Goal: Find specific page/section: Find specific page/section

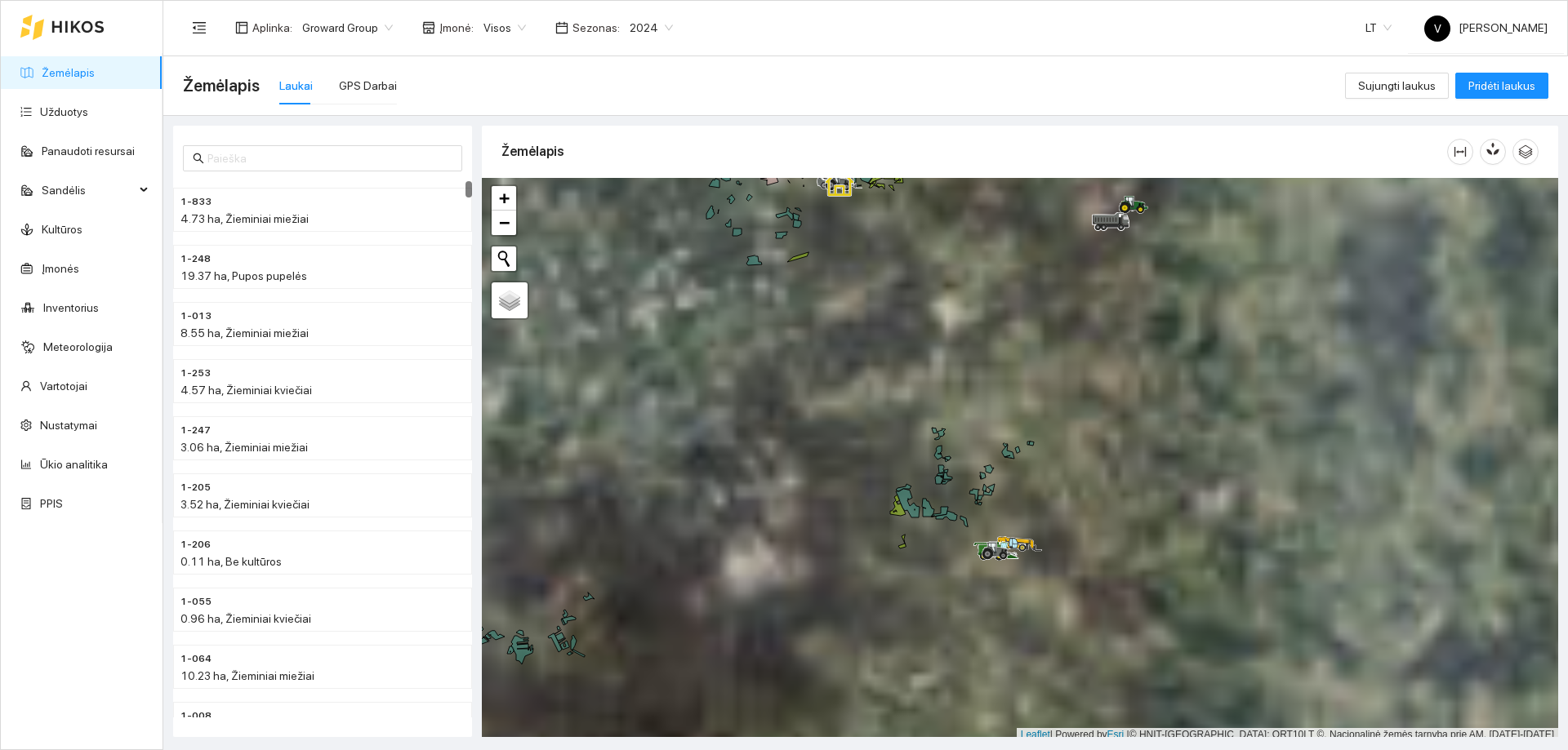
scroll to position [5, 0]
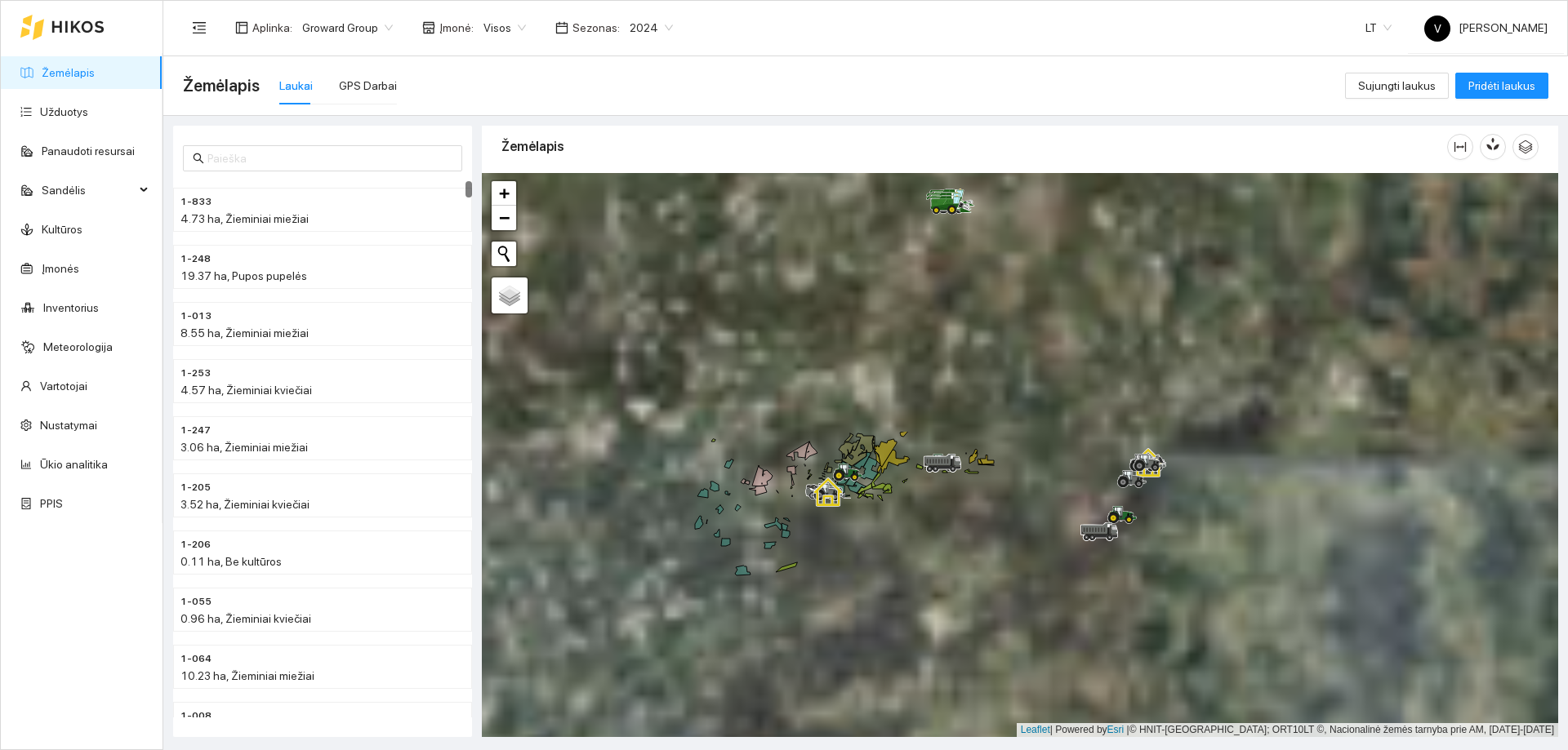
drag, startPoint x: 1039, startPoint y: 355, endPoint x: 1027, endPoint y: 597, distance: 242.3
click at [1027, 597] on div at bounding box center [1020, 454] width 1076 height 564
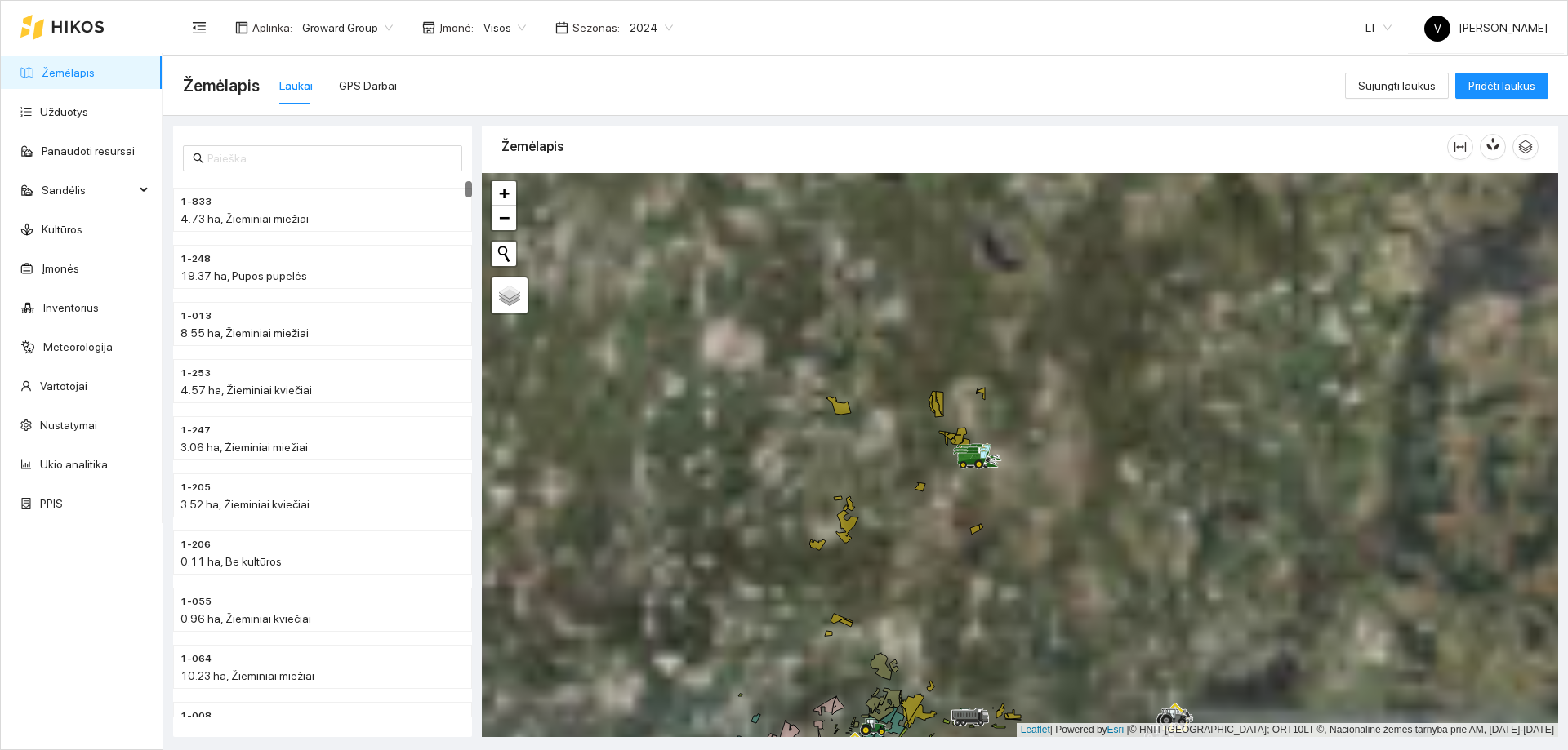
drag, startPoint x: 980, startPoint y: 482, endPoint x: 978, endPoint y: 505, distance: 23.1
click at [980, 508] on div at bounding box center [1020, 454] width 1076 height 564
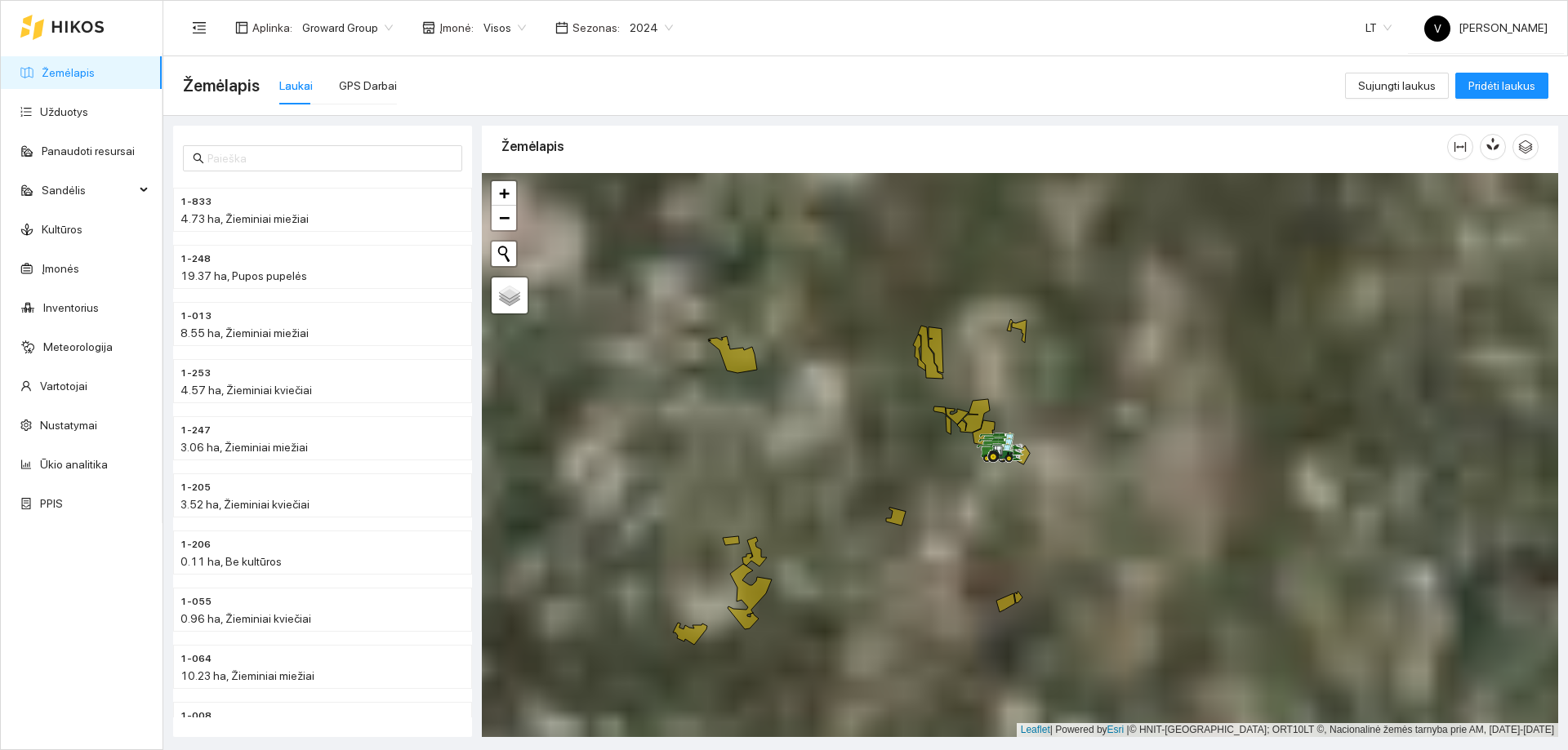
drag, startPoint x: 935, startPoint y: 594, endPoint x: 964, endPoint y: 357, distance: 238.8
click at [964, 357] on div at bounding box center [1020, 454] width 1076 height 564
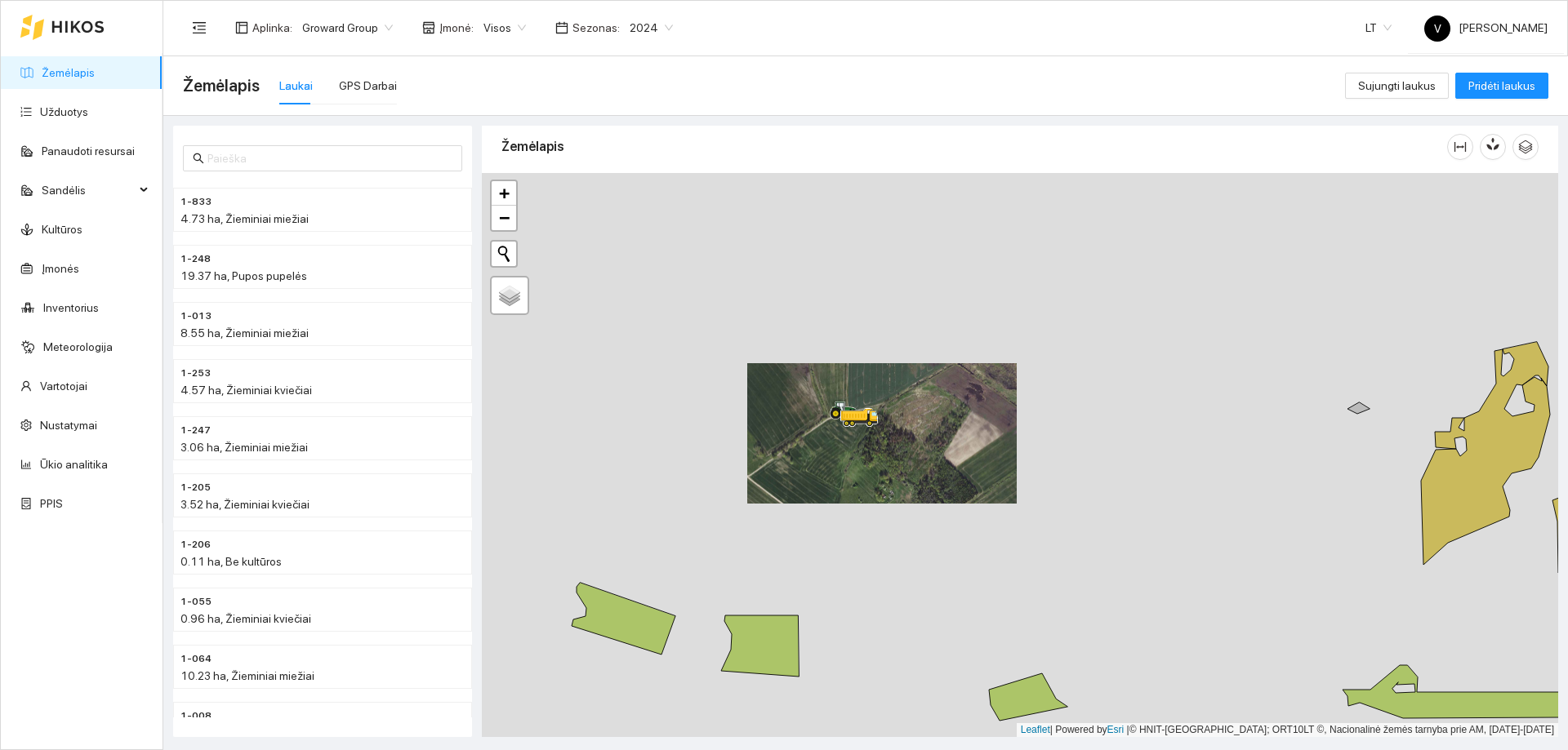
drag, startPoint x: 838, startPoint y: 392, endPoint x: 840, endPoint y: 452, distance: 60.0
click at [839, 440] on div at bounding box center [835, 419] width 10 height 41
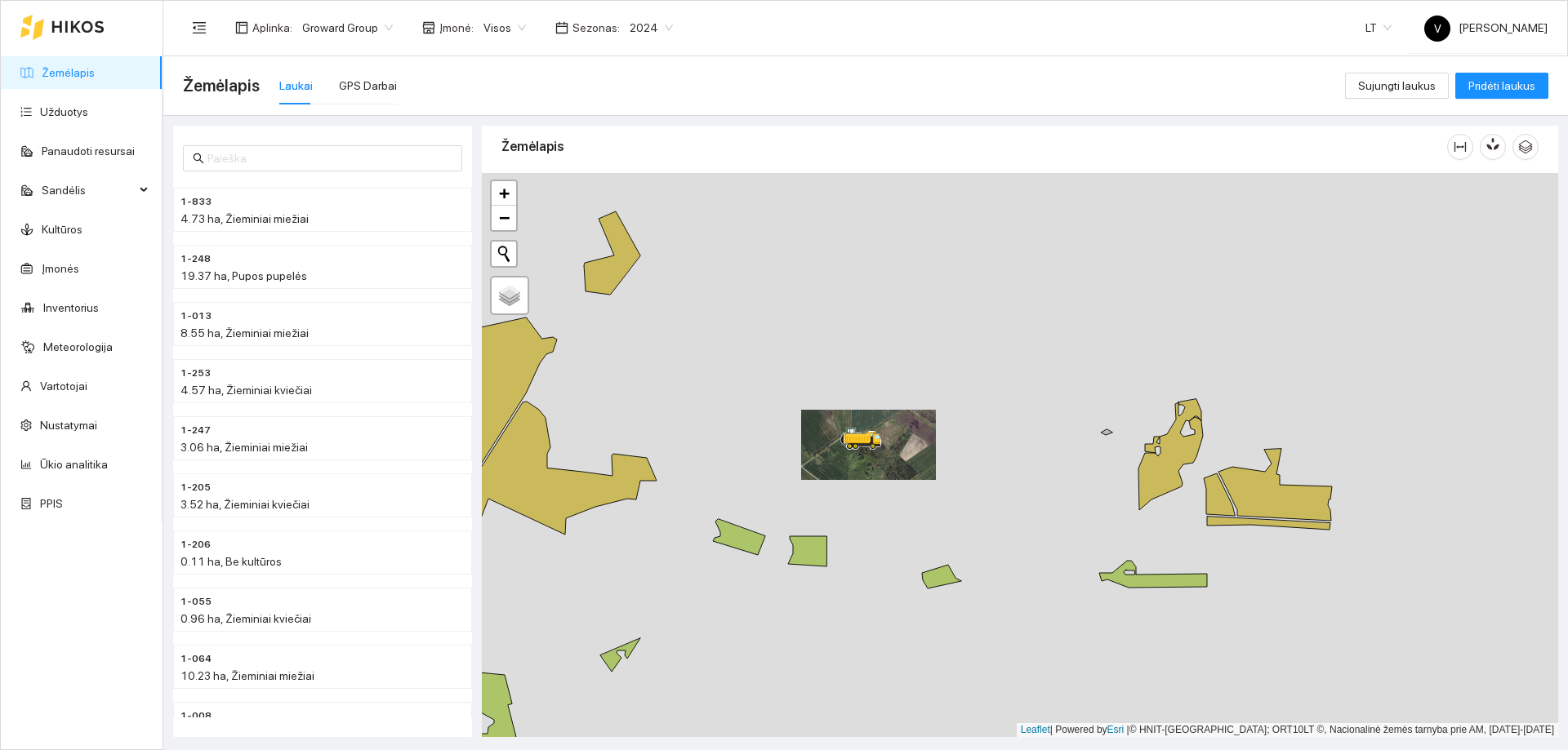
drag, startPoint x: 833, startPoint y: 437, endPoint x: 830, endPoint y: 492, distance: 55.1
click at [830, 492] on div at bounding box center [1020, 454] width 1076 height 564
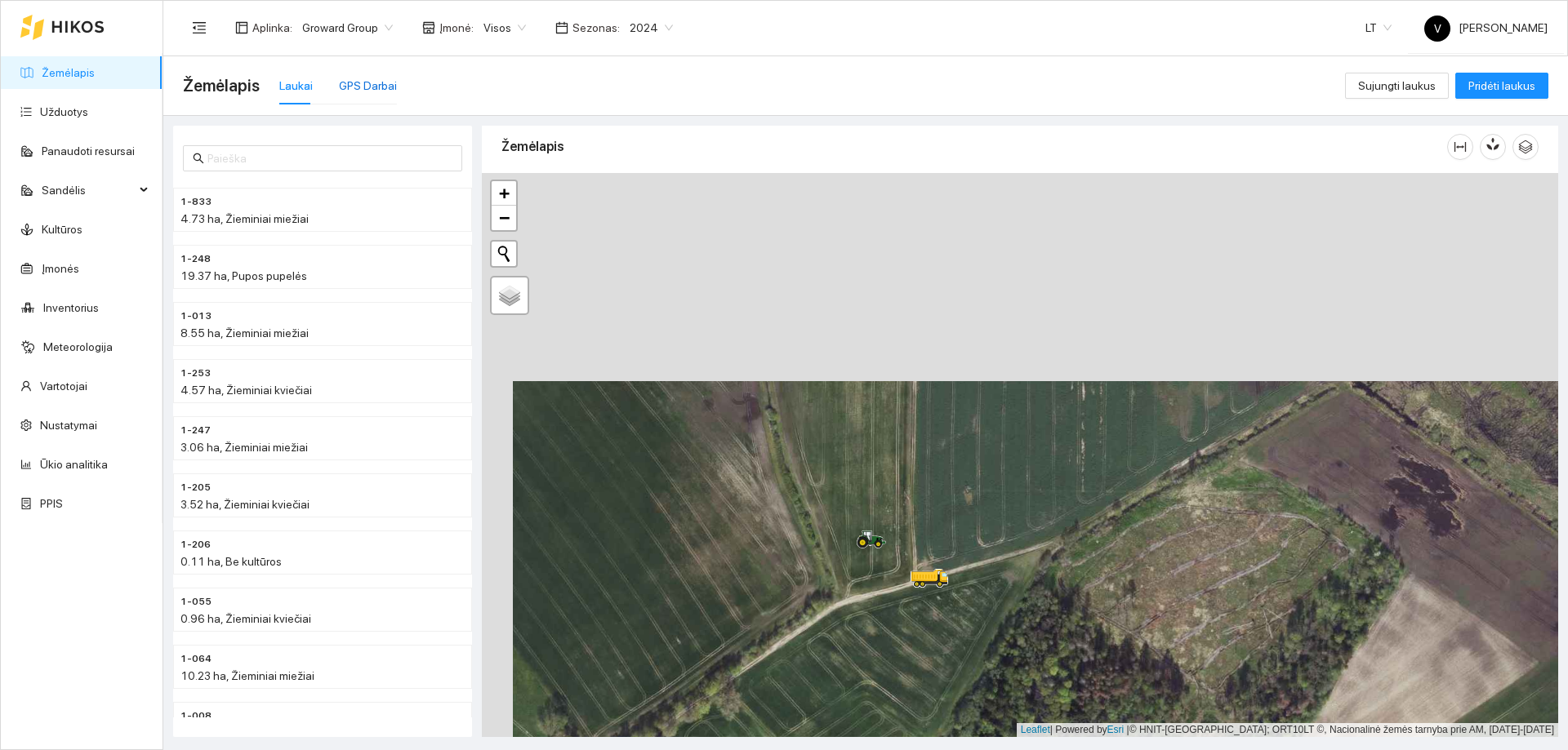
click at [359, 77] on div "GPS Darbai" at bounding box center [368, 86] width 58 height 18
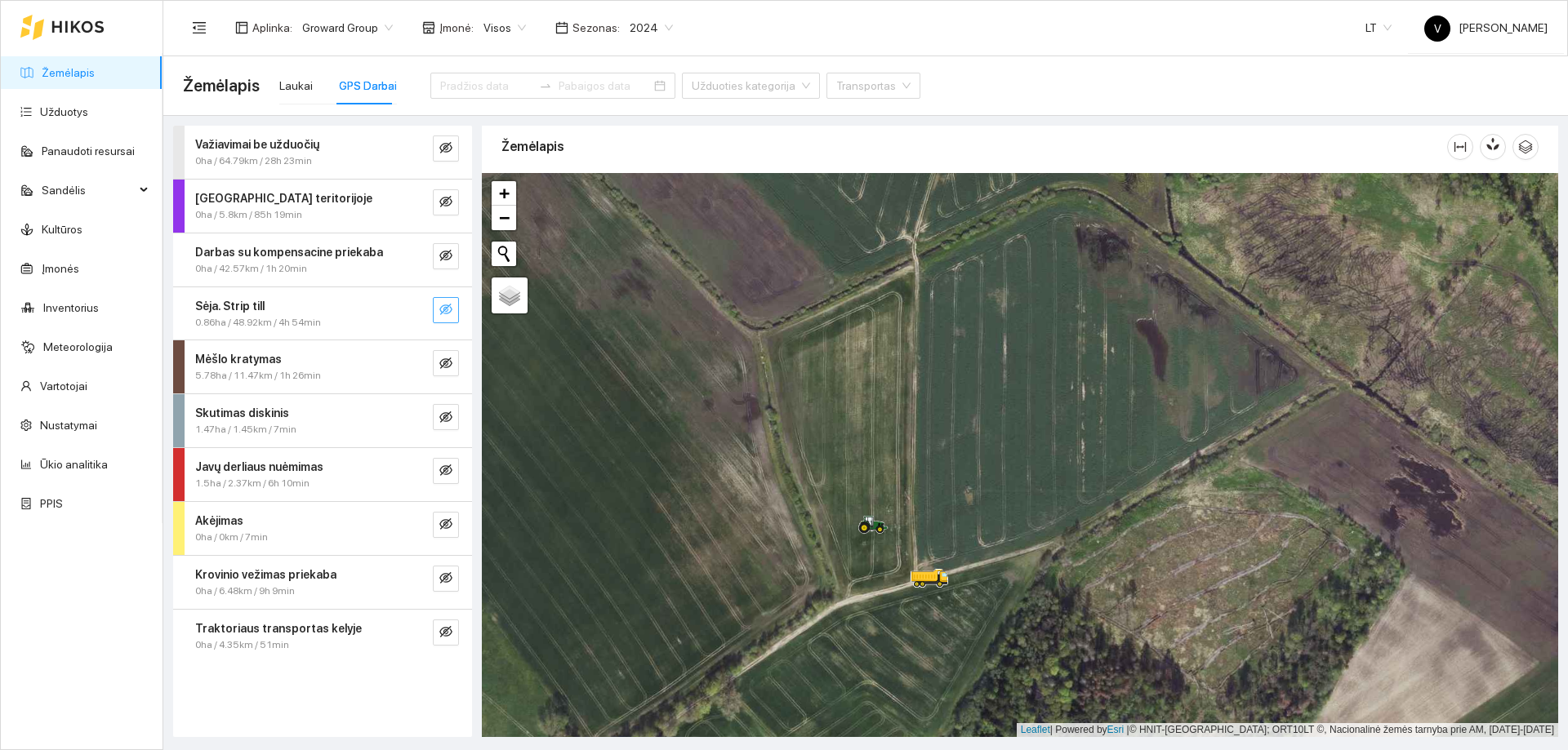
click at [448, 309] on icon "eye-invisible" at bounding box center [446, 310] width 13 height 13
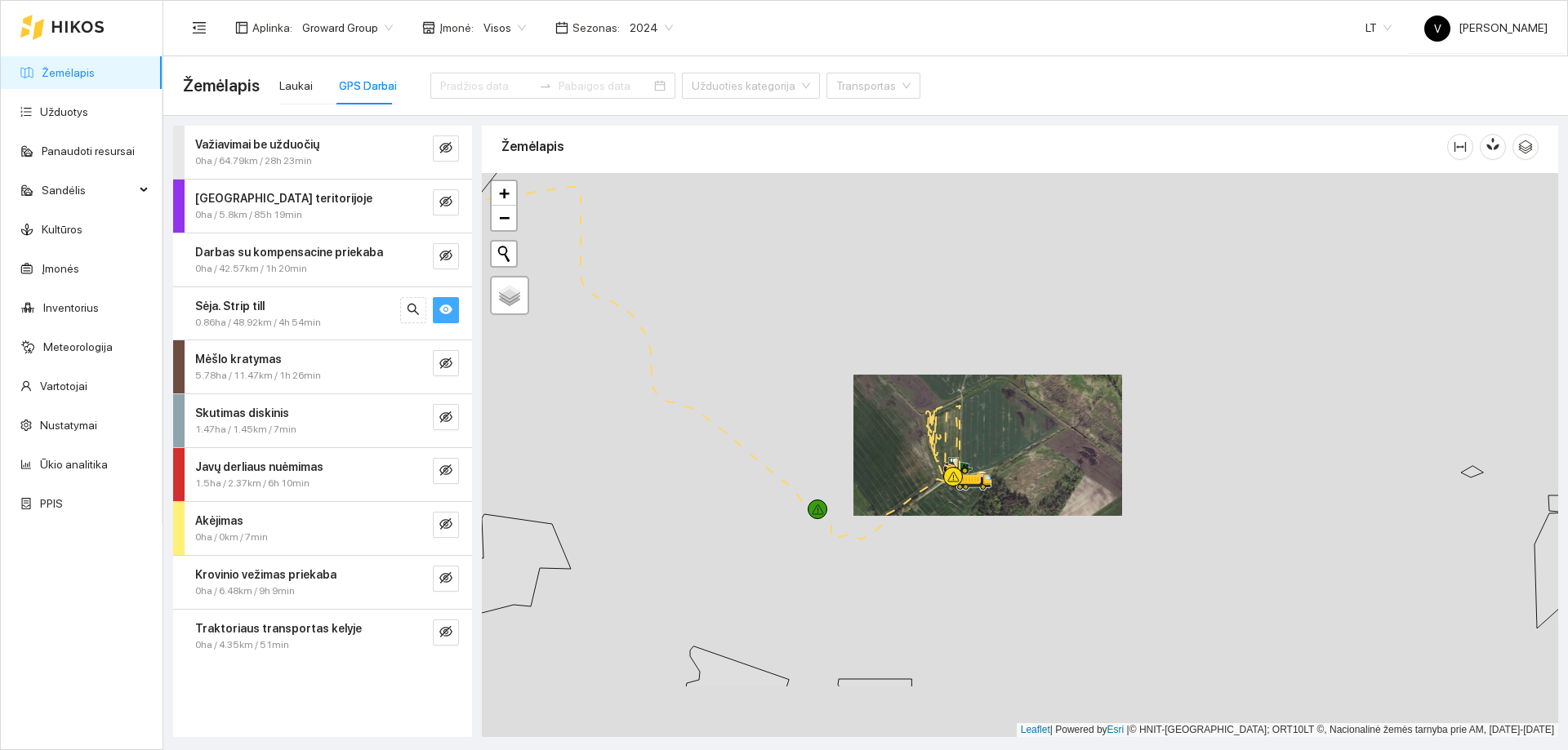
drag, startPoint x: 804, startPoint y: 624, endPoint x: 925, endPoint y: 448, distance: 213.6
click at [925, 448] on div at bounding box center [1020, 454] width 1076 height 564
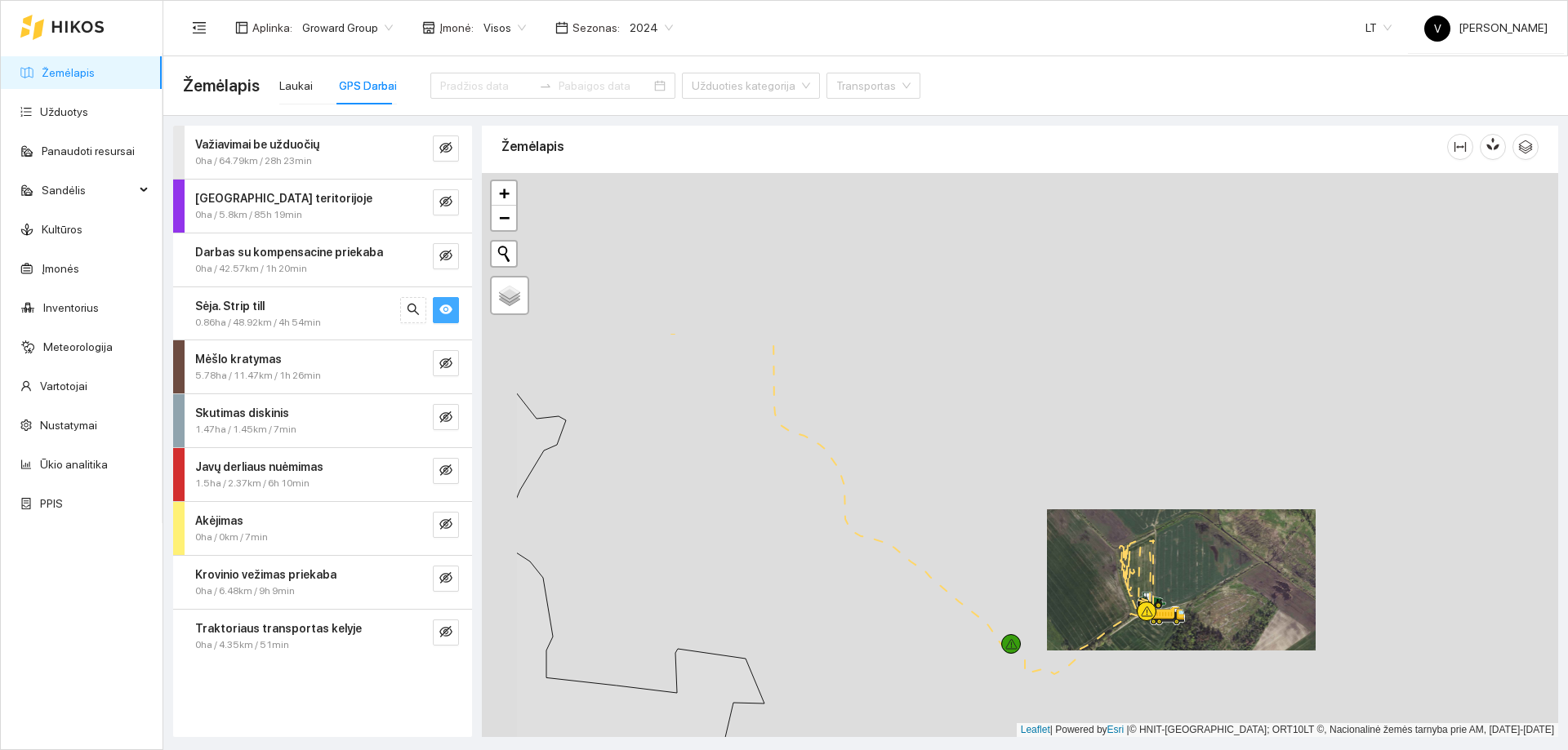
drag, startPoint x: 772, startPoint y: 445, endPoint x: 864, endPoint y: 606, distance: 185.4
click at [919, 675] on div at bounding box center [1020, 454] width 1076 height 564
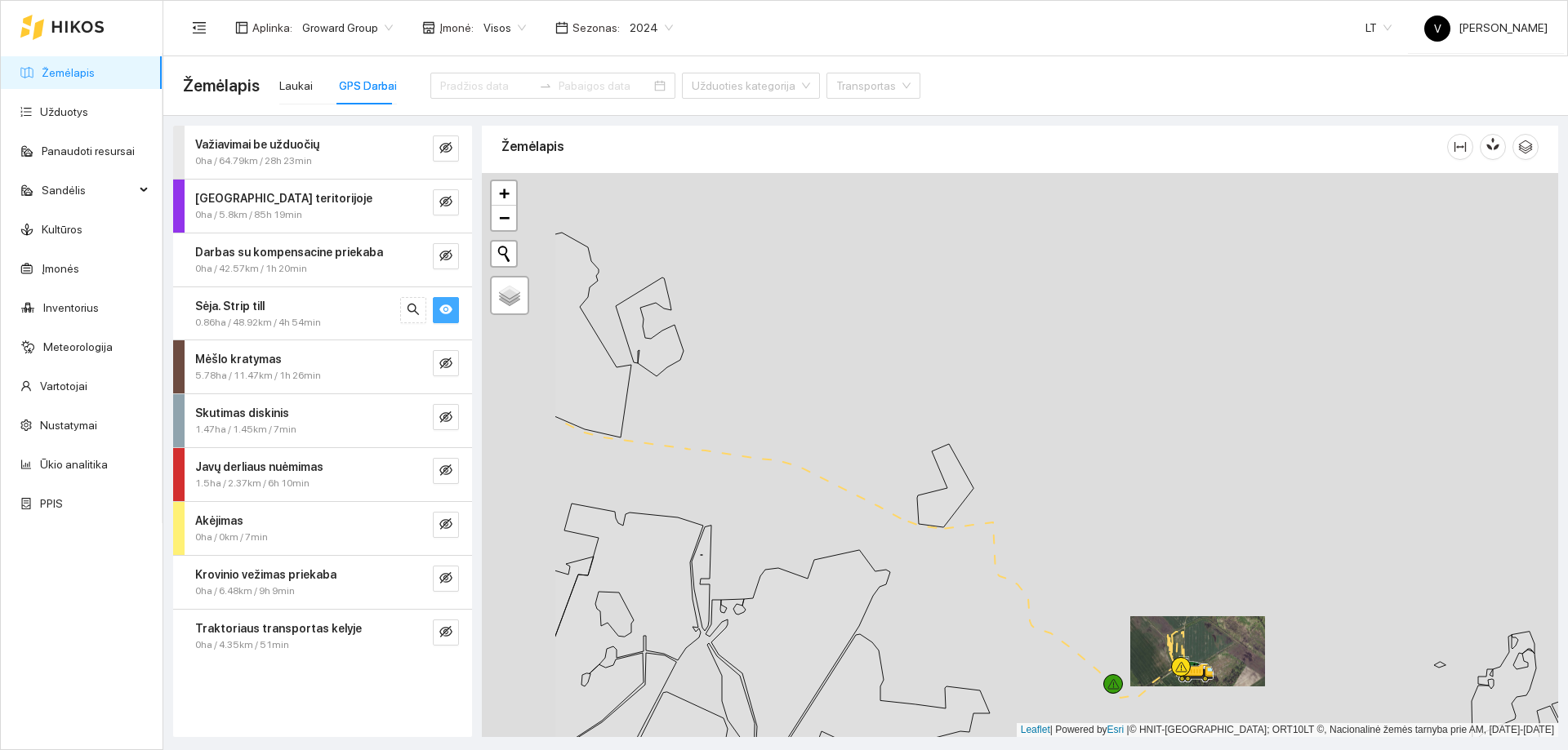
drag, startPoint x: 676, startPoint y: 467, endPoint x: 941, endPoint y: 573, distance: 285.4
click at [945, 575] on div at bounding box center [1020, 454] width 1076 height 564
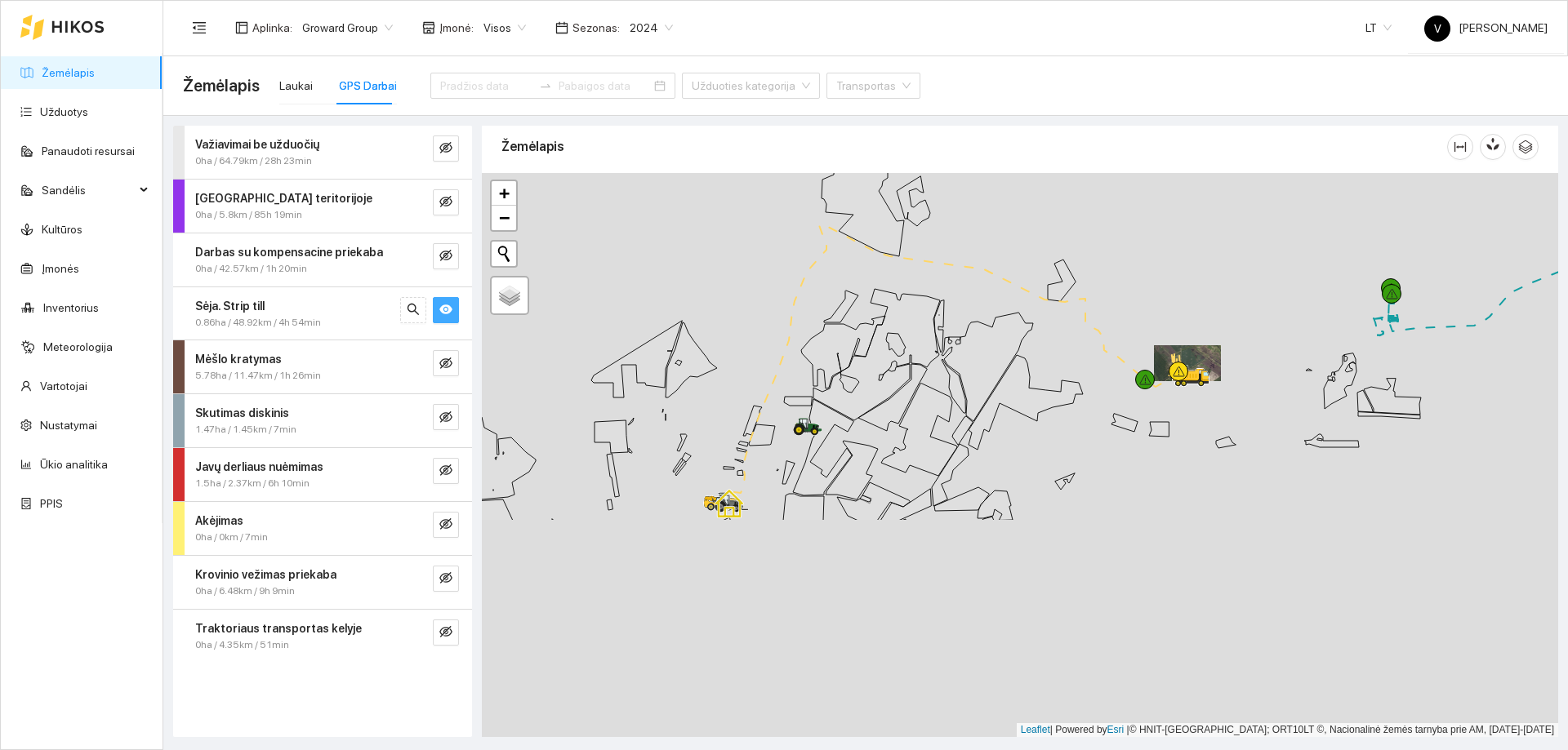
drag, startPoint x: 731, startPoint y: 592, endPoint x: 799, endPoint y: 413, distance: 191.5
click at [799, 415] on div at bounding box center [798, 436] width 10 height 41
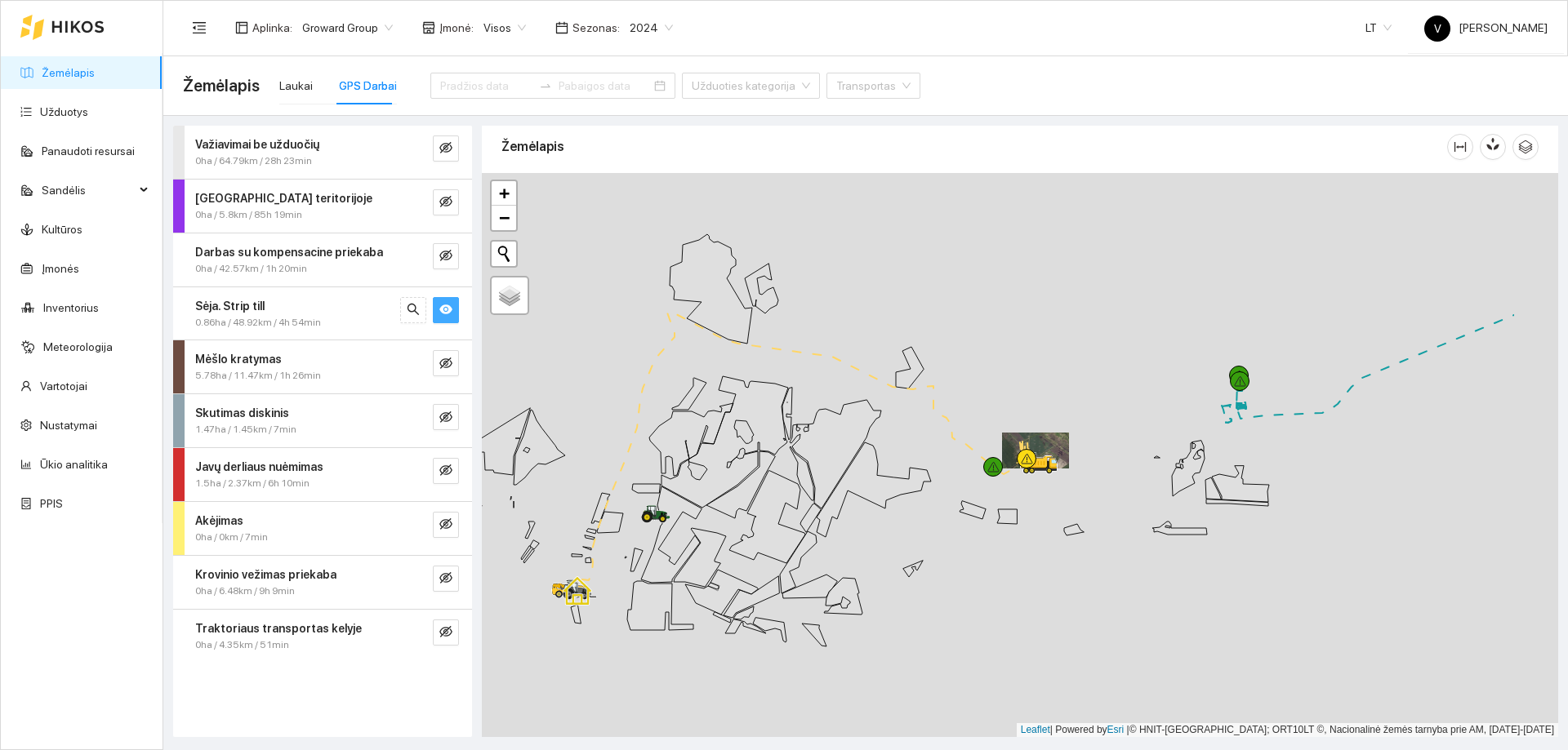
drag, startPoint x: 1178, startPoint y: 449, endPoint x: 1063, endPoint y: 523, distance: 136.8
click at [1063, 523] on div at bounding box center [1020, 454] width 1076 height 564
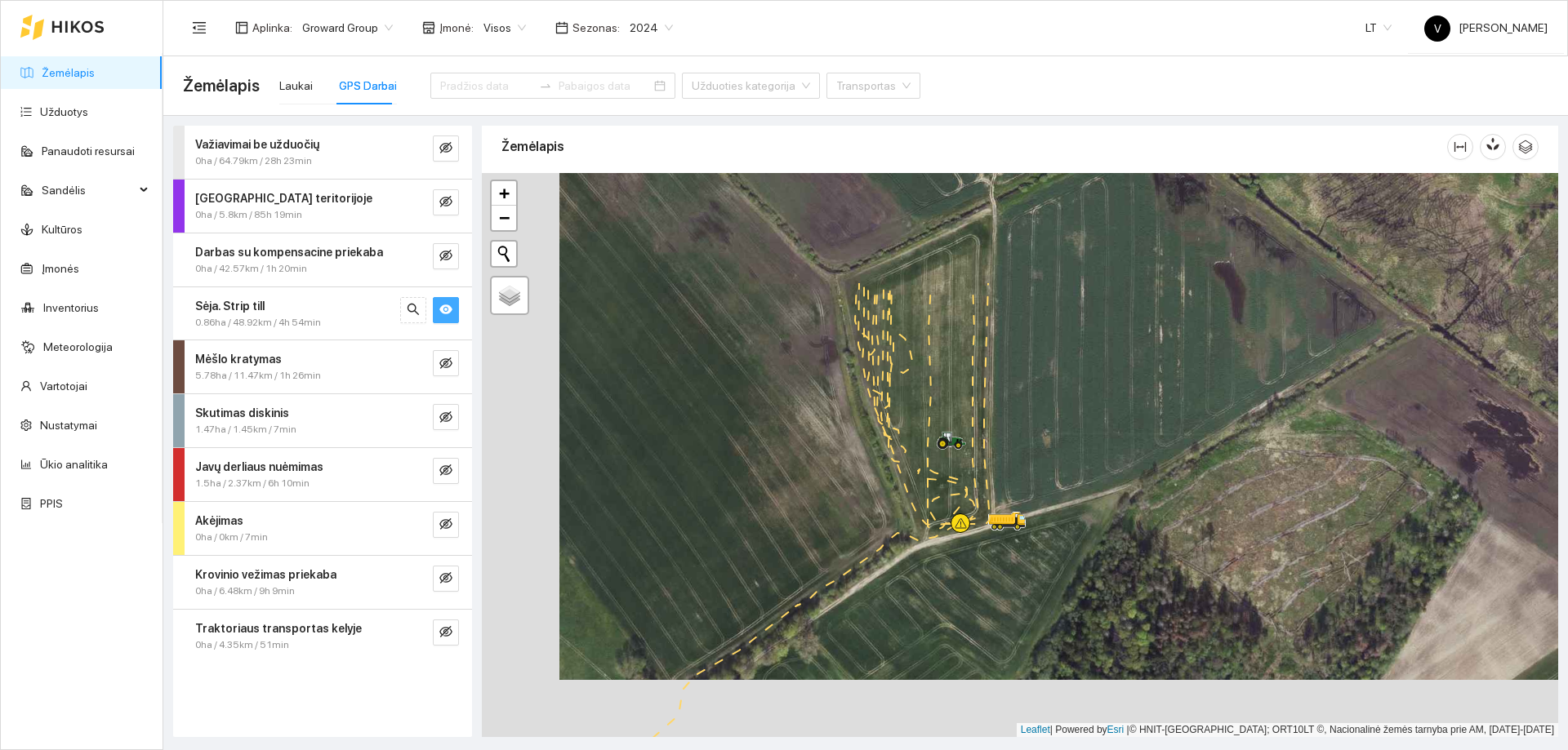
drag, startPoint x: 1027, startPoint y: 338, endPoint x: 1031, endPoint y: 496, distance: 158.1
click at [1031, 496] on div at bounding box center [1020, 454] width 1076 height 564
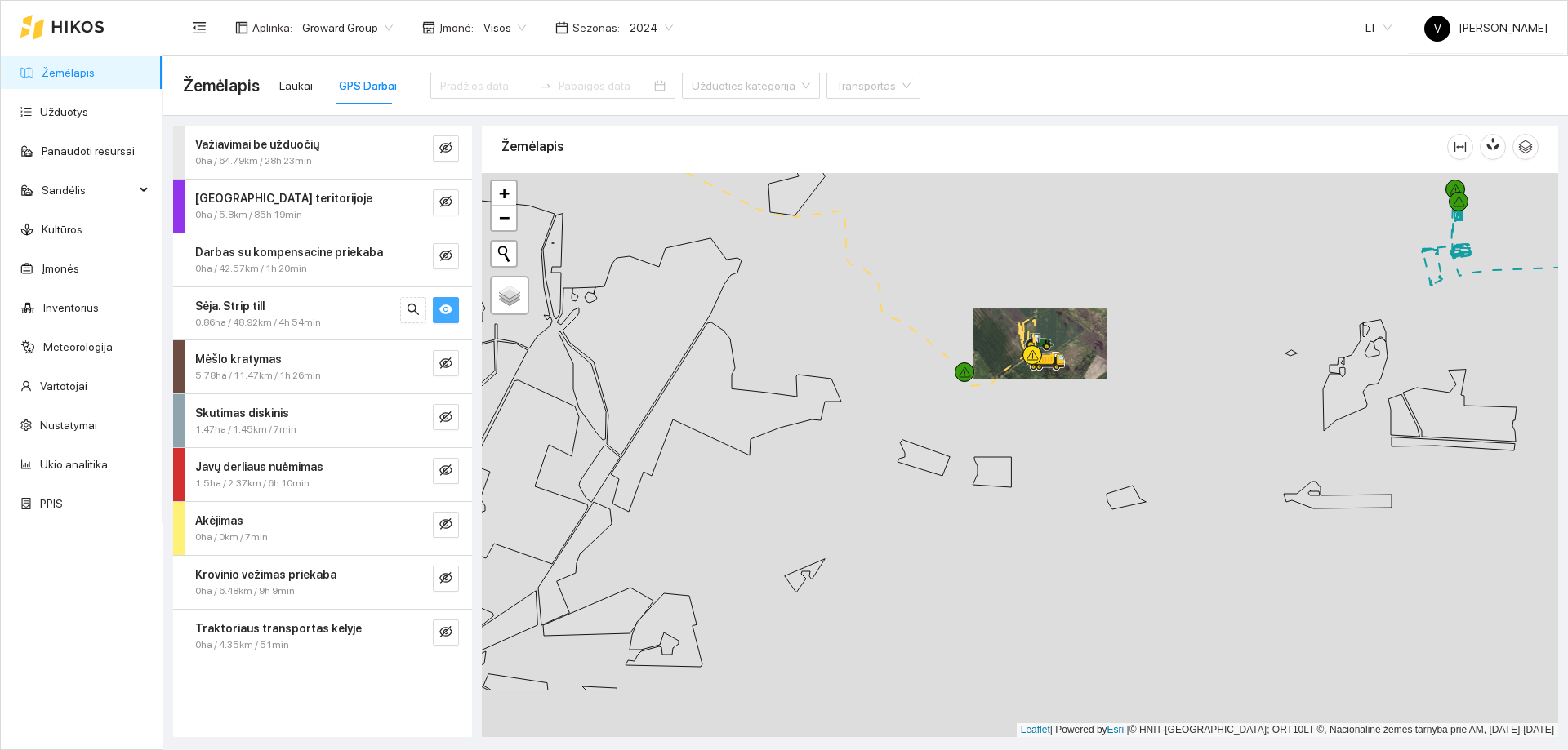
drag, startPoint x: 894, startPoint y: 535, endPoint x: 1026, endPoint y: 399, distance: 189.5
click at [1023, 403] on div at bounding box center [1020, 454] width 1076 height 564
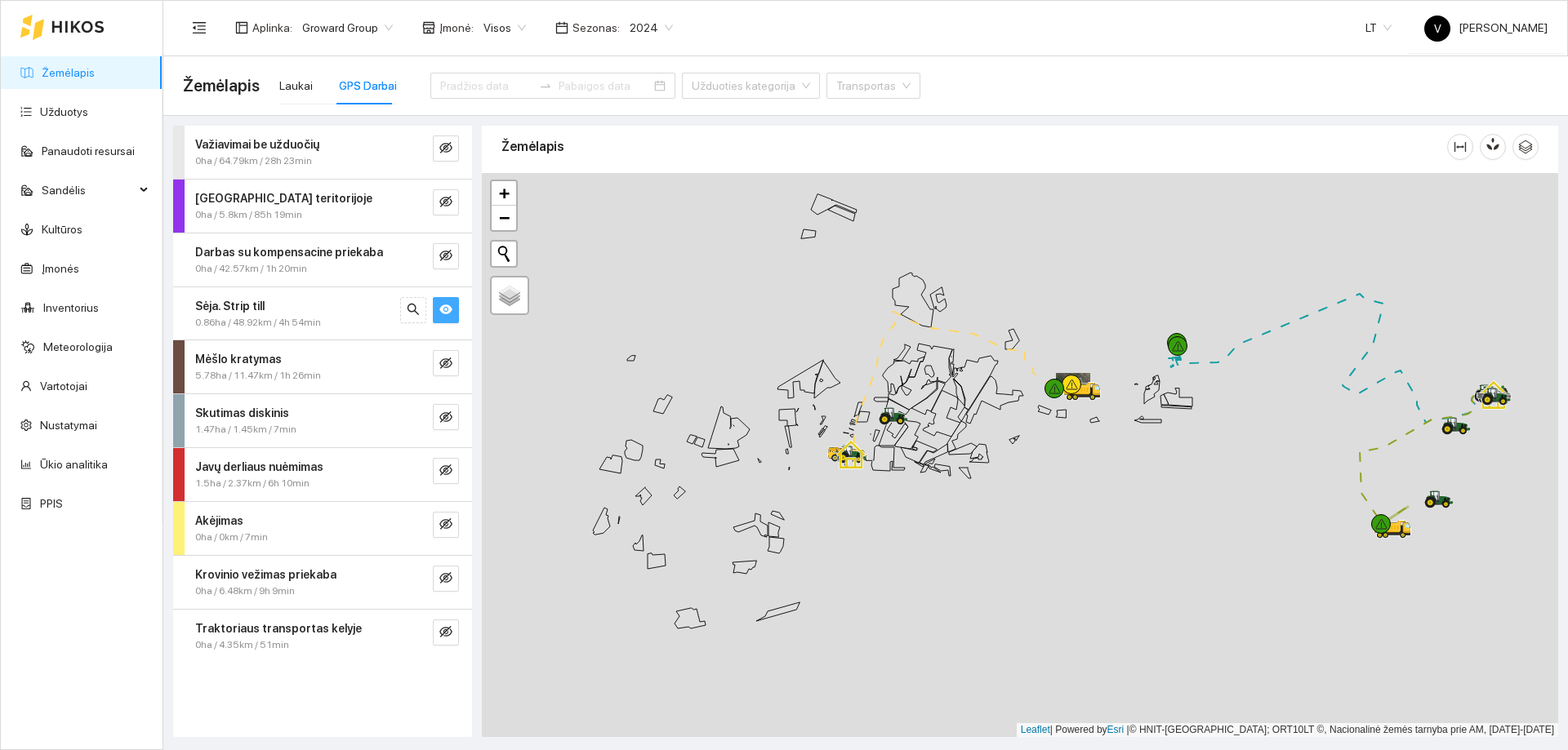
drag, startPoint x: 884, startPoint y: 525, endPoint x: 1015, endPoint y: 475, distance: 140.2
click at [1015, 475] on div at bounding box center [1020, 454] width 1076 height 564
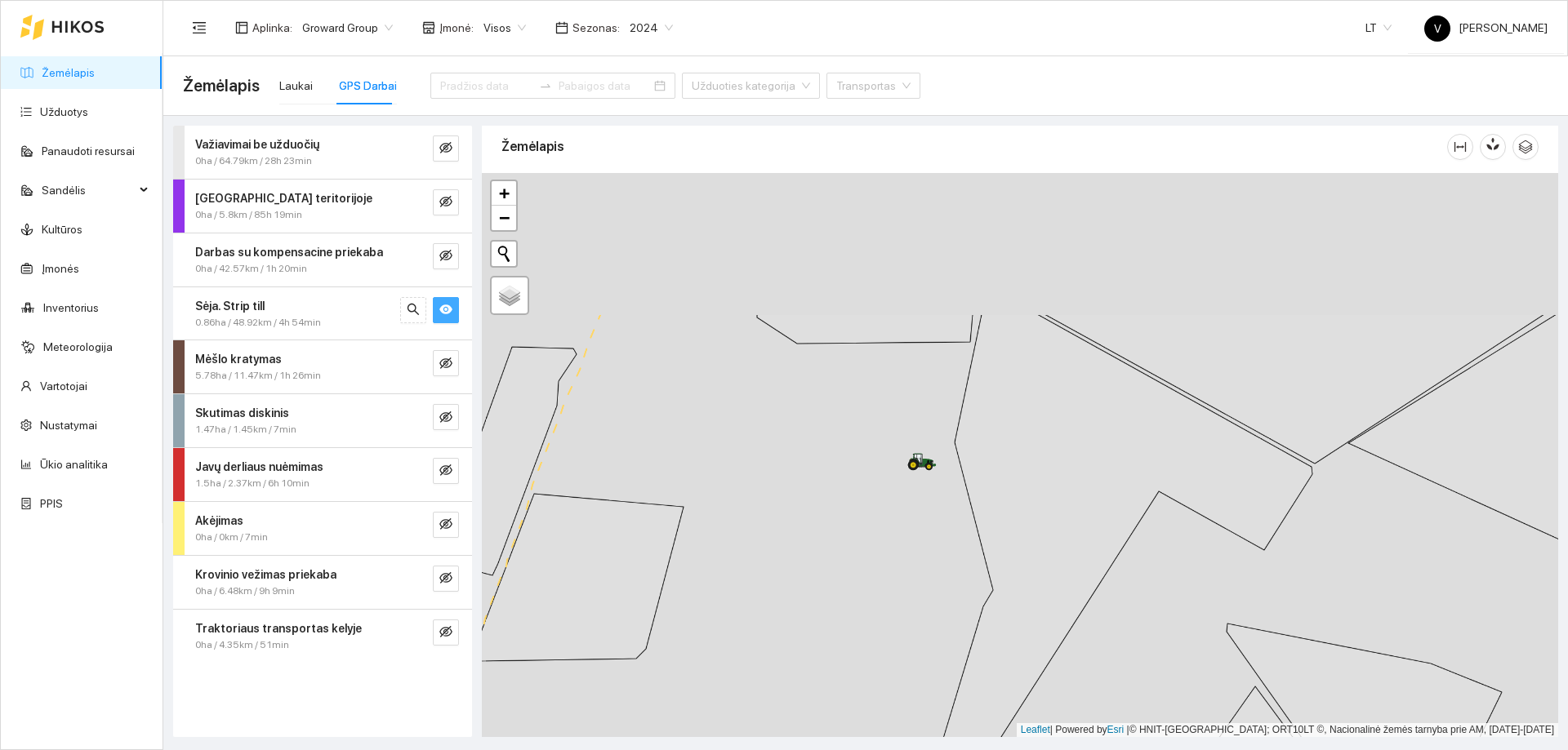
drag, startPoint x: 987, startPoint y: 525, endPoint x: 957, endPoint y: 518, distance: 30.8
click at [974, 544] on div at bounding box center [1020, 454] width 1076 height 564
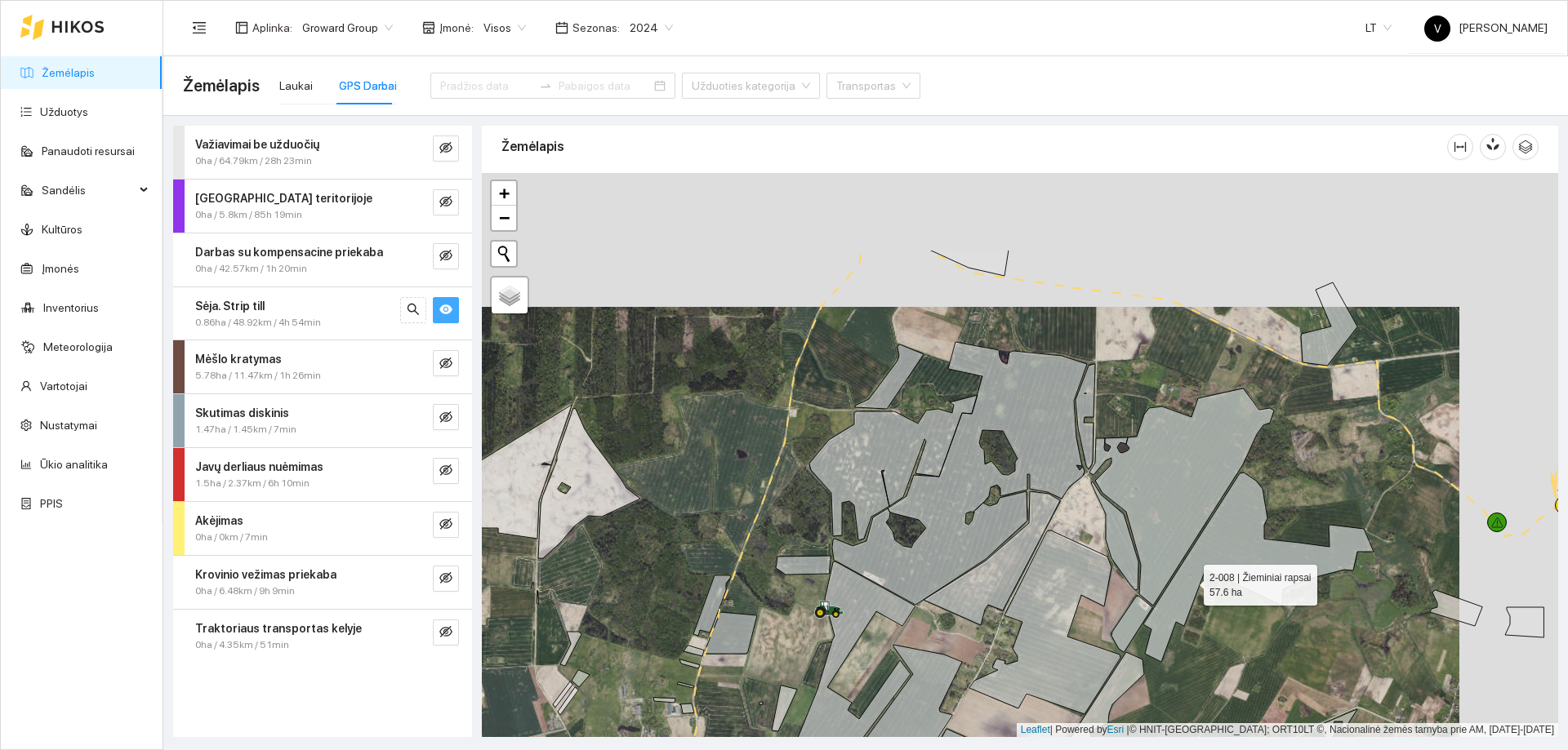
drag, startPoint x: 1234, startPoint y: 533, endPoint x: 1067, endPoint y: 672, distance: 217.3
click at [1143, 662] on icon at bounding box center [1258, 567] width 231 height 189
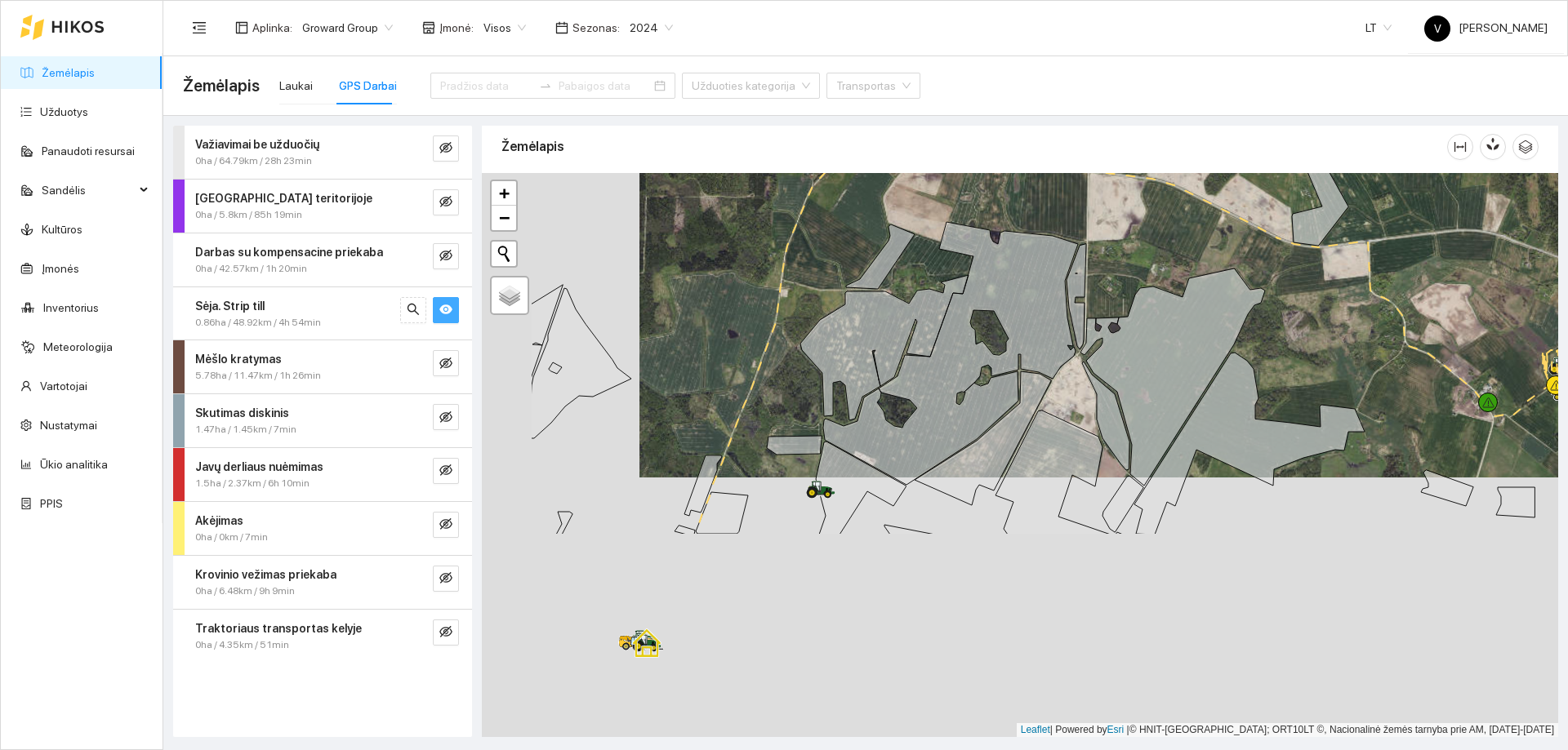
drag, startPoint x: 940, startPoint y: 398, endPoint x: 970, endPoint y: 347, distance: 59.2
click at [970, 347] on icon at bounding box center [939, 353] width 278 height 263
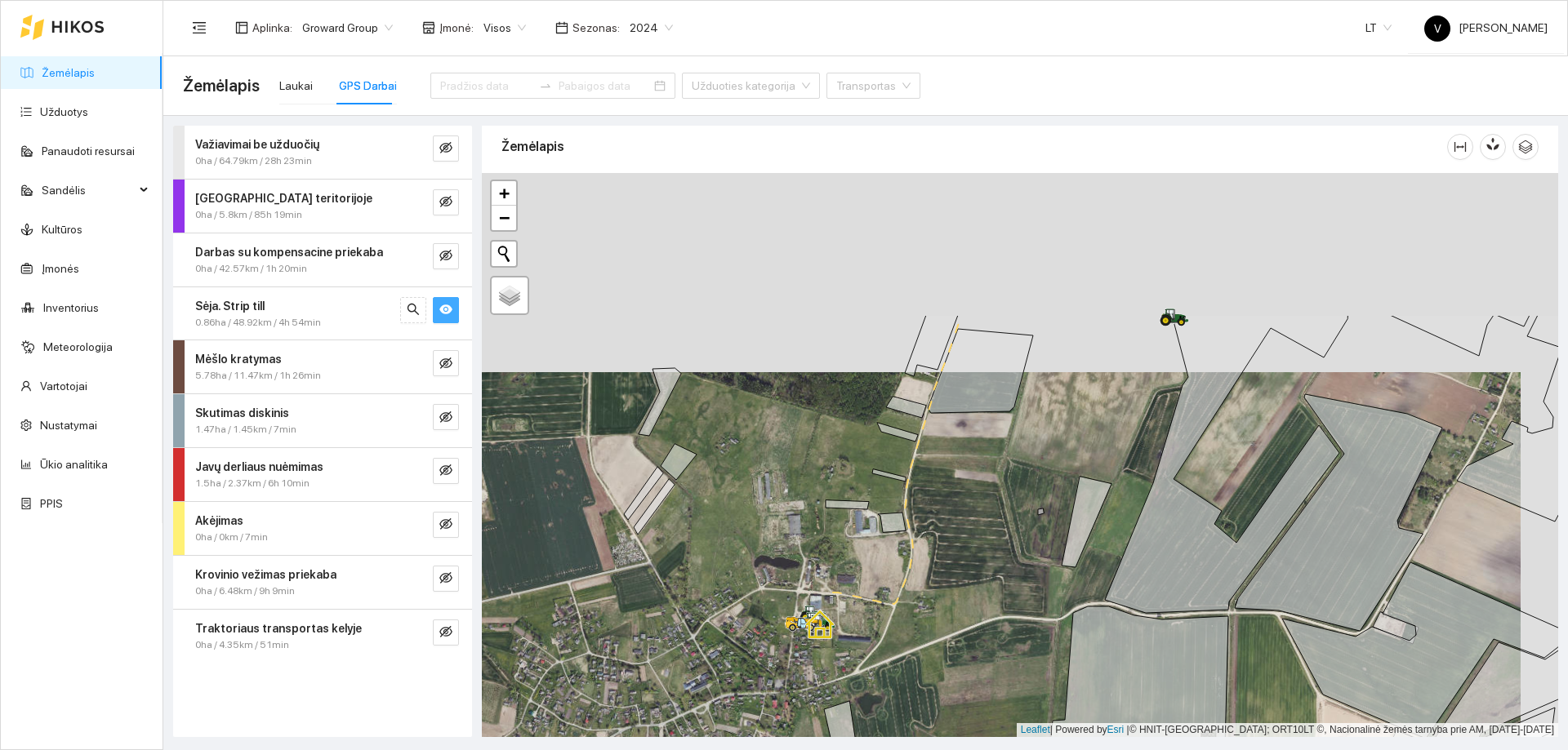
drag, startPoint x: 946, startPoint y: 473, endPoint x: 964, endPoint y: 498, distance: 30.8
click at [914, 561] on div at bounding box center [1020, 454] width 1076 height 564
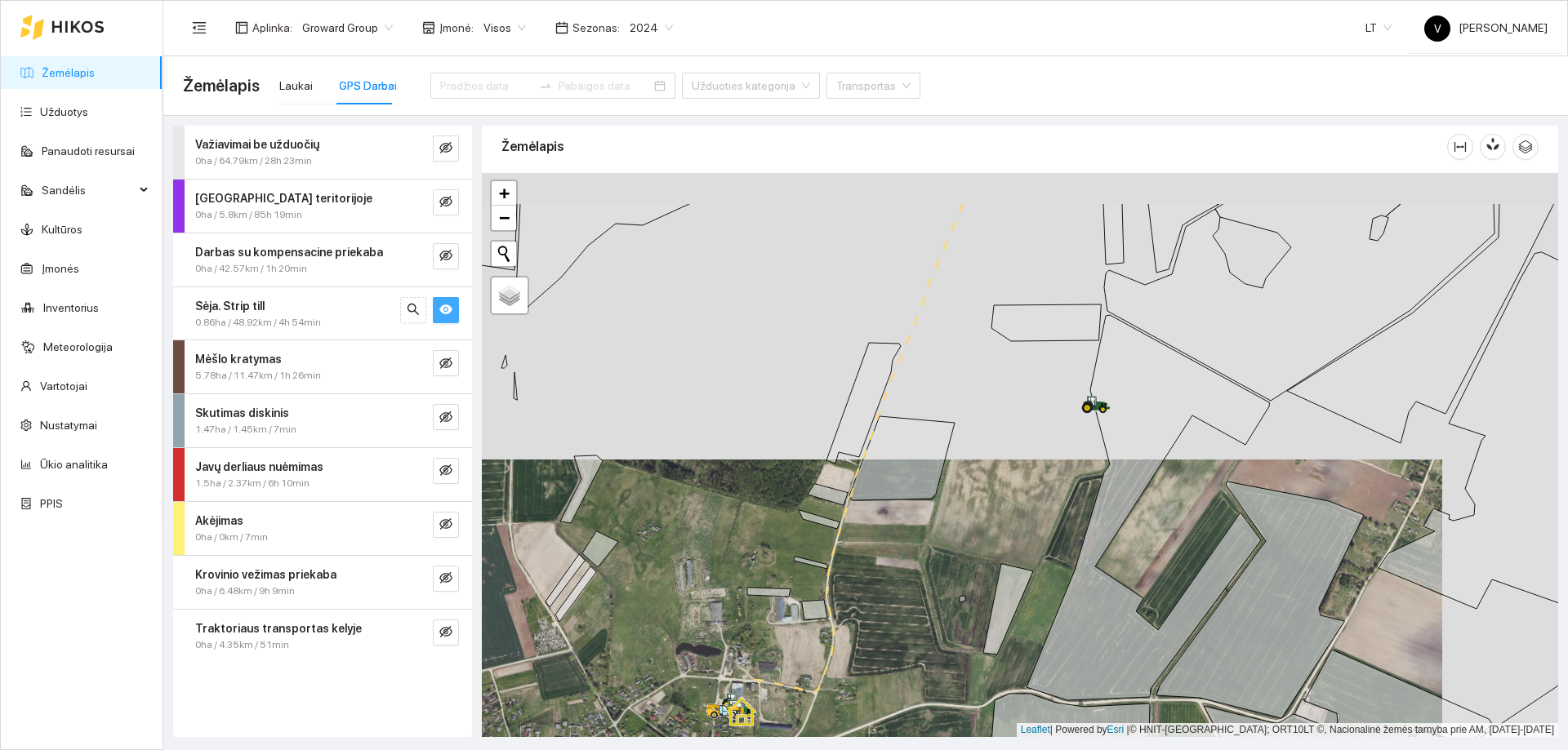
drag, startPoint x: 1103, startPoint y: 359, endPoint x: 977, endPoint y: 499, distance: 188.4
click at [977, 499] on div at bounding box center [1020, 454] width 1076 height 564
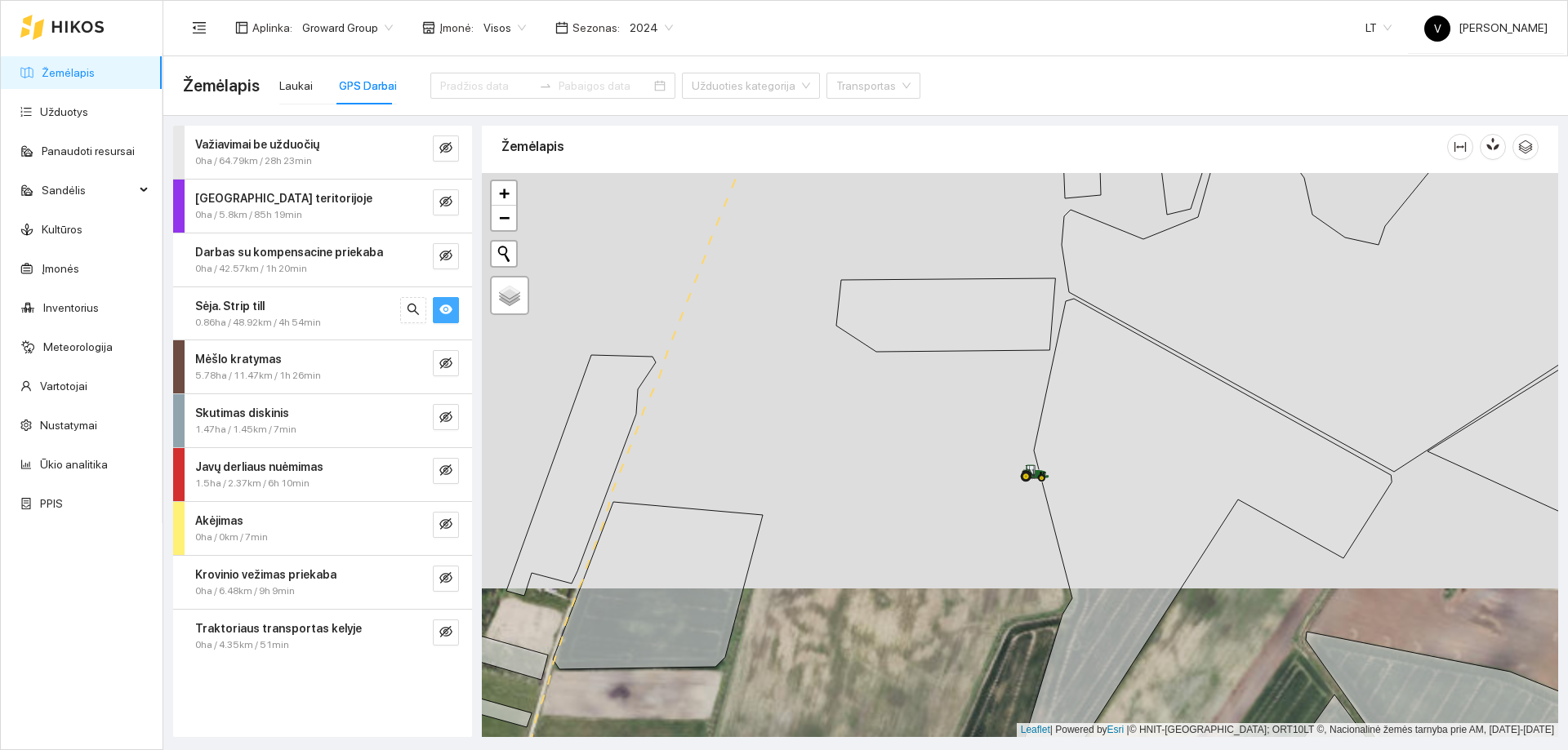
click at [658, 26] on span "2024" at bounding box center [651, 28] width 44 height 25
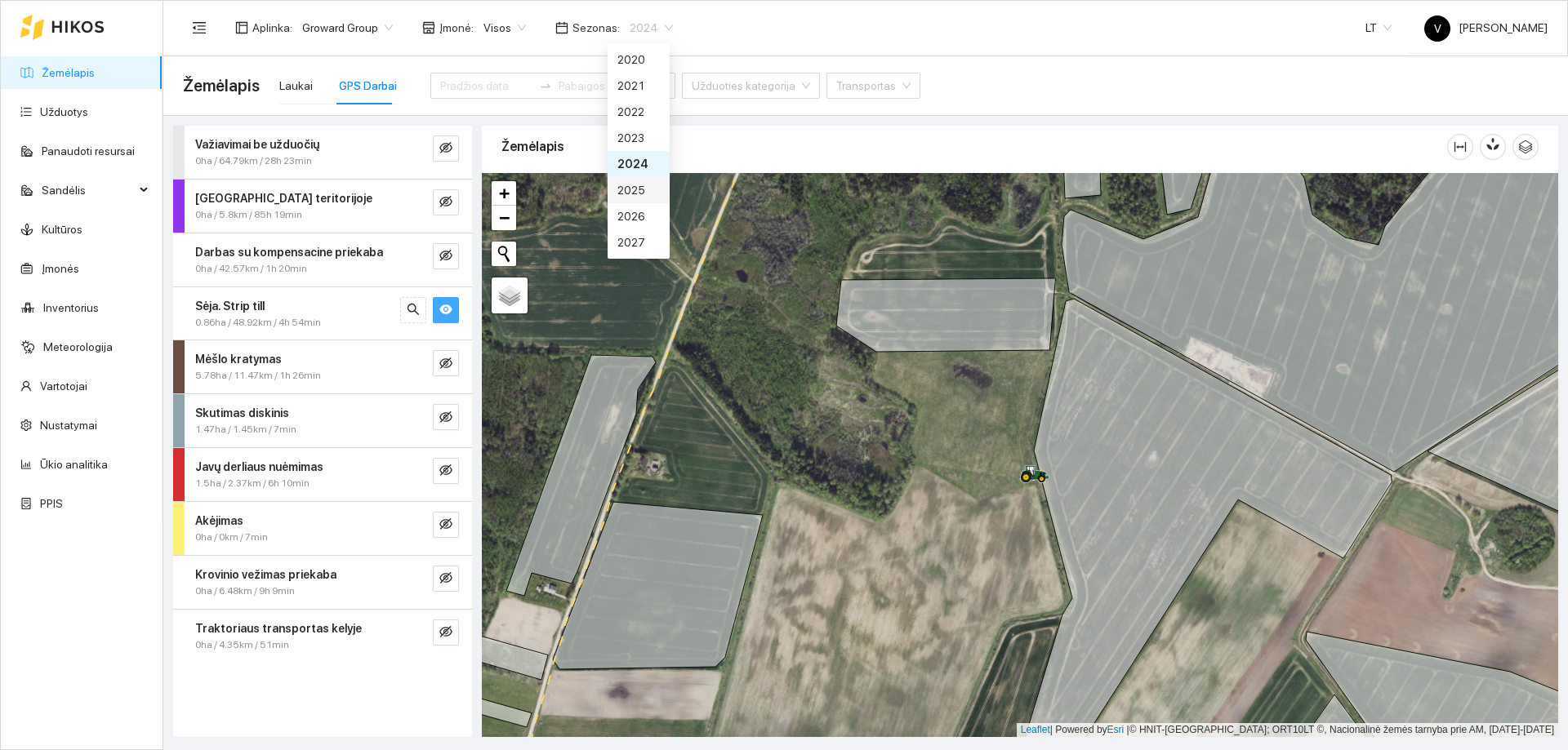
click at [645, 184] on div "2025" at bounding box center [639, 190] width 43 height 18
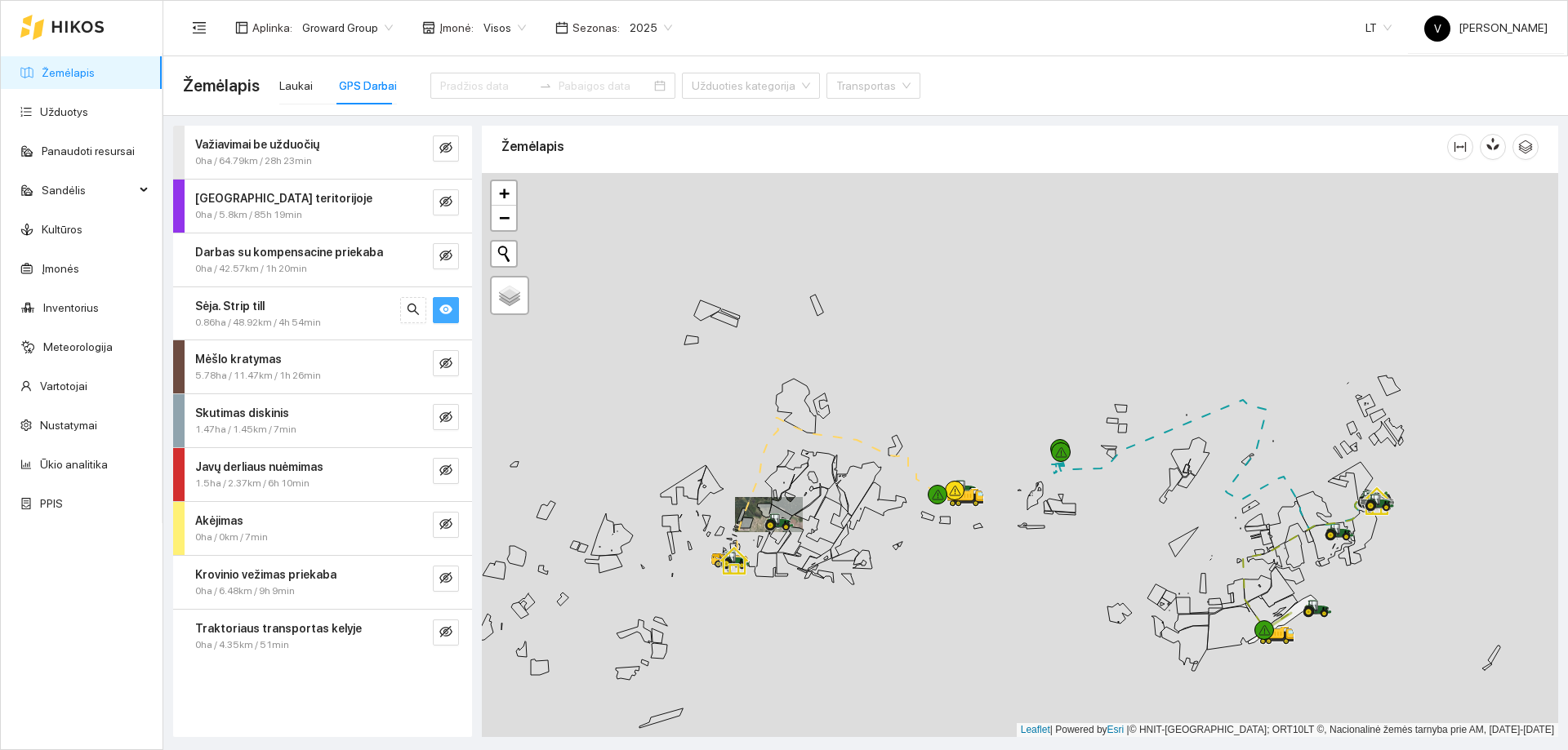
drag, startPoint x: 1019, startPoint y: 343, endPoint x: 893, endPoint y: 487, distance: 191.3
click at [890, 487] on div at bounding box center [1020, 454] width 1076 height 564
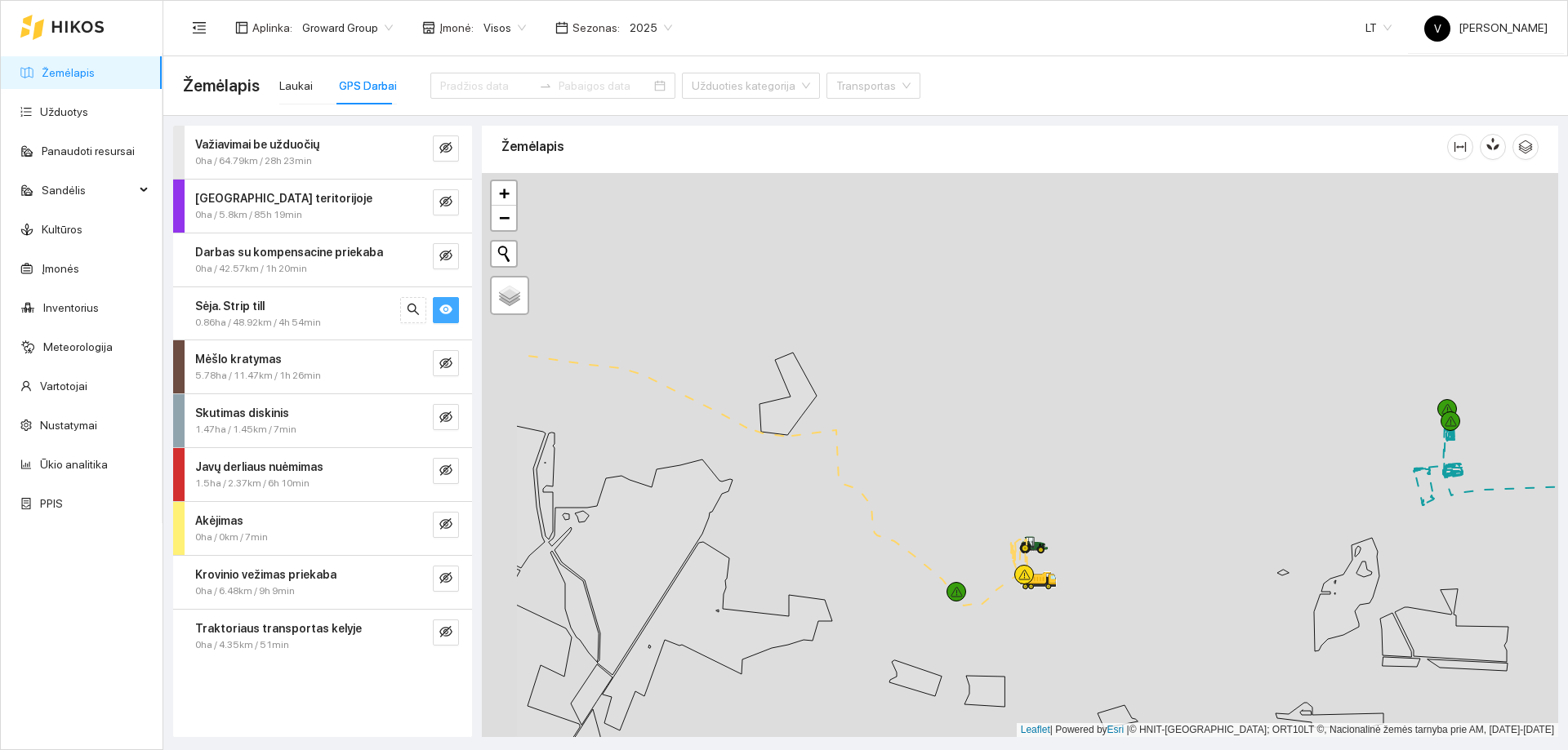
drag, startPoint x: 793, startPoint y: 370, endPoint x: 899, endPoint y: 482, distance: 154.2
click at [899, 482] on div at bounding box center [1020, 454] width 1076 height 564
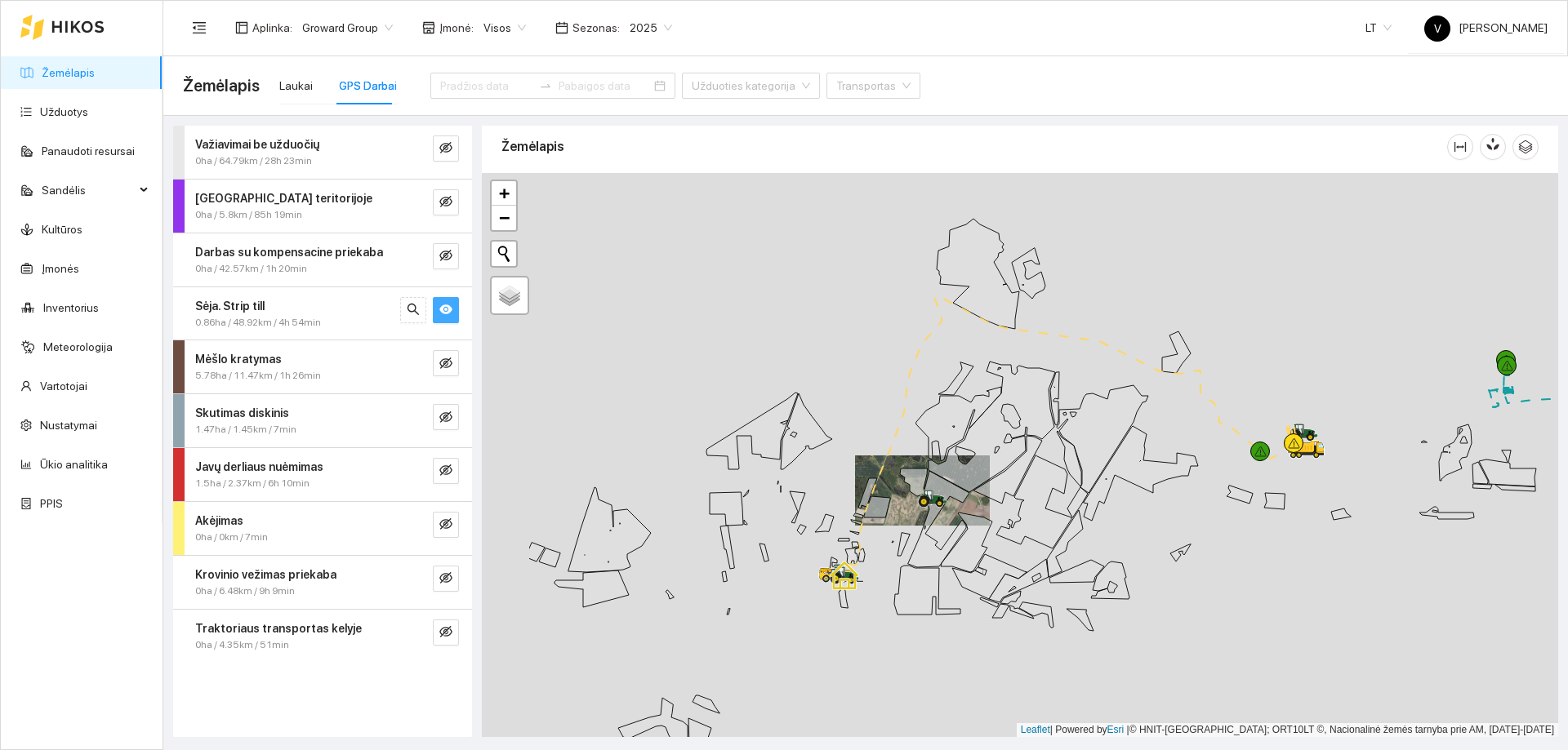
drag, startPoint x: 684, startPoint y: 472, endPoint x: 851, endPoint y: 459, distance: 167.5
click at [851, 459] on div at bounding box center [1020, 454] width 1076 height 564
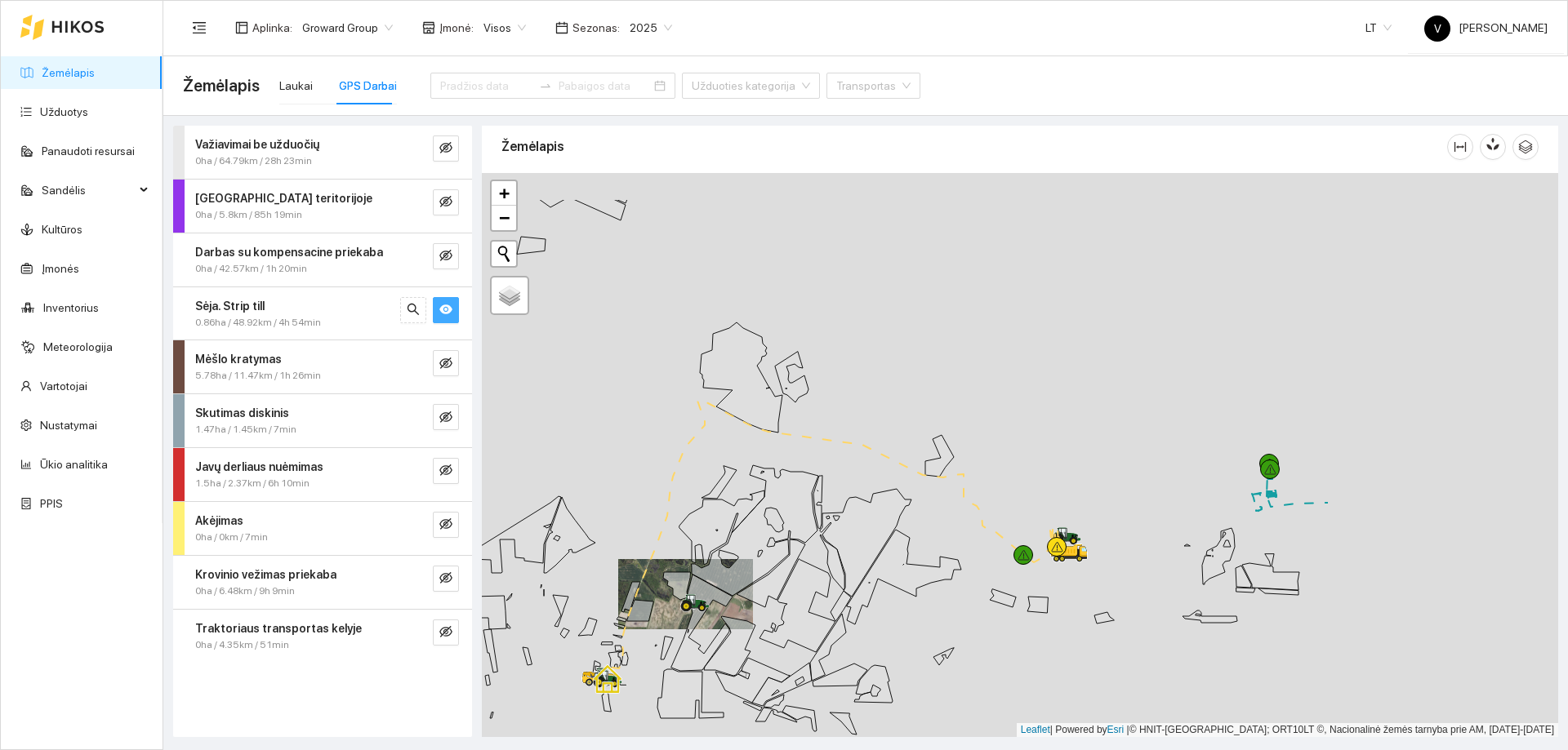
drag, startPoint x: 1164, startPoint y: 505, endPoint x: 825, endPoint y: 589, distance: 349.3
click at [825, 589] on icon at bounding box center [796, 605] width 75 height 93
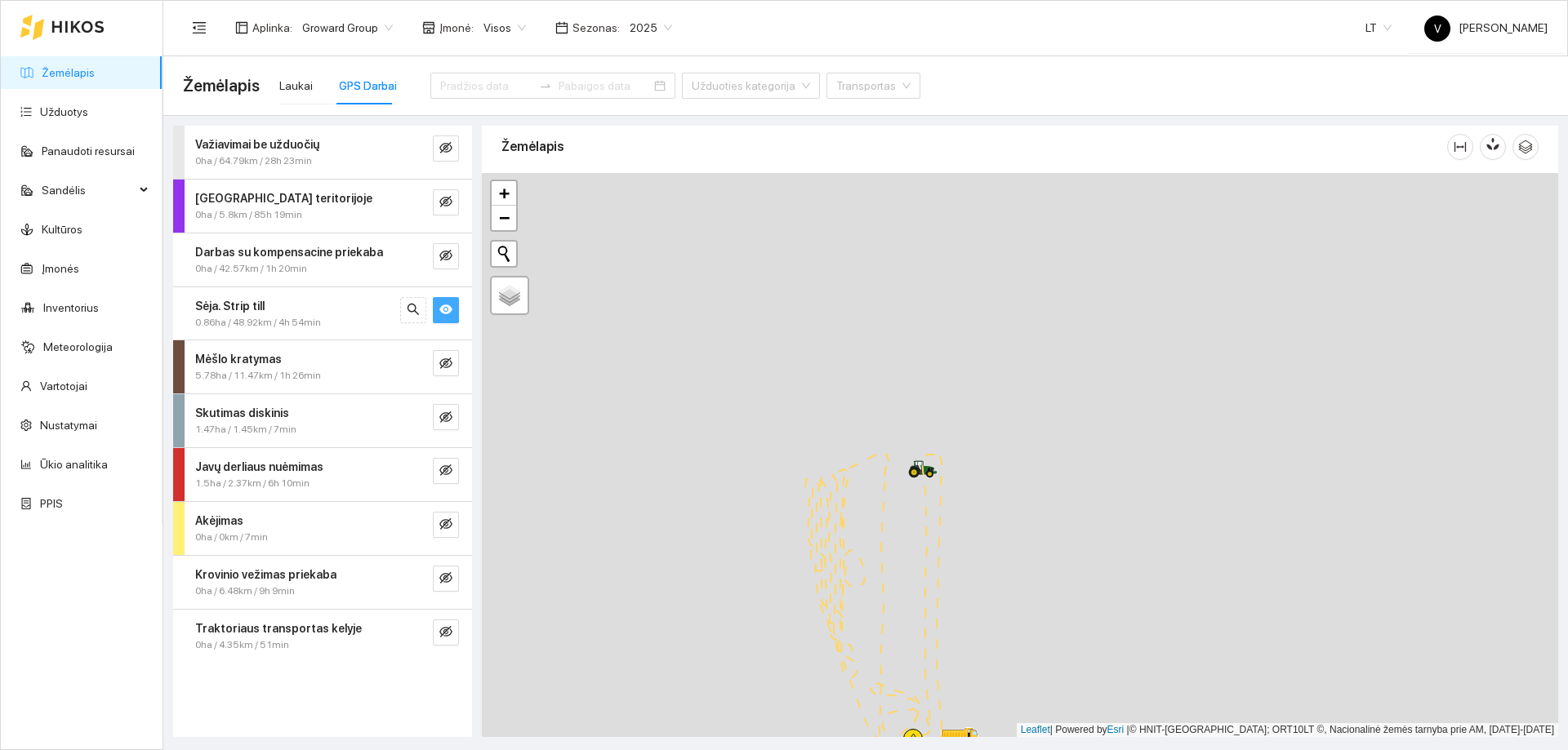
drag, startPoint x: 1127, startPoint y: 584, endPoint x: 914, endPoint y: 510, distance: 225.5
click at [914, 510] on div at bounding box center [1020, 454] width 1076 height 564
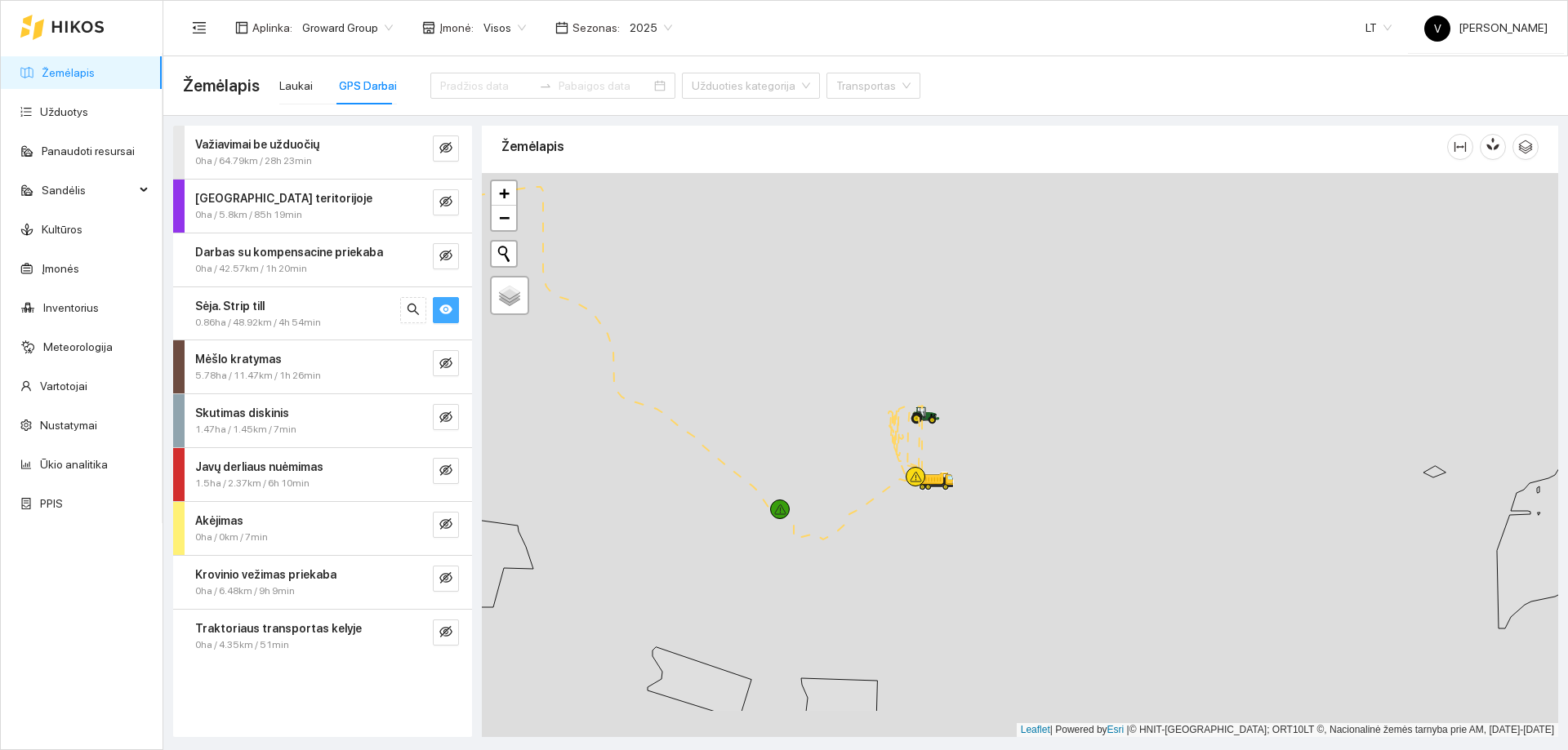
drag, startPoint x: 901, startPoint y: 570, endPoint x: 903, endPoint y: 537, distance: 33.1
click at [905, 538] on div at bounding box center [1020, 454] width 1076 height 564
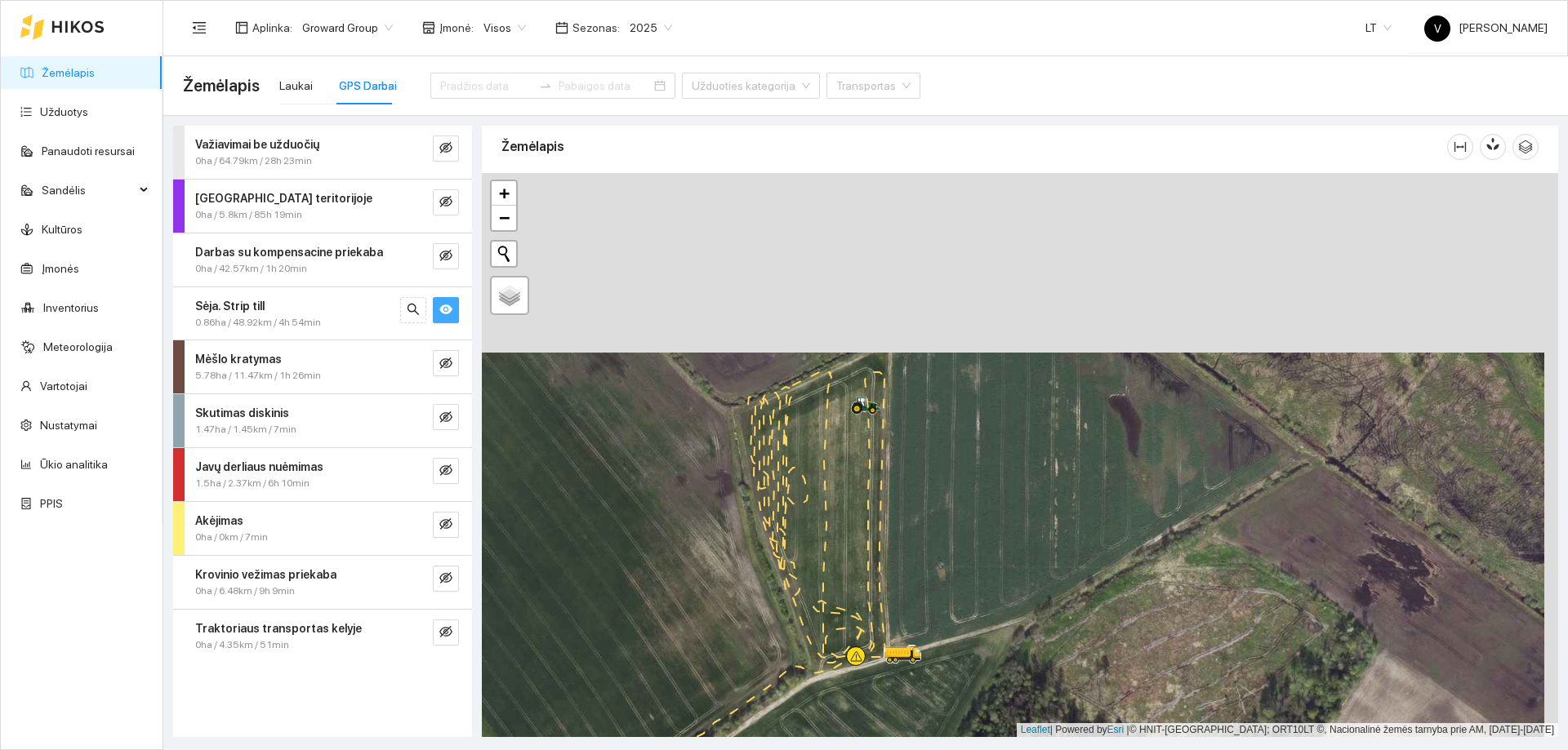
drag, startPoint x: 824, startPoint y: 450, endPoint x: 823, endPoint y: 516, distance: 66.0
click at [823, 516] on div at bounding box center [1020, 454] width 1076 height 564
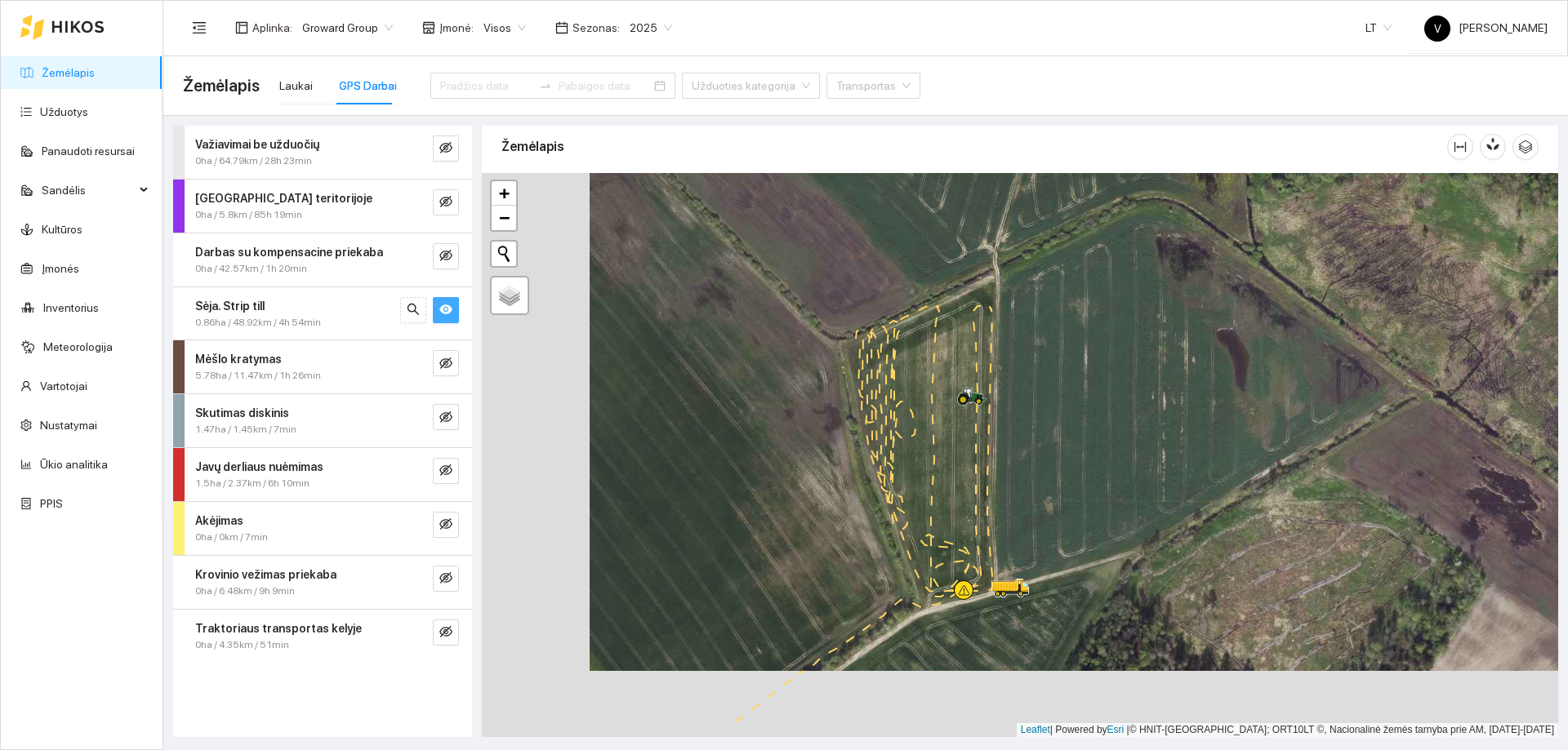
drag, startPoint x: 880, startPoint y: 659, endPoint x: 987, endPoint y: 591, distance: 126.8
click at [987, 592] on div at bounding box center [1020, 454] width 1076 height 564
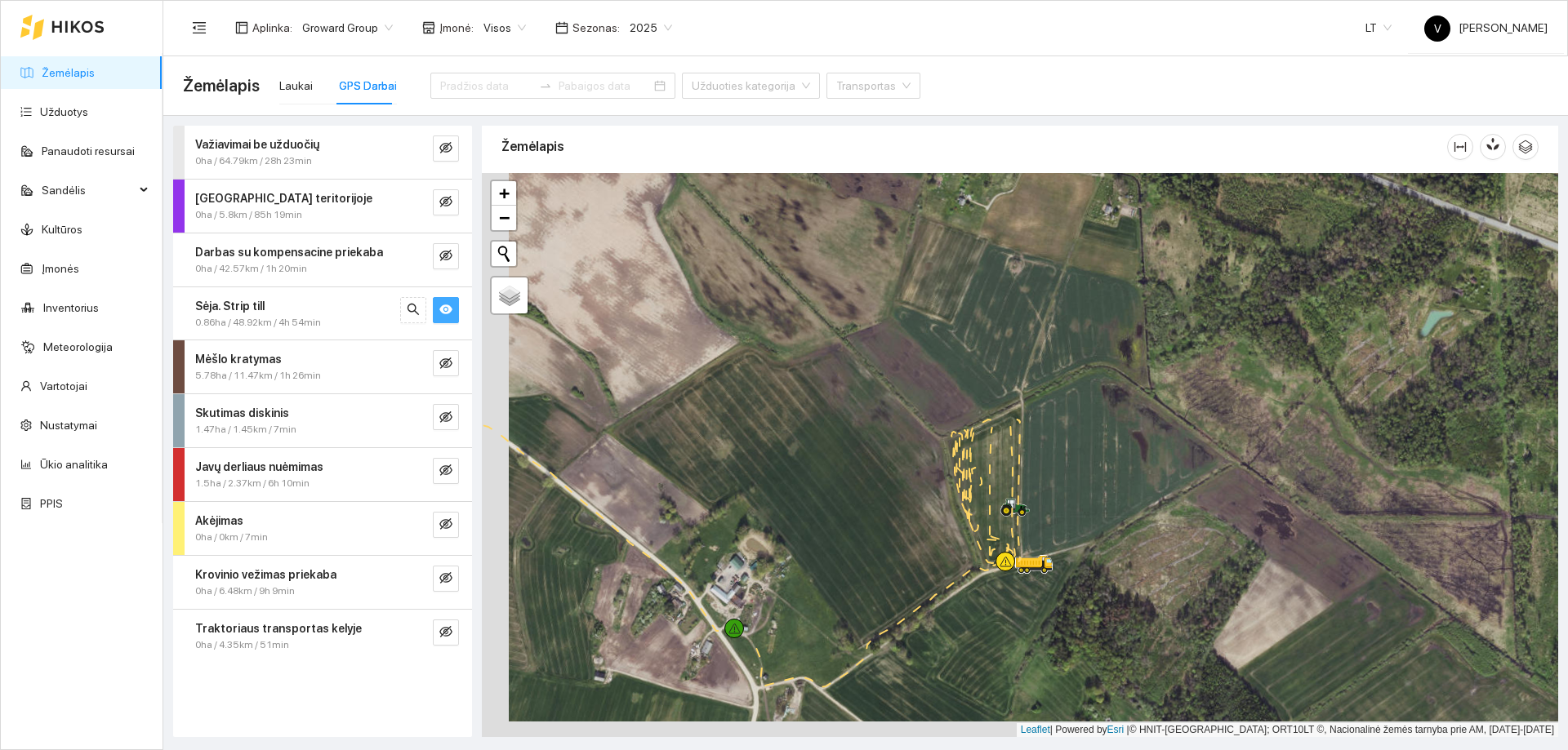
drag, startPoint x: 882, startPoint y: 566, endPoint x: 983, endPoint y: 493, distance: 124.6
click at [983, 493] on div at bounding box center [1020, 454] width 1076 height 564
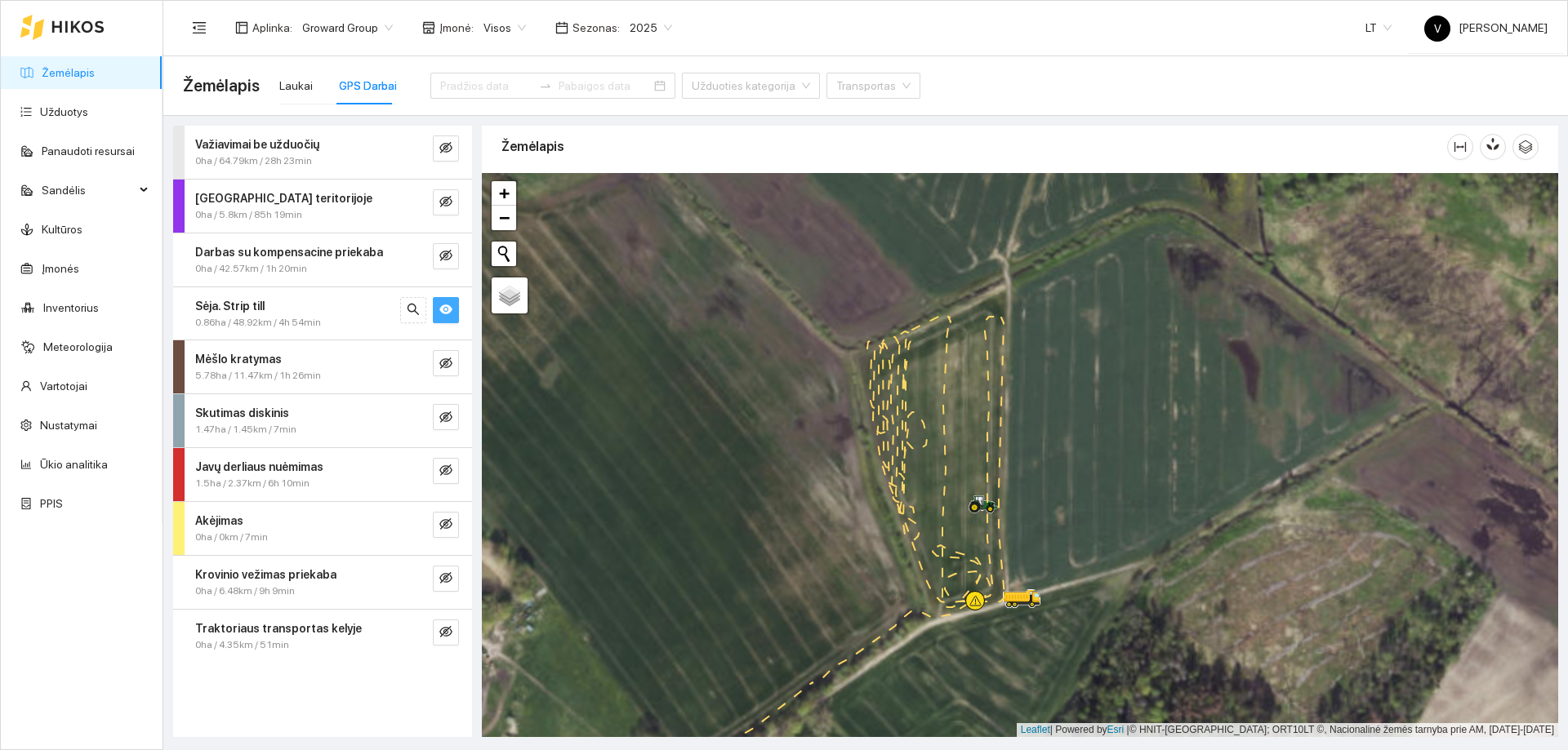
drag, startPoint x: 957, startPoint y: 505, endPoint x: 928, endPoint y: 569, distance: 70.3
click at [928, 569] on div at bounding box center [1020, 454] width 1076 height 564
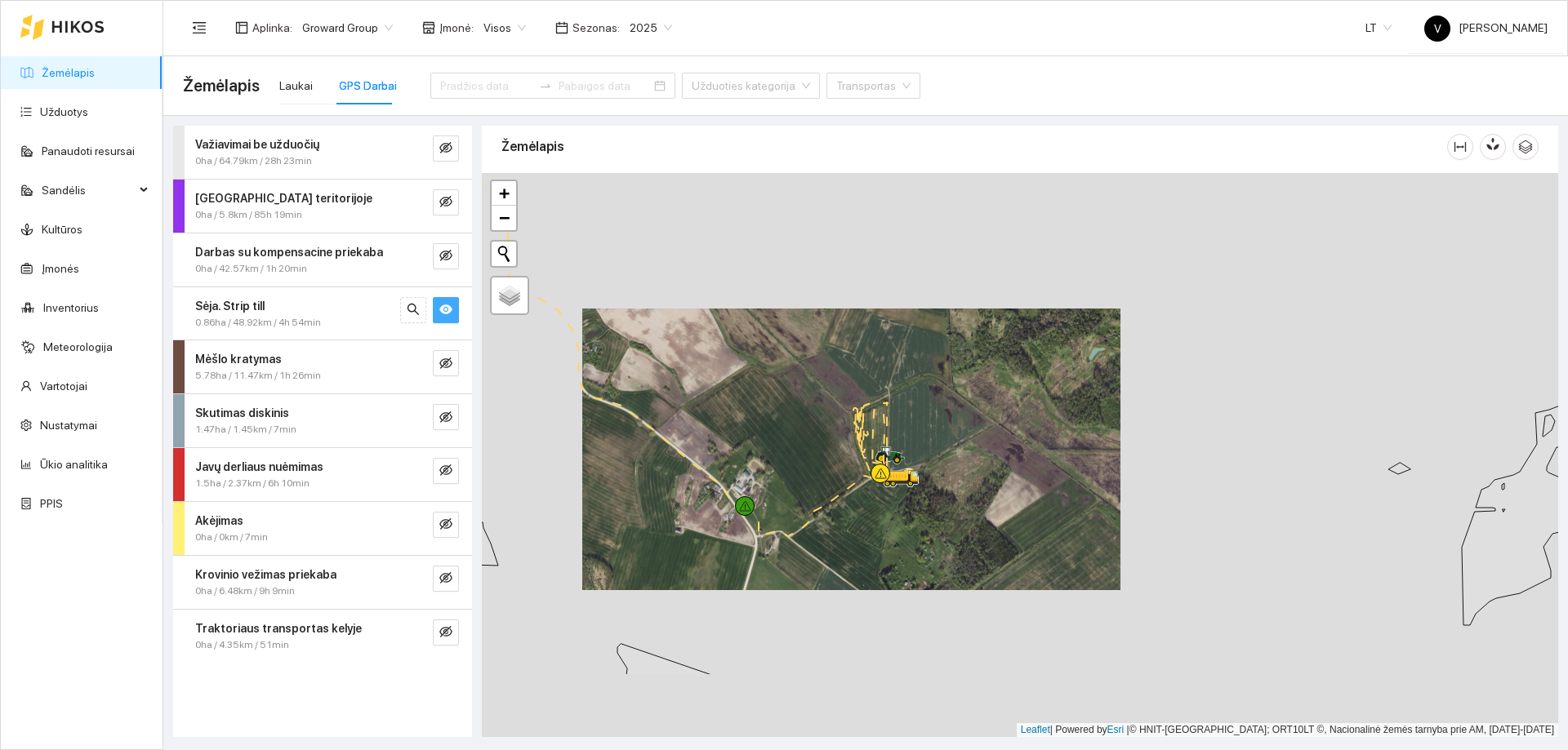
drag, startPoint x: 825, startPoint y: 515, endPoint x: 765, endPoint y: 418, distance: 114.1
click at [768, 419] on div at bounding box center [1020, 454] width 1076 height 564
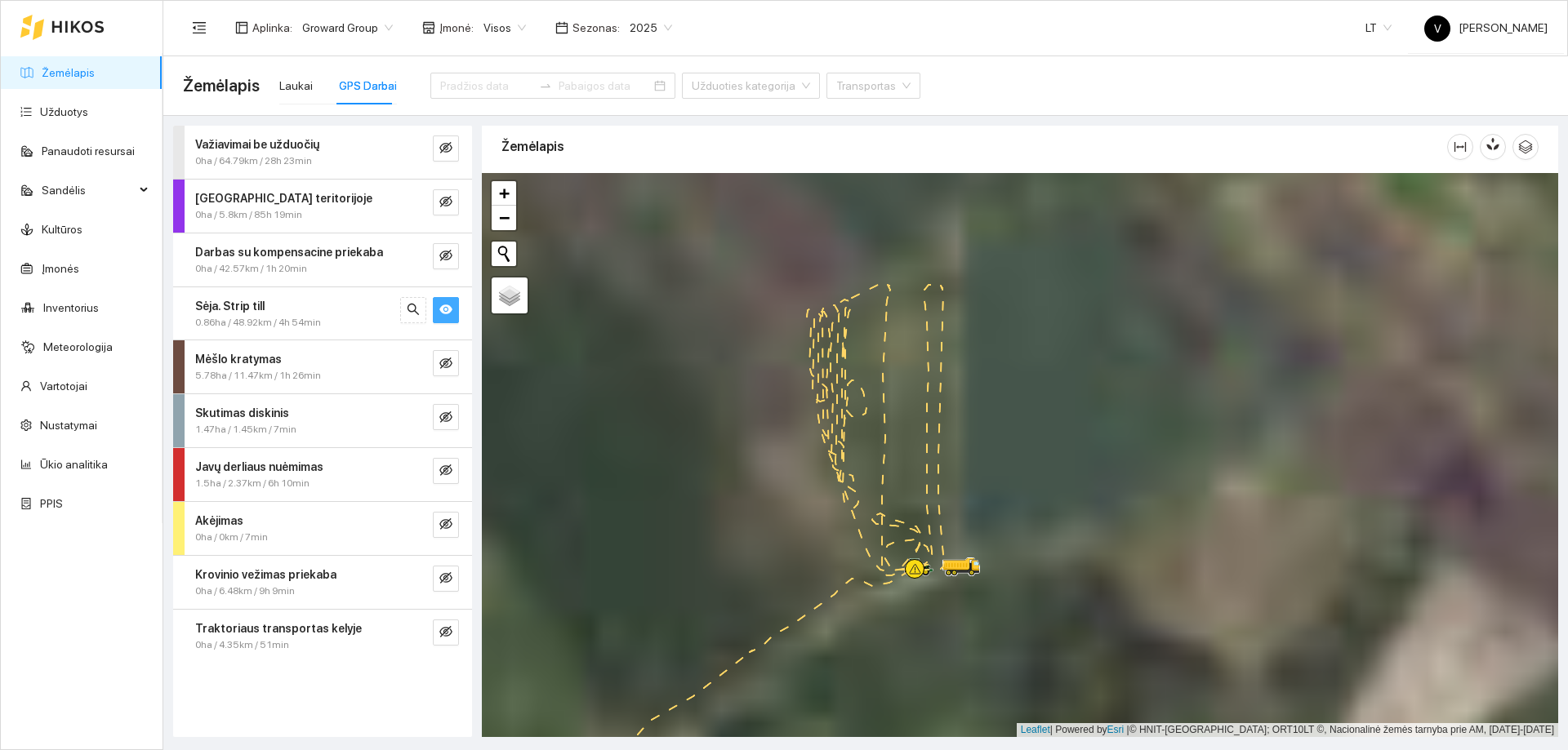
drag, startPoint x: 796, startPoint y: 384, endPoint x: 754, endPoint y: 576, distance: 196.5
click at [754, 576] on div at bounding box center [1020, 454] width 1076 height 564
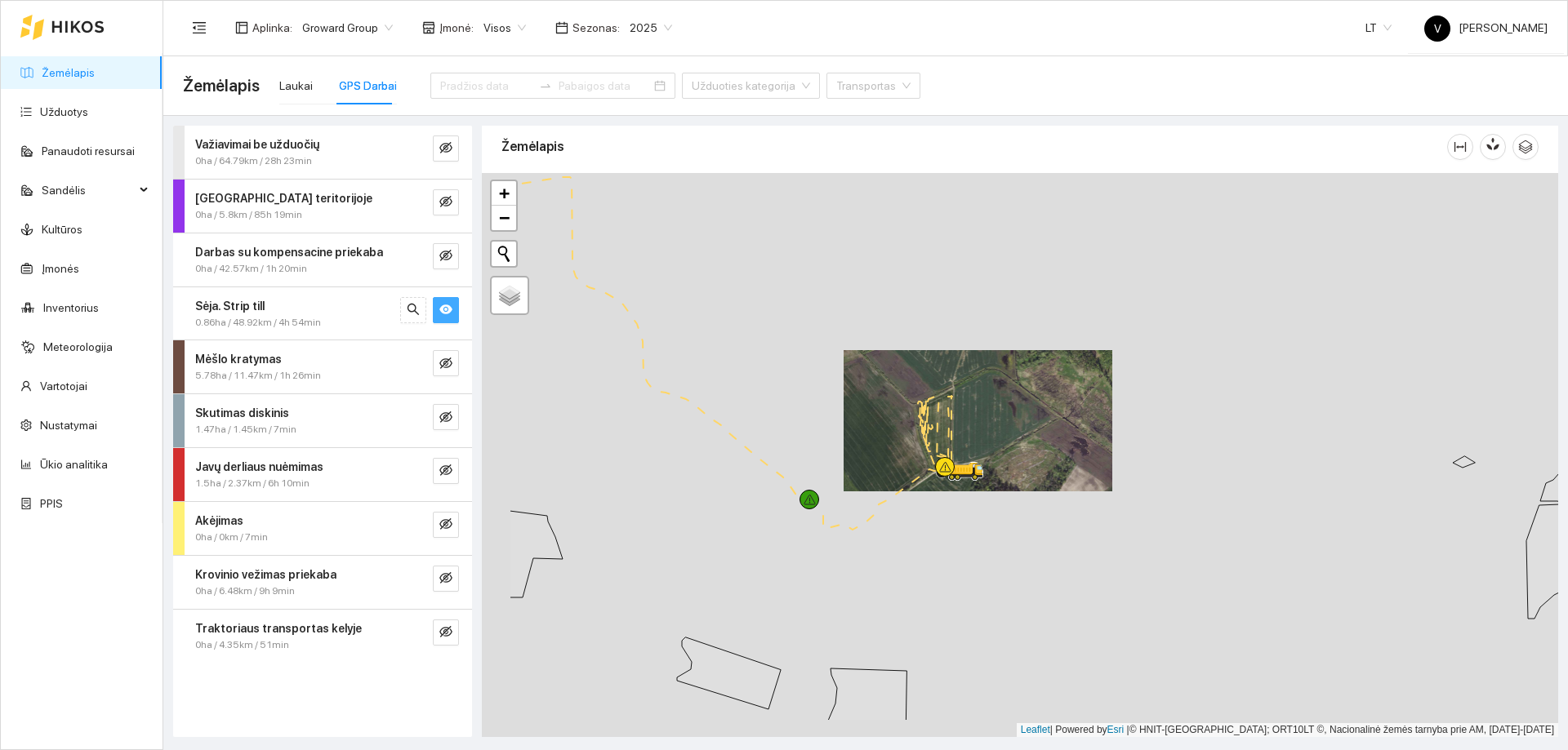
drag, startPoint x: 716, startPoint y: 594, endPoint x: 855, endPoint y: 514, distance: 160.4
click at [854, 515] on div at bounding box center [1020, 454] width 1076 height 564
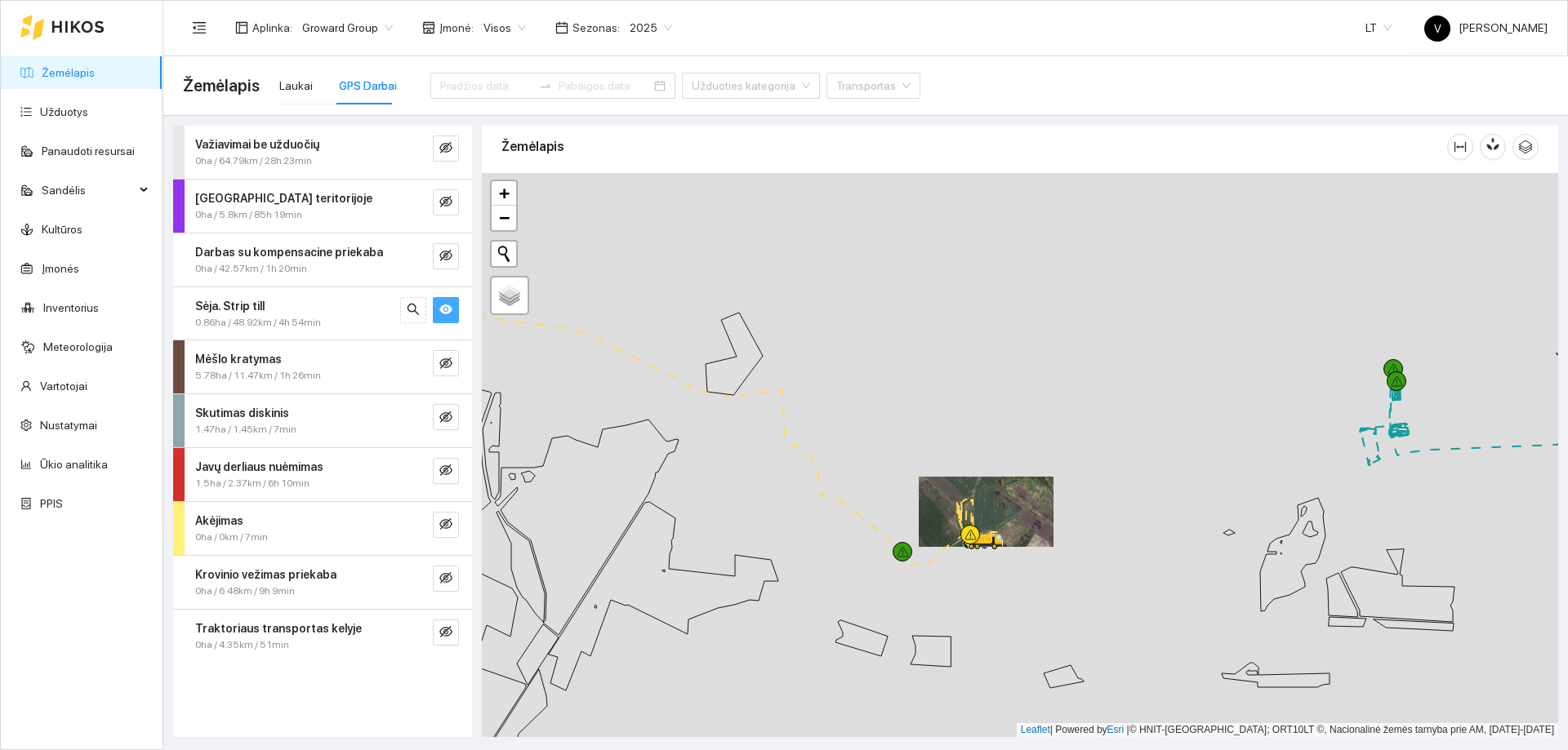
drag, startPoint x: 790, startPoint y: 512, endPoint x: 852, endPoint y: 539, distance: 67.6
click at [852, 540] on div at bounding box center [1020, 454] width 1076 height 564
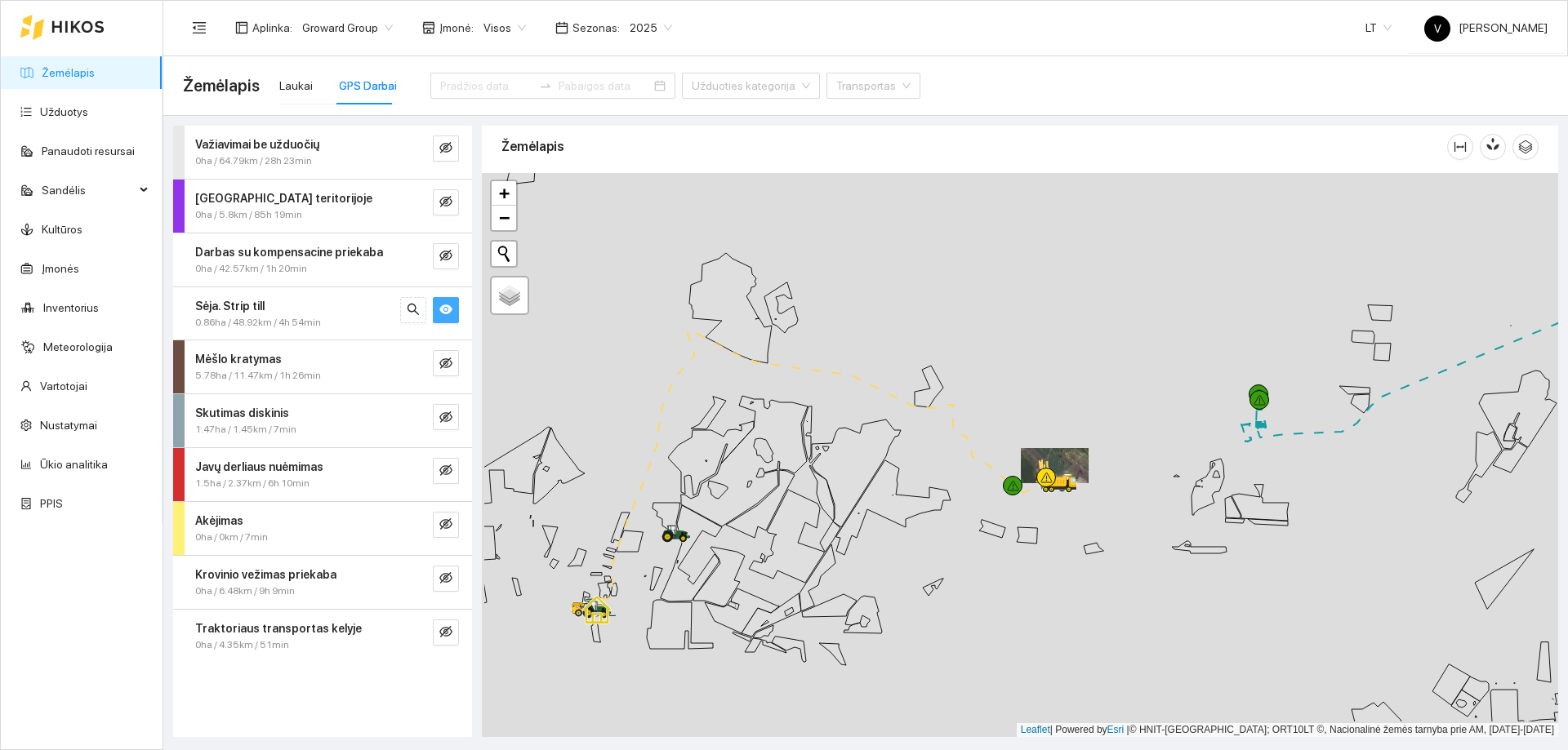
drag, startPoint x: 828, startPoint y: 547, endPoint x: 936, endPoint y: 473, distance: 130.9
click at [939, 474] on div at bounding box center [1020, 454] width 1076 height 564
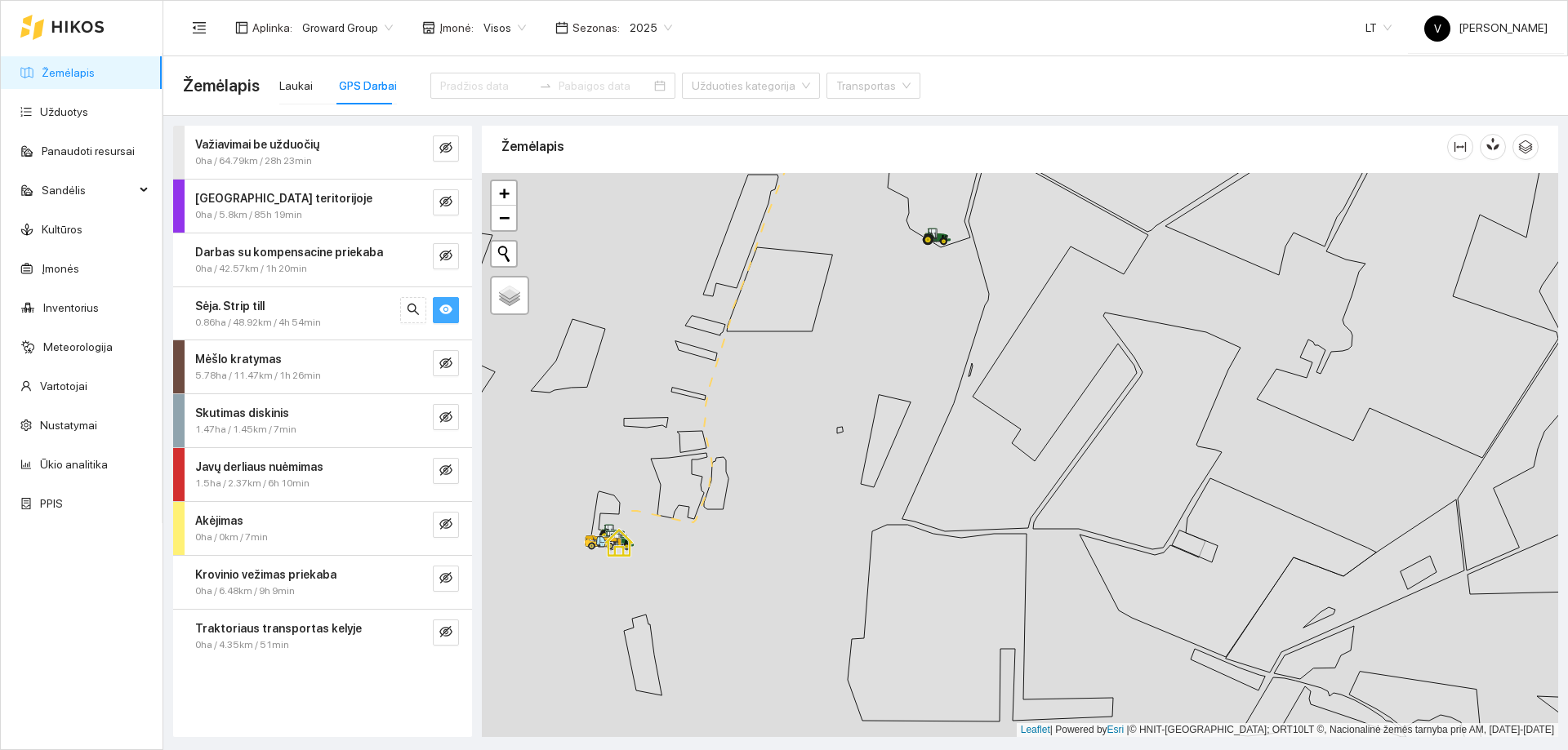
drag, startPoint x: 636, startPoint y: 584, endPoint x: 721, endPoint y: 600, distance: 86.5
click at [721, 600] on div at bounding box center [1020, 454] width 1076 height 564
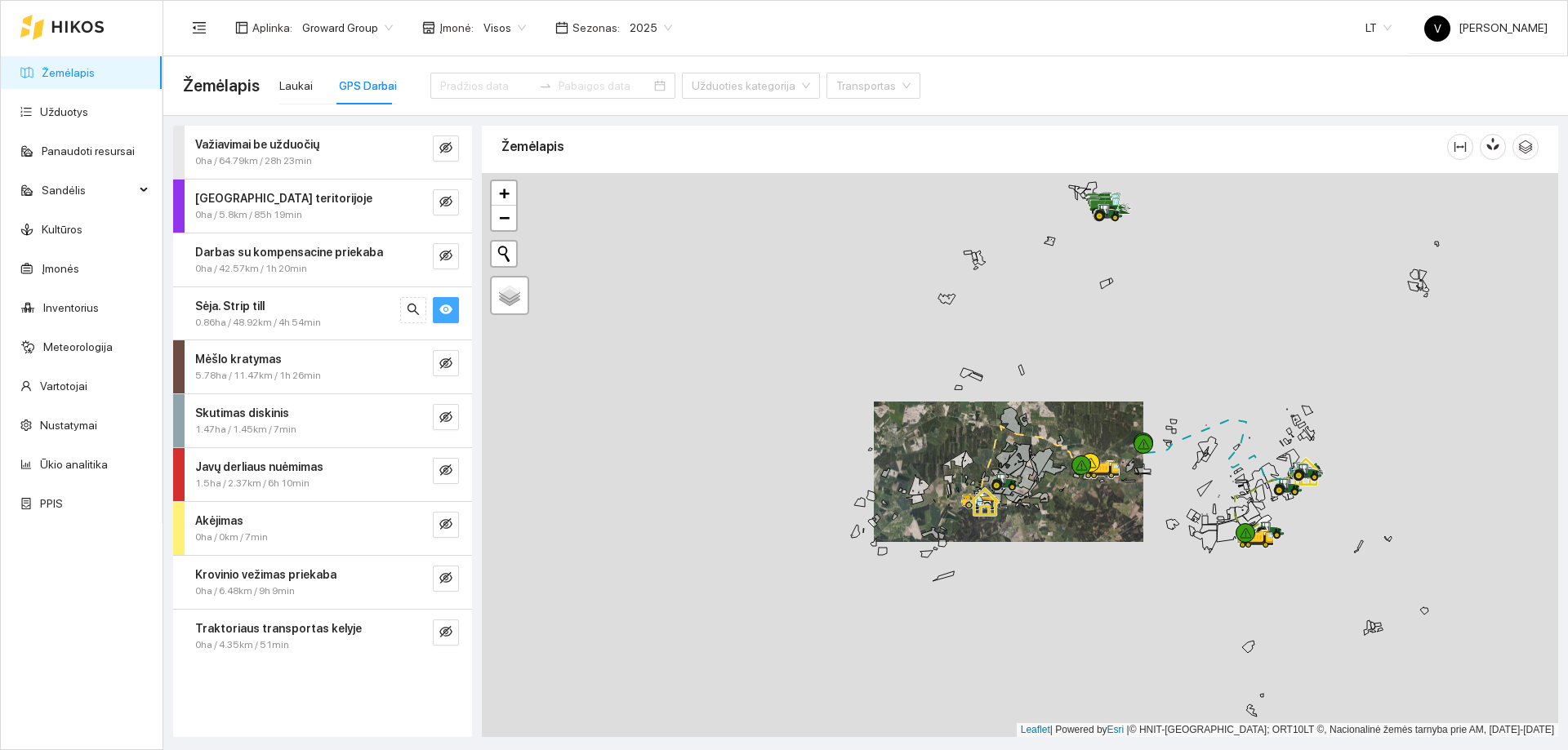
drag, startPoint x: 1114, startPoint y: 539, endPoint x: 1038, endPoint y: 506, distance: 82.9
click at [1038, 506] on div at bounding box center [1020, 454] width 1076 height 564
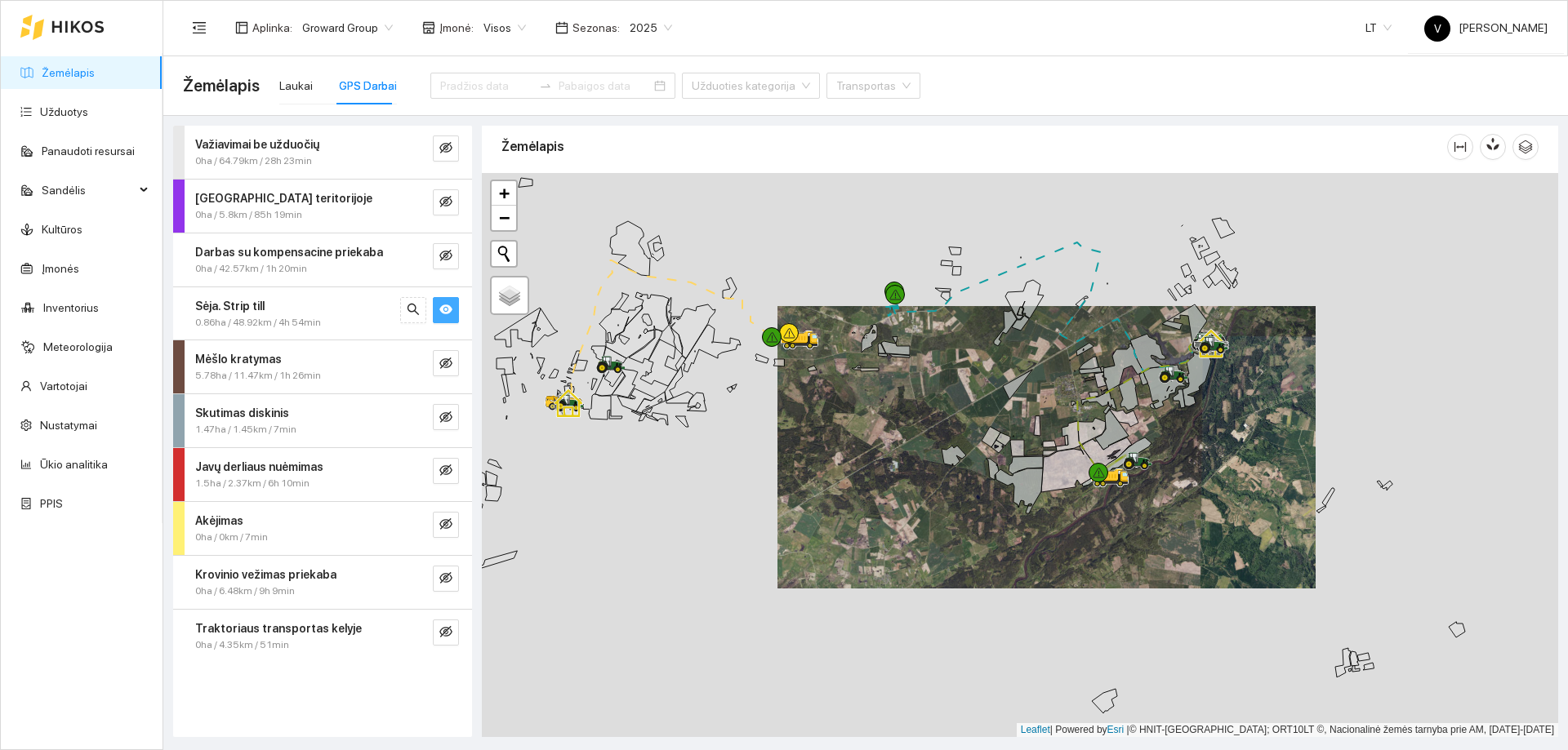
drag, startPoint x: 1114, startPoint y: 497, endPoint x: 1085, endPoint y: 482, distance: 32.6
click at [1095, 482] on div at bounding box center [1110, 478] width 30 height 25
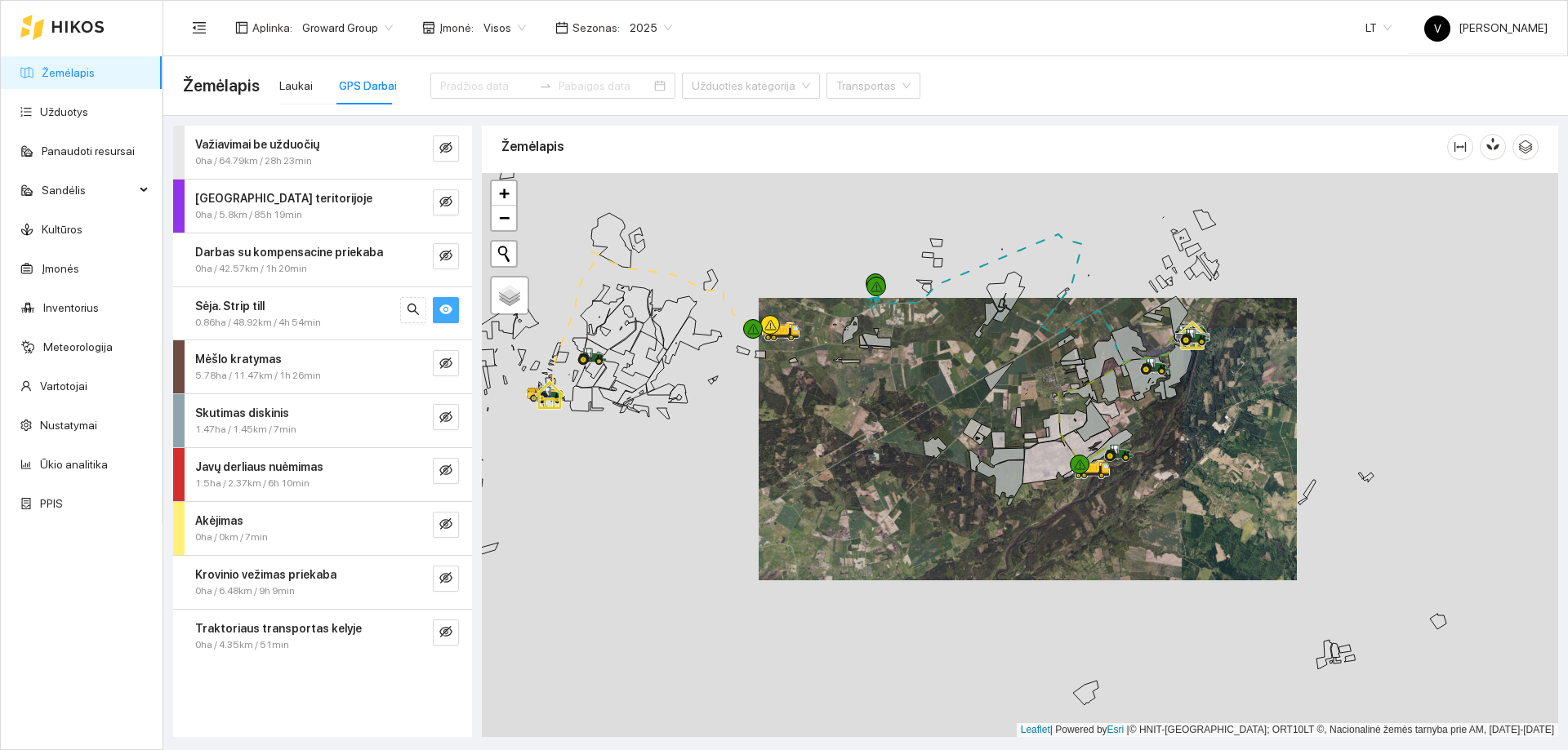
drag, startPoint x: 1162, startPoint y: 583, endPoint x: 1054, endPoint y: 443, distance: 176.8
click at [1054, 443] on div at bounding box center [1020, 454] width 1076 height 564
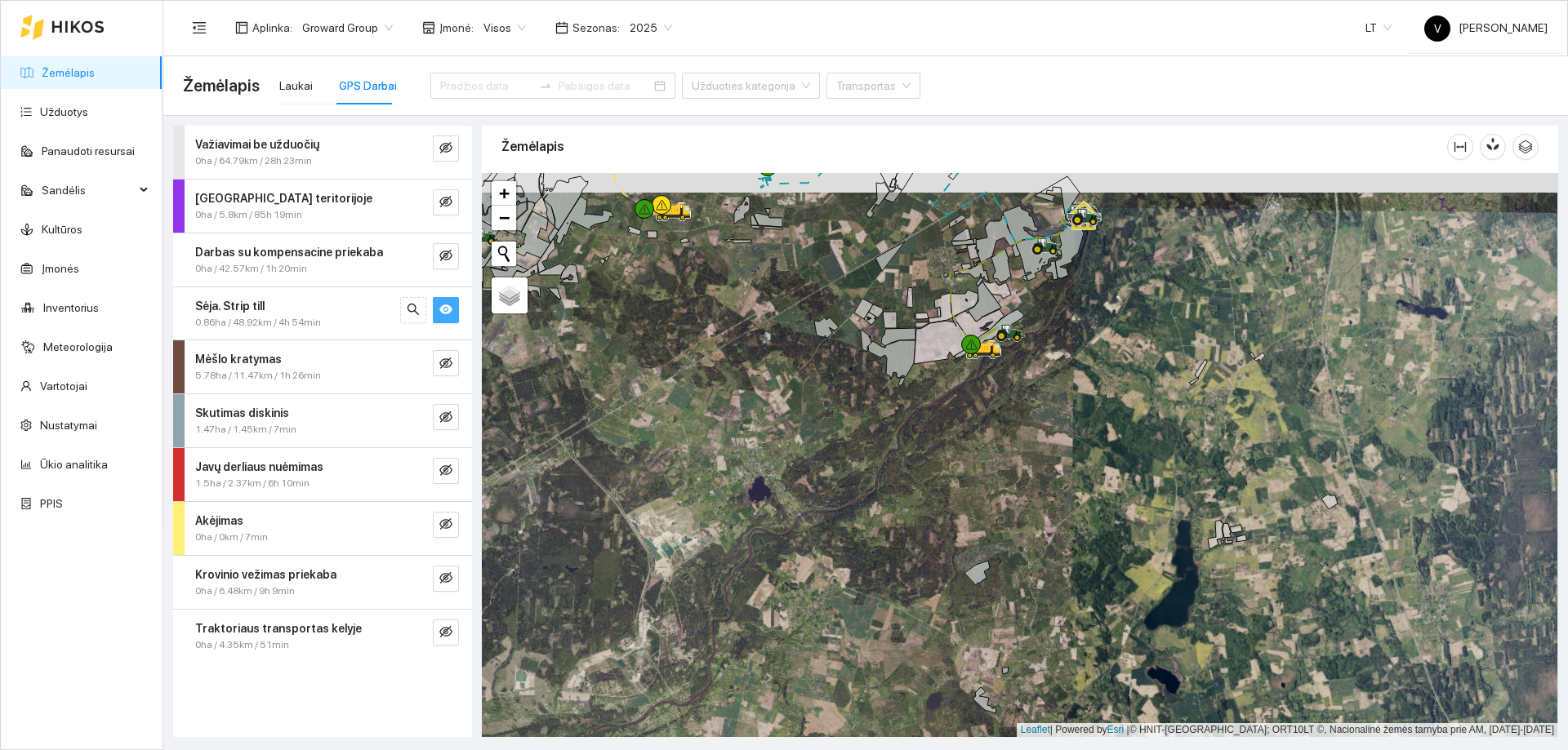
drag, startPoint x: 1035, startPoint y: 370, endPoint x: 1031, endPoint y: 456, distance: 86.1
click at [1031, 456] on div at bounding box center [1020, 454] width 1076 height 564
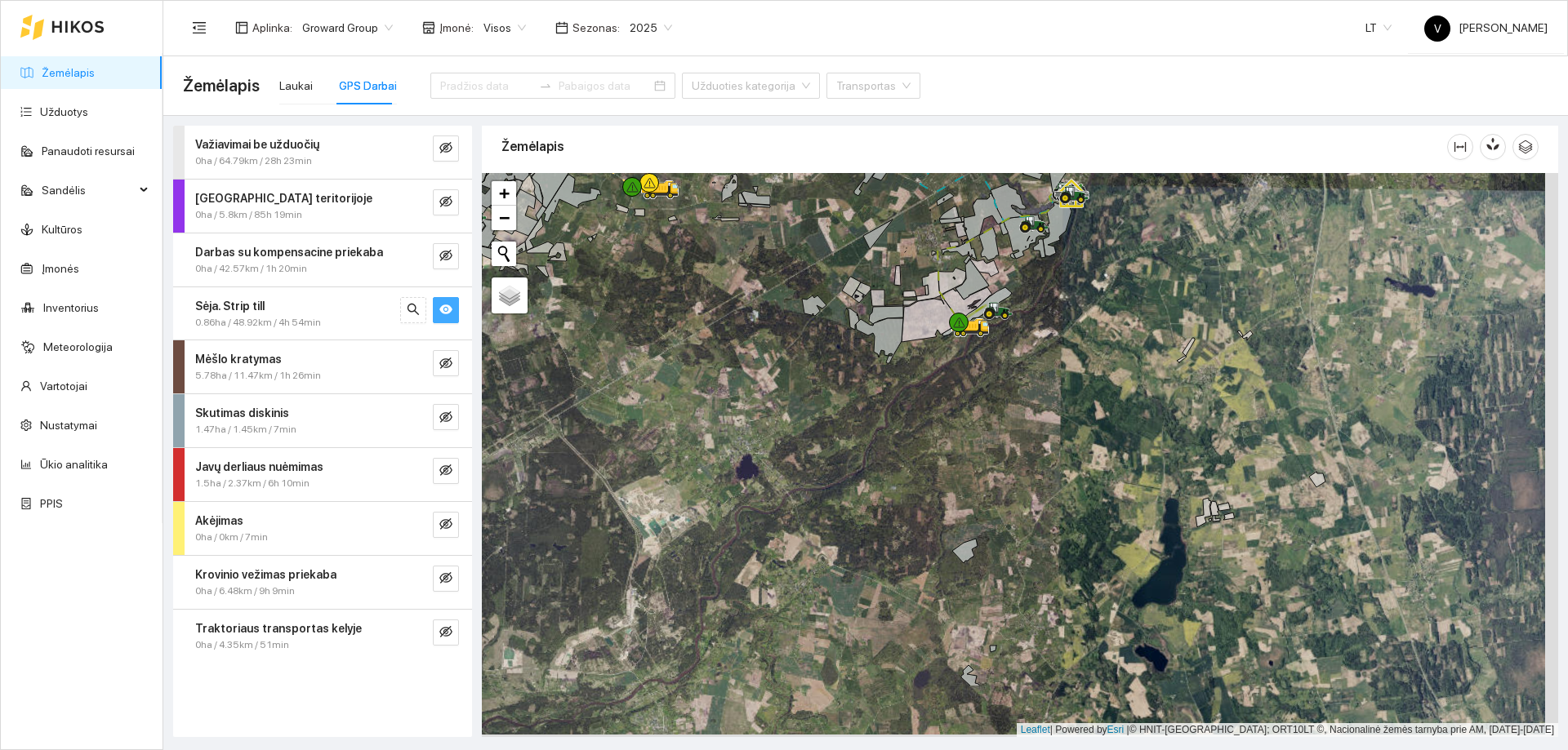
drag, startPoint x: 983, startPoint y: 547, endPoint x: 979, endPoint y: 424, distance: 123.1
click at [979, 428] on div at bounding box center [1020, 454] width 1076 height 564
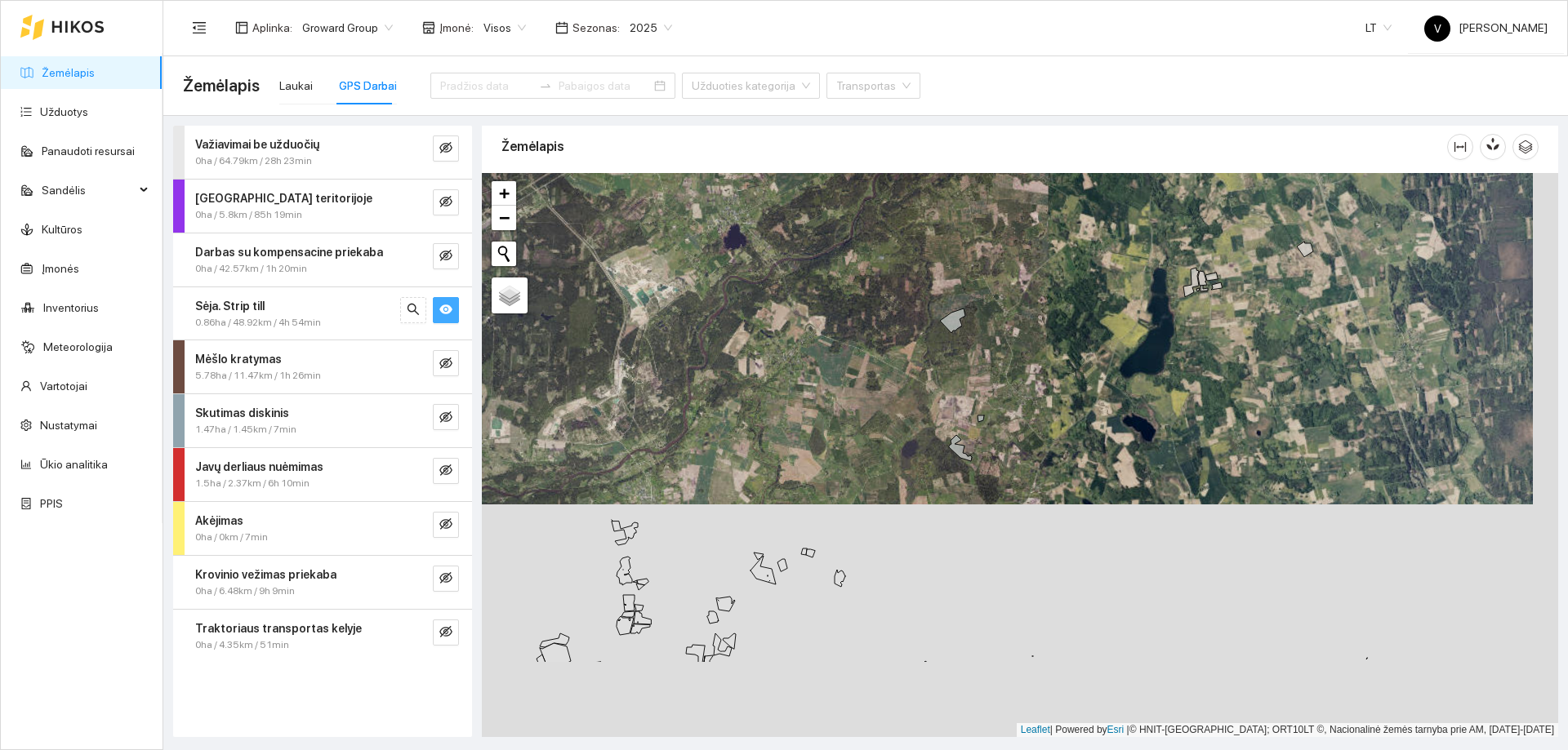
drag, startPoint x: 1007, startPoint y: 552, endPoint x: 992, endPoint y: 395, distance: 157.7
click at [993, 396] on div at bounding box center [1020, 454] width 1076 height 564
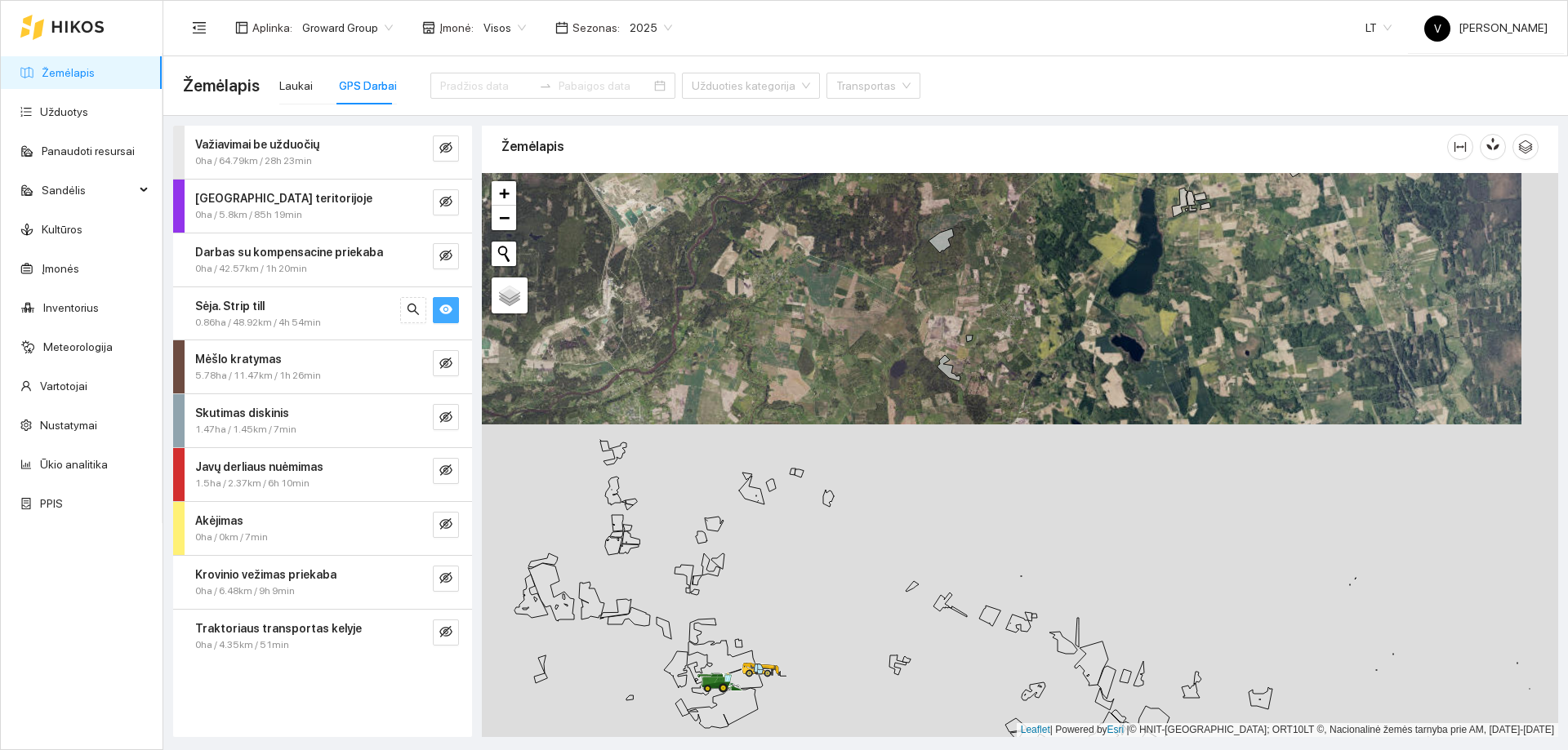
drag, startPoint x: 831, startPoint y: 589, endPoint x: 893, endPoint y: 451, distance: 151.3
click at [893, 451] on div at bounding box center [1020, 454] width 1076 height 564
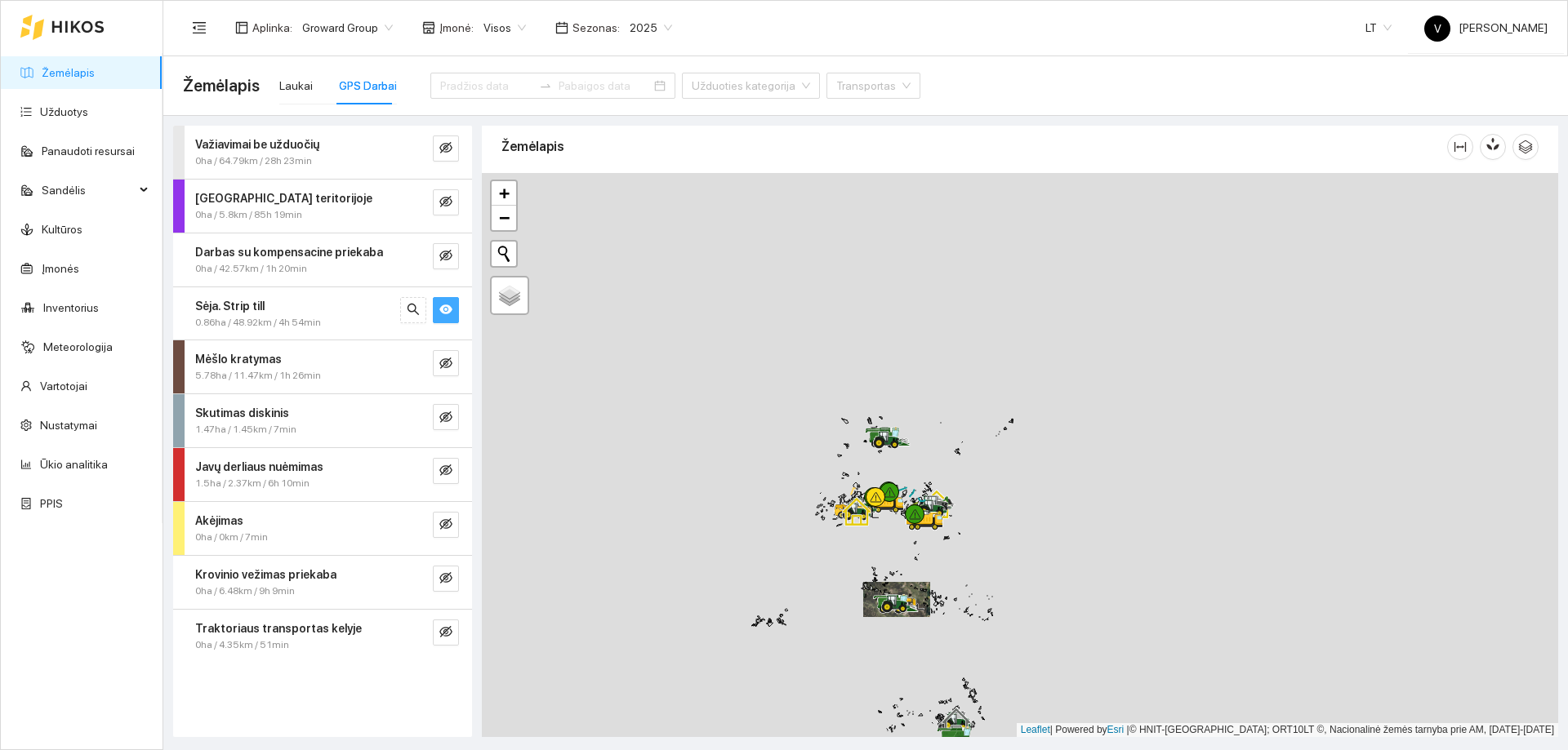
click at [919, 572] on div at bounding box center [1020, 454] width 1076 height 564
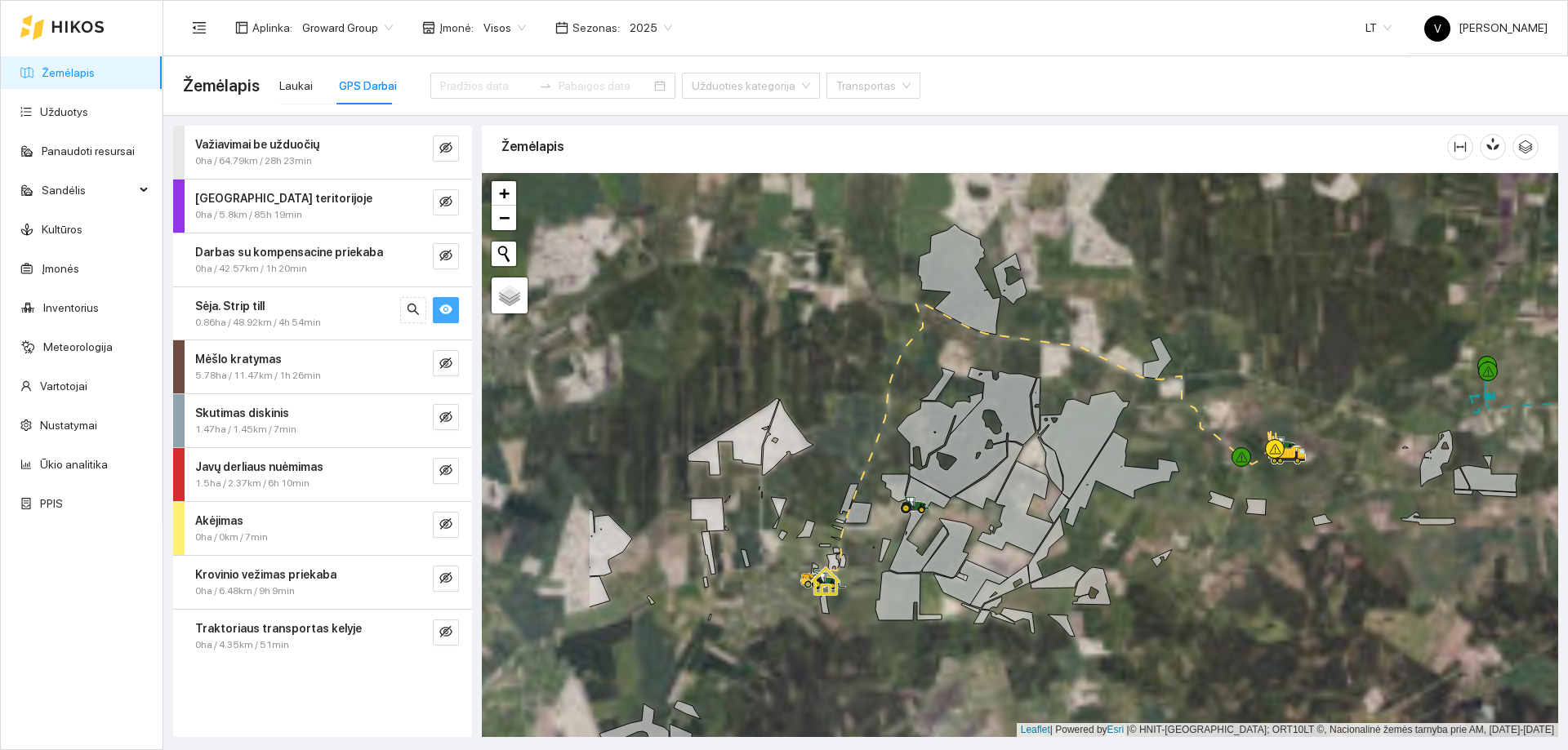
drag, startPoint x: 653, startPoint y: 521, endPoint x: 853, endPoint y: 606, distance: 217.3
click at [854, 607] on div at bounding box center [1020, 454] width 1076 height 564
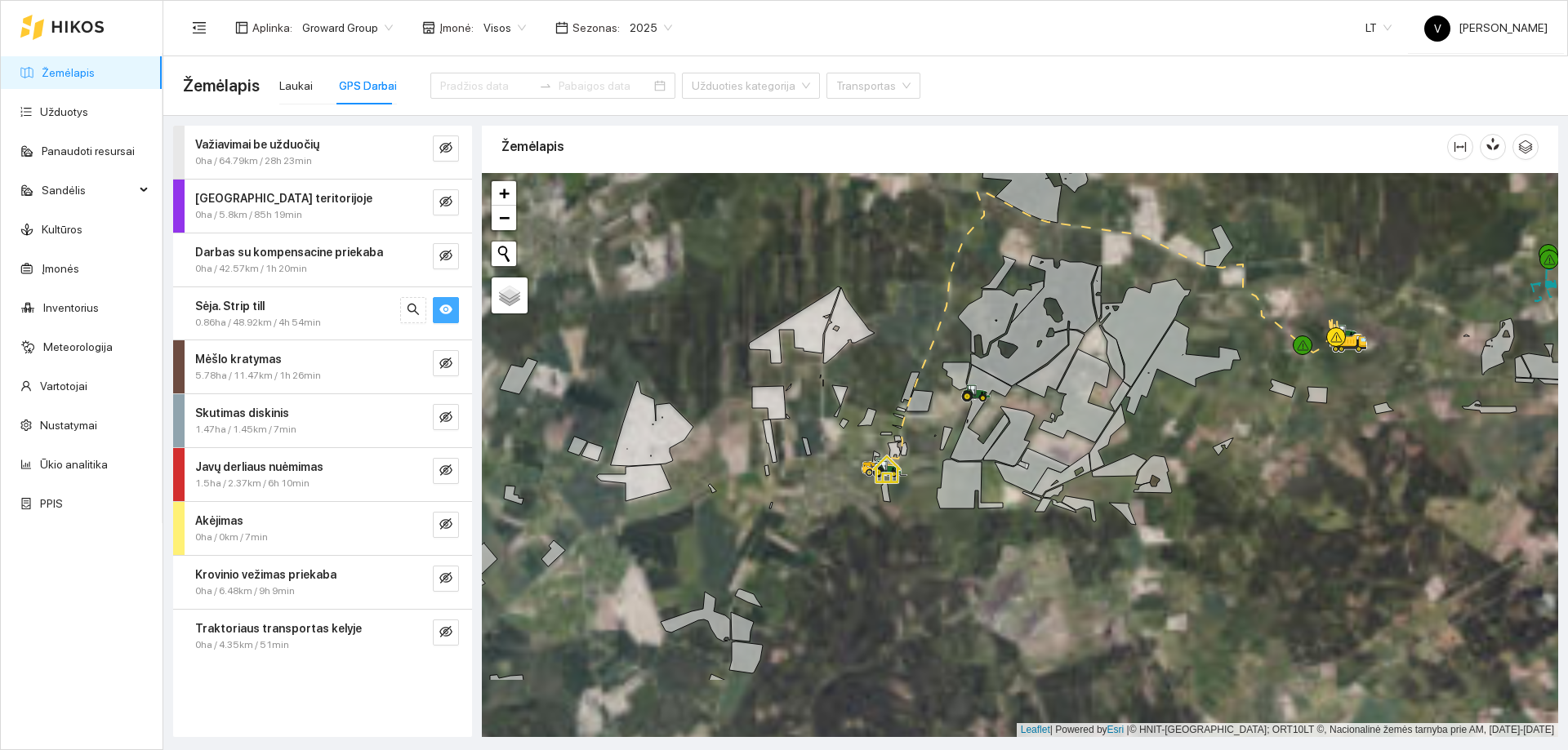
drag, startPoint x: 860, startPoint y: 639, endPoint x: 959, endPoint y: 466, distance: 199.3
click at [959, 466] on div at bounding box center [1020, 454] width 1076 height 564
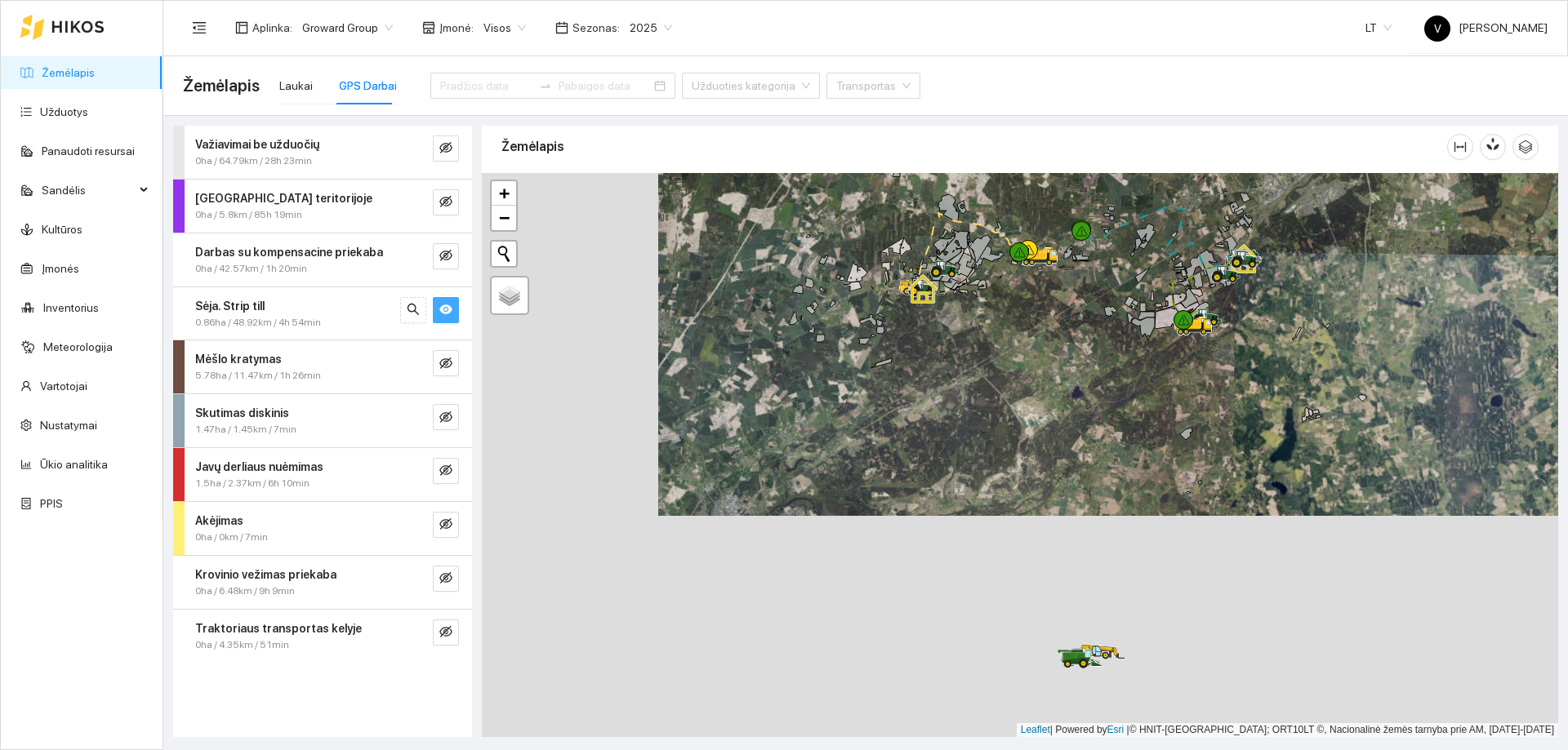
drag, startPoint x: 933, startPoint y: 682, endPoint x: 939, endPoint y: 376, distance: 306.1
click at [939, 376] on div at bounding box center [1020, 454] width 1076 height 564
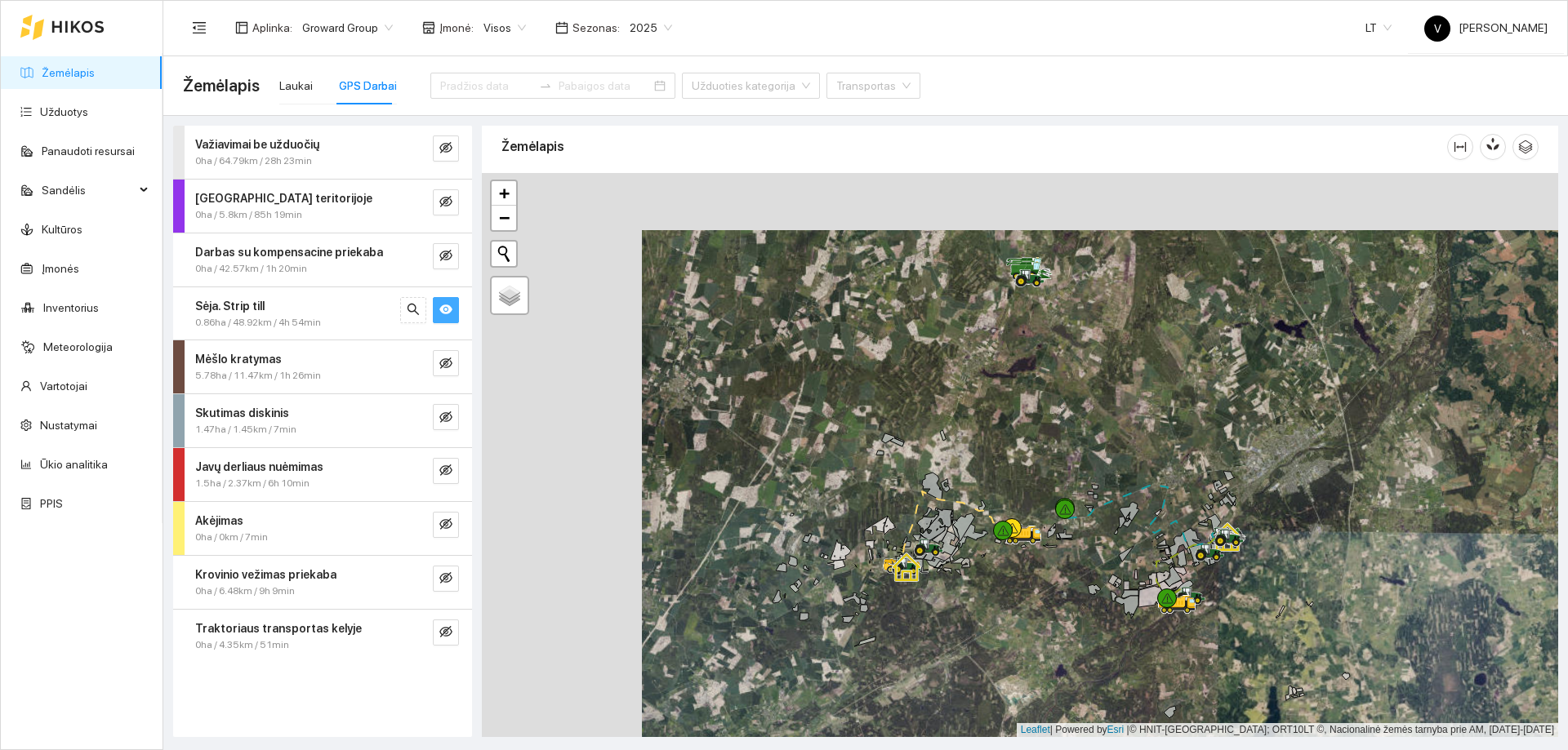
drag, startPoint x: 991, startPoint y: 386, endPoint x: 974, endPoint y: 668, distance: 282.5
click at [974, 668] on div at bounding box center [1020, 454] width 1076 height 564
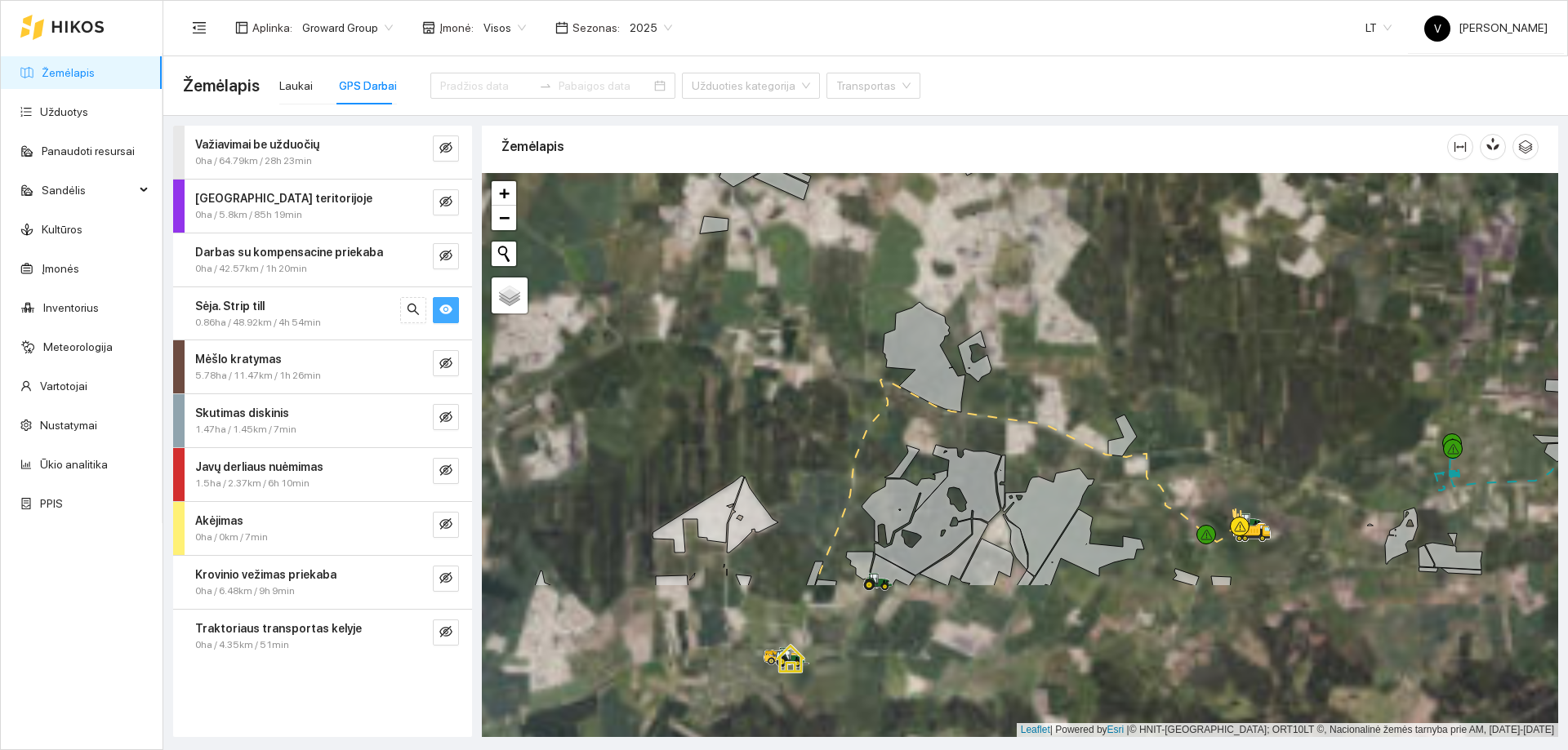
drag, startPoint x: 944, startPoint y: 585, endPoint x: 968, endPoint y: 557, distance: 36.9
click at [969, 555] on div at bounding box center [1020, 454] width 1076 height 564
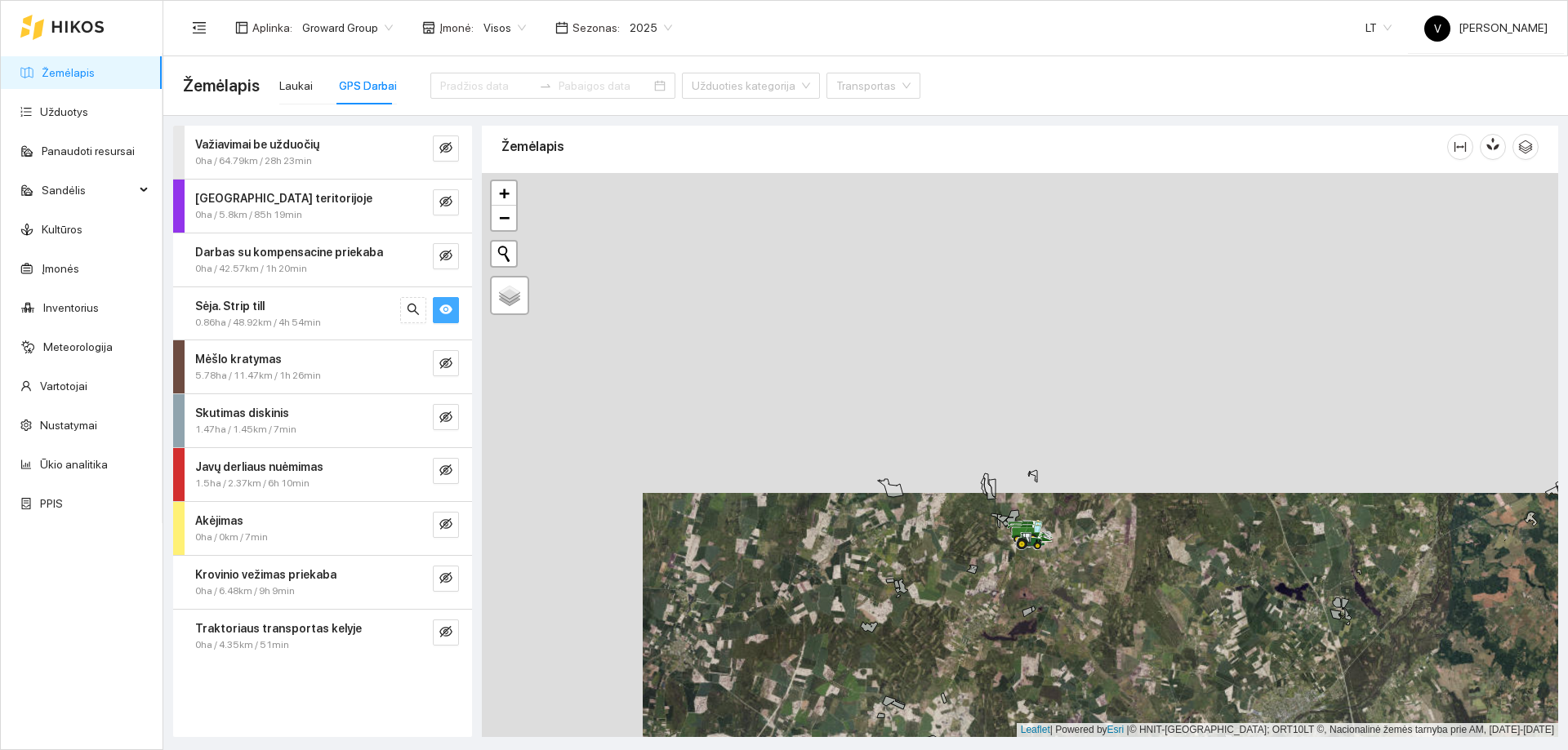
drag, startPoint x: 1019, startPoint y: 437, endPoint x: 998, endPoint y: 650, distance: 214.0
click at [999, 651] on div at bounding box center [1020, 454] width 1076 height 564
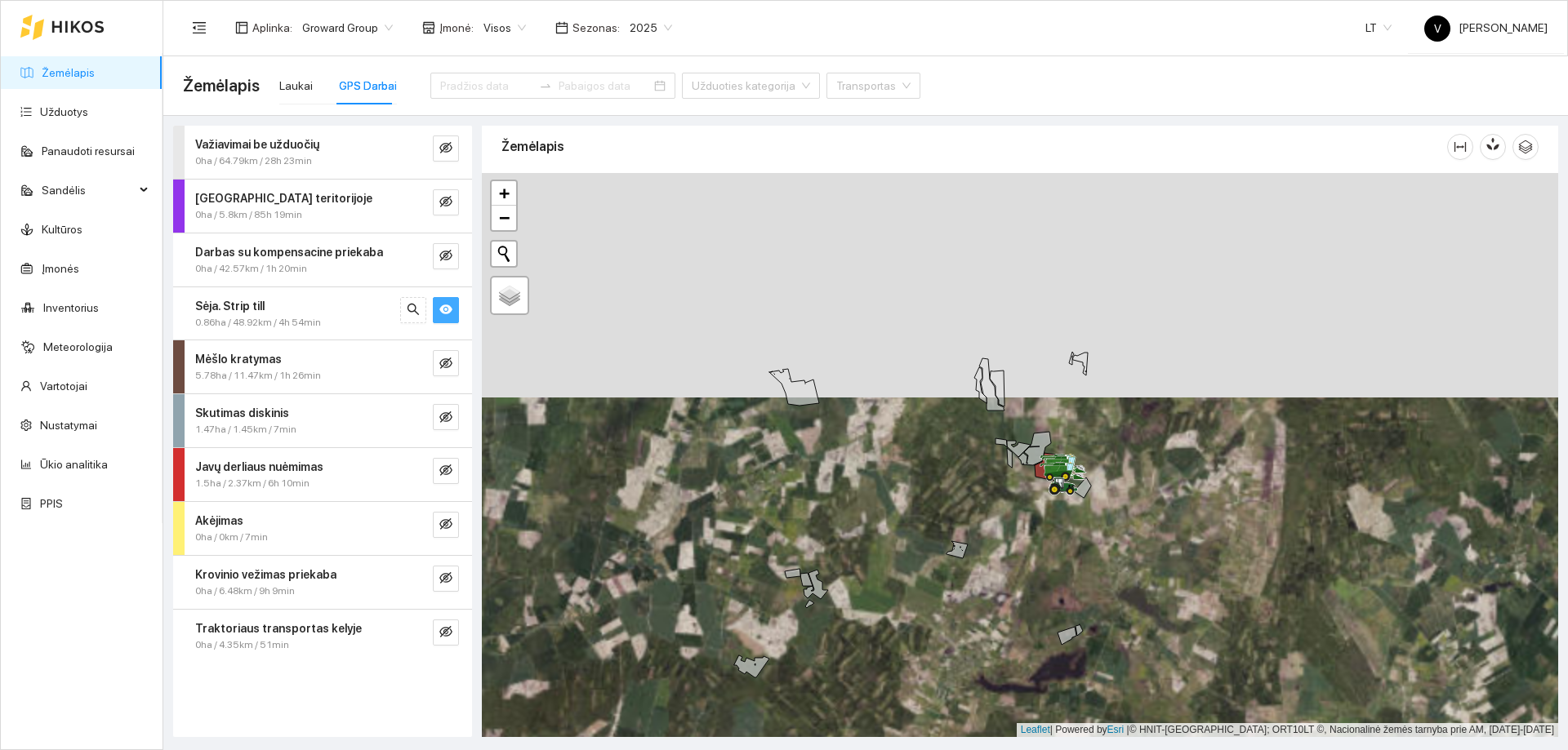
drag, startPoint x: 993, startPoint y: 569, endPoint x: 1021, endPoint y: 439, distance: 133.0
click at [1021, 441] on div at bounding box center [1020, 454] width 1076 height 564
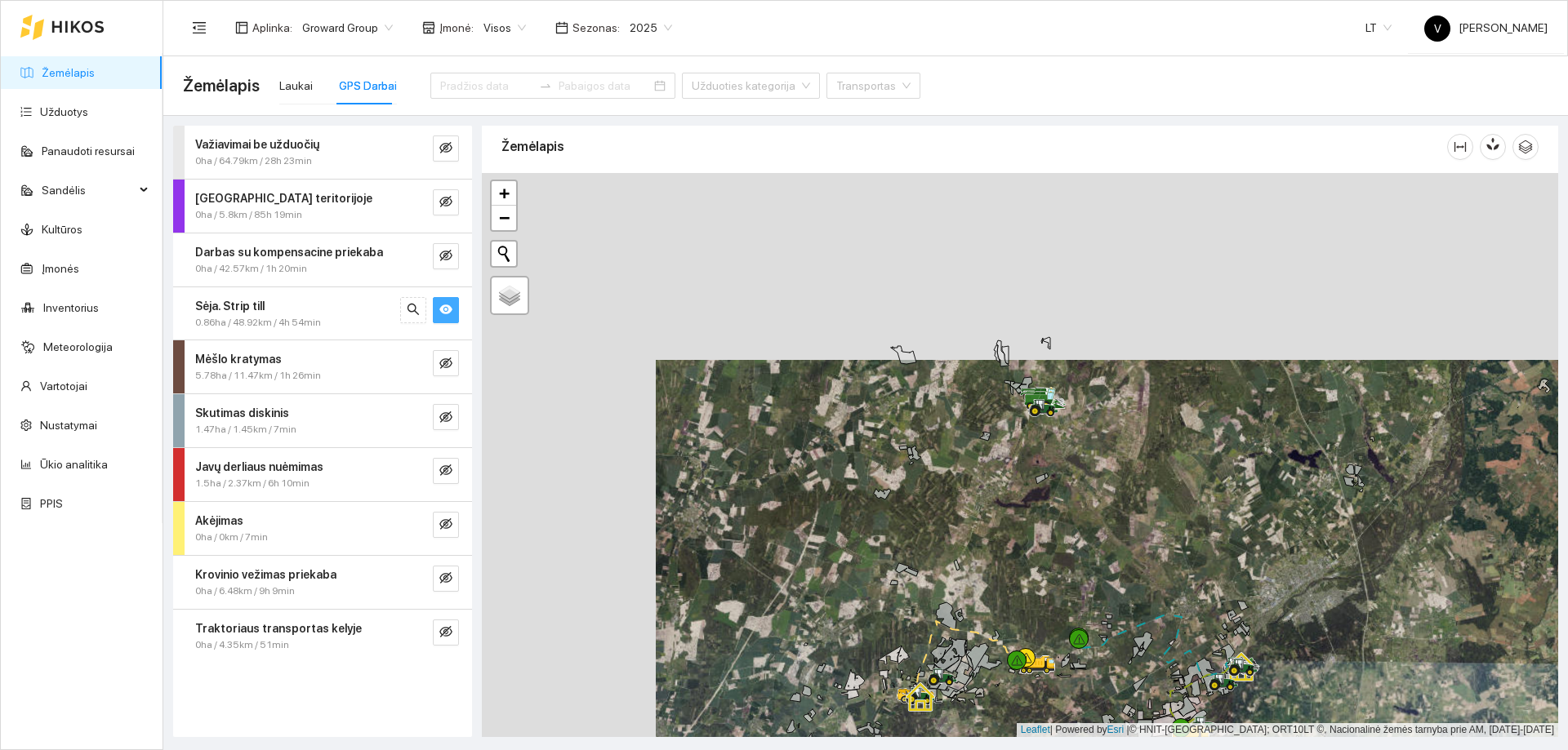
drag, startPoint x: 982, startPoint y: 614, endPoint x: 1016, endPoint y: 412, distance: 204.8
click at [1015, 417] on div at bounding box center [1020, 454] width 1076 height 564
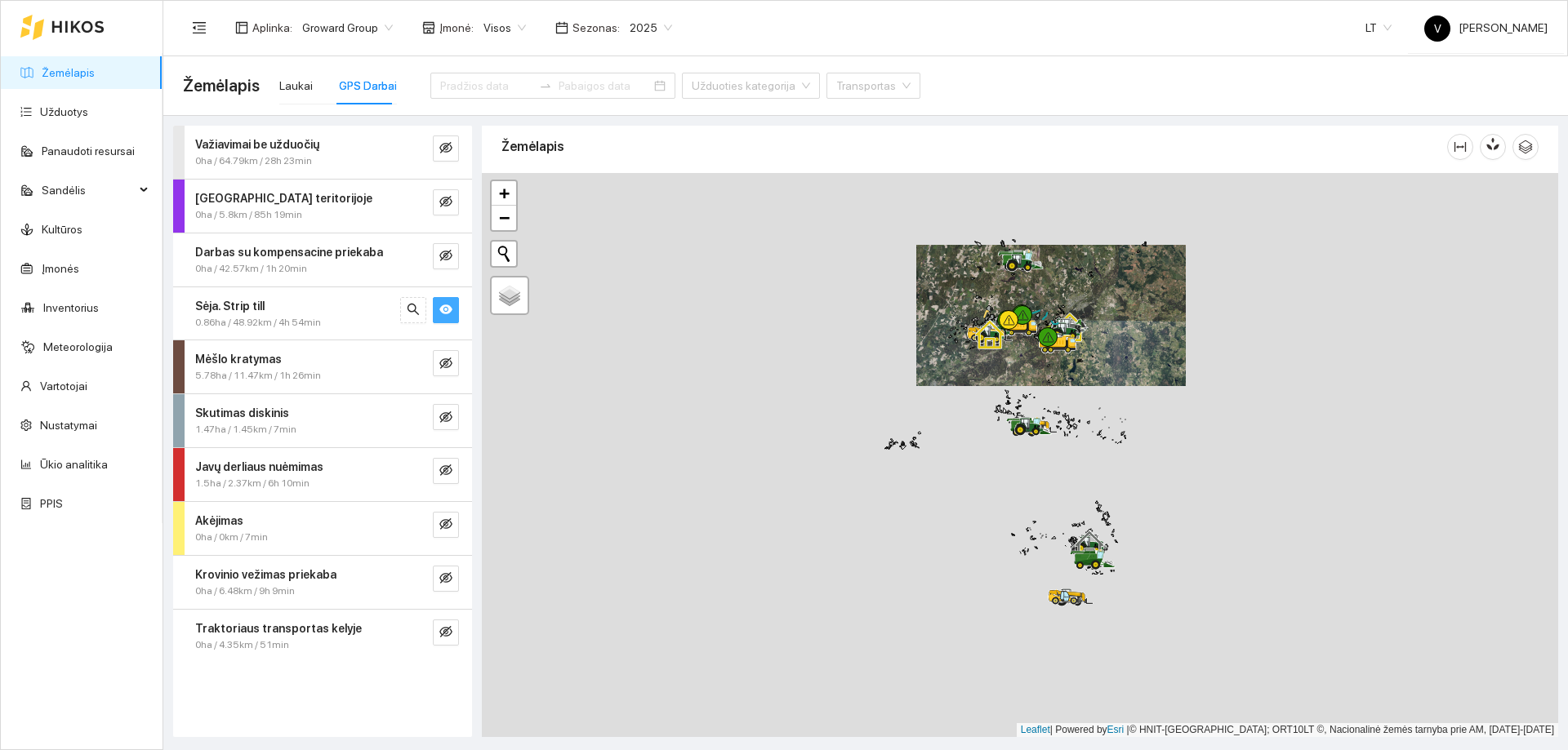
drag, startPoint x: 1010, startPoint y: 439, endPoint x: 1010, endPoint y: 416, distance: 23.0
click at [1010, 417] on icon at bounding box center [1029, 427] width 46 height 20
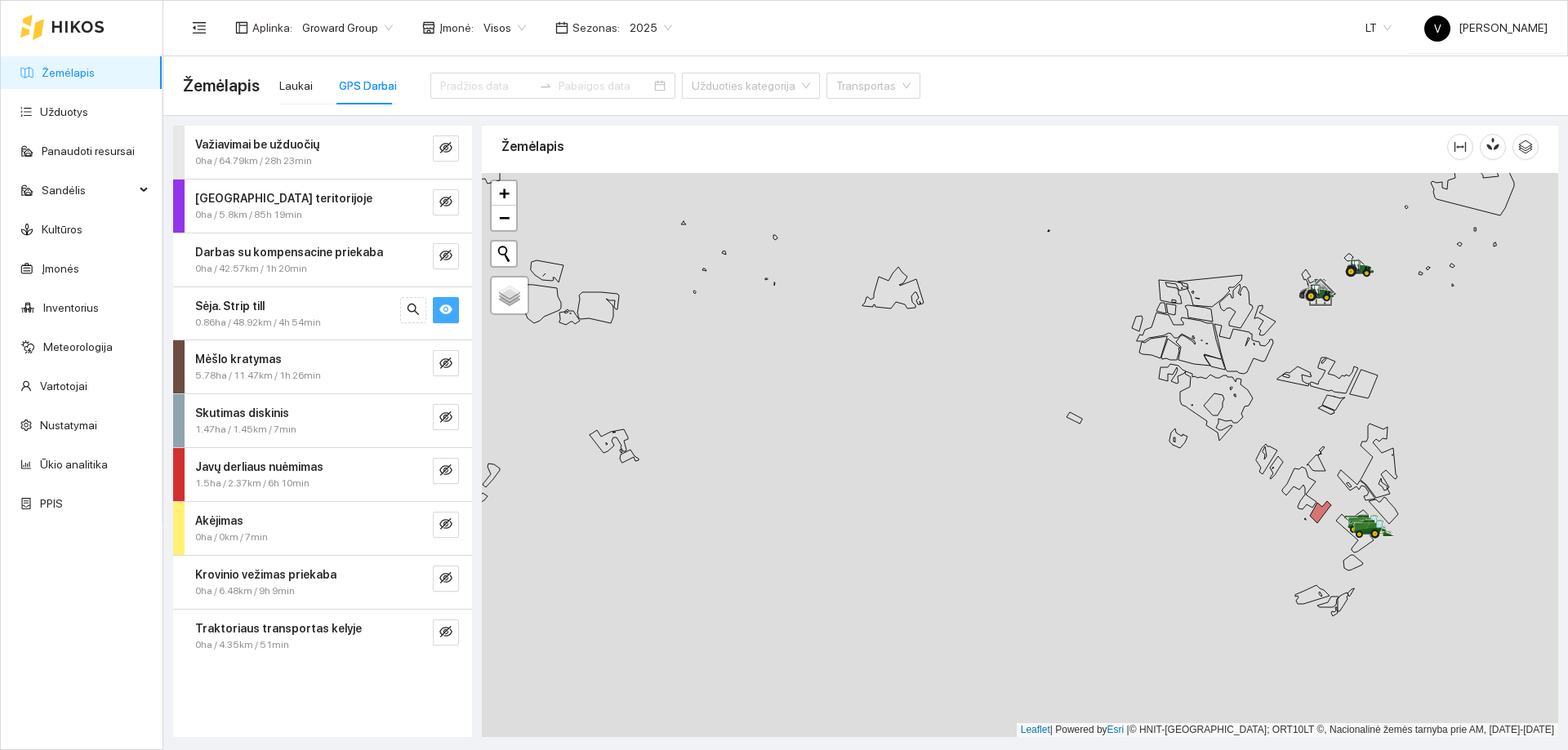
drag, startPoint x: 1163, startPoint y: 521, endPoint x: 1139, endPoint y: 406, distance: 117.5
click at [1141, 415] on div at bounding box center [1020, 454] width 1076 height 564
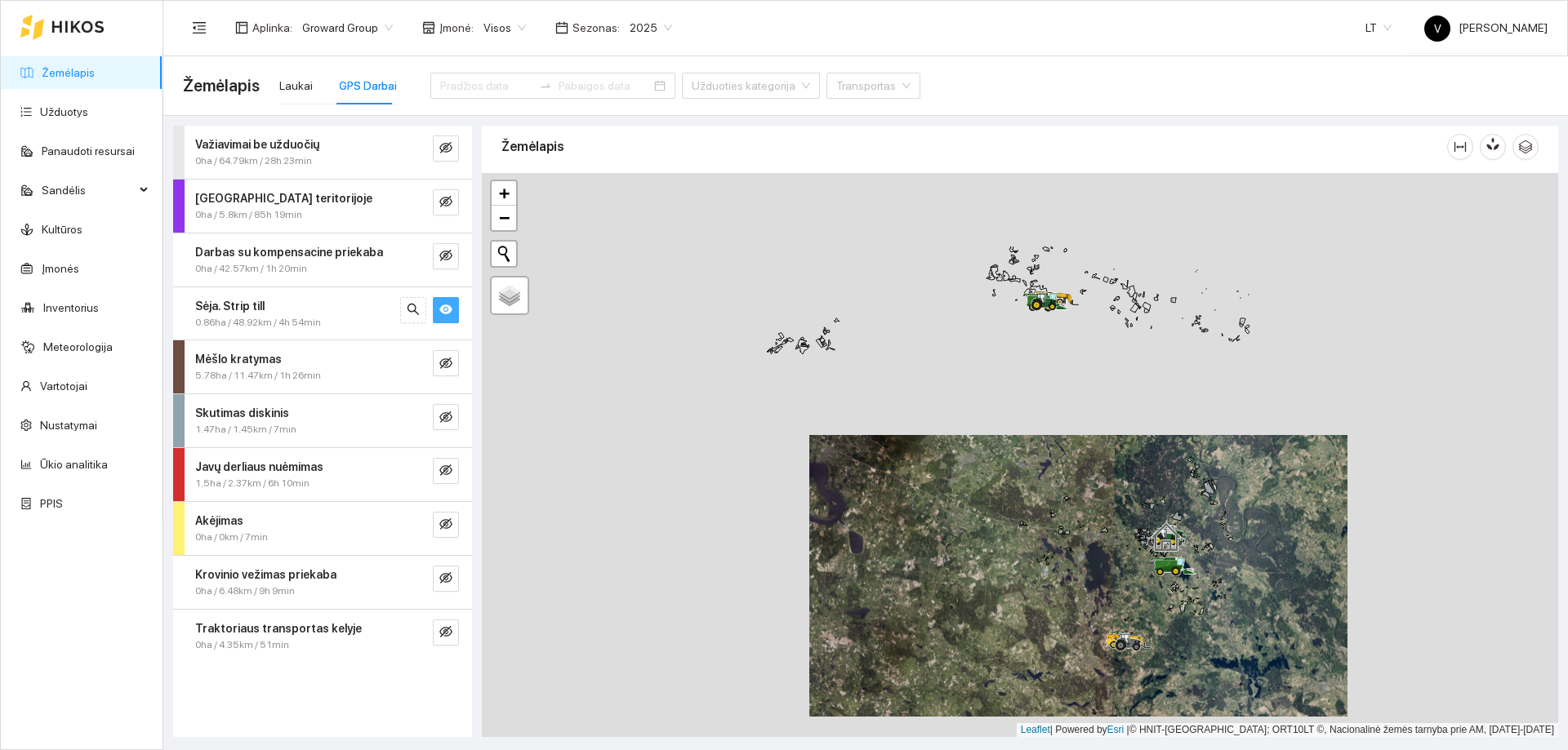
drag, startPoint x: 1161, startPoint y: 508, endPoint x: 1155, endPoint y: 612, distance: 104.2
click at [1160, 627] on div at bounding box center [1020, 454] width 1076 height 564
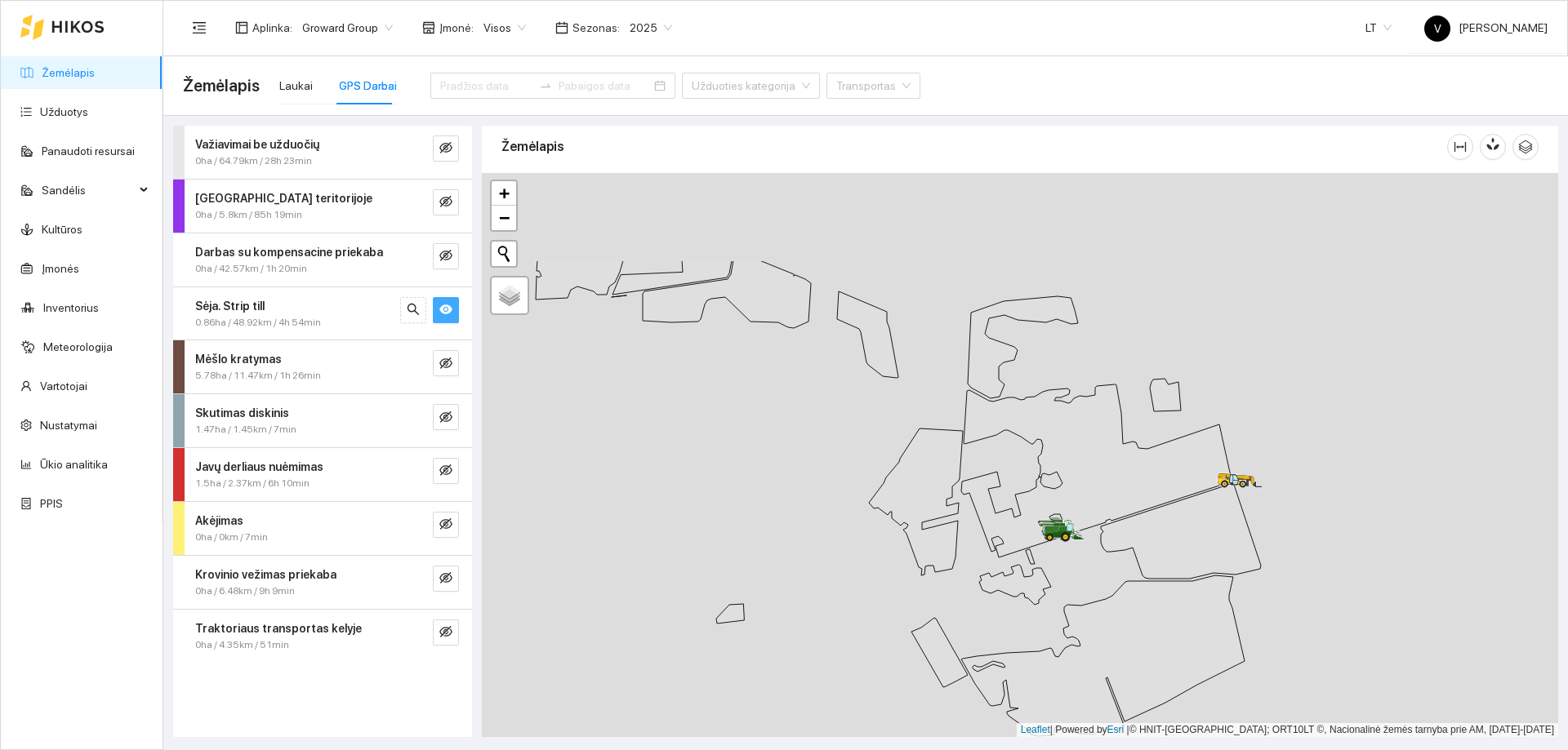
drag, startPoint x: 898, startPoint y: 514, endPoint x: 979, endPoint y: 588, distance: 109.7
click at [979, 588] on div at bounding box center [1020, 454] width 1076 height 564
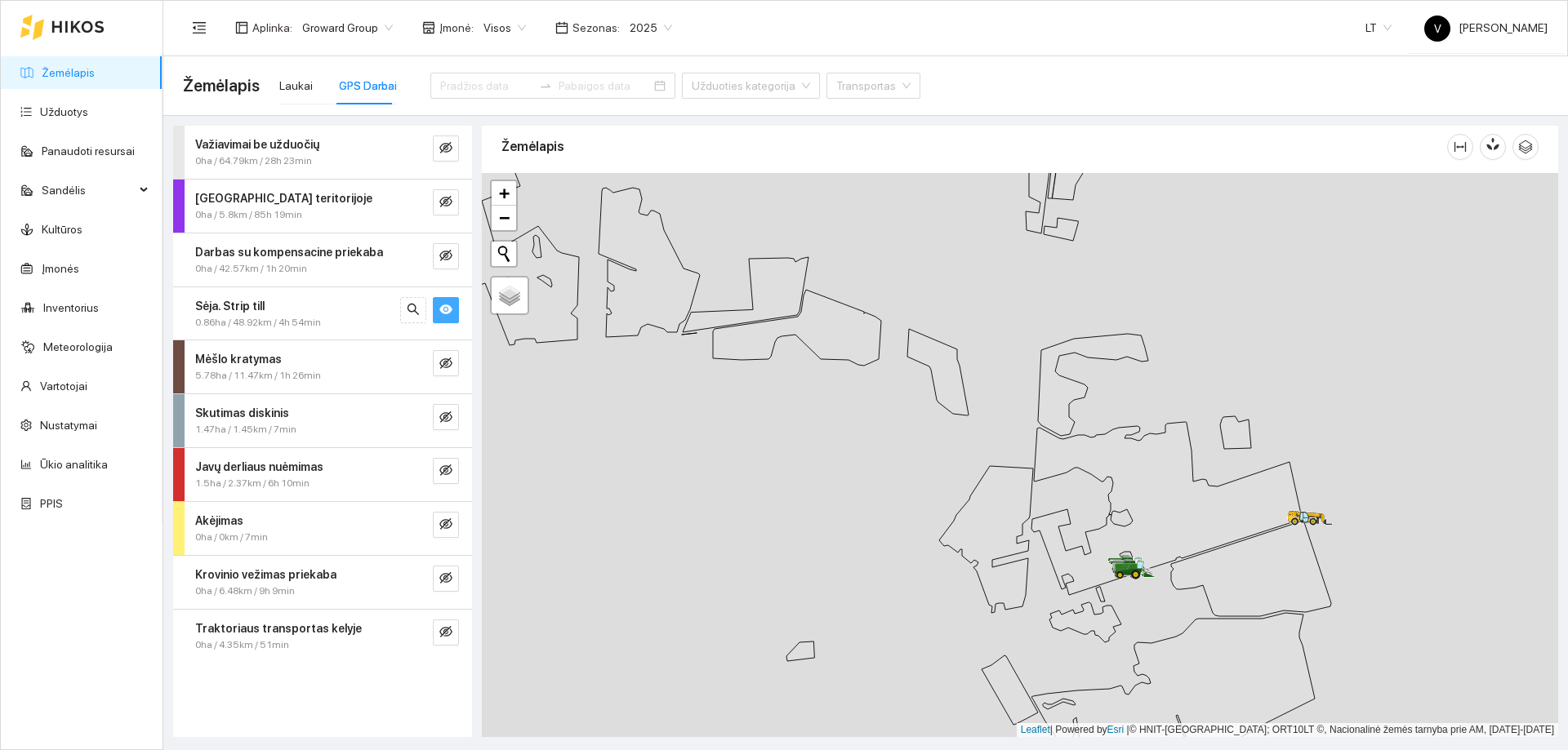
drag, startPoint x: 907, startPoint y: 564, endPoint x: 1089, endPoint y: 646, distance: 199.6
click at [1090, 648] on div at bounding box center [1020, 454] width 1076 height 564
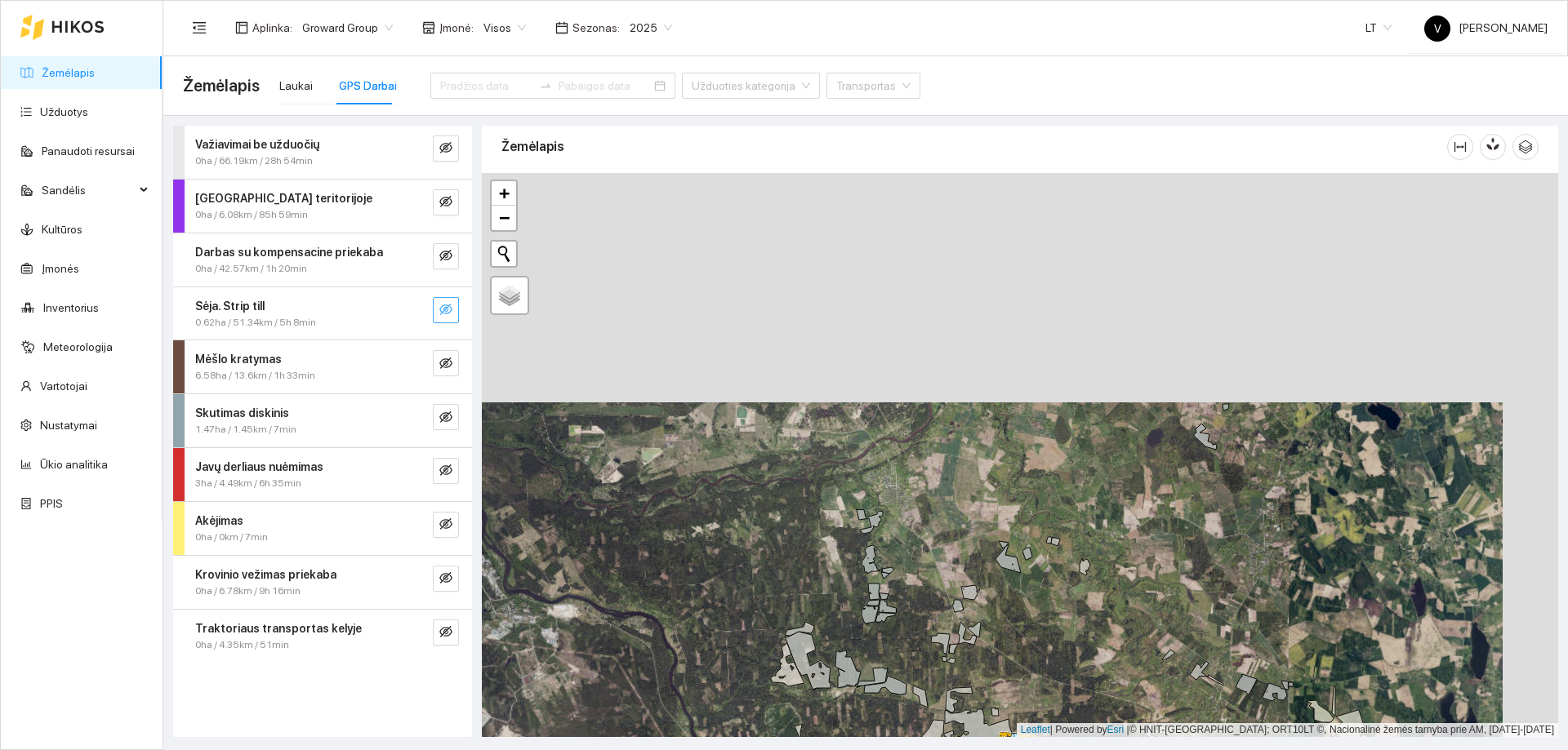
drag, startPoint x: 962, startPoint y: 571, endPoint x: 940, endPoint y: 489, distance: 84.9
click at [952, 613] on icon at bounding box center [958, 606] width 12 height 12
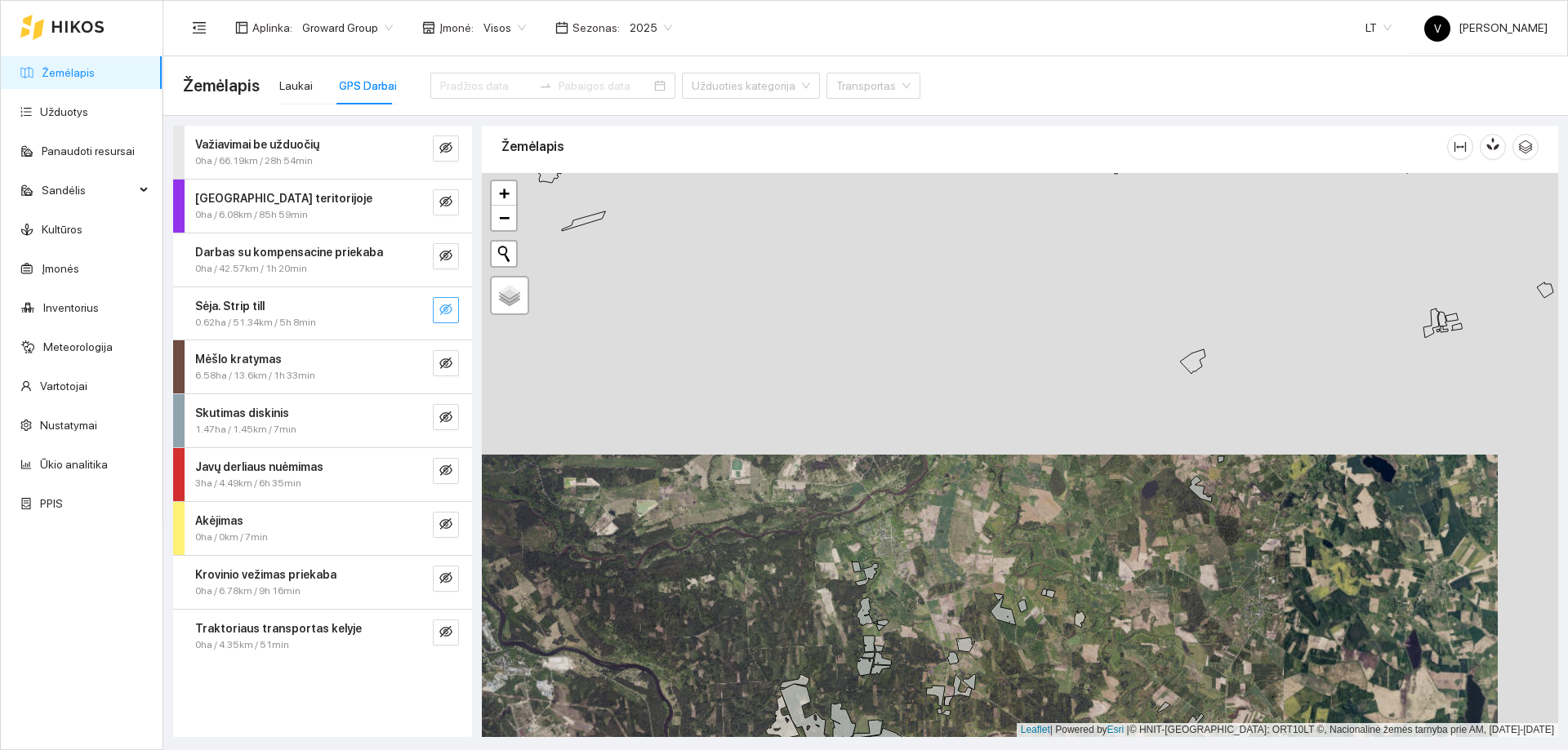
drag, startPoint x: 909, startPoint y: 454, endPoint x: 901, endPoint y: 592, distance: 138.2
click at [901, 592] on div at bounding box center [1020, 454] width 1076 height 564
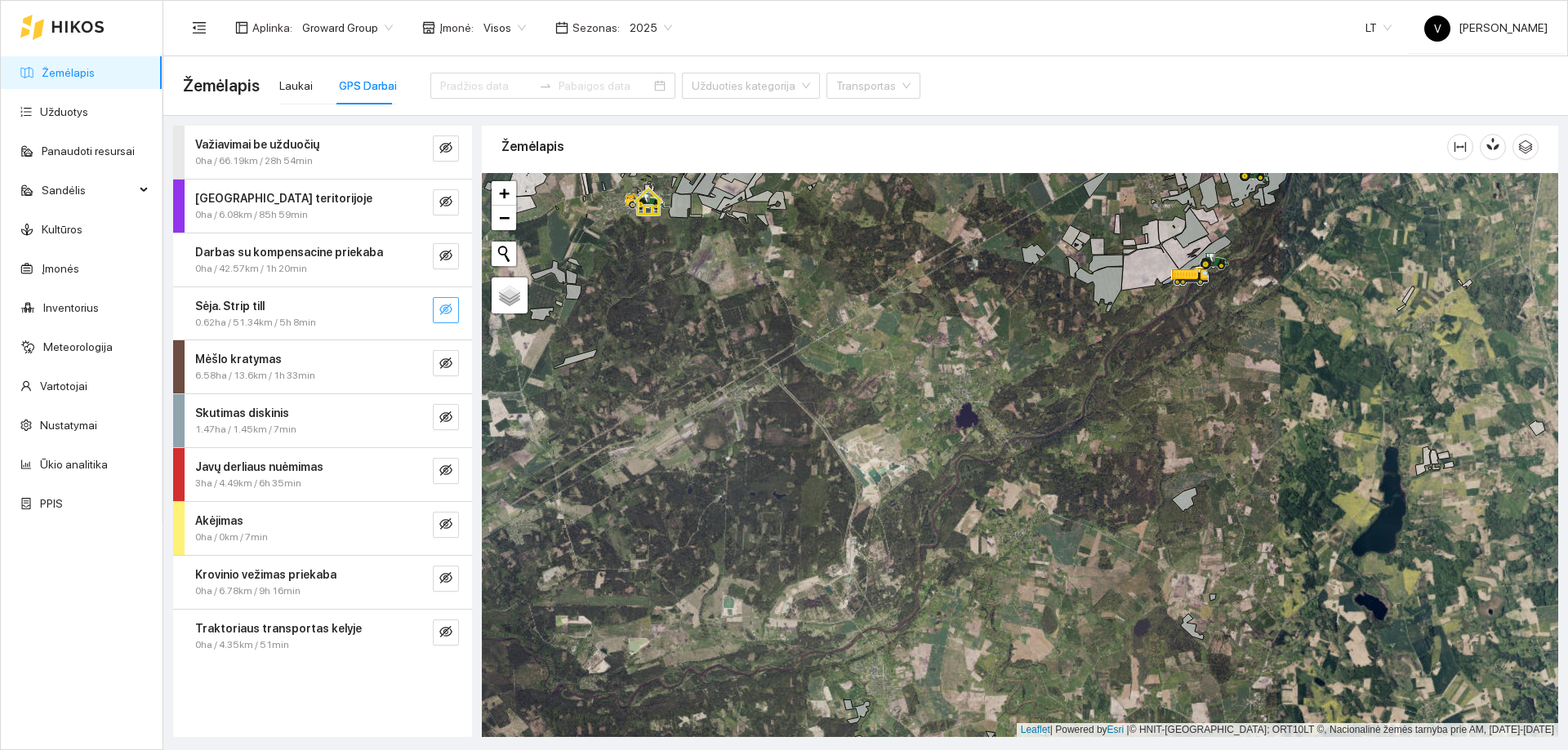
drag, startPoint x: 985, startPoint y: 482, endPoint x: 979, endPoint y: 494, distance: 13.4
click at [983, 487] on div at bounding box center [1020, 454] width 1076 height 564
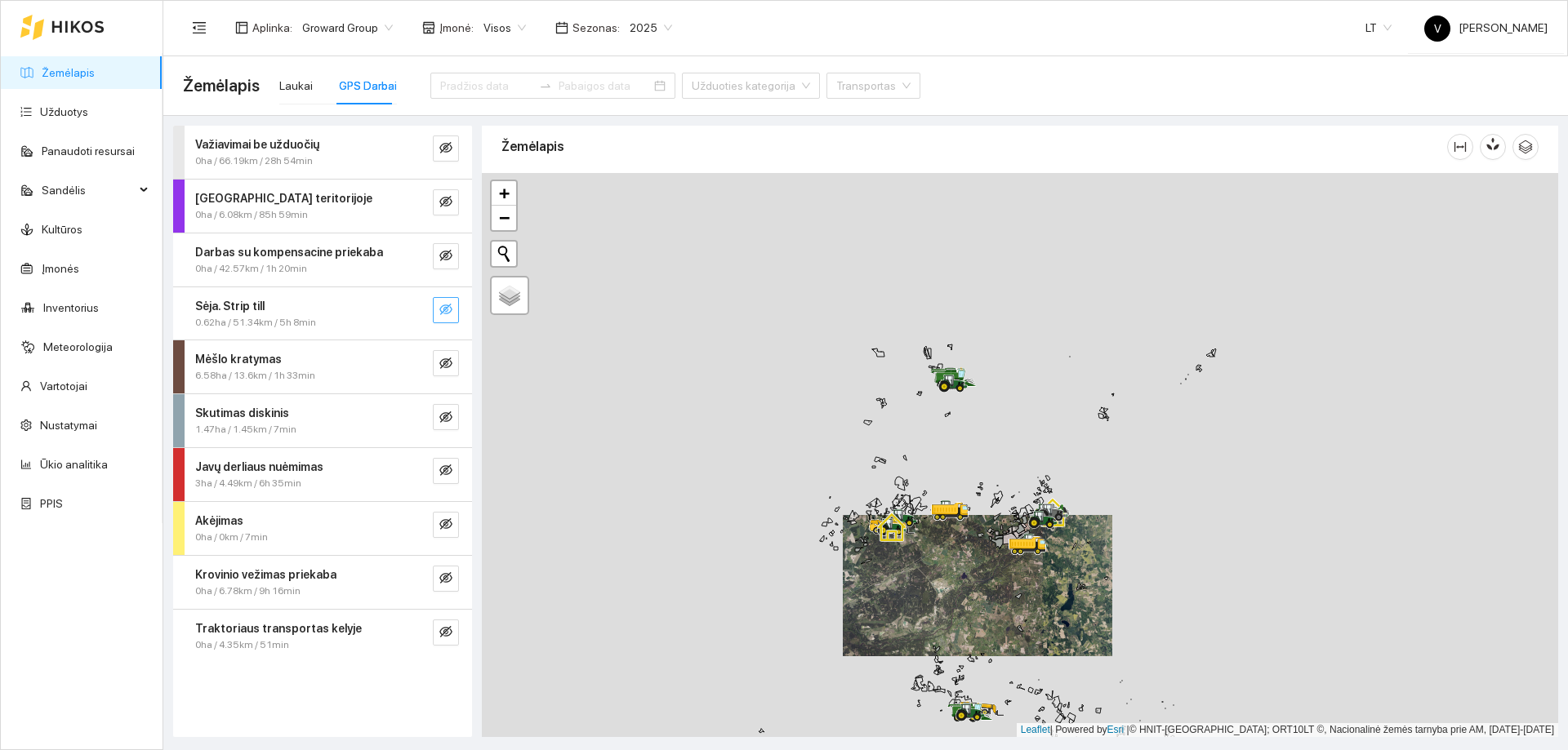
drag, startPoint x: 950, startPoint y: 362, endPoint x: 929, endPoint y: 511, distance: 150.5
click at [938, 396] on div at bounding box center [953, 384] width 30 height 25
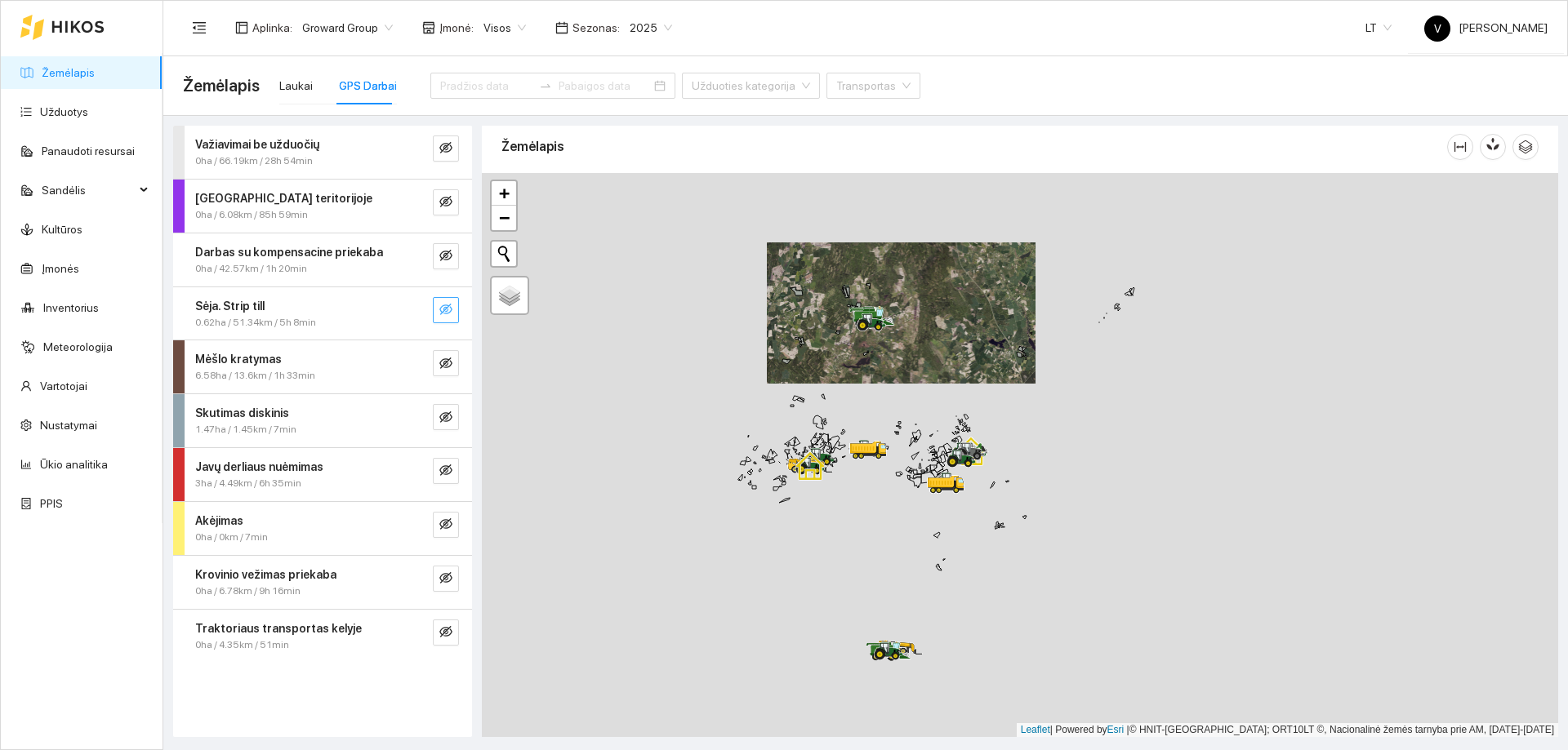
drag, startPoint x: 806, startPoint y: 552, endPoint x: 836, endPoint y: 371, distance: 183.5
click at [836, 372] on div at bounding box center [1020, 454] width 1076 height 564
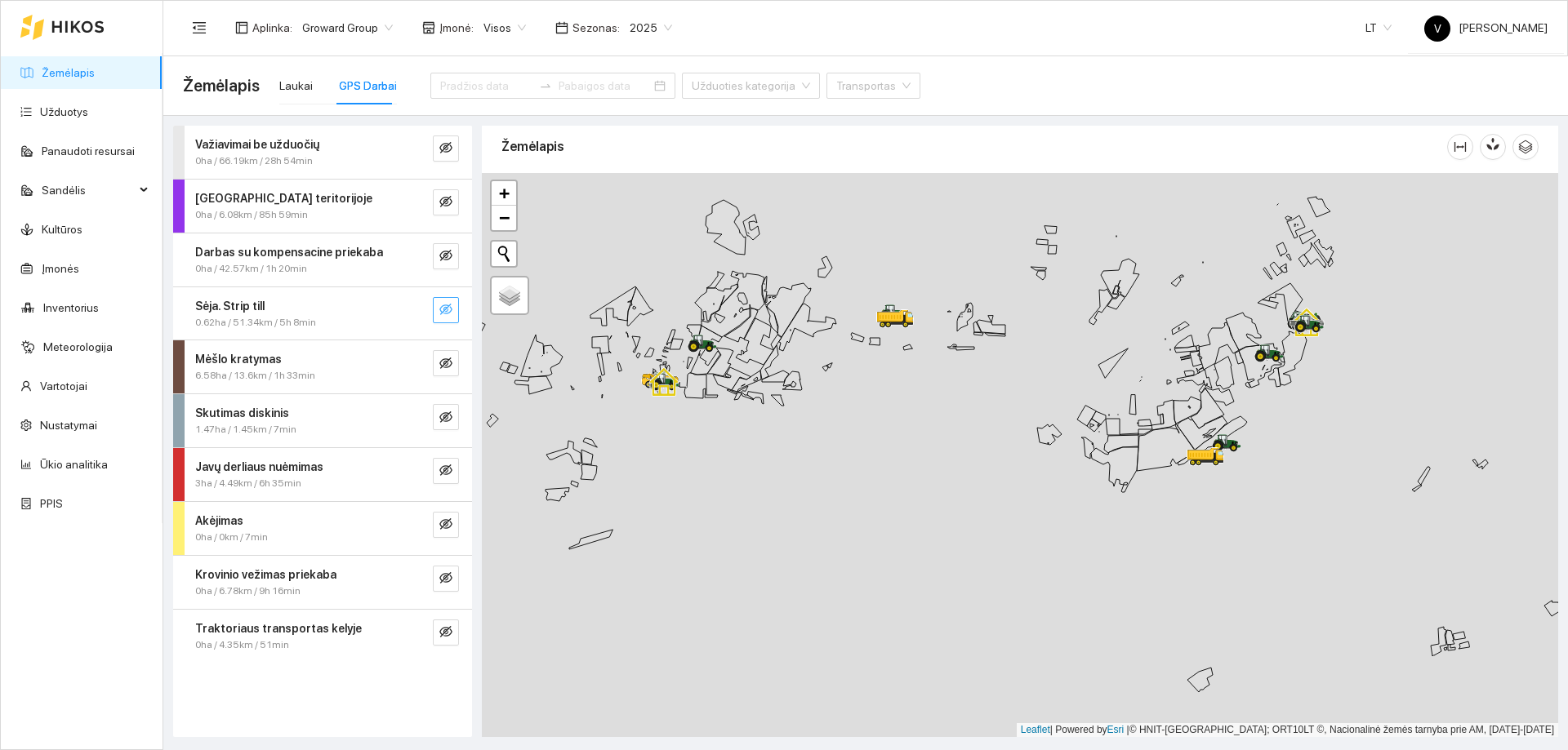
drag, startPoint x: 849, startPoint y: 490, endPoint x: 875, endPoint y: 621, distance: 133.6
click at [875, 621] on div at bounding box center [1020, 454] width 1076 height 564
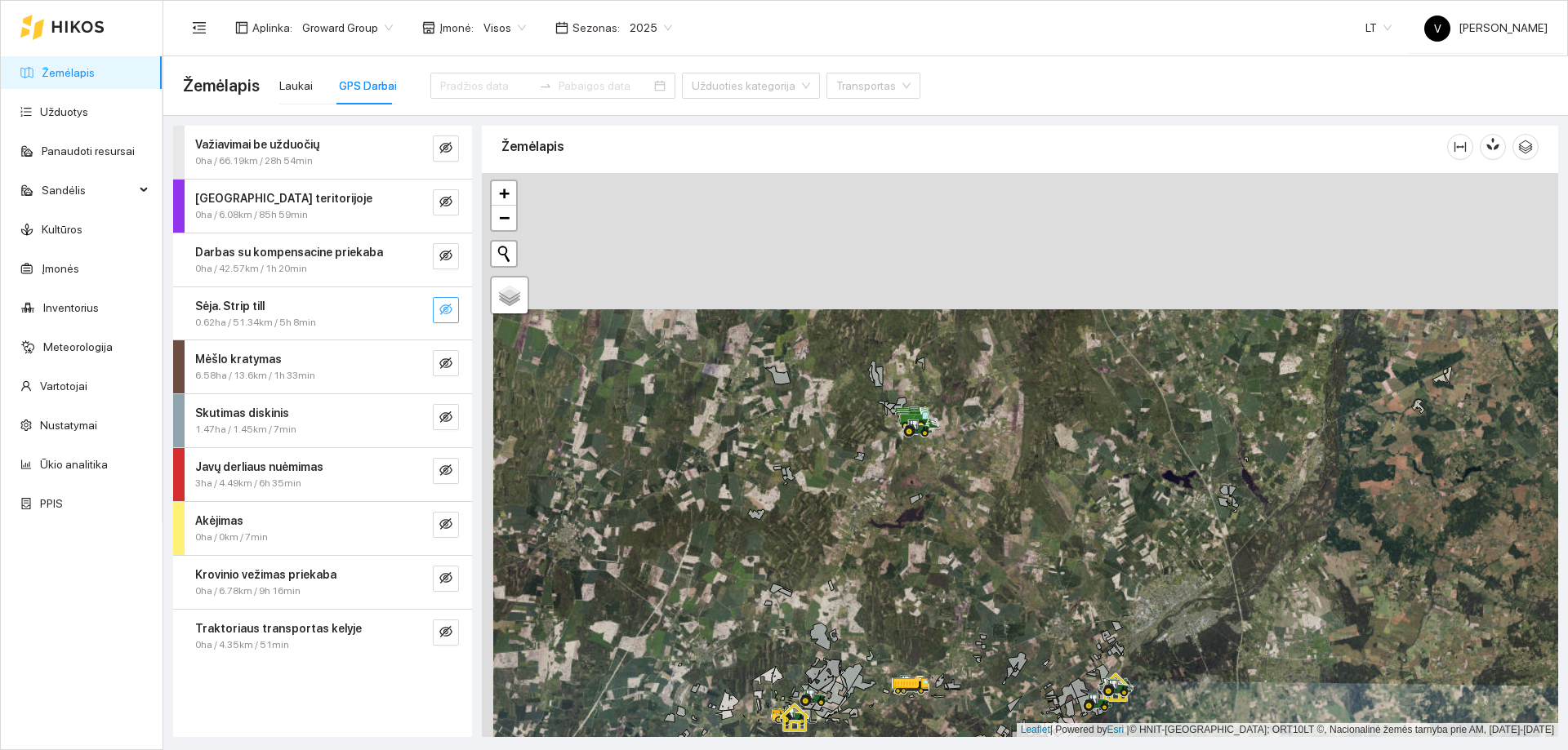
drag, startPoint x: 924, startPoint y: 372, endPoint x: 932, endPoint y: 428, distance: 56.6
click at [932, 428] on icon at bounding box center [918, 421] width 46 height 20
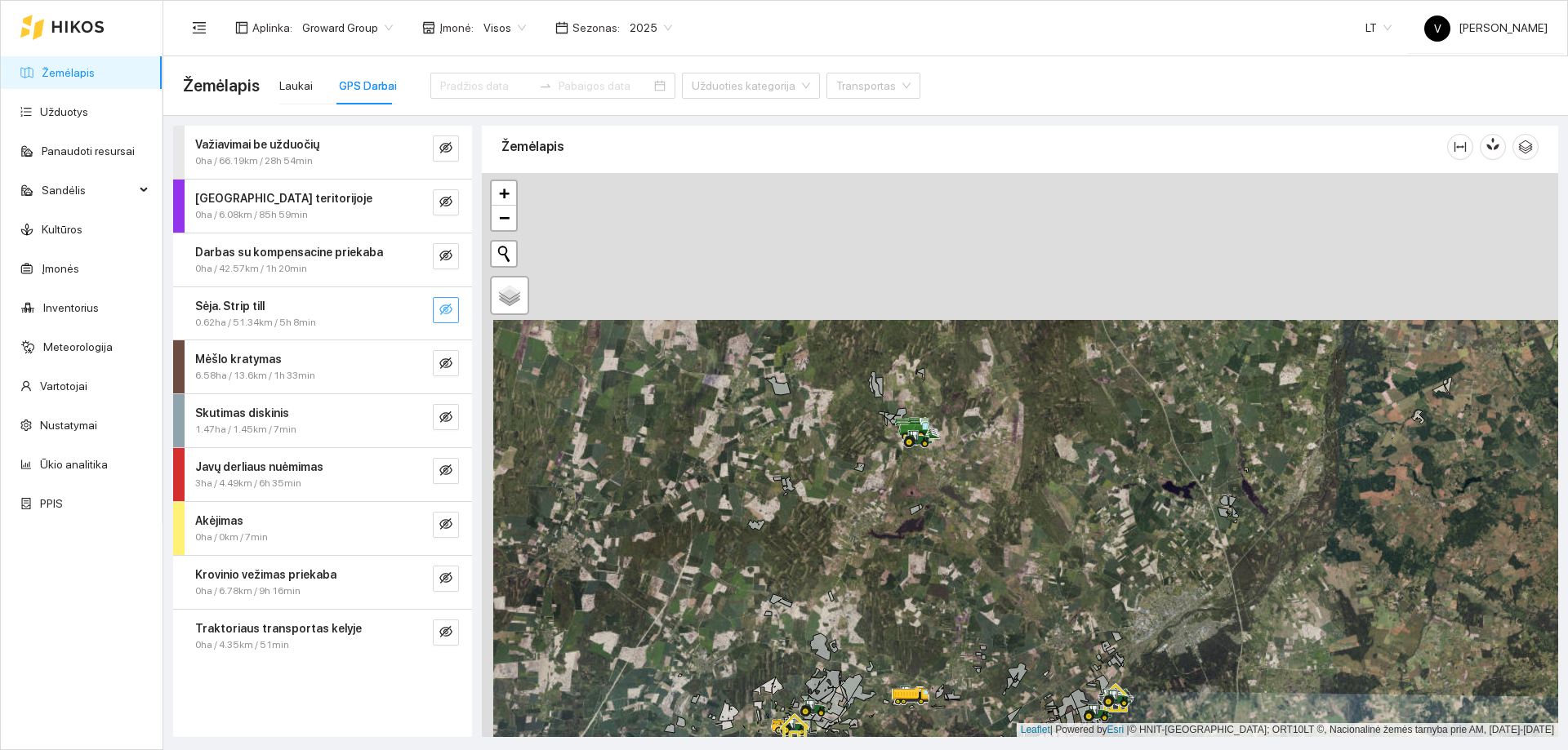
drag, startPoint x: 904, startPoint y: 630, endPoint x: 908, endPoint y: 419, distance: 211.0
click at [908, 419] on div at bounding box center [1020, 454] width 1076 height 564
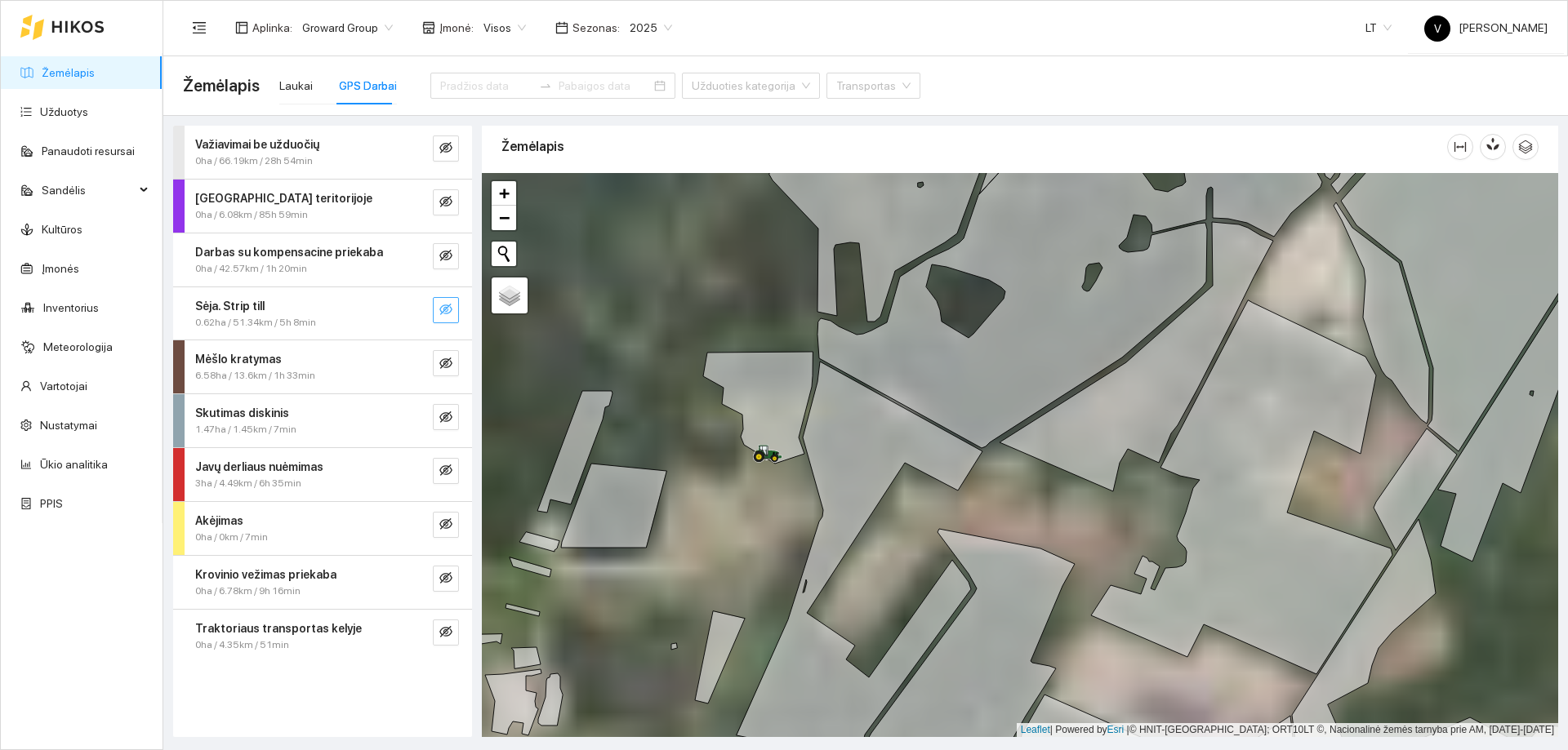
drag, startPoint x: 768, startPoint y: 533, endPoint x: 798, endPoint y: 586, distance: 60.9
click at [798, 586] on div at bounding box center [1020, 454] width 1076 height 564
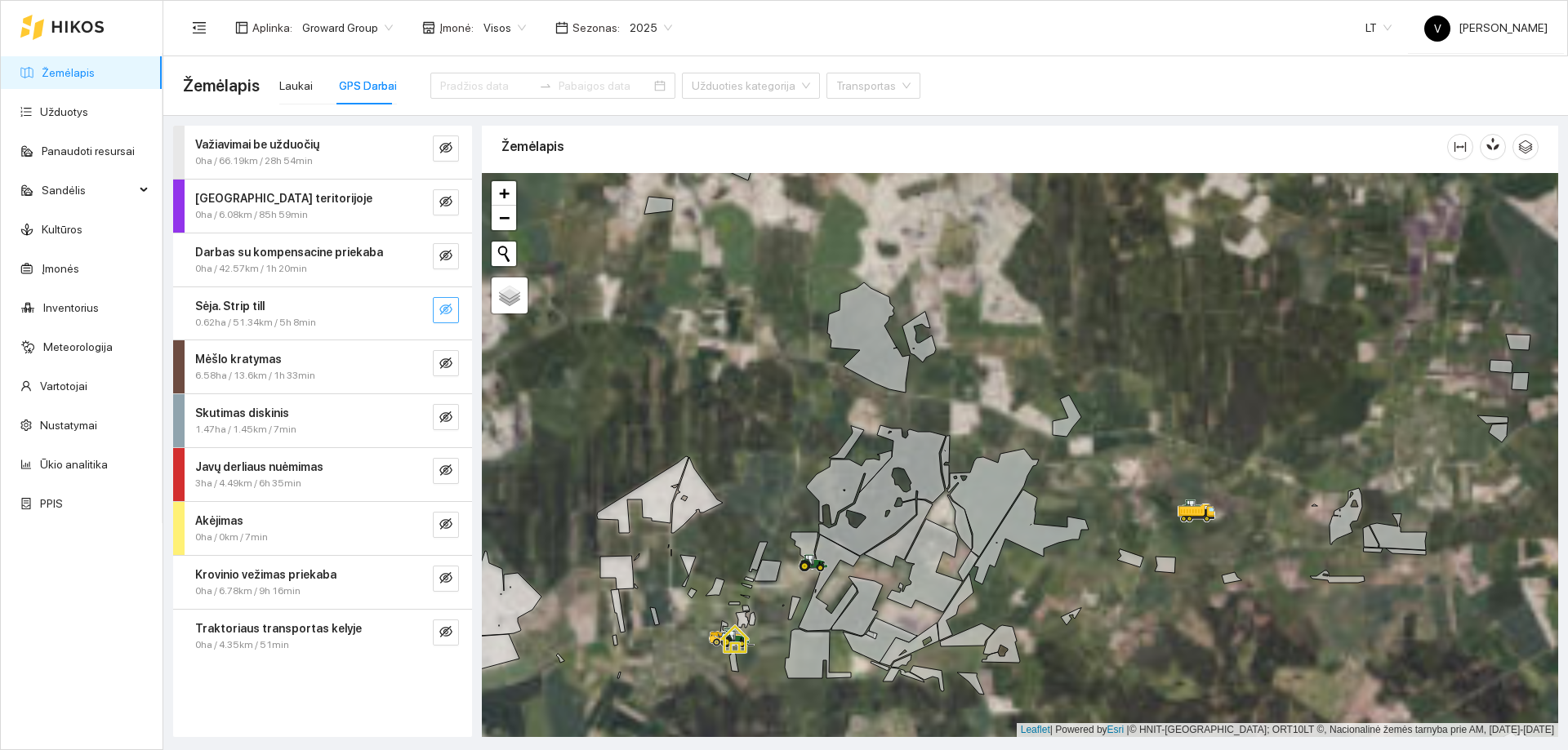
drag, startPoint x: 782, startPoint y: 591, endPoint x: 837, endPoint y: 557, distance: 64.7
click at [837, 557] on div at bounding box center [1020, 454] width 1076 height 564
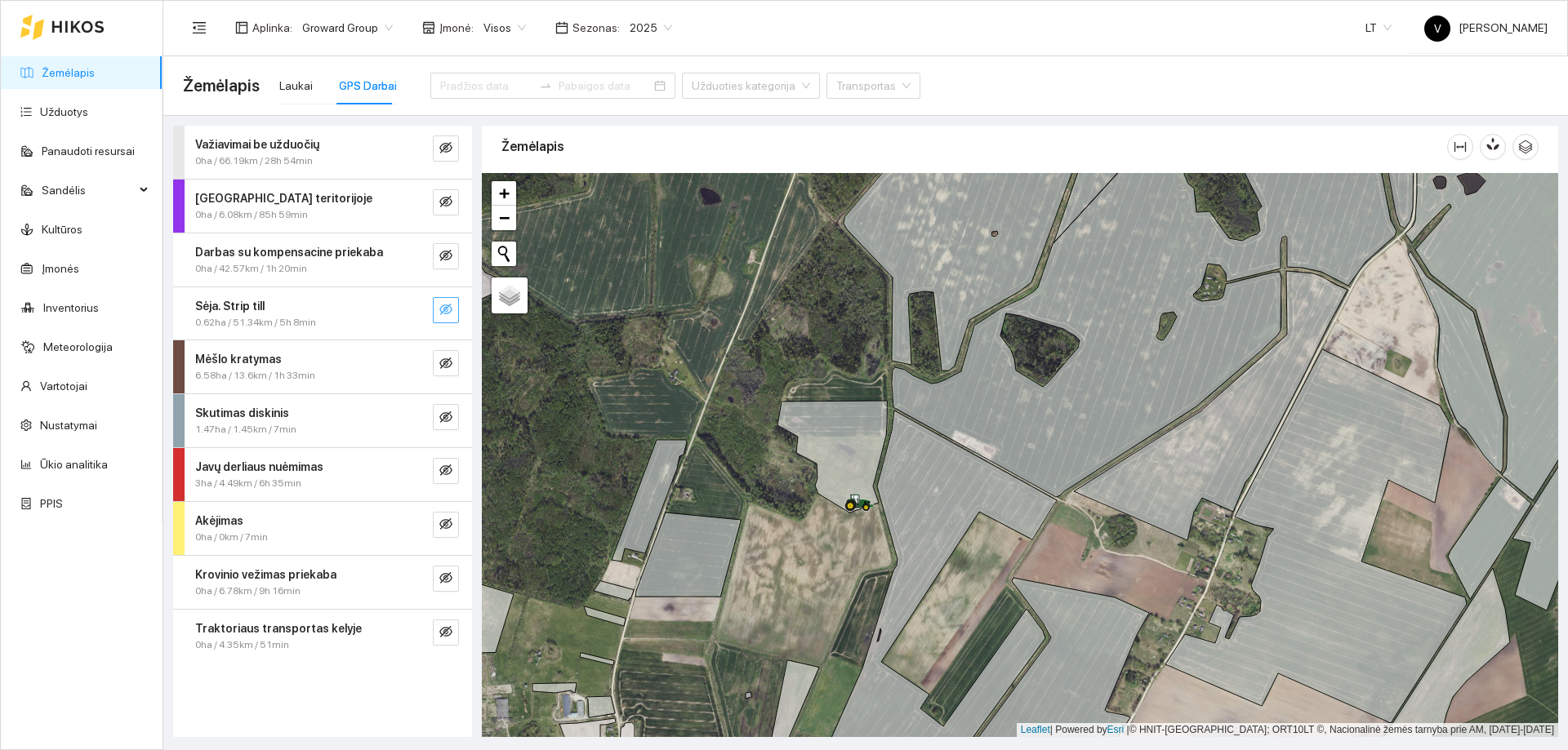
click at [660, 27] on span "2025" at bounding box center [651, 28] width 43 height 25
click at [636, 218] on div "2026" at bounding box center [639, 217] width 43 height 18
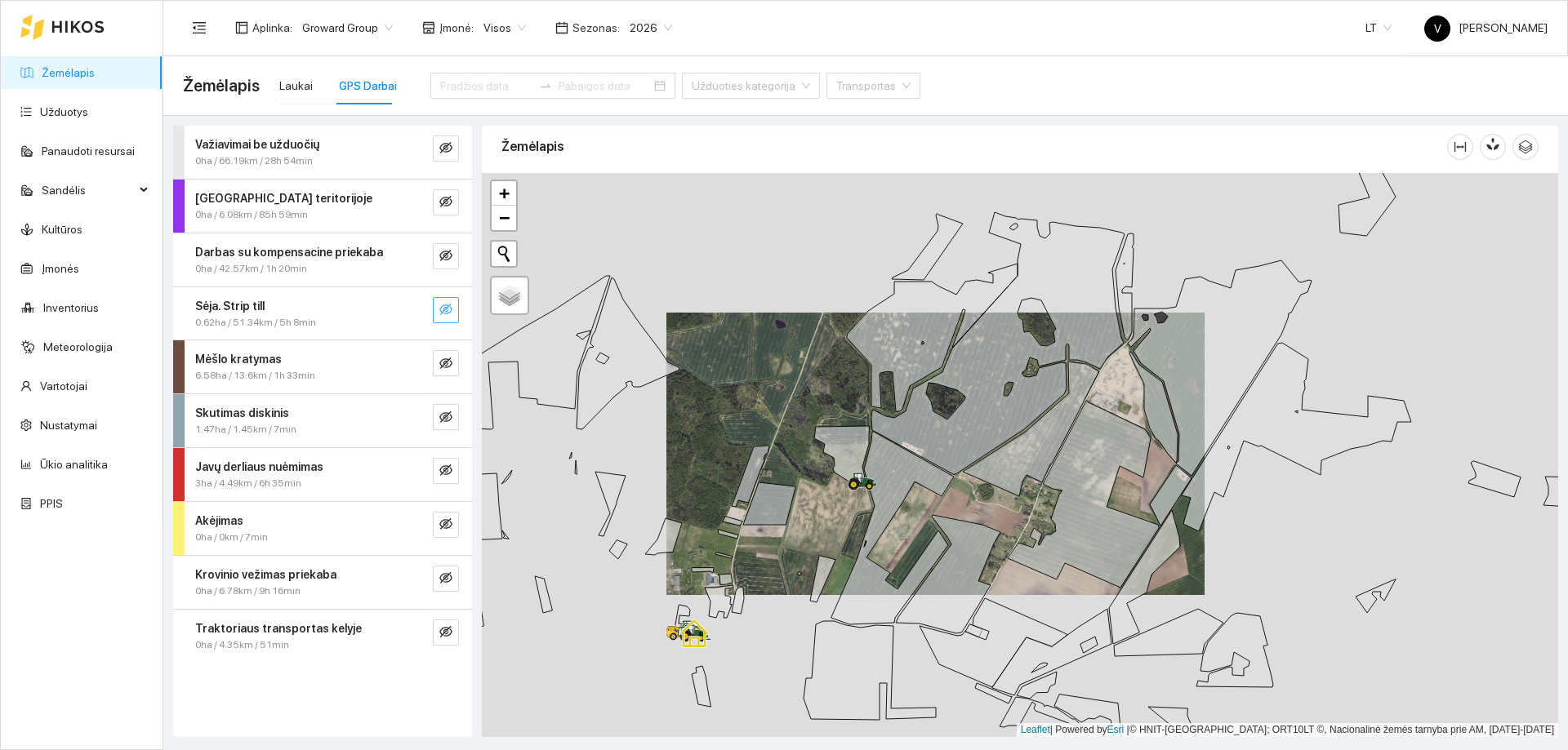
drag, startPoint x: 730, startPoint y: 624, endPoint x: 846, endPoint y: 524, distance: 153.2
click at [846, 524] on div at bounding box center [1020, 454] width 1076 height 564
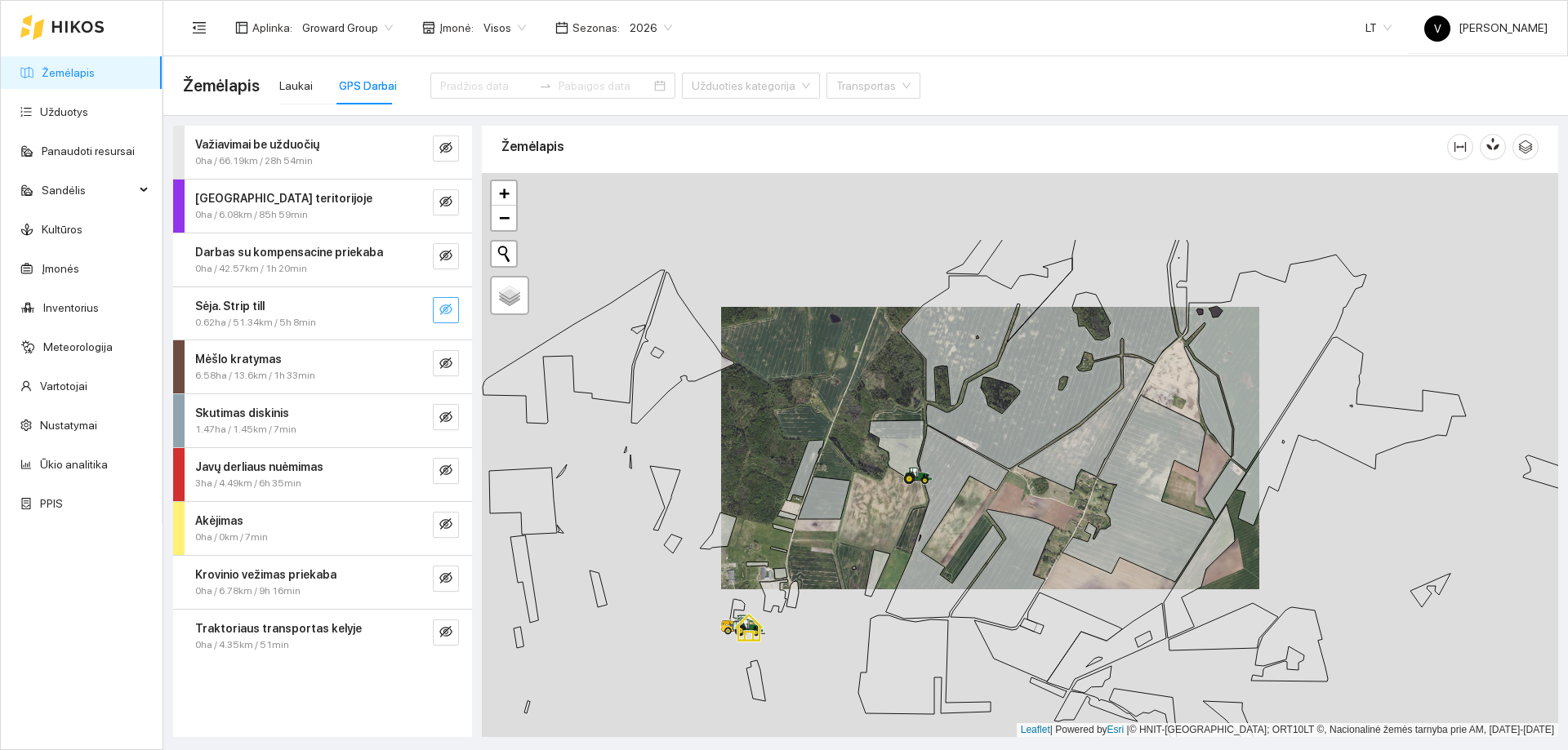
drag, startPoint x: 931, startPoint y: 468, endPoint x: 886, endPoint y: 591, distance: 131.0
click at [886, 591] on div at bounding box center [1020, 454] width 1076 height 564
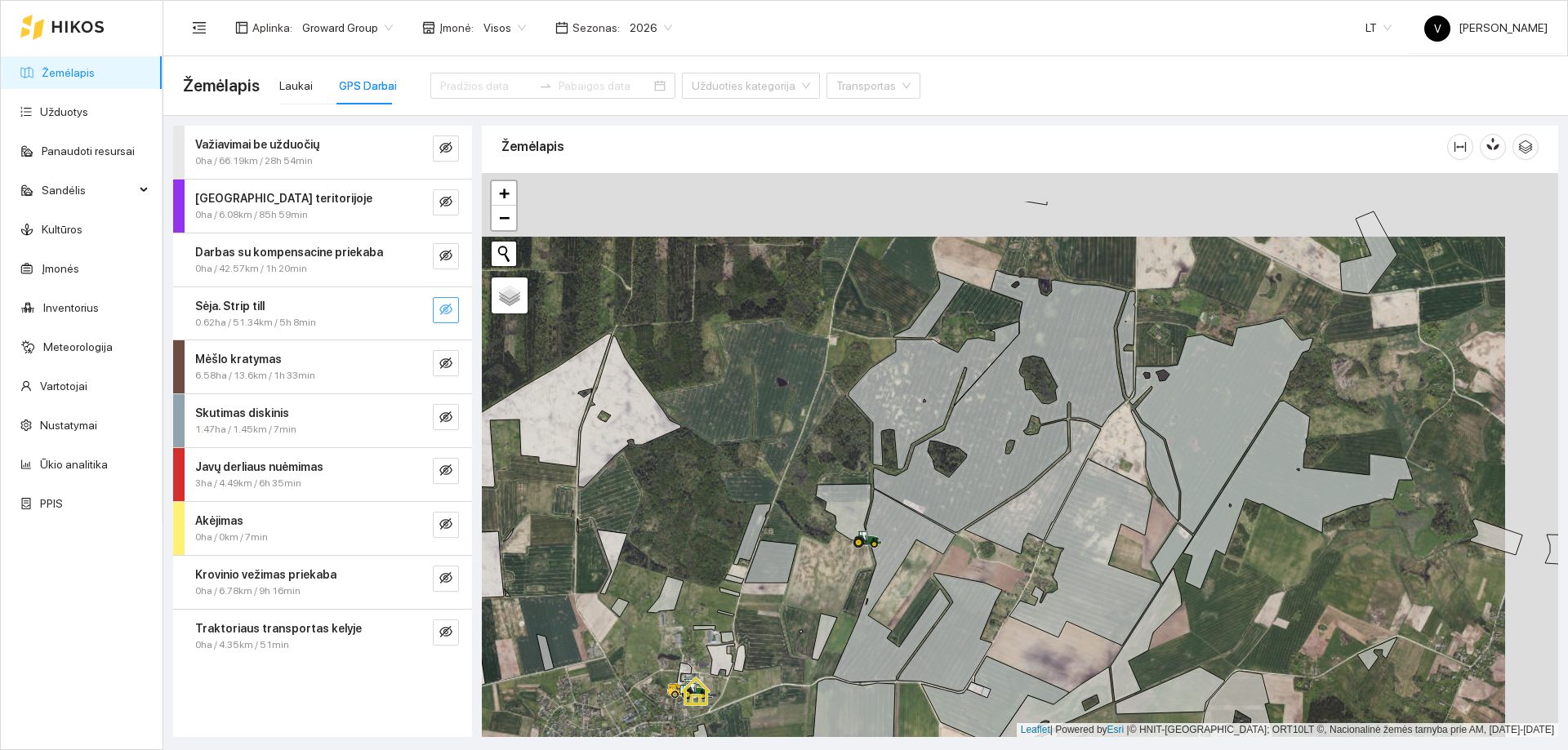
drag, startPoint x: 880, startPoint y: 501, endPoint x: 831, endPoint y: 578, distance: 91.3
click at [831, 578] on div at bounding box center [1020, 454] width 1076 height 564
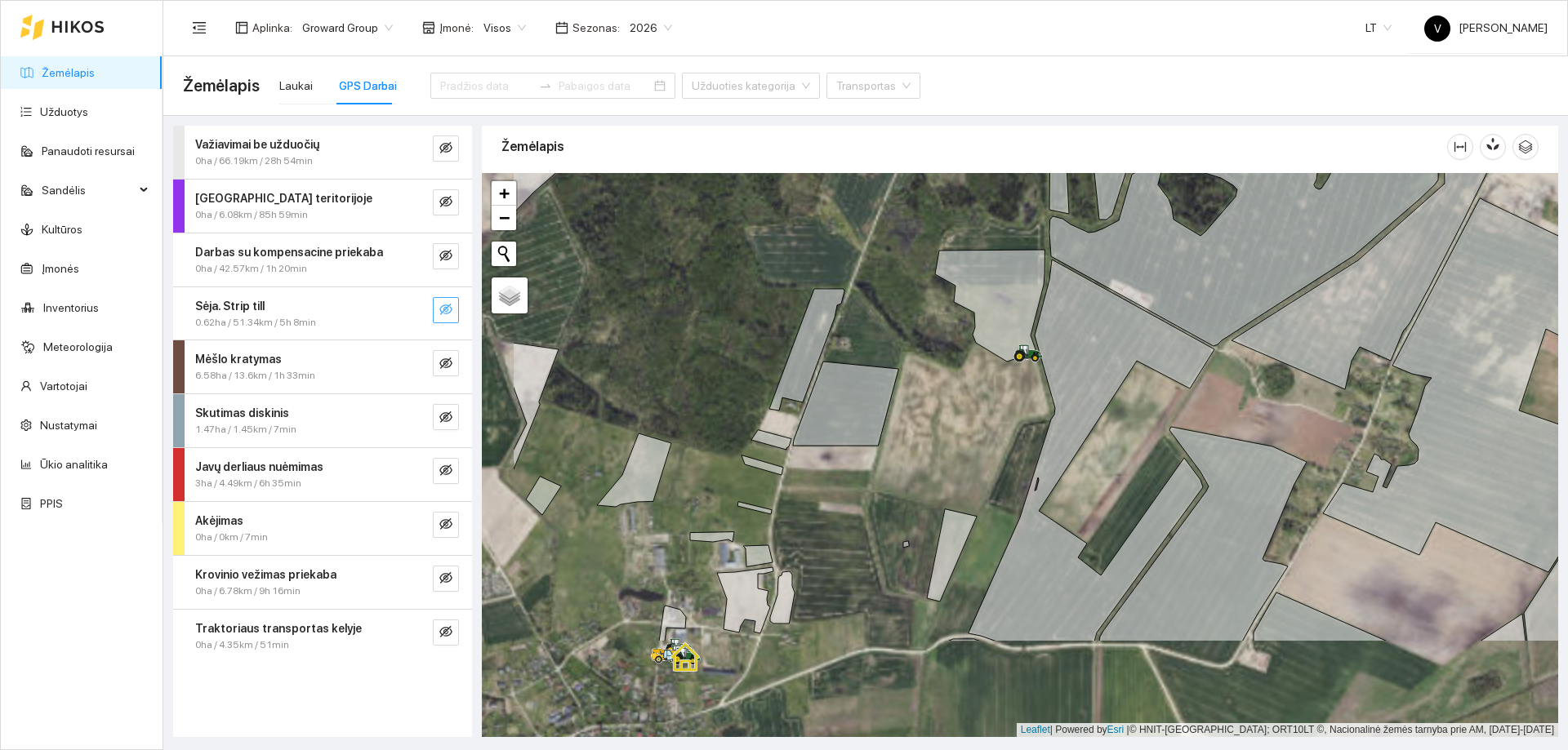
drag, startPoint x: 827, startPoint y: 585, endPoint x: 966, endPoint y: 432, distance: 206.7
click at [966, 432] on div at bounding box center [1020, 454] width 1076 height 564
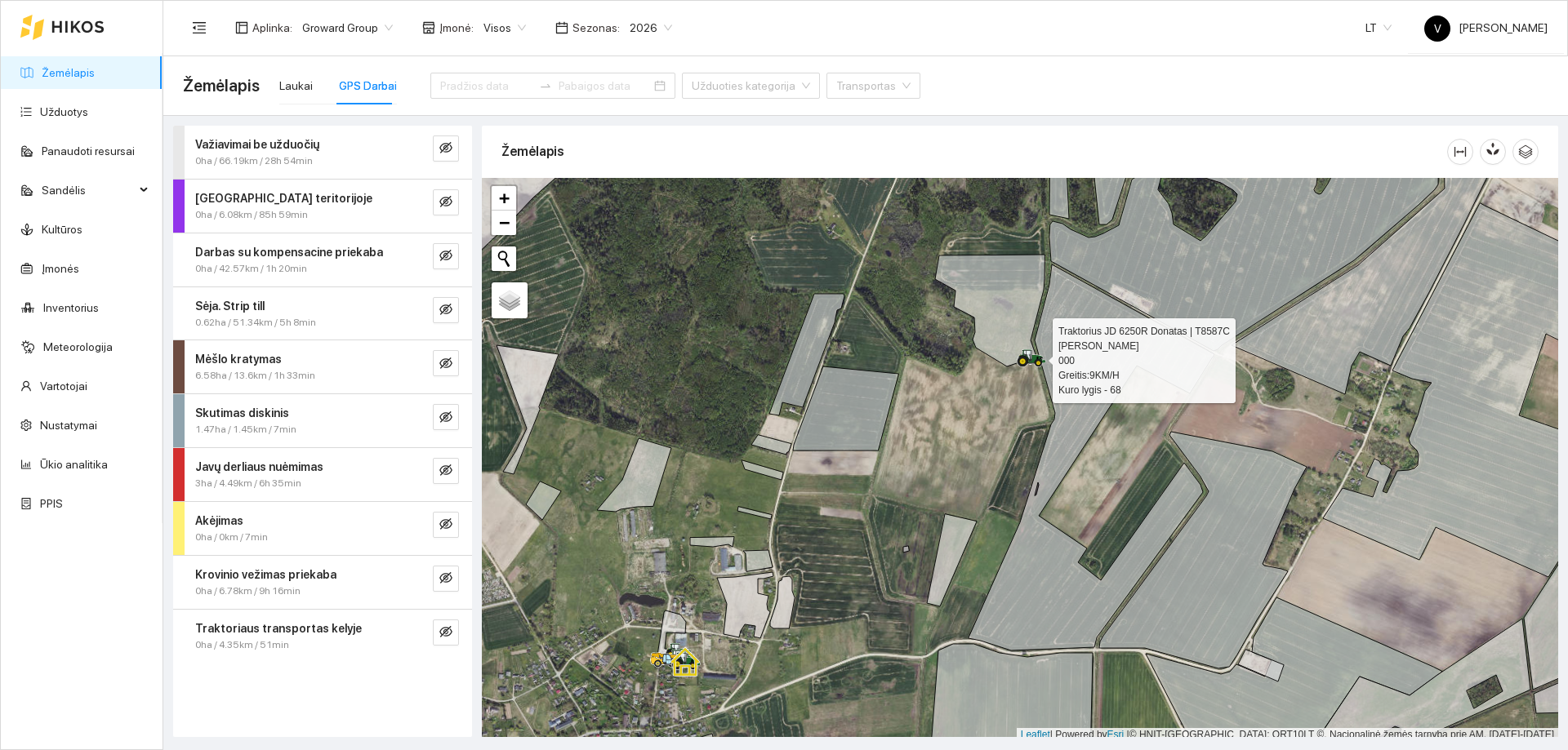
scroll to position [5, 0]
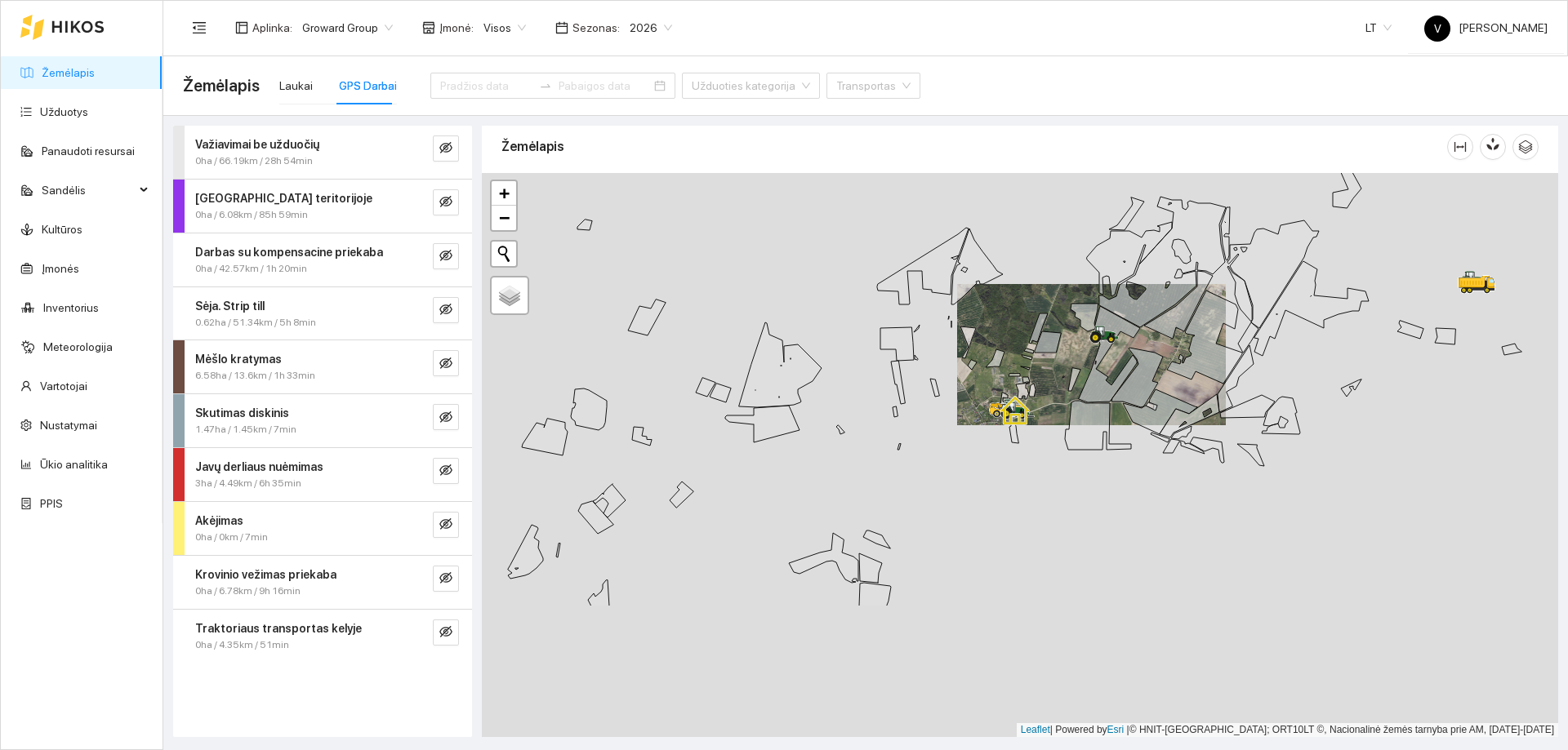
drag, startPoint x: 973, startPoint y: 547, endPoint x: 1042, endPoint y: 358, distance: 201.2
click at [1042, 358] on div at bounding box center [1020, 454] width 1076 height 564
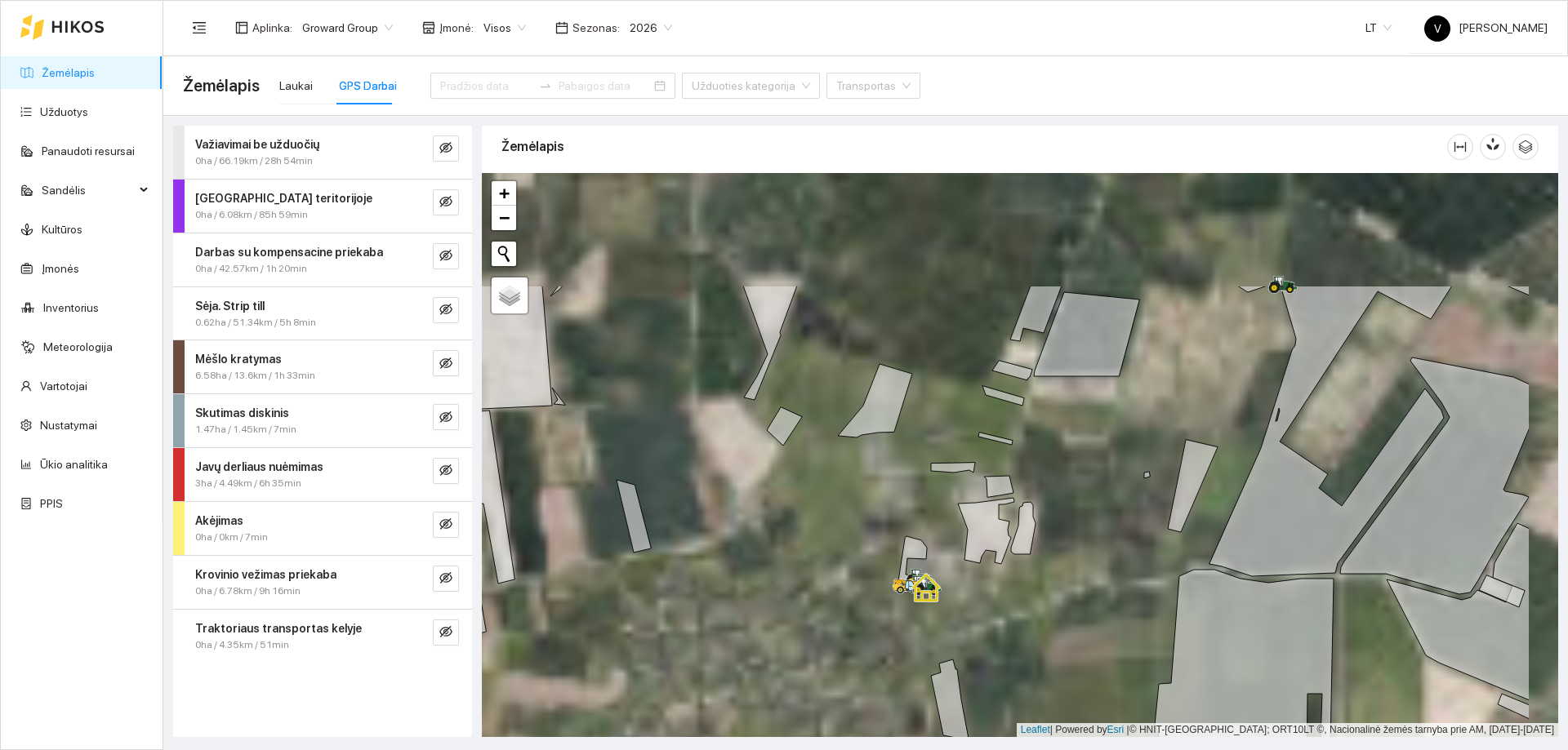
drag, startPoint x: 1013, startPoint y: 432, endPoint x: 894, endPoint y: 591, distance: 198.6
click at [894, 591] on icon at bounding box center [900, 587] width 13 height 8
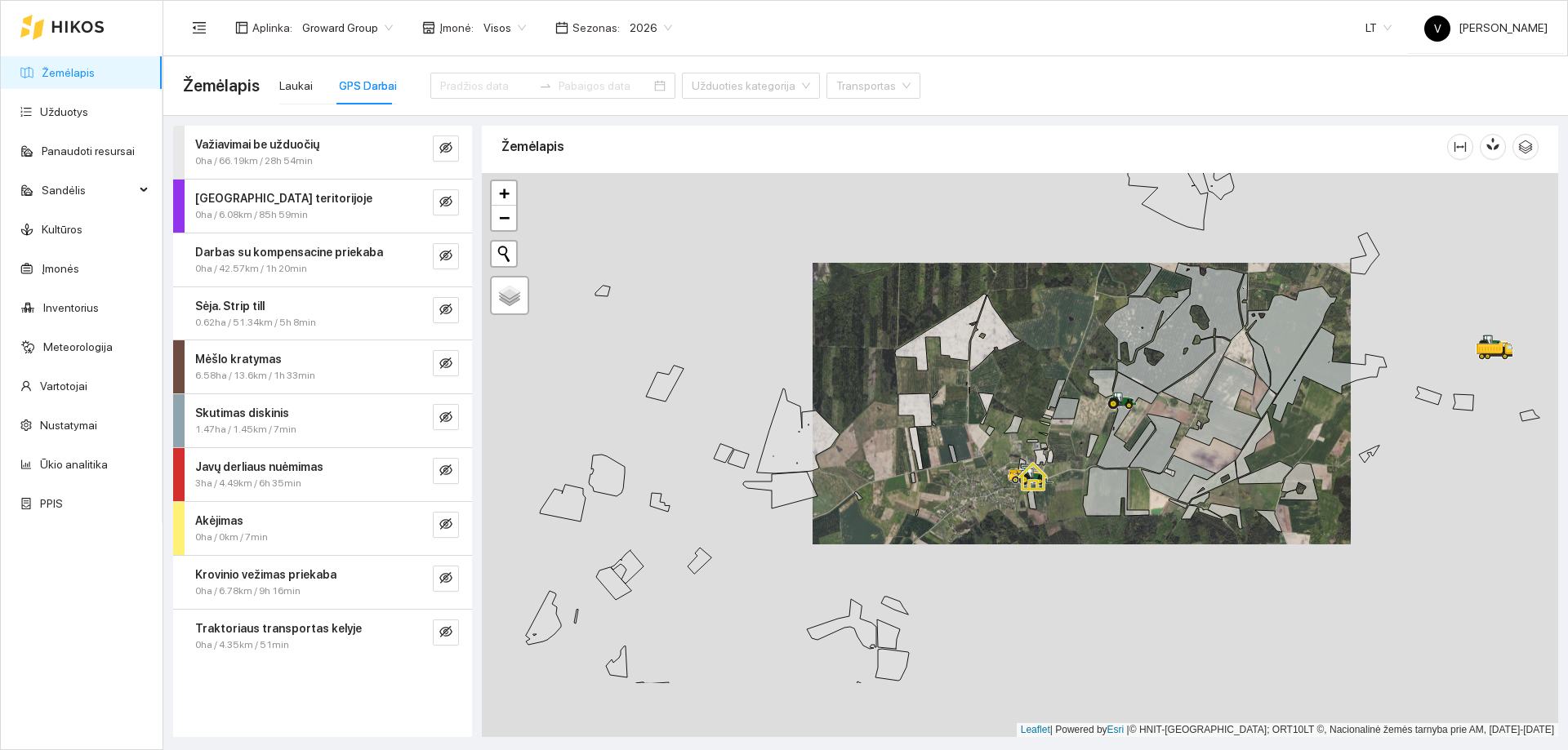
drag, startPoint x: 862, startPoint y: 636, endPoint x: 994, endPoint y: 524, distance: 173.1
click at [995, 524] on div at bounding box center [1020, 454] width 1076 height 564
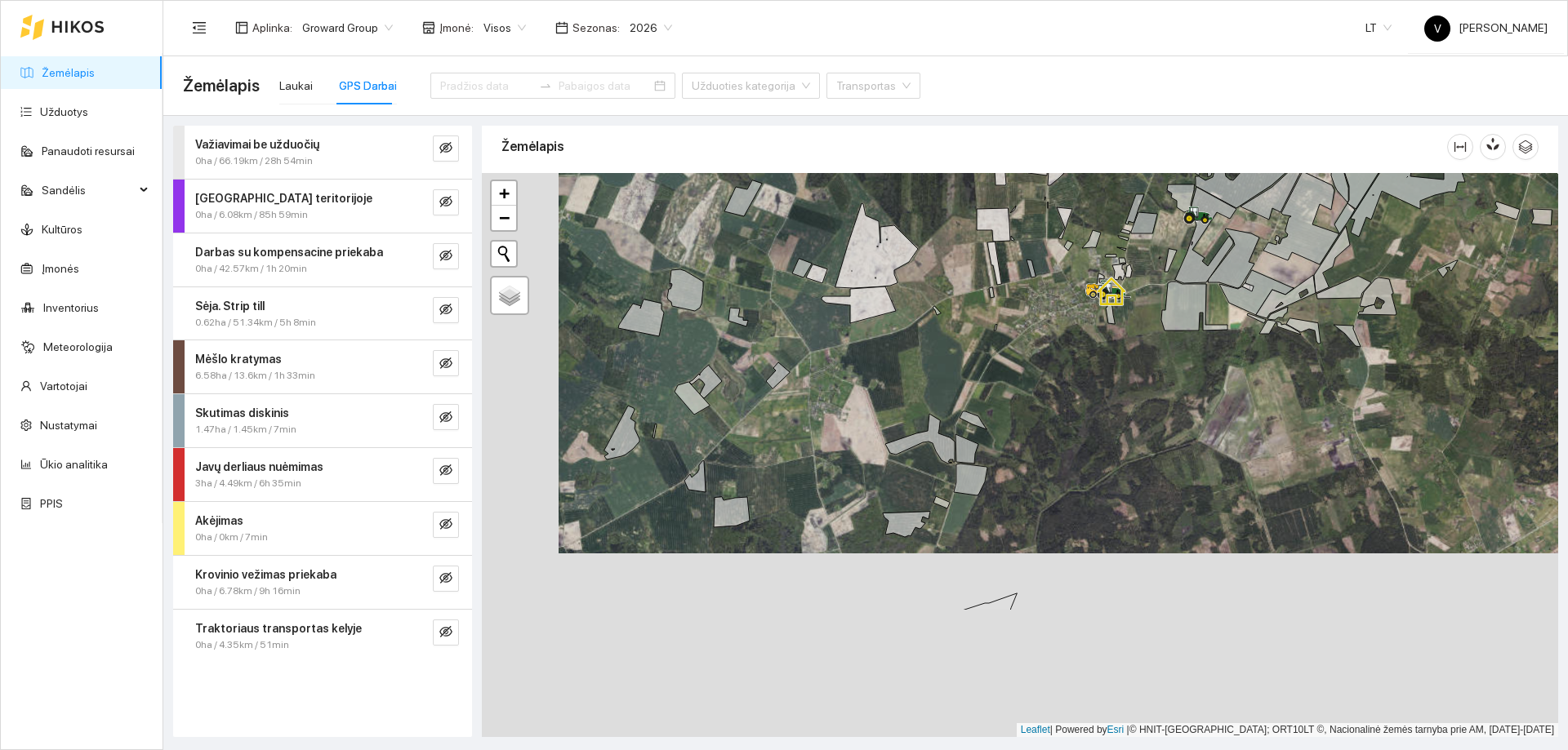
drag, startPoint x: 576, startPoint y: 625, endPoint x: 652, endPoint y: 441, distance: 199.1
click at [652, 441] on div at bounding box center [1020, 454] width 1076 height 564
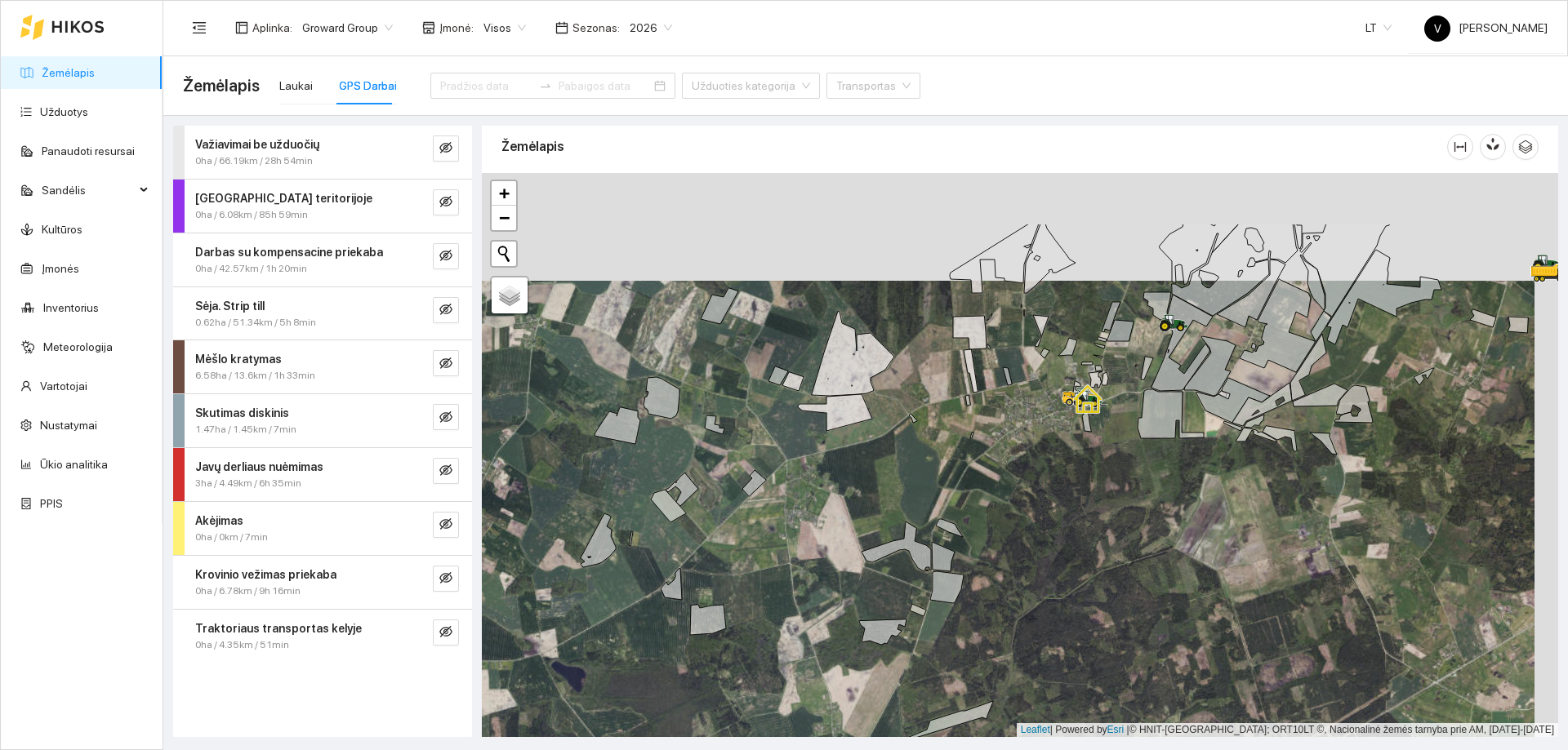
drag, startPoint x: 1033, startPoint y: 380, endPoint x: 992, endPoint y: 579, distance: 203.2
click at [992, 579] on div at bounding box center [1020, 454] width 1076 height 564
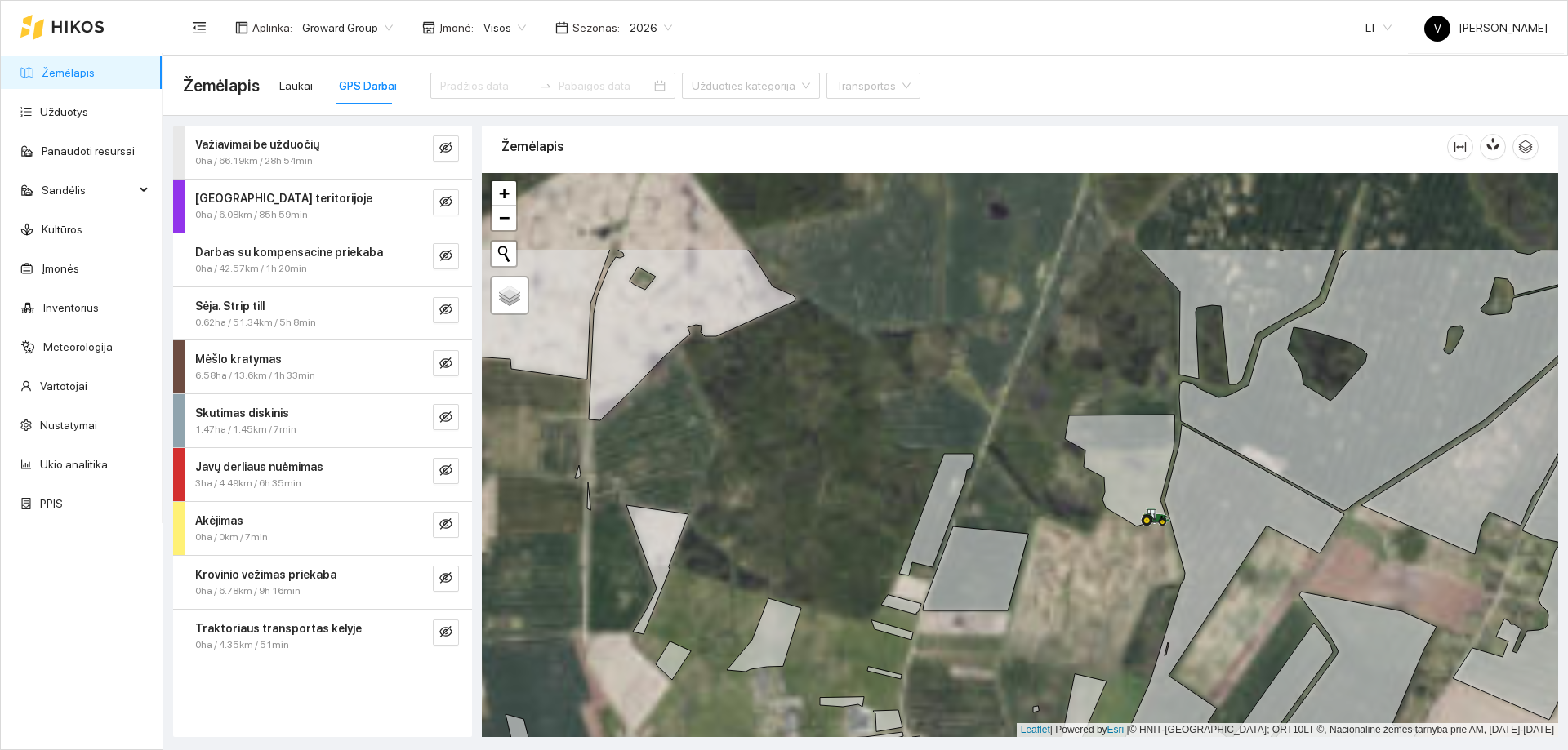
drag, startPoint x: 1090, startPoint y: 432, endPoint x: 1126, endPoint y: 558, distance: 131.0
click at [1128, 558] on div at bounding box center [1020, 454] width 1076 height 564
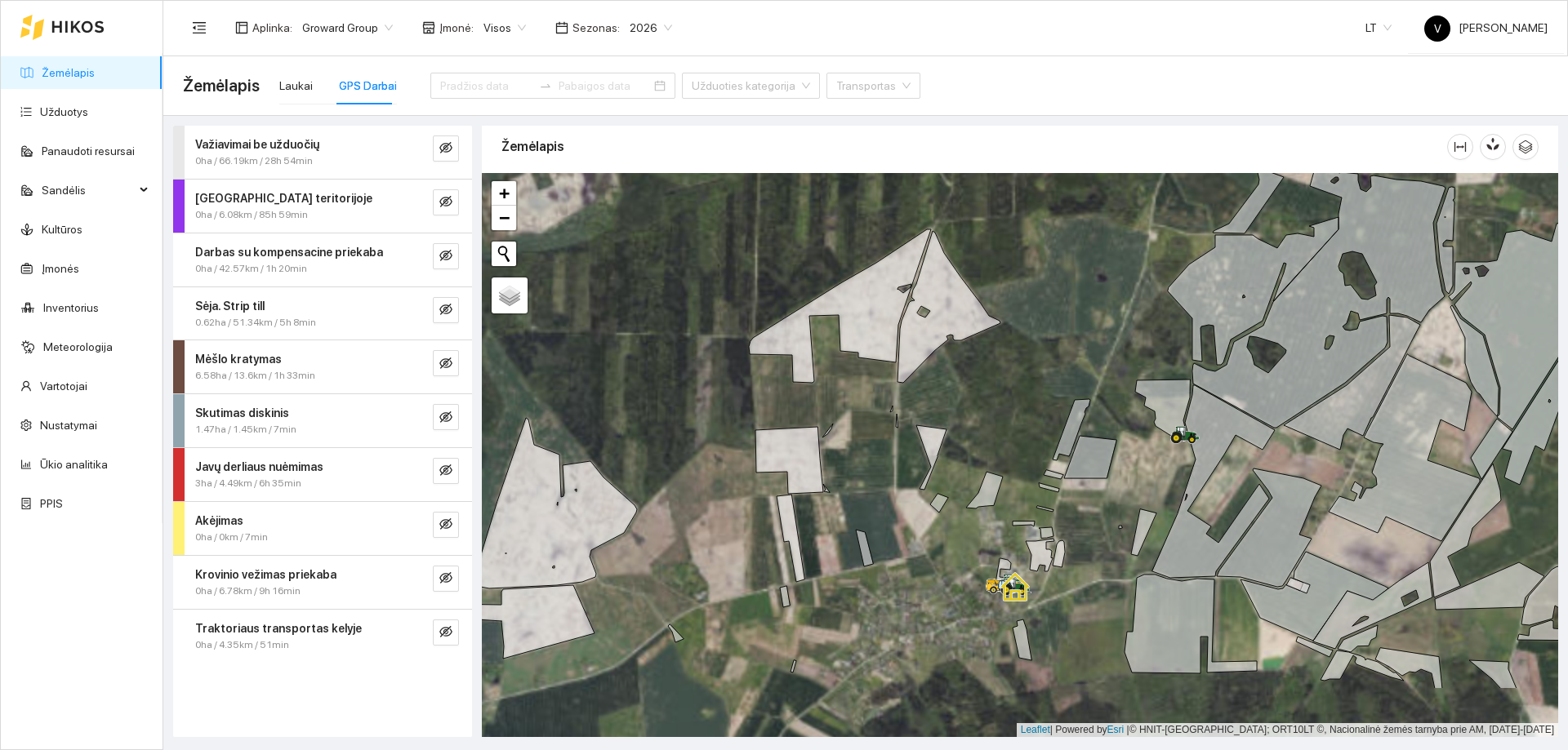
drag, startPoint x: 1076, startPoint y: 620, endPoint x: 1122, endPoint y: 513, distance: 116.5
click at [1122, 514] on div at bounding box center [1020, 454] width 1076 height 564
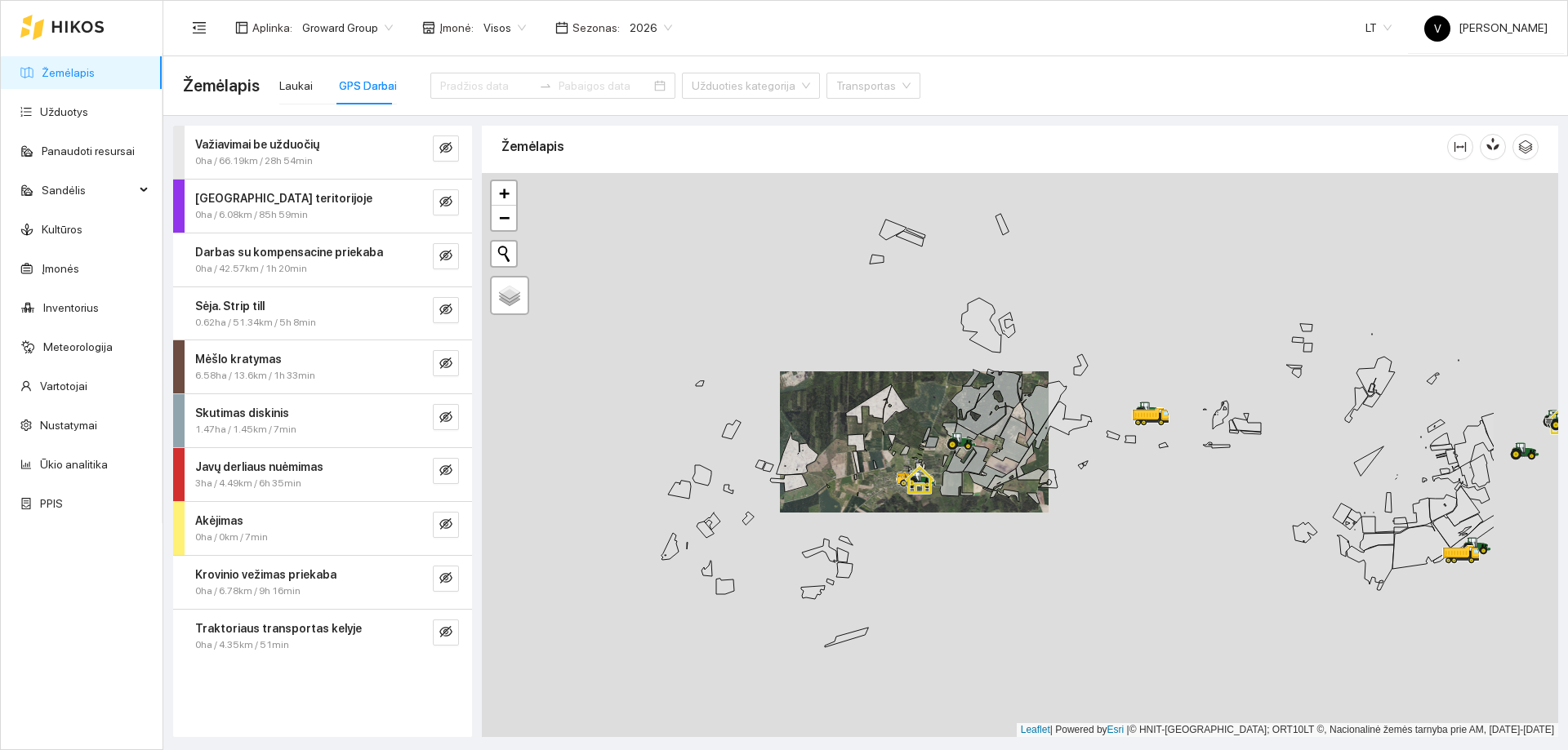
drag, startPoint x: 1017, startPoint y: 518, endPoint x: 951, endPoint y: 498, distance: 69.0
click at [951, 498] on div at bounding box center [1020, 454] width 1076 height 564
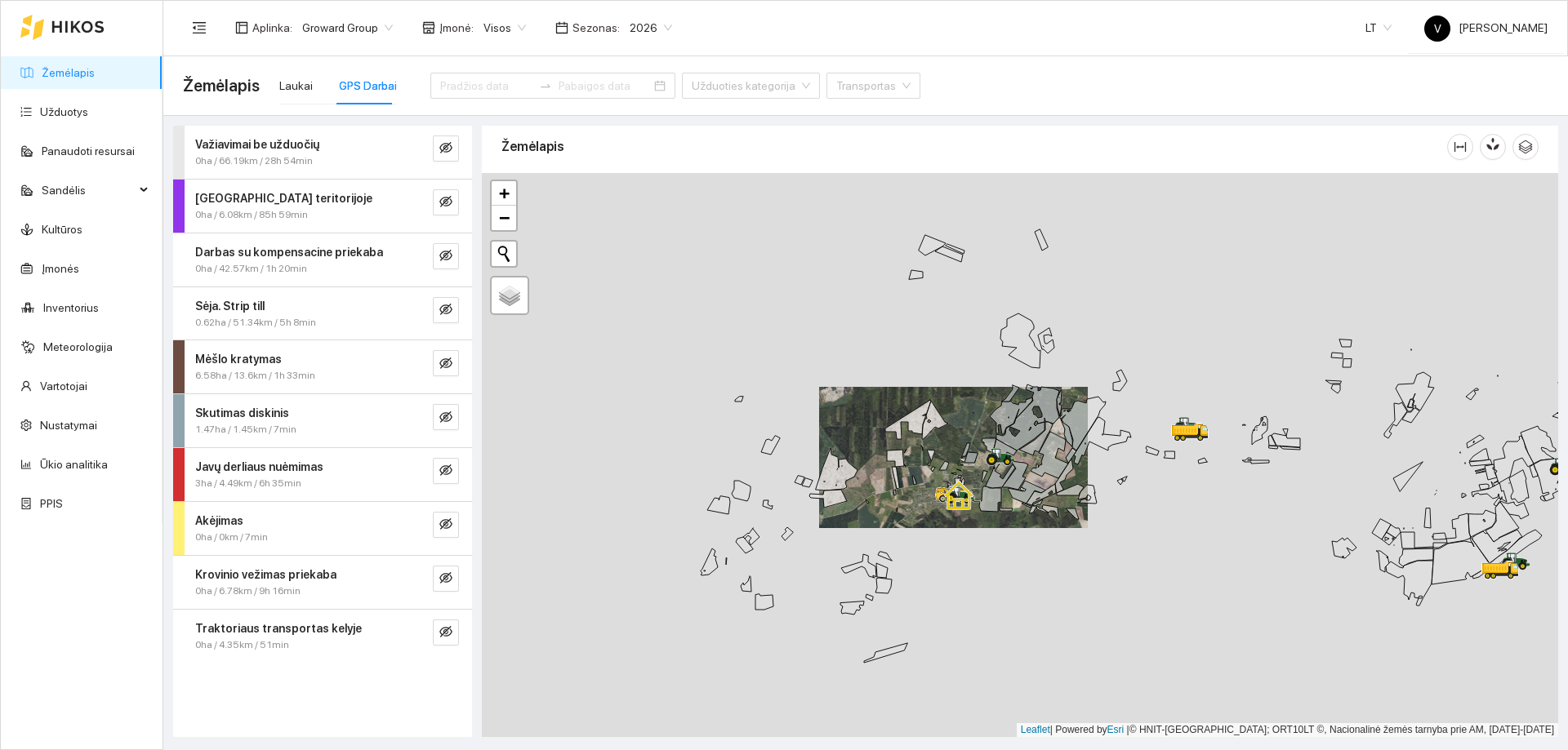
drag, startPoint x: 870, startPoint y: 539, endPoint x: 1049, endPoint y: 519, distance: 180.1
click at [1049, 519] on div at bounding box center [1020, 454] width 1076 height 564
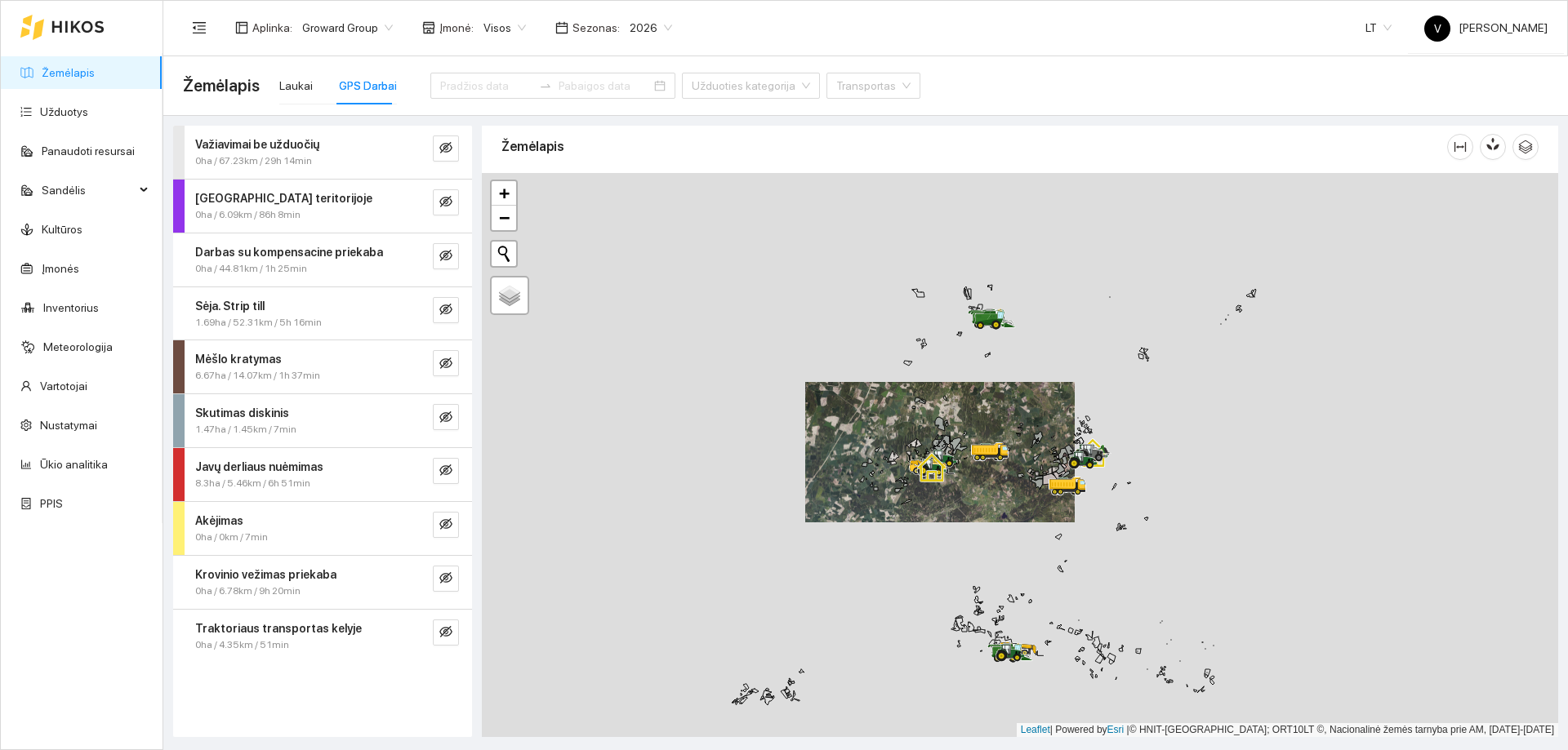
drag, startPoint x: 957, startPoint y: 307, endPoint x: 876, endPoint y: 521, distance: 228.8
click at [915, 404] on icon at bounding box center [921, 401] width 12 height 7
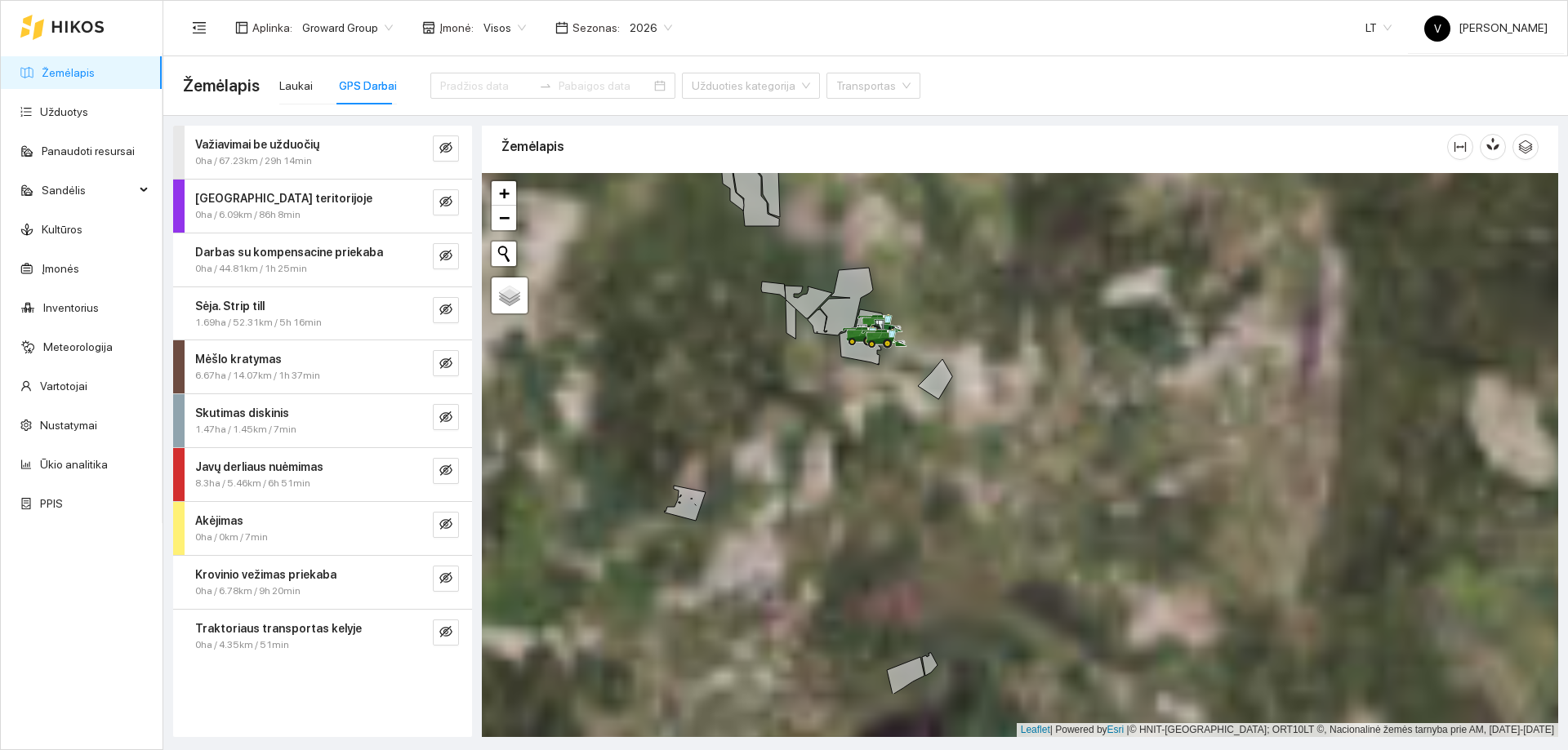
drag, startPoint x: 847, startPoint y: 488, endPoint x: 848, endPoint y: 389, distance: 99.0
click at [848, 390] on div at bounding box center [1020, 454] width 1076 height 564
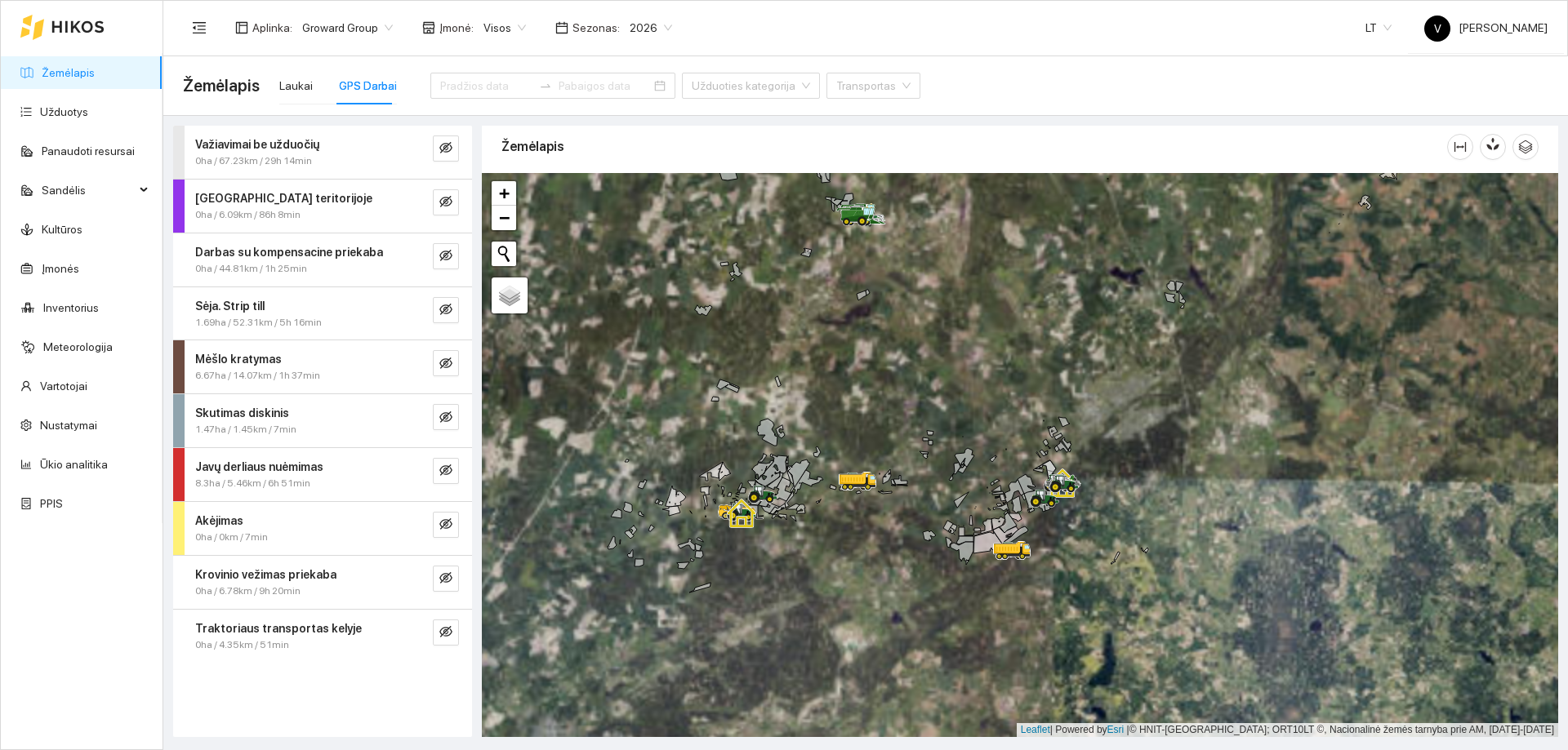
drag, startPoint x: 853, startPoint y: 388, endPoint x: 857, endPoint y: 355, distance: 33.2
click at [856, 356] on div at bounding box center [1020, 454] width 1076 height 564
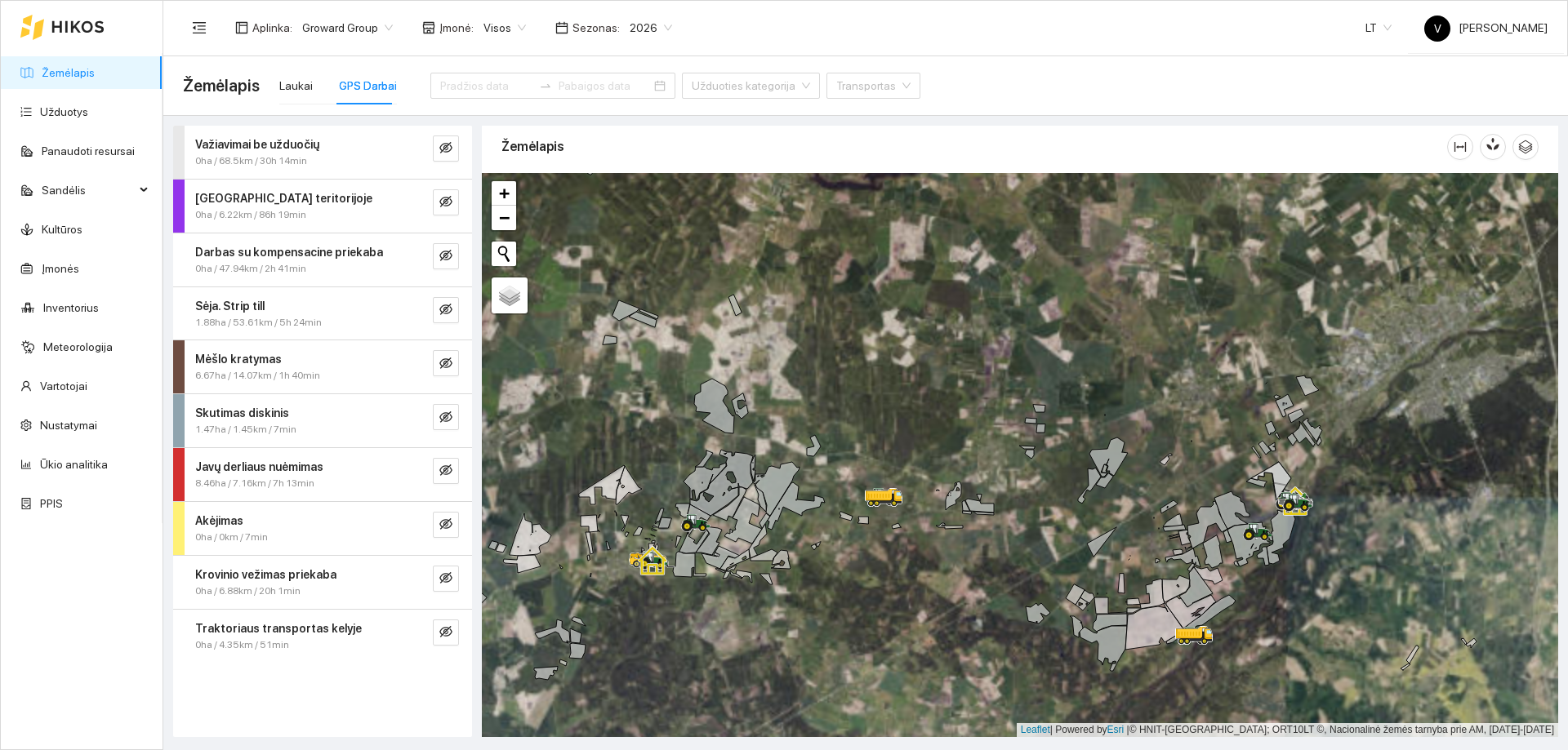
drag, startPoint x: 611, startPoint y: 544, endPoint x: 724, endPoint y: 430, distance: 160.5
click at [724, 430] on div at bounding box center [1020, 454] width 1076 height 564
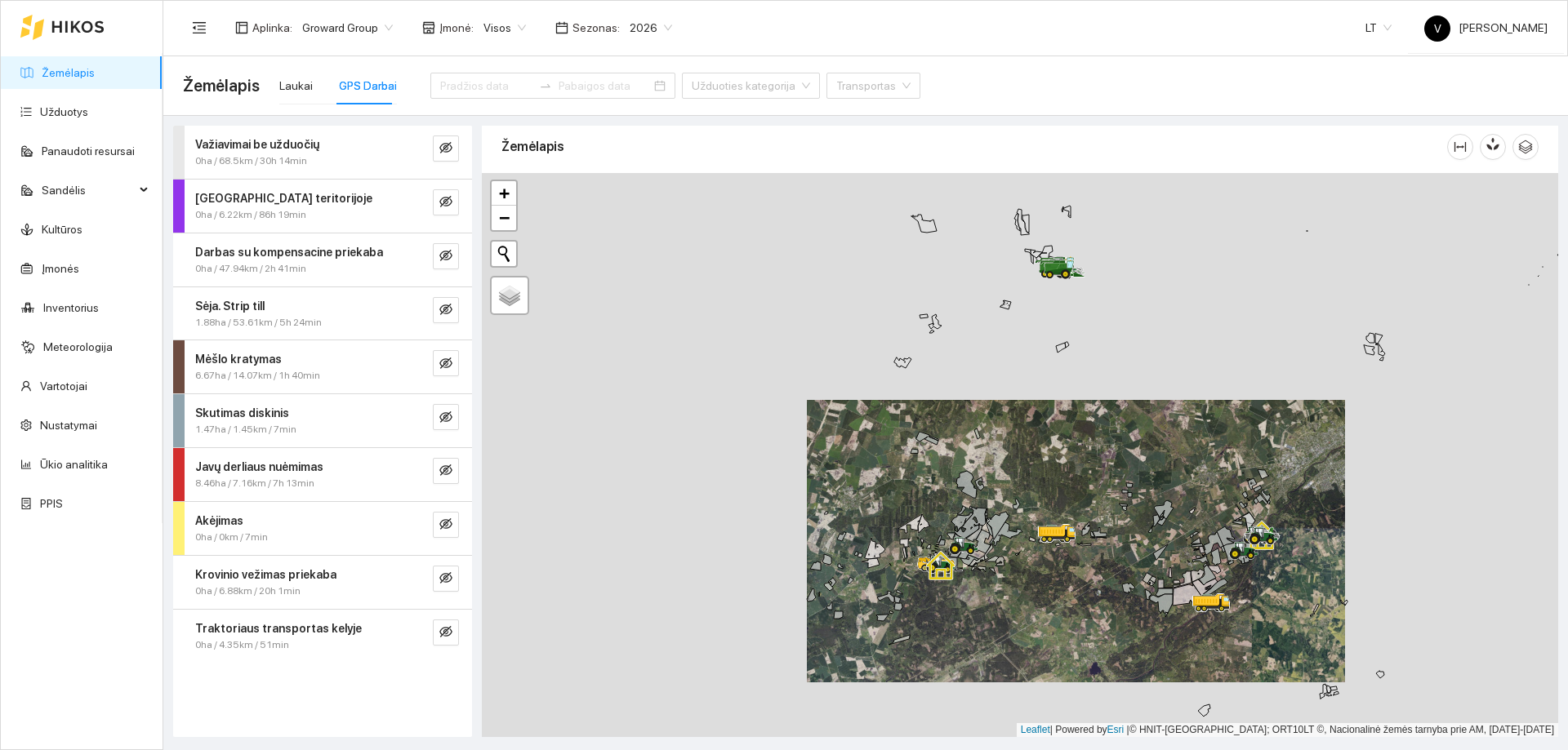
drag, startPoint x: 1215, startPoint y: 524, endPoint x: 1195, endPoint y: 575, distance: 54.8
click at [1195, 575] on div at bounding box center [1020, 454] width 1076 height 564
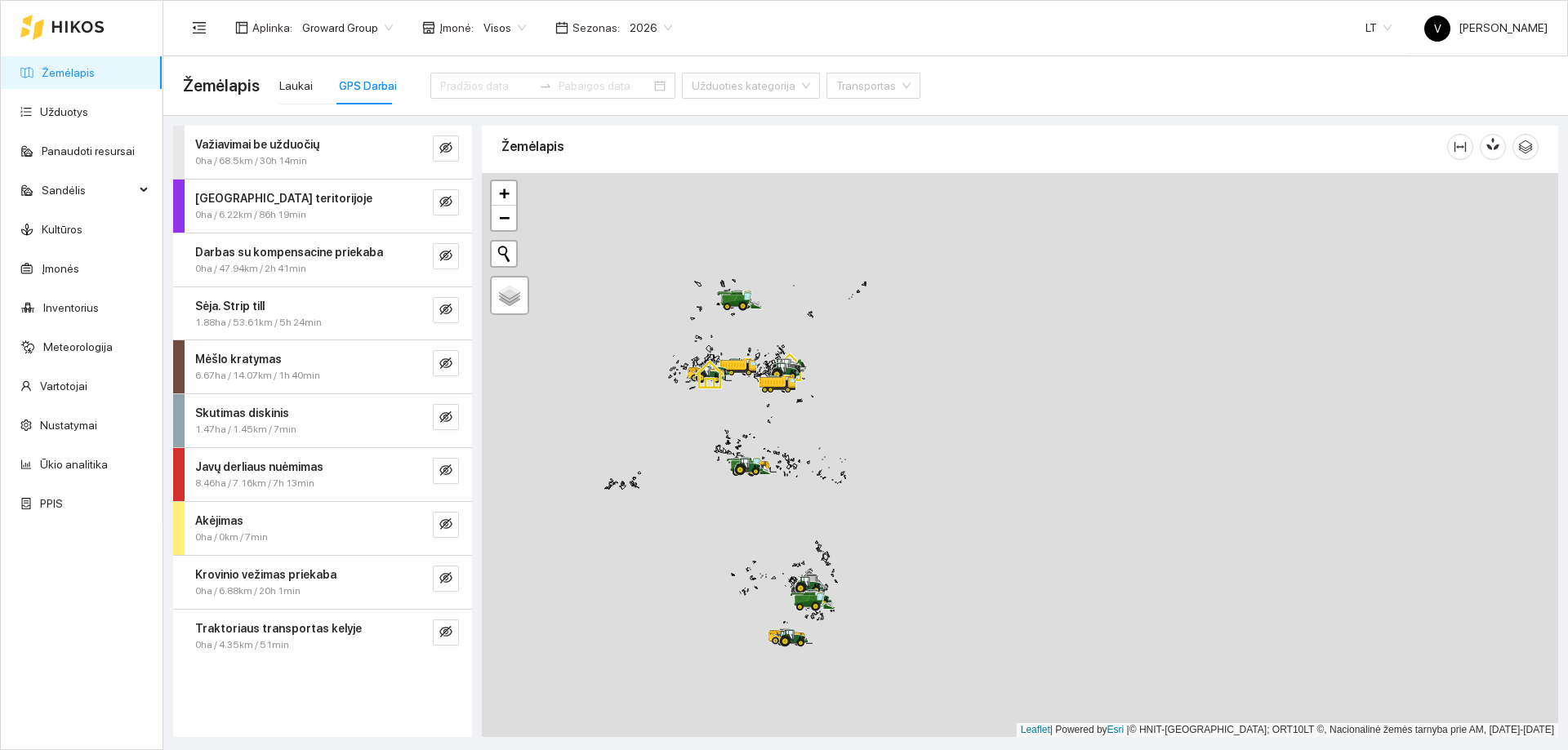
drag, startPoint x: 707, startPoint y: 424, endPoint x: 784, endPoint y: 459, distance: 84.6
click at [784, 458] on div at bounding box center [1020, 454] width 1076 height 564
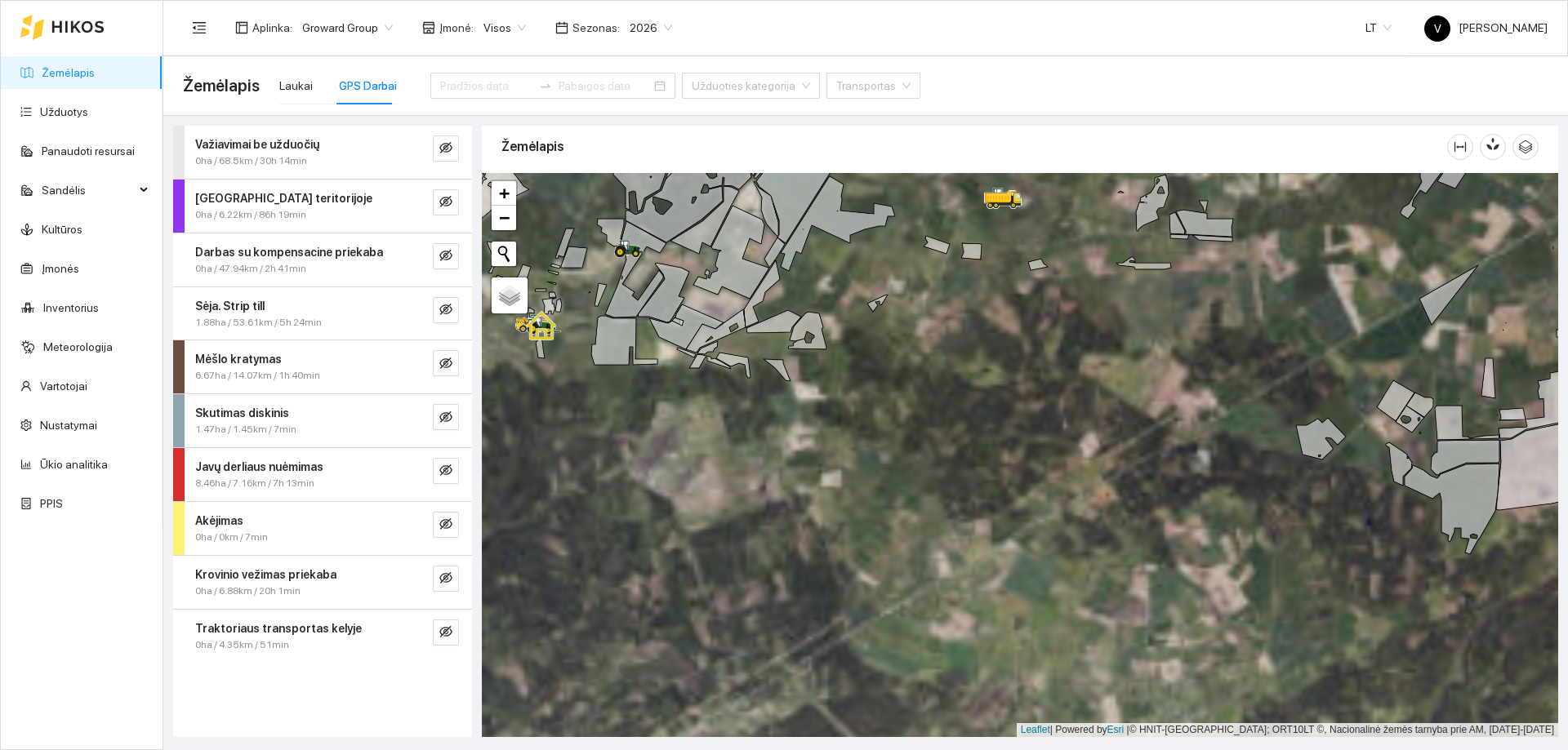
drag, startPoint x: 694, startPoint y: 396, endPoint x: 889, endPoint y: 501, distance: 221.5
click at [889, 501] on div at bounding box center [1020, 454] width 1076 height 564
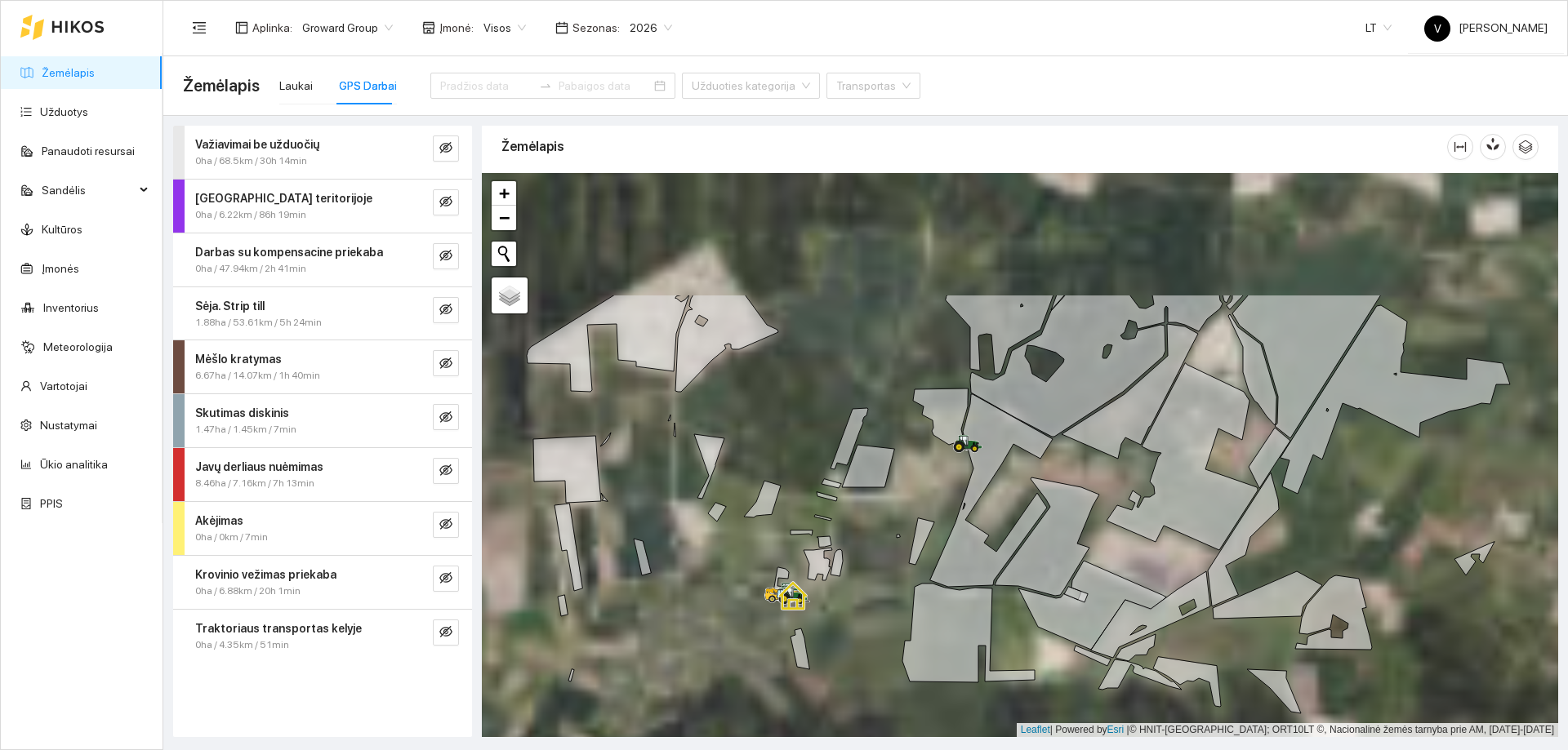
drag, startPoint x: 743, startPoint y: 538, endPoint x: 784, endPoint y: 643, distance: 112.7
click at [784, 643] on div at bounding box center [1020, 454] width 1076 height 564
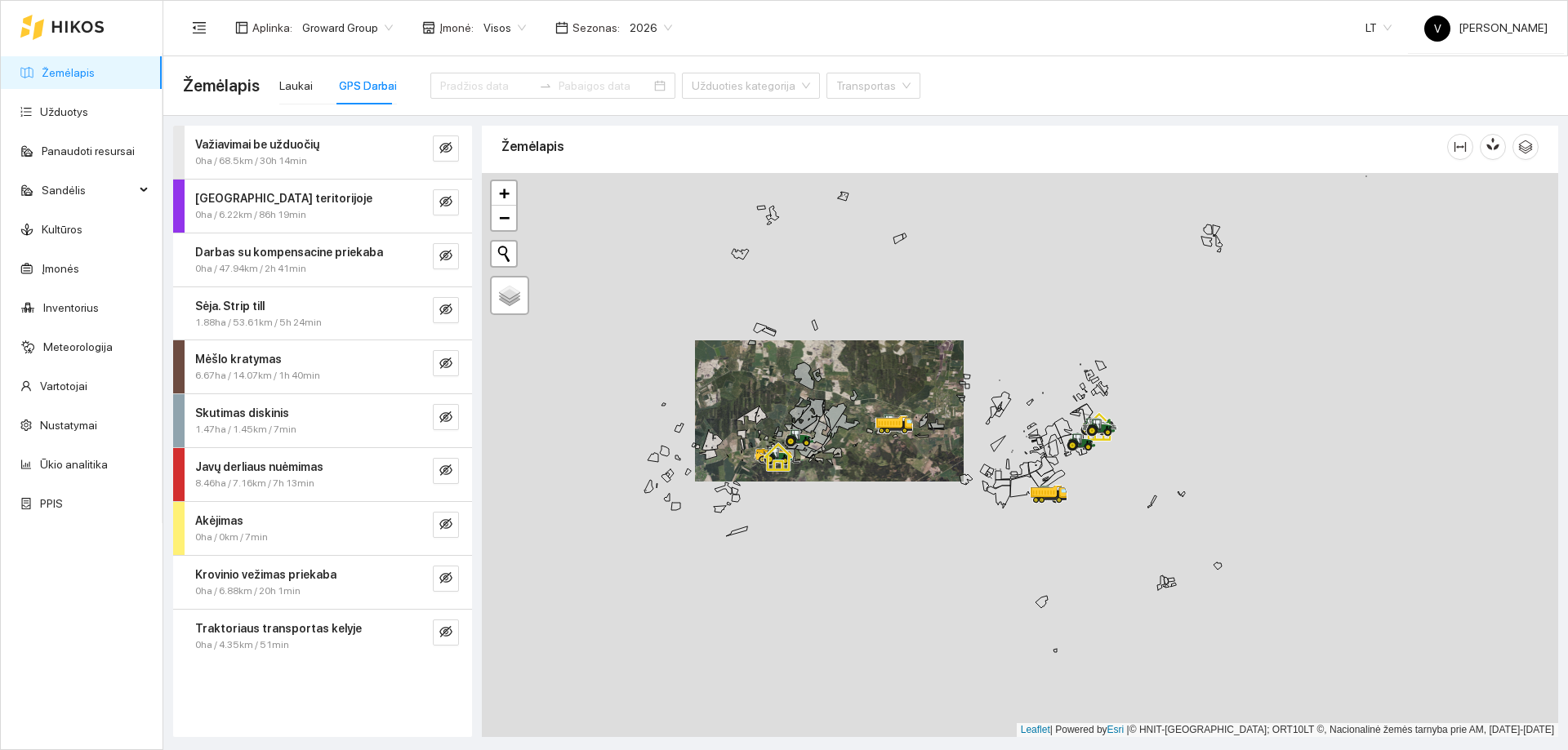
drag, startPoint x: 974, startPoint y: 585, endPoint x: 819, endPoint y: 378, distance: 258.6
click at [880, 413] on div at bounding box center [884, 434] width 10 height 41
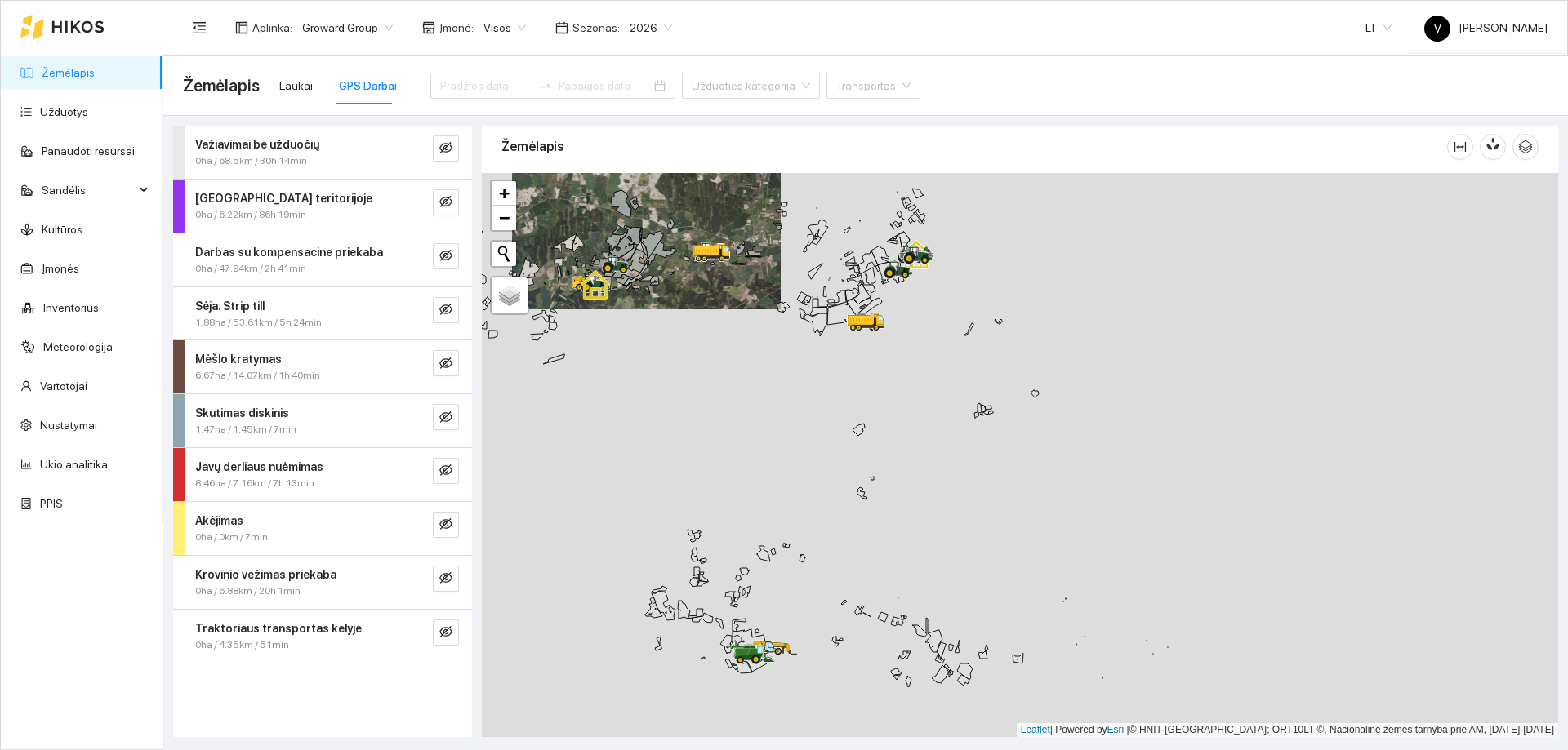
drag, startPoint x: 898, startPoint y: 535, endPoint x: 794, endPoint y: 396, distance: 173.6
click at [794, 396] on div at bounding box center [1020, 454] width 1076 height 564
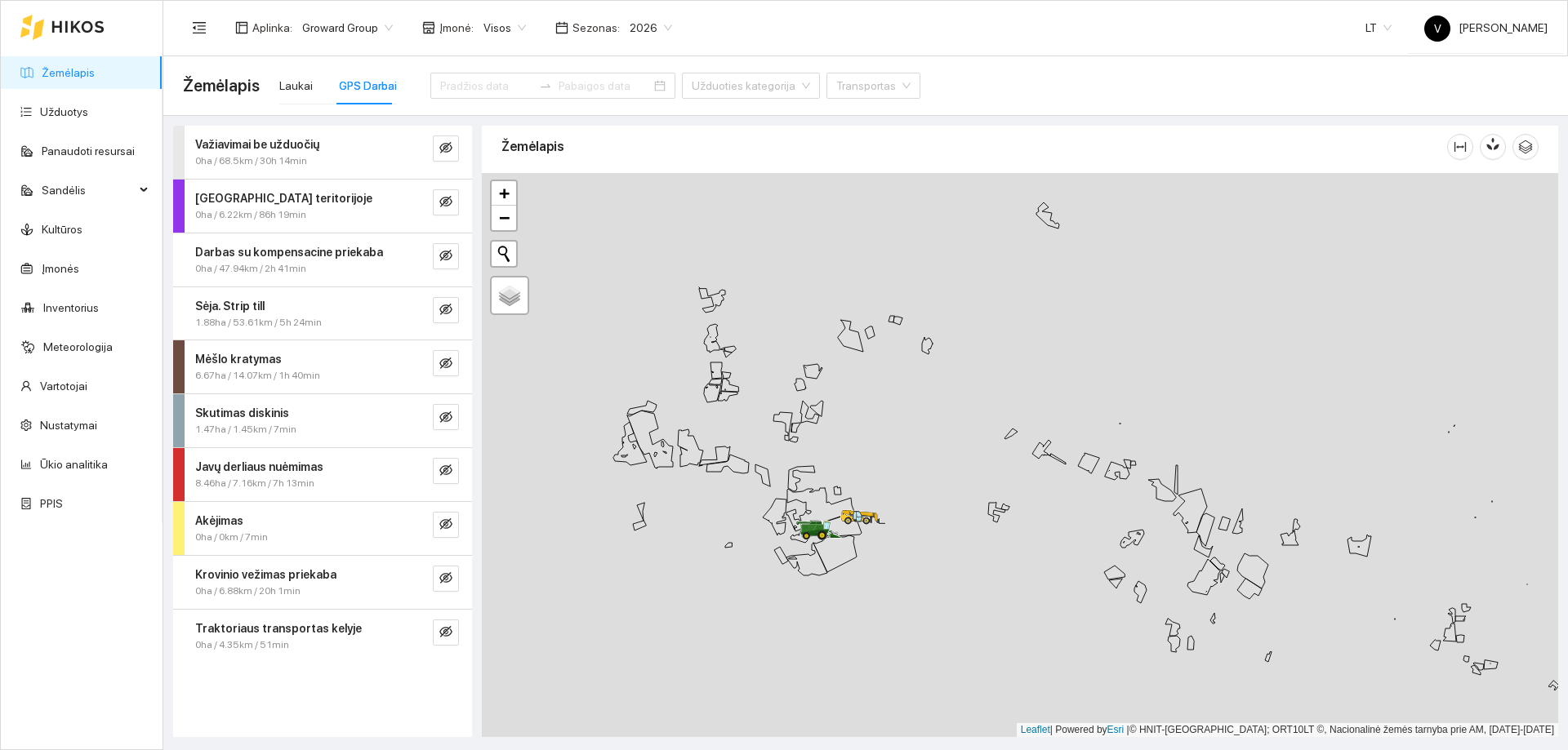
drag, startPoint x: 936, startPoint y: 465, endPoint x: 878, endPoint y: 668, distance: 211.1
click at [878, 668] on div at bounding box center [1020, 454] width 1076 height 564
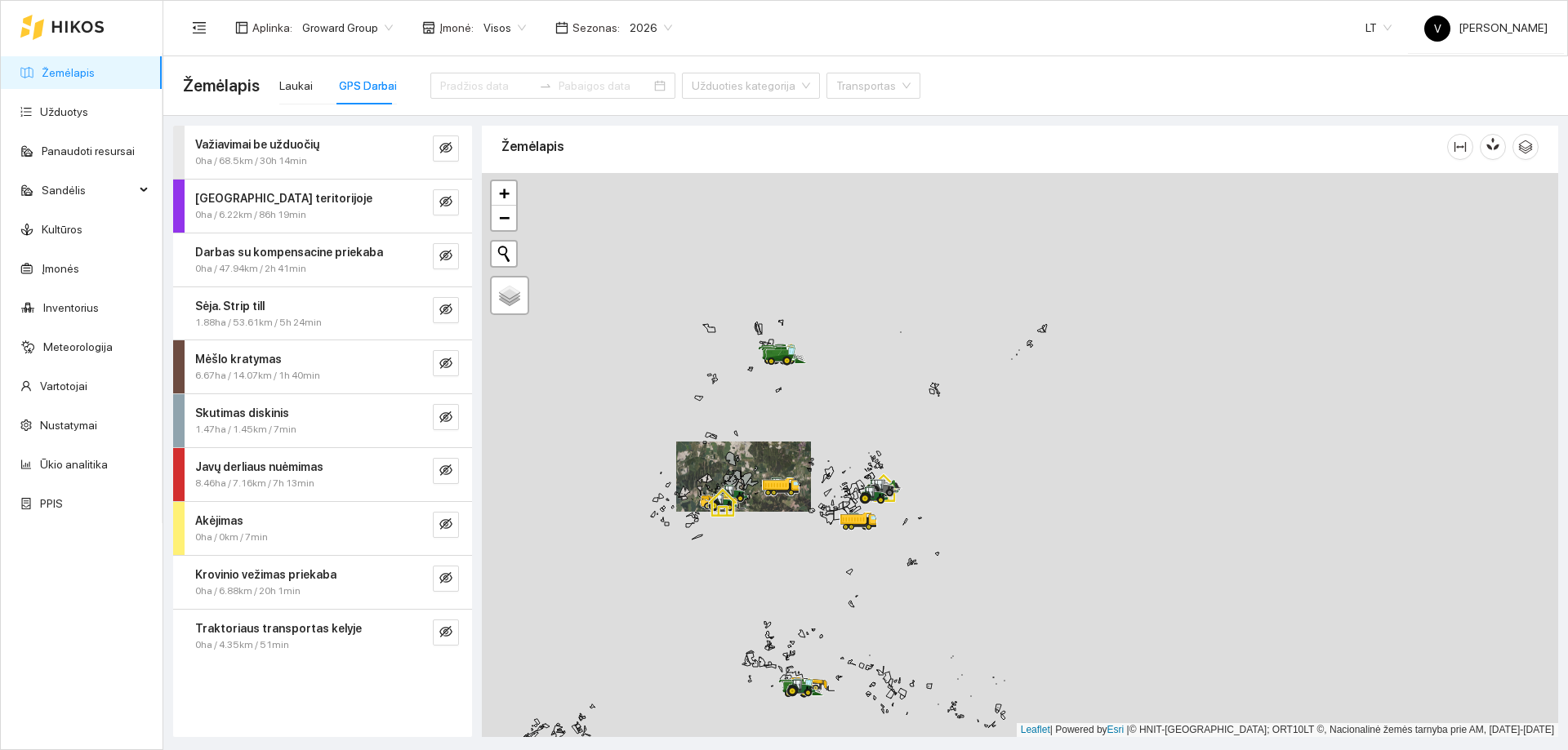
click at [908, 554] on div at bounding box center [1020, 454] width 1076 height 564
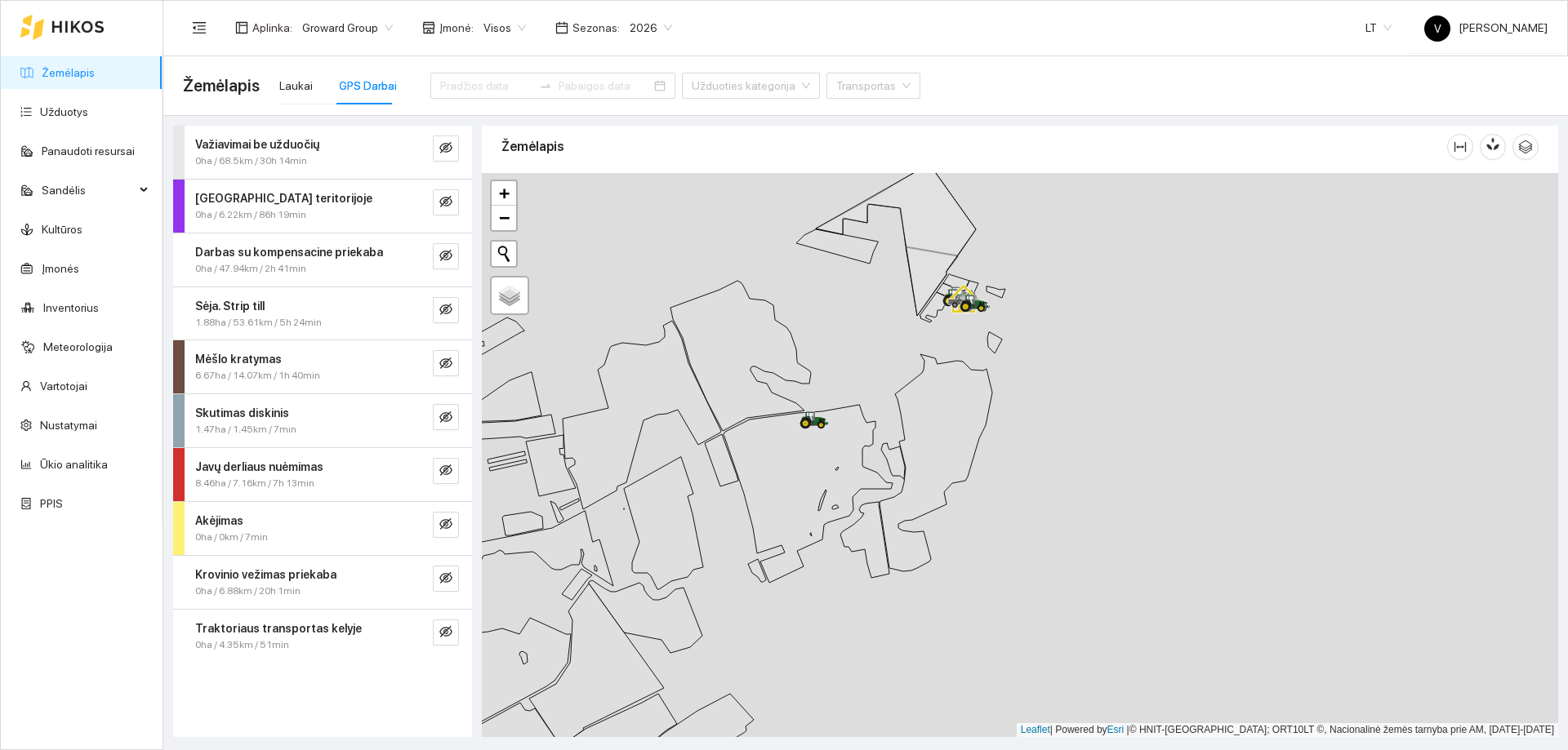
drag, startPoint x: 951, startPoint y: 432, endPoint x: 946, endPoint y: 472, distance: 40.3
click at [946, 472] on div at bounding box center [1020, 454] width 1076 height 564
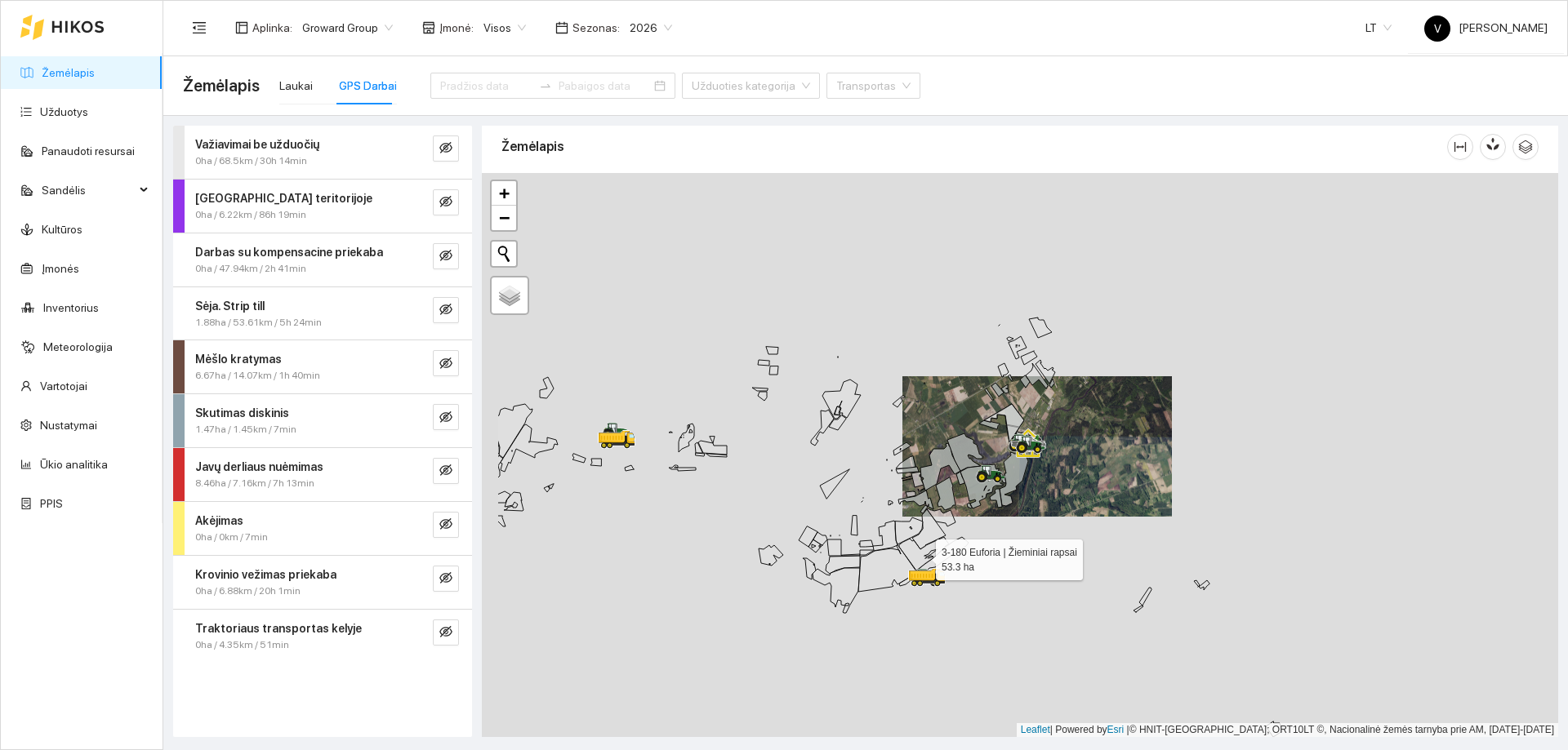
drag, startPoint x: 903, startPoint y: 557, endPoint x: 919, endPoint y: 556, distance: 16.0
click at [919, 556] on icon at bounding box center [924, 554] width 49 height 34
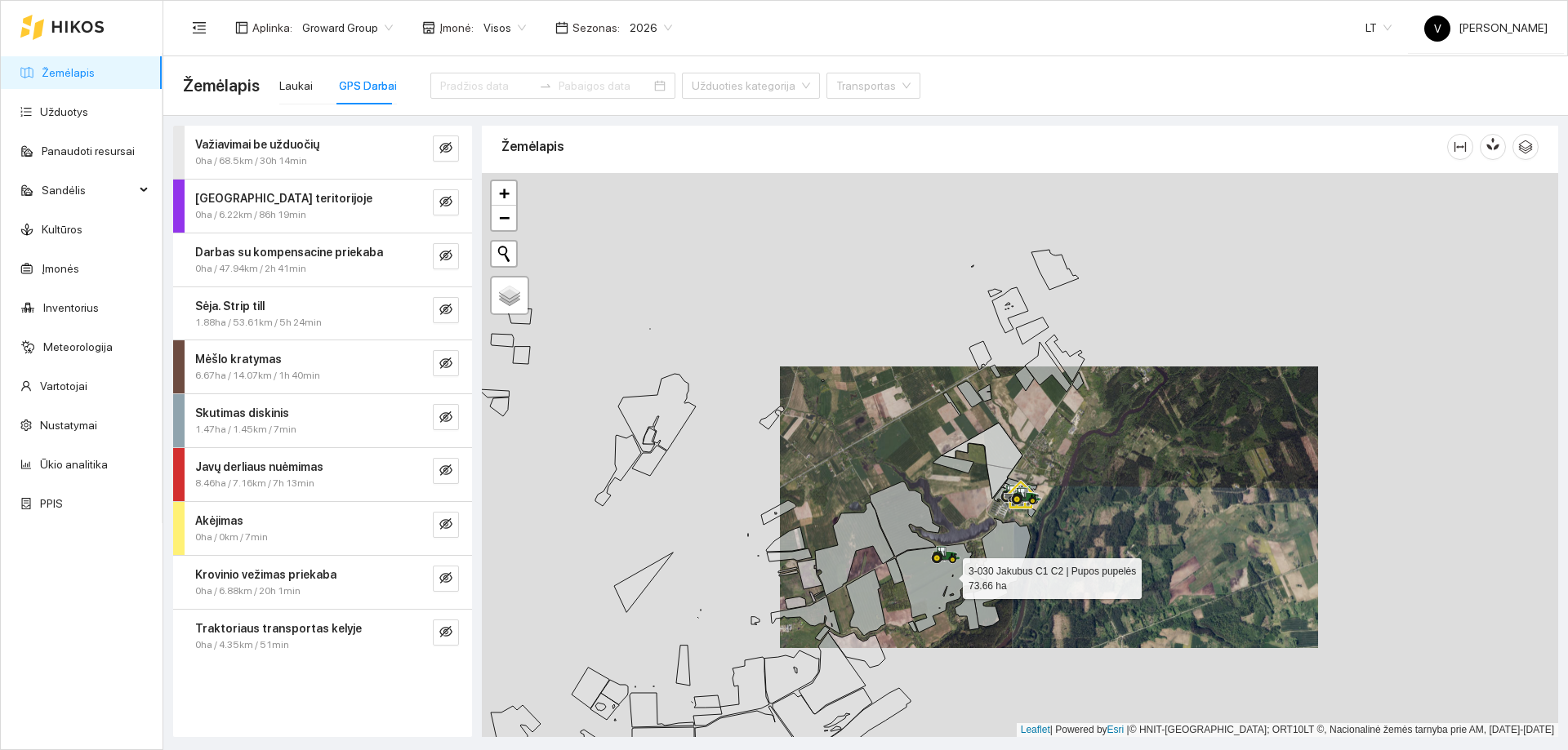
drag, startPoint x: 990, startPoint y: 477, endPoint x: 949, endPoint y: 573, distance: 104.4
click at [949, 573] on icon at bounding box center [938, 588] width 84 height 89
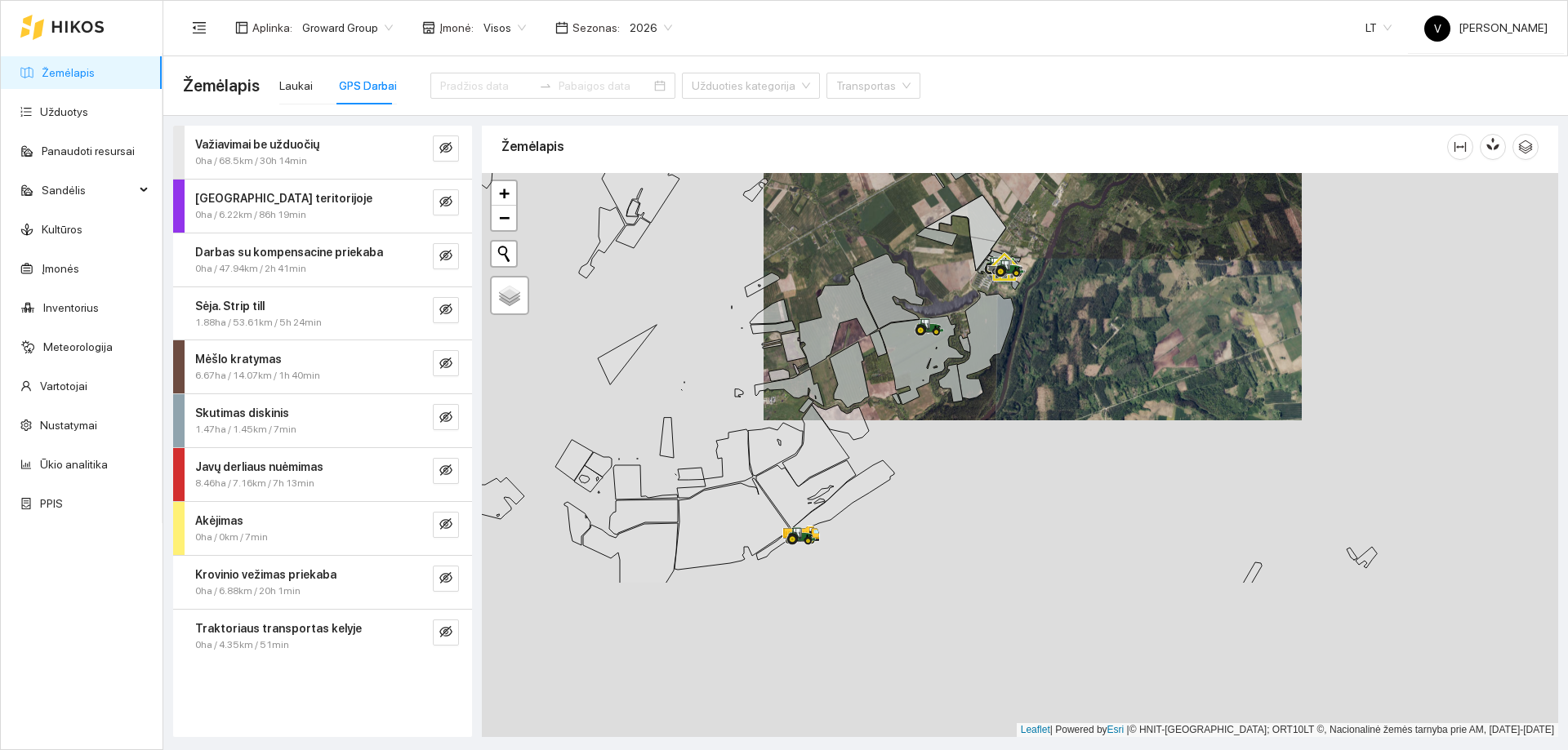
drag, startPoint x: 923, startPoint y: 589, endPoint x: 958, endPoint y: 352, distance: 239.6
click at [971, 331] on icon at bounding box center [985, 345] width 57 height 109
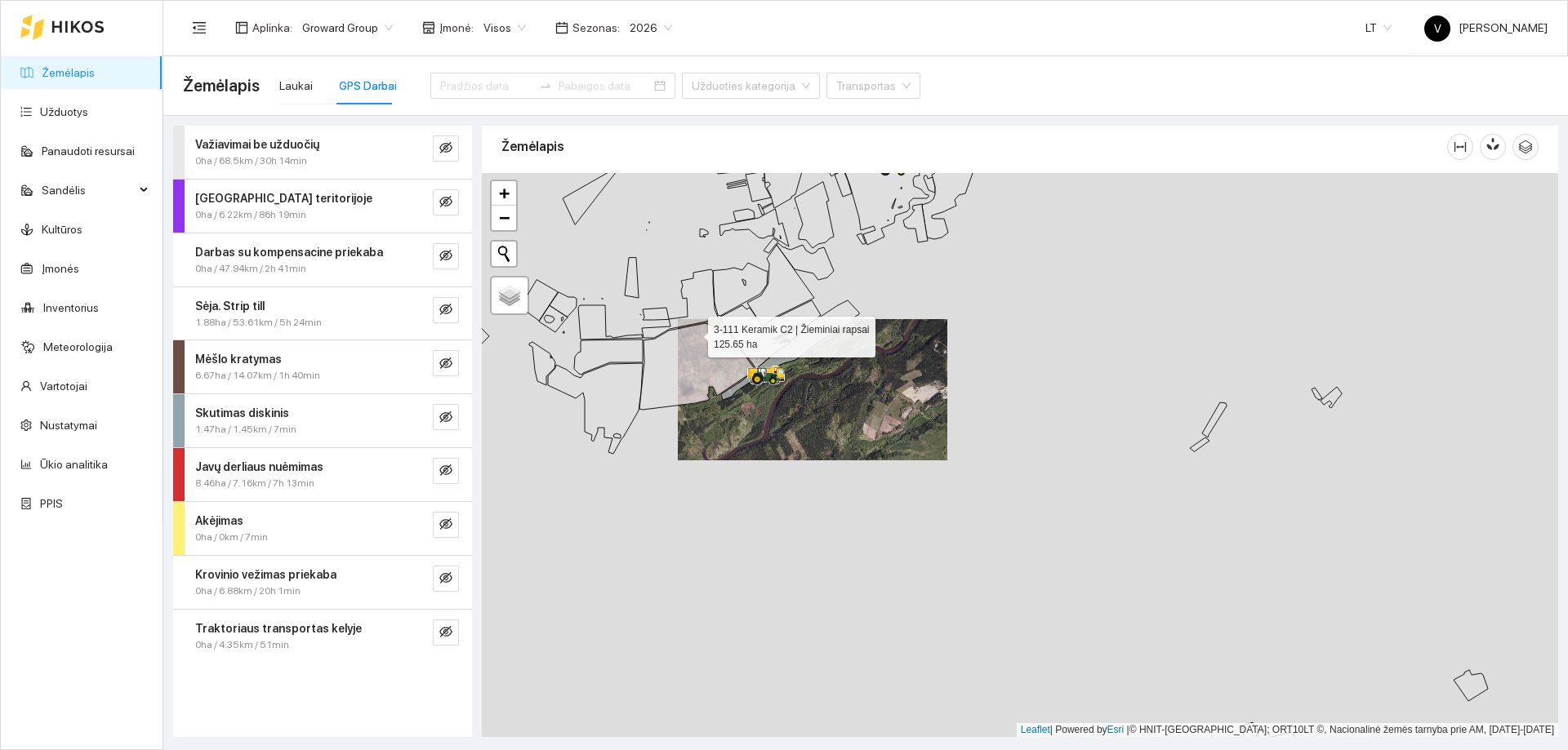
drag, startPoint x: 684, startPoint y: 388, endPoint x: 652, endPoint y: 488, distance: 105.0
click at [652, 410] on icon at bounding box center [698, 364] width 115 height 91
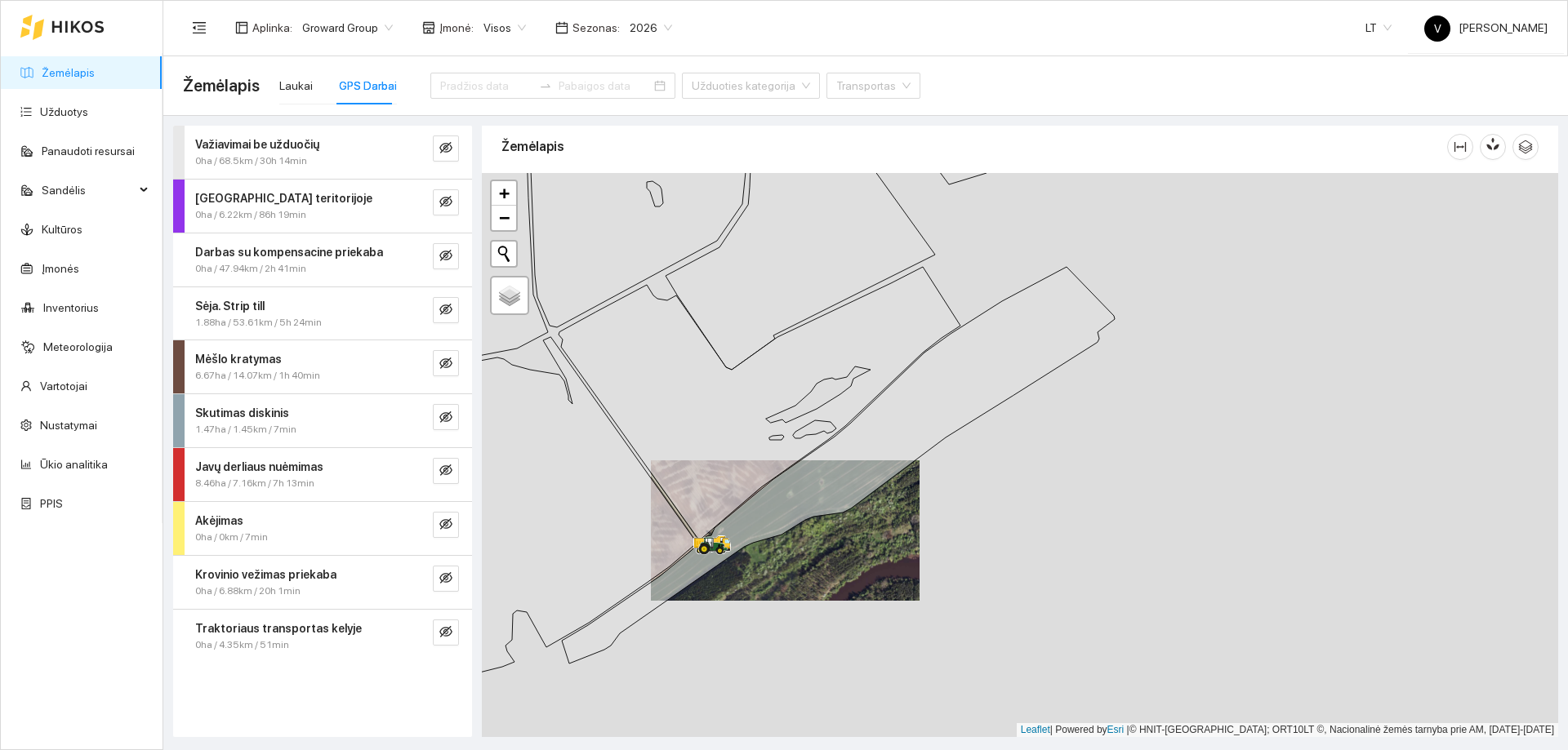
drag, startPoint x: 644, startPoint y: 547, endPoint x: 755, endPoint y: 580, distance: 115.8
click at [695, 581] on icon at bounding box center [546, 510] width 298 height 347
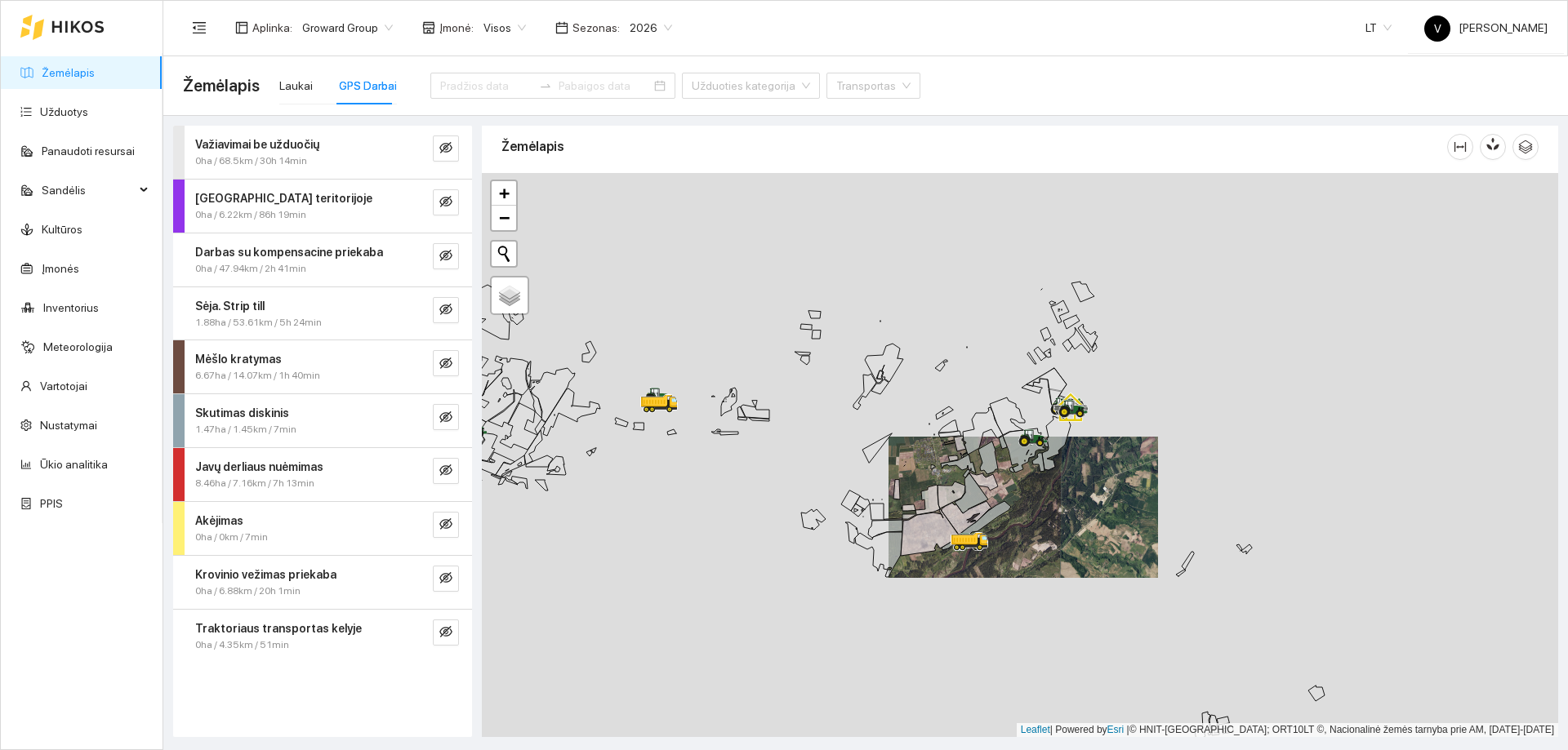
click at [1020, 432] on icon at bounding box center [1034, 439] width 30 height 18
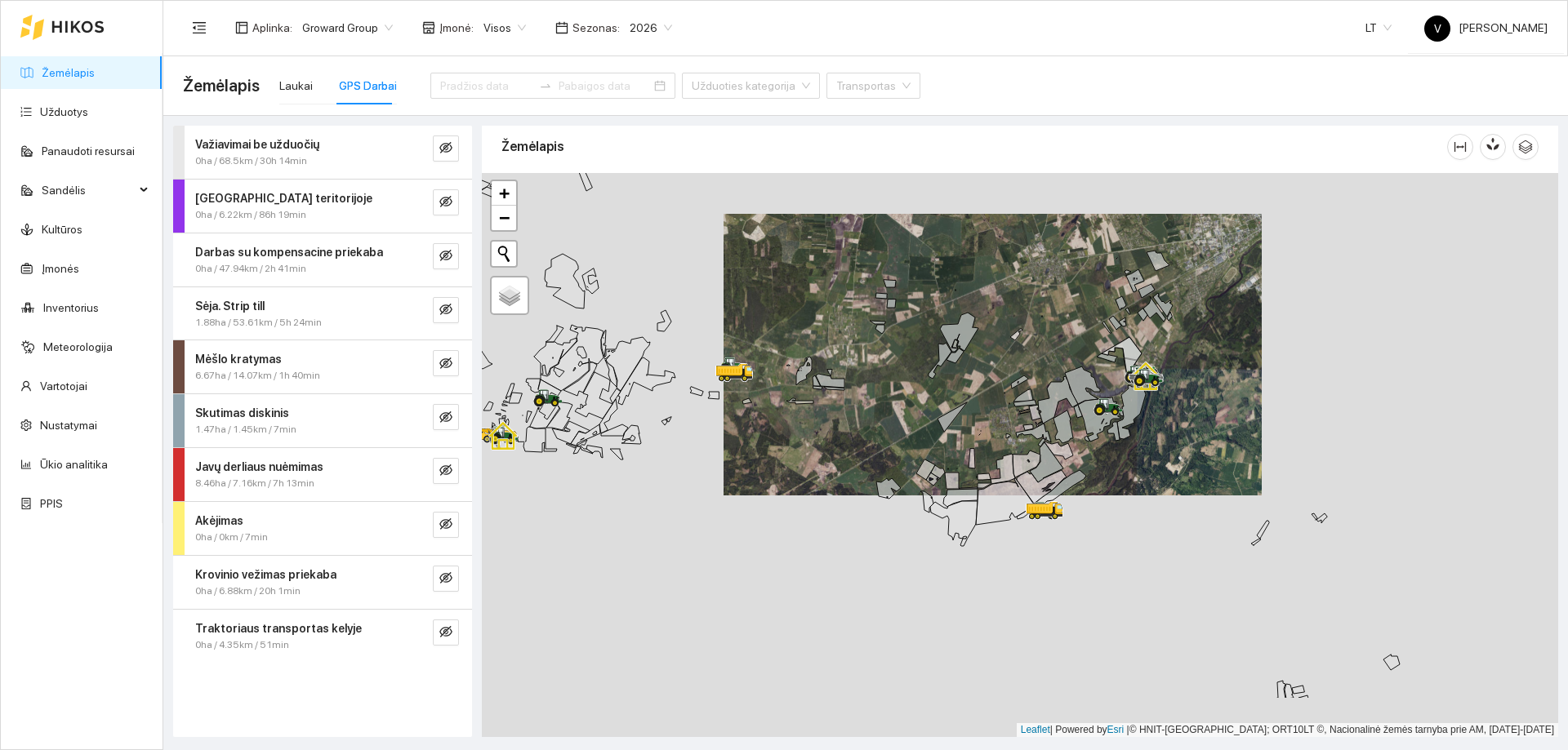
drag, startPoint x: 1027, startPoint y: 479, endPoint x: 995, endPoint y: 319, distance: 163.2
click at [995, 319] on div at bounding box center [1020, 454] width 1076 height 564
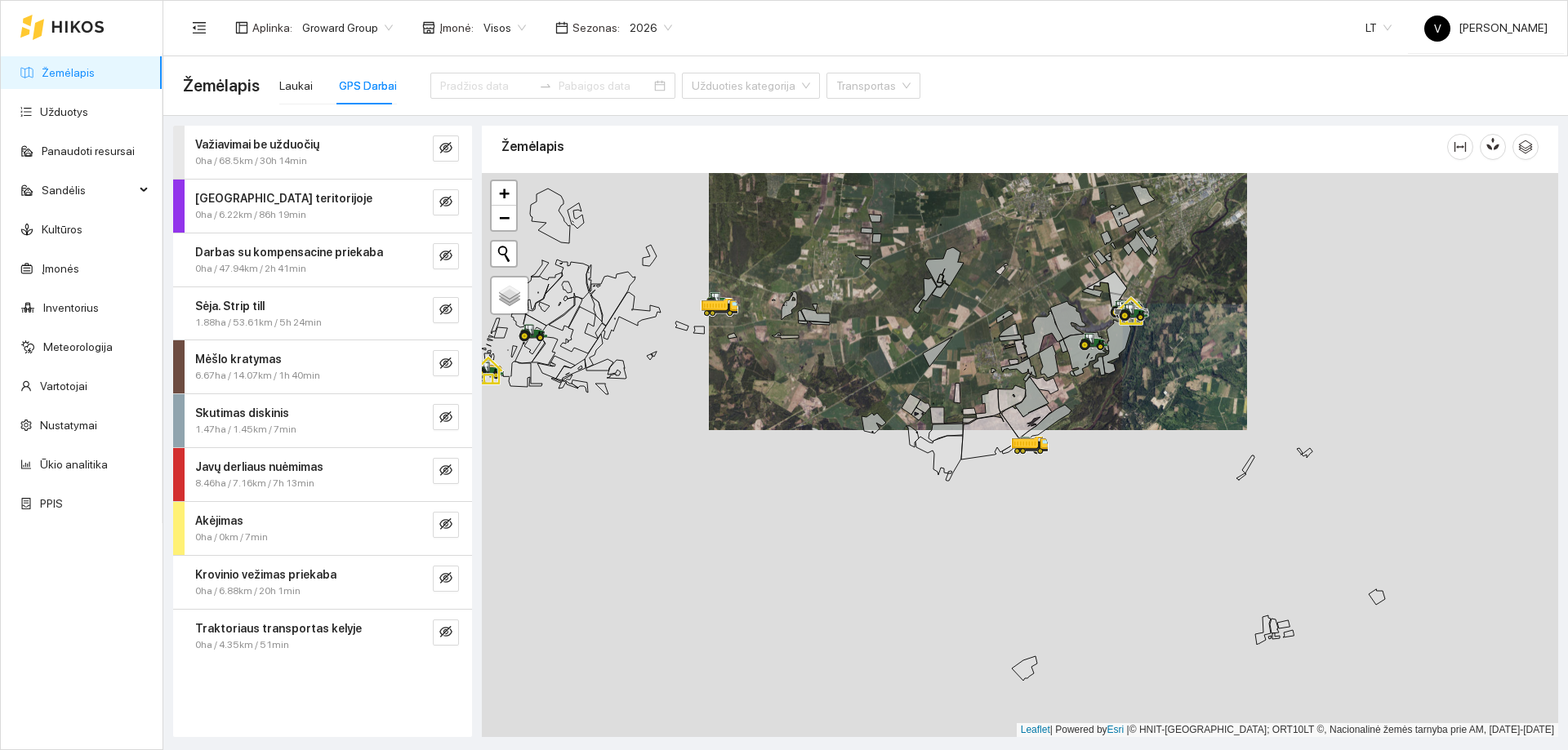
drag, startPoint x: 1033, startPoint y: 512, endPoint x: 1022, endPoint y: 372, distance: 140.4
click at [1022, 380] on div at bounding box center [1020, 454] width 1076 height 564
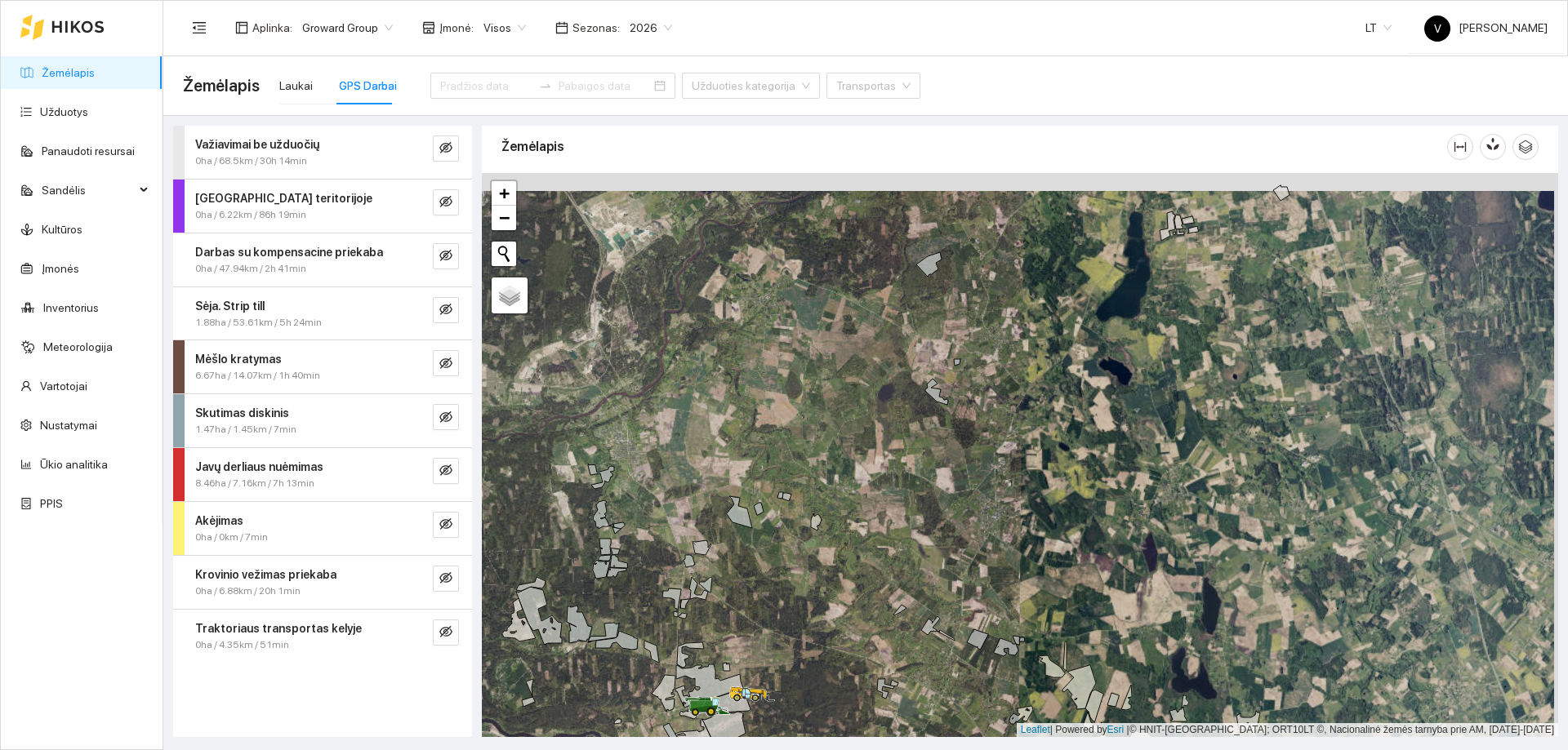
drag, startPoint x: 1045, startPoint y: 356, endPoint x: 994, endPoint y: 484, distance: 137.8
click at [1024, 485] on div at bounding box center [1020, 454] width 1076 height 564
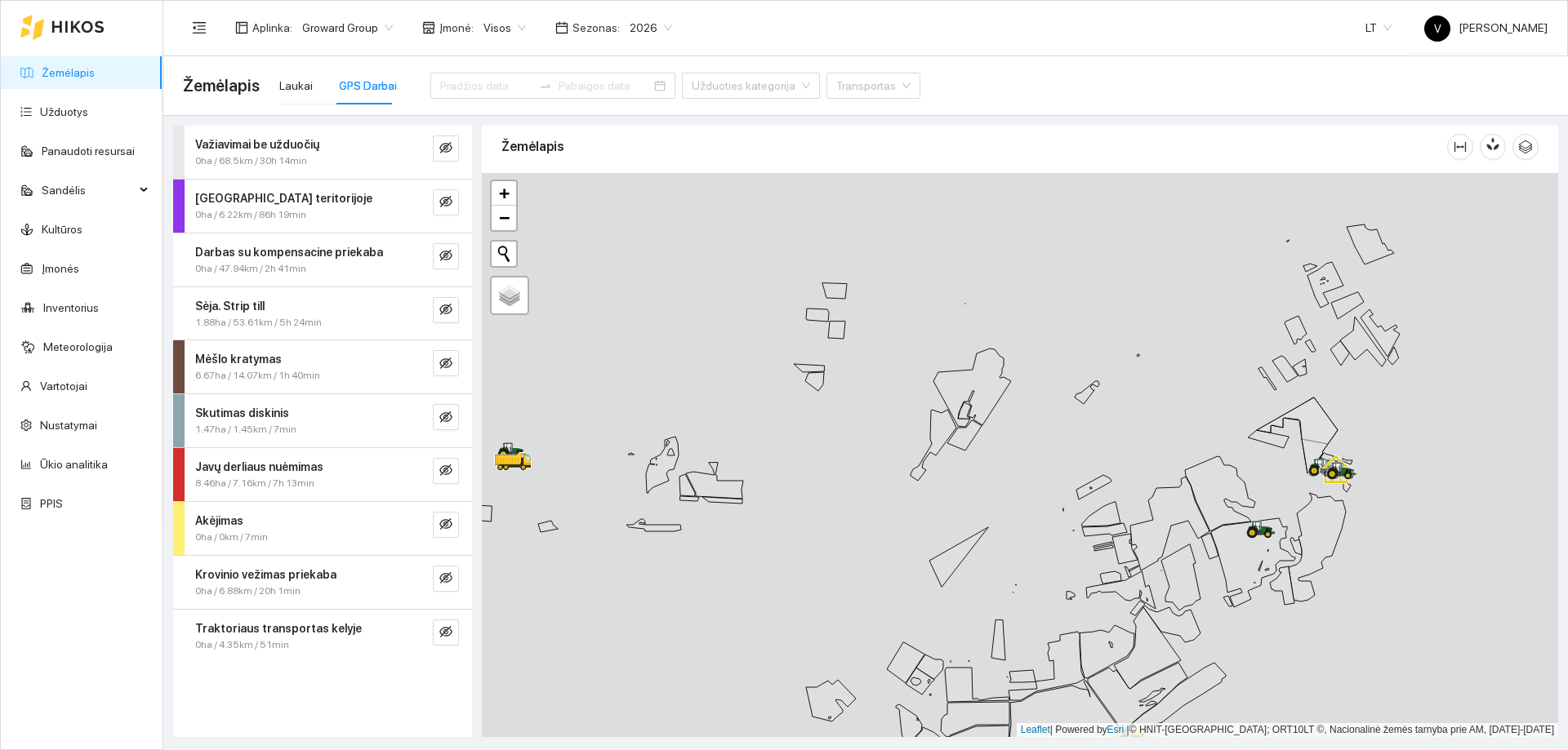
drag, startPoint x: 824, startPoint y: 352, endPoint x: 876, endPoint y: 446, distance: 107.4
click at [876, 446] on div at bounding box center [1020, 454] width 1076 height 564
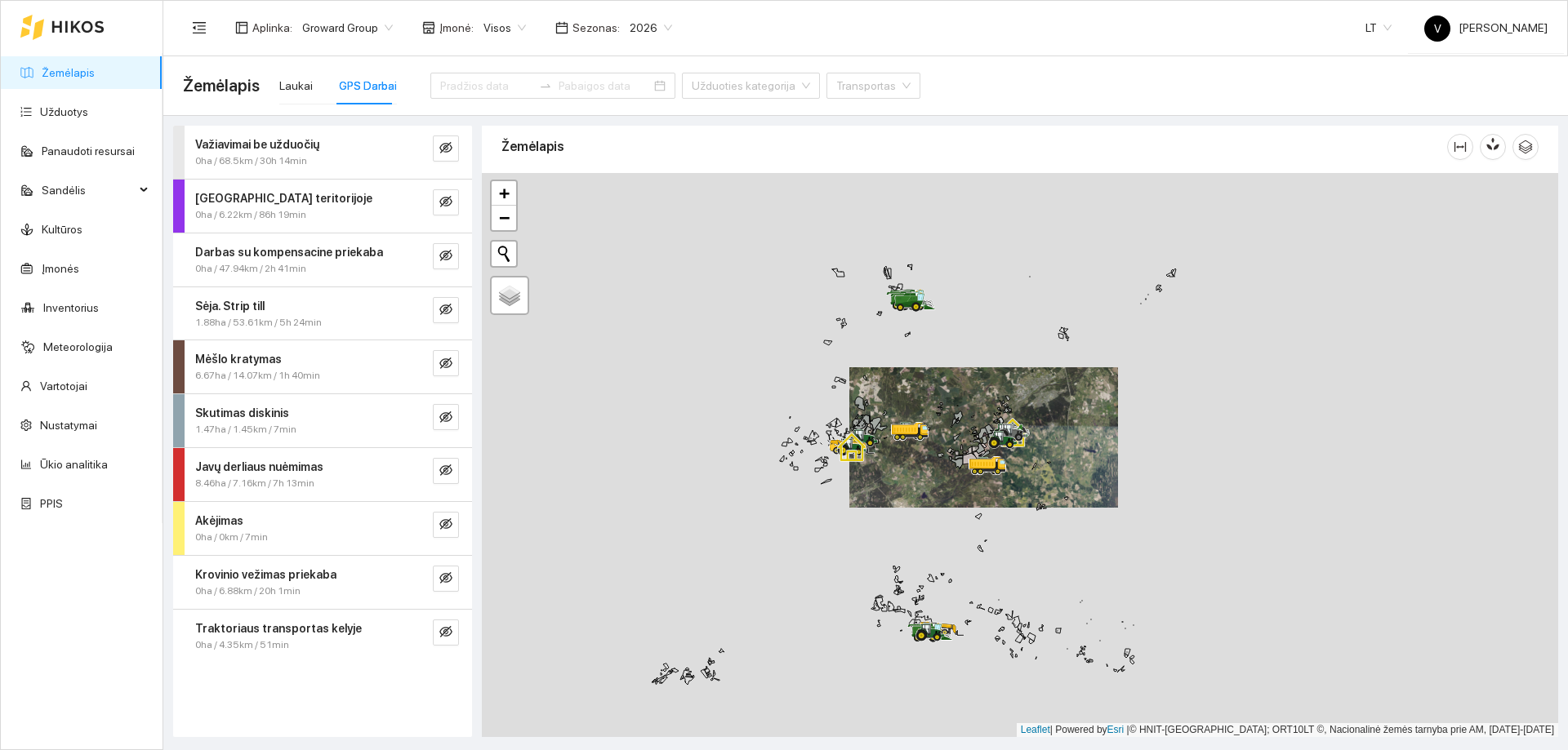
drag, startPoint x: 785, startPoint y: 467, endPoint x: 903, endPoint y: 500, distance: 122.5
click at [904, 501] on div at bounding box center [1020, 454] width 1076 height 564
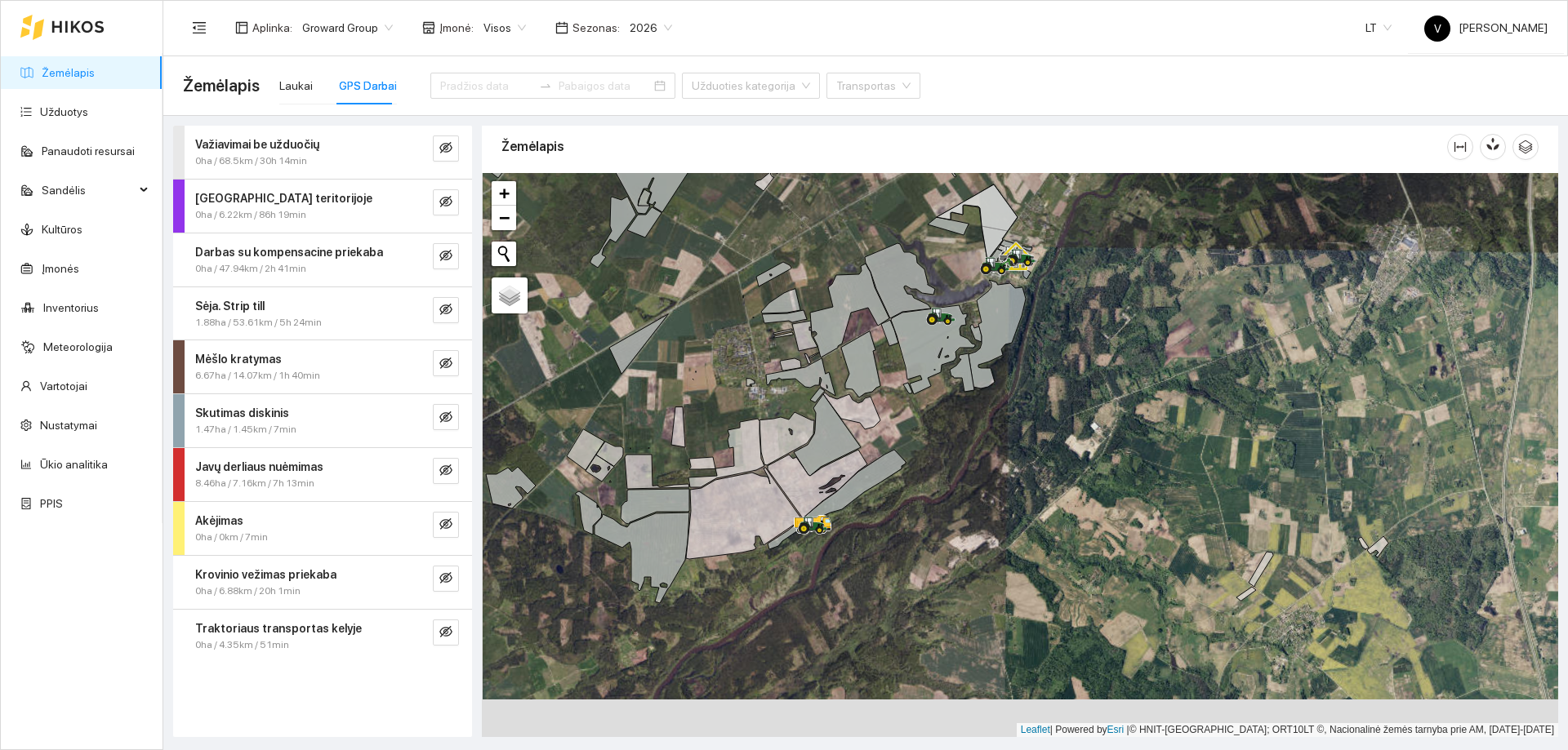
drag, startPoint x: 894, startPoint y: 528, endPoint x: 824, endPoint y: 288, distance: 250.0
click at [832, 291] on div at bounding box center [1020, 454] width 1076 height 564
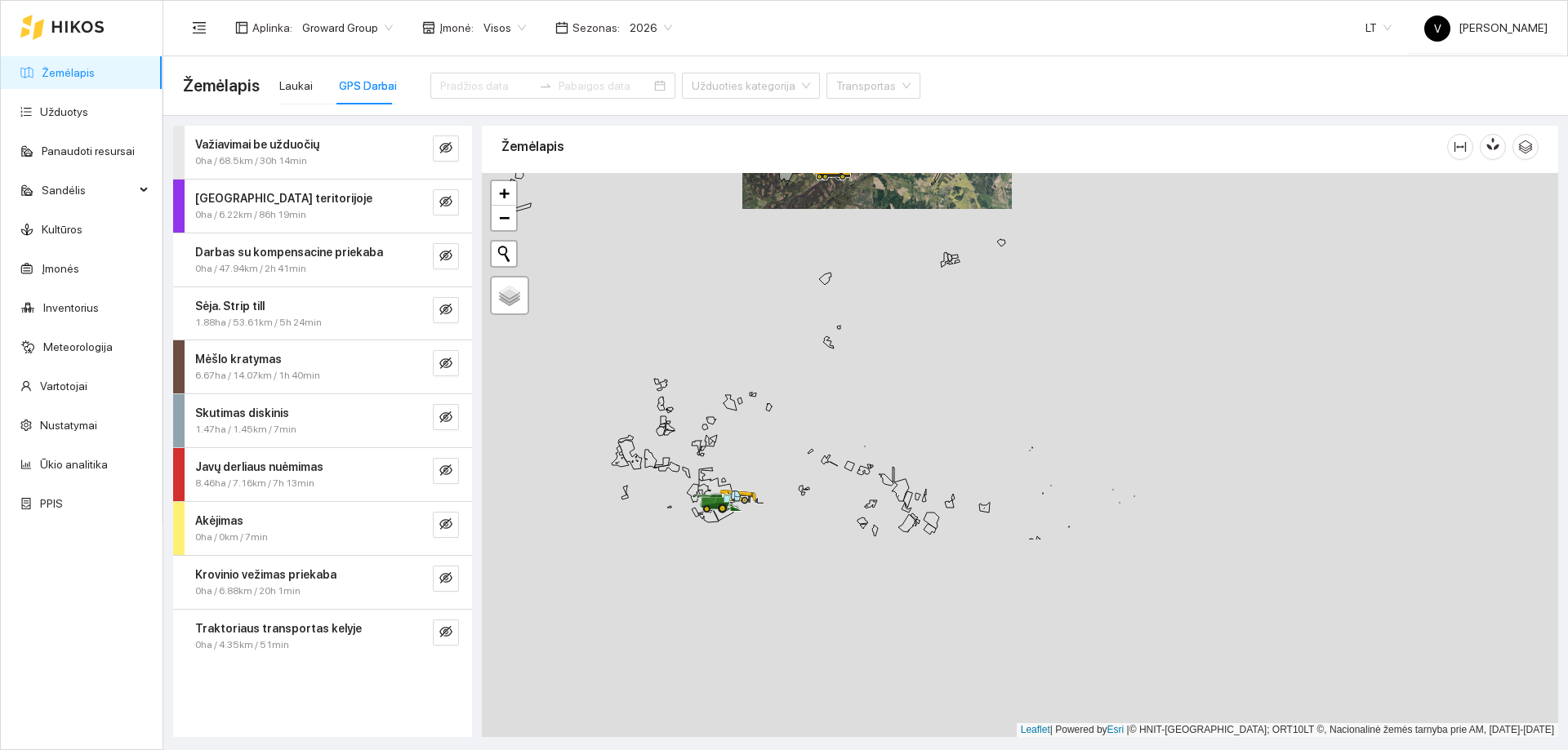
drag, startPoint x: 828, startPoint y: 599, endPoint x: 820, endPoint y: 345, distance: 254.1
click at [820, 345] on div at bounding box center [1020, 454] width 1076 height 564
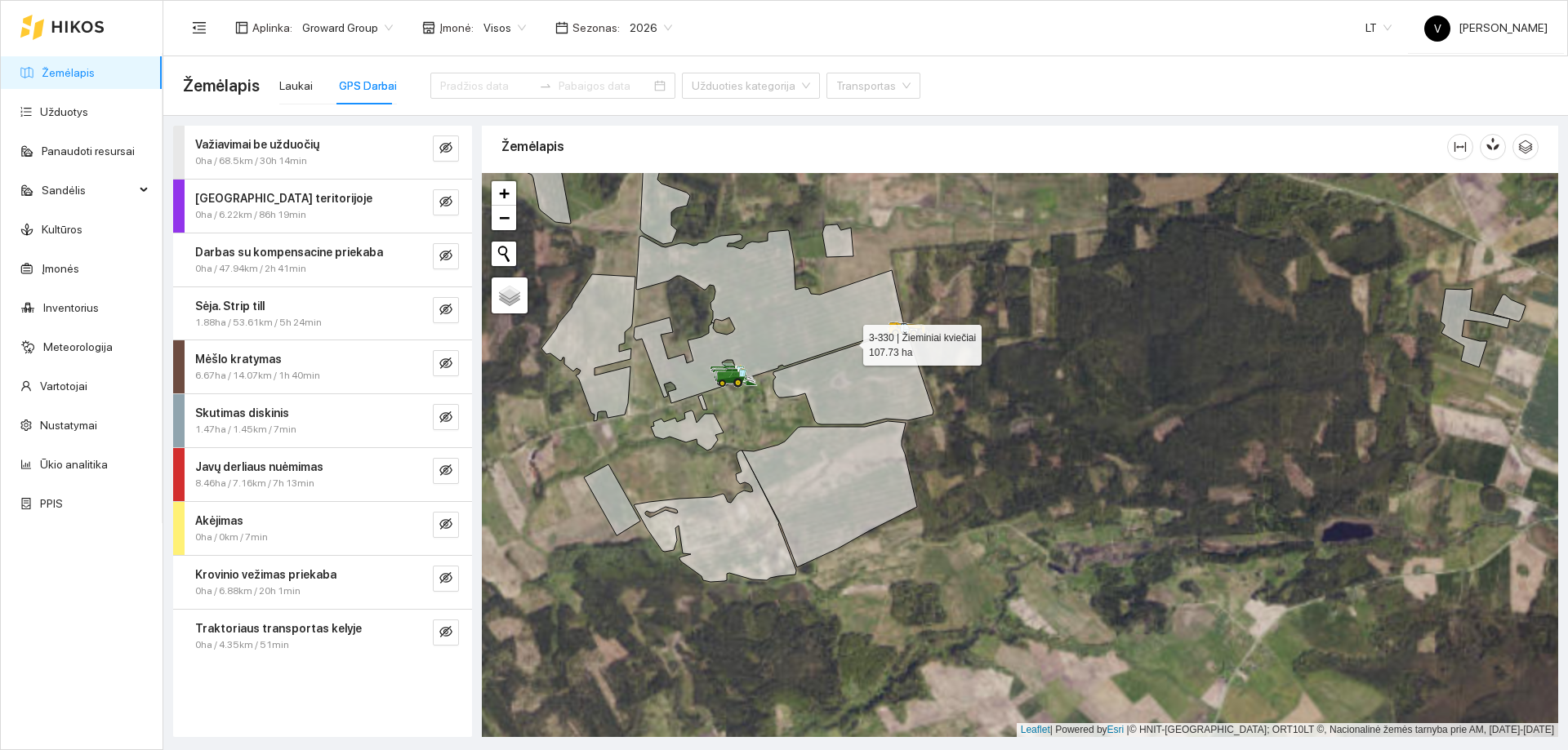
drag, startPoint x: 774, startPoint y: 365, endPoint x: 877, endPoint y: 329, distance: 109.1
click at [879, 328] on icon at bounding box center [769, 317] width 270 height 173
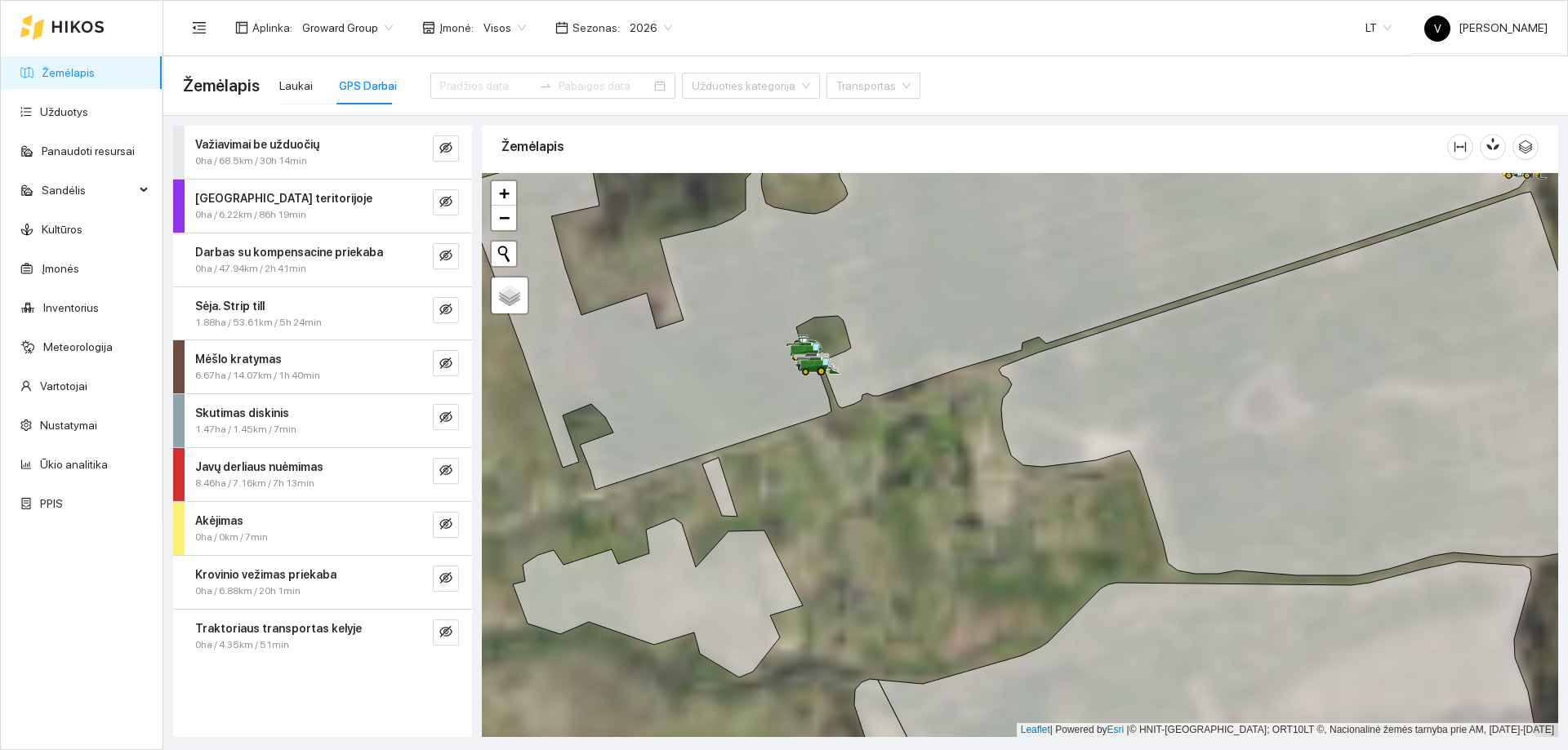
drag, startPoint x: 1009, startPoint y: 309, endPoint x: 844, endPoint y: 547, distance: 289.6
click at [834, 490] on icon at bounding box center [985, 330] width 1081 height 319
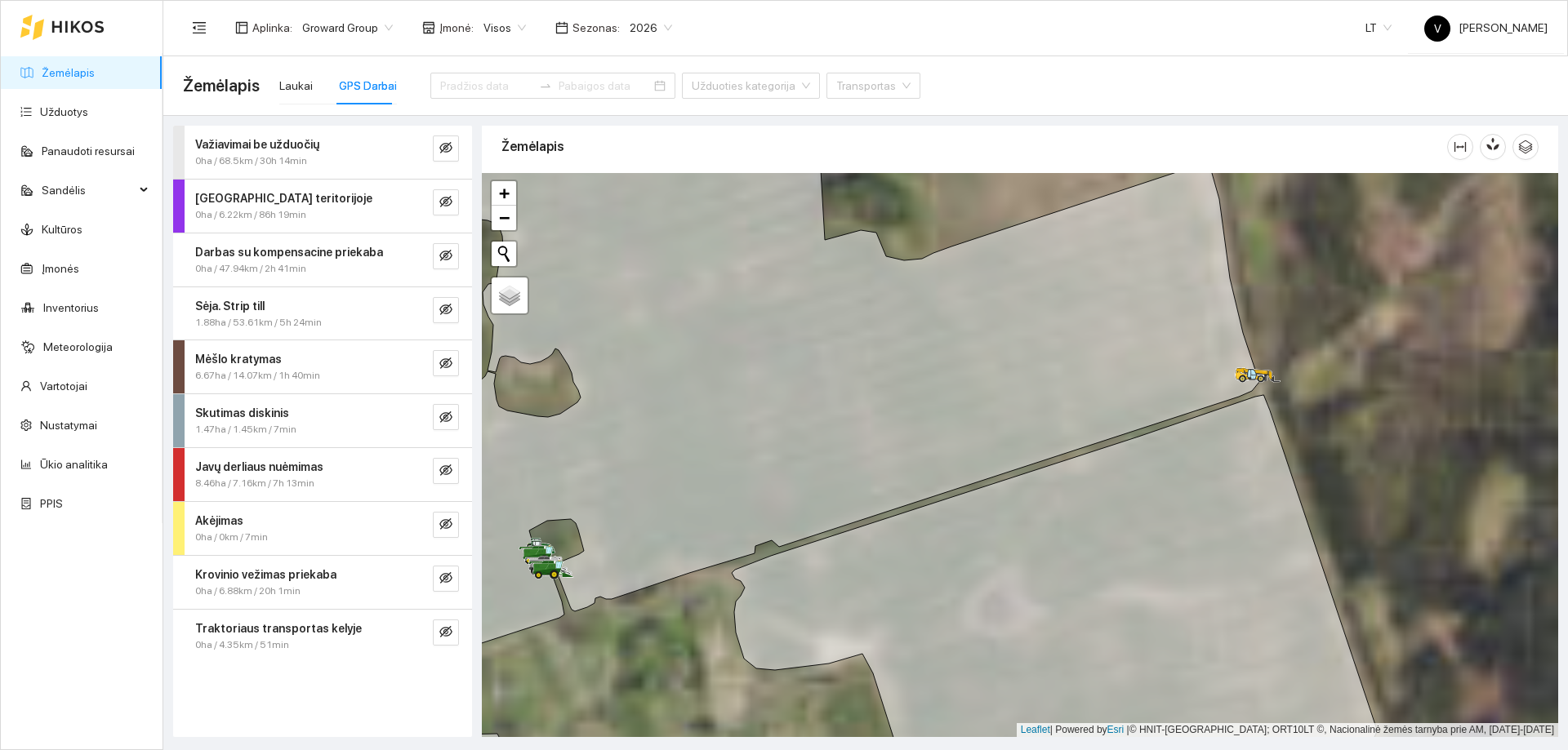
drag, startPoint x: 1384, startPoint y: 350, endPoint x: 1189, endPoint y: 403, distance: 202.1
click at [1235, 382] on icon at bounding box center [1258, 375] width 45 height 14
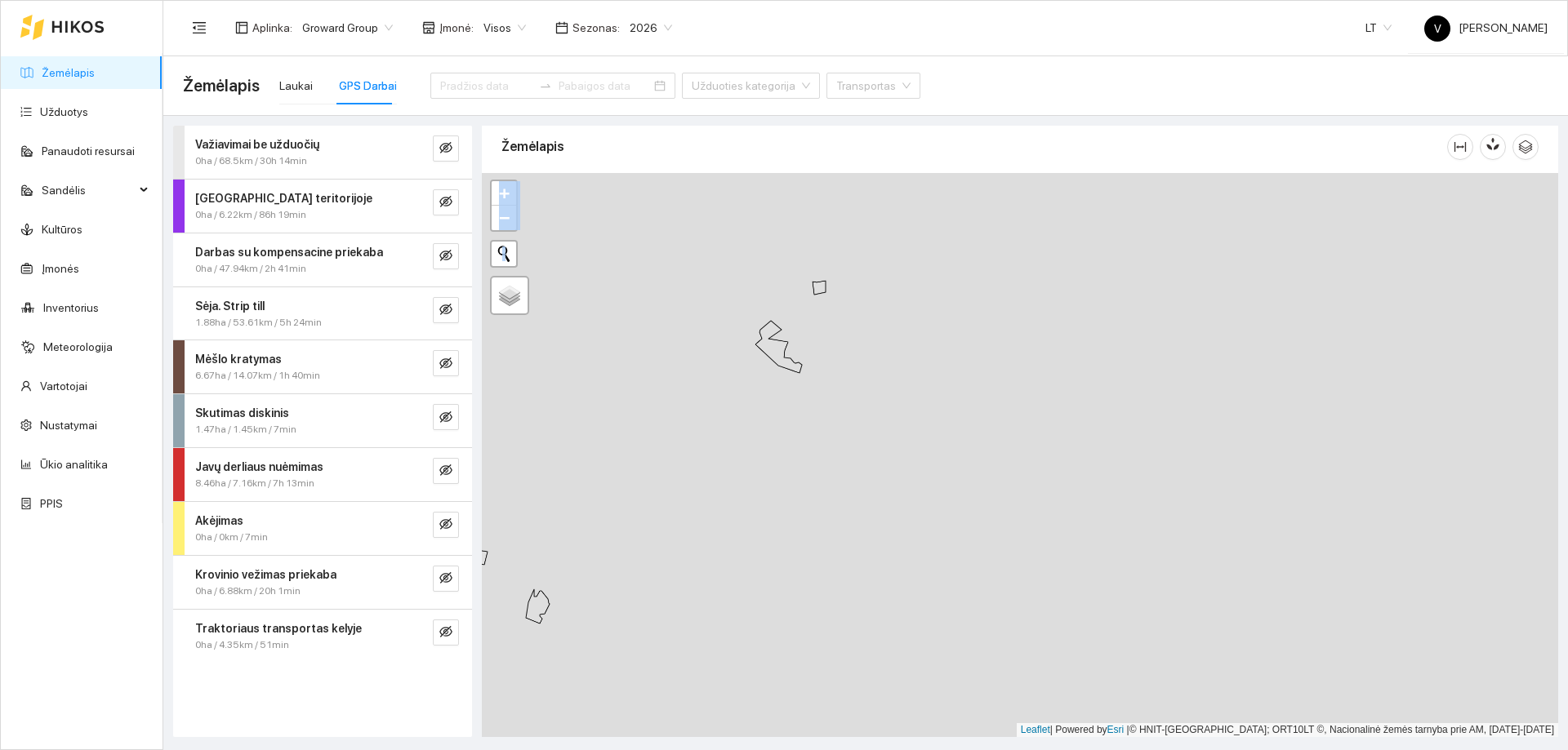
drag, startPoint x: 1025, startPoint y: 377, endPoint x: 888, endPoint y: 606, distance: 266.9
click at [888, 606] on div at bounding box center [1020, 454] width 1076 height 564
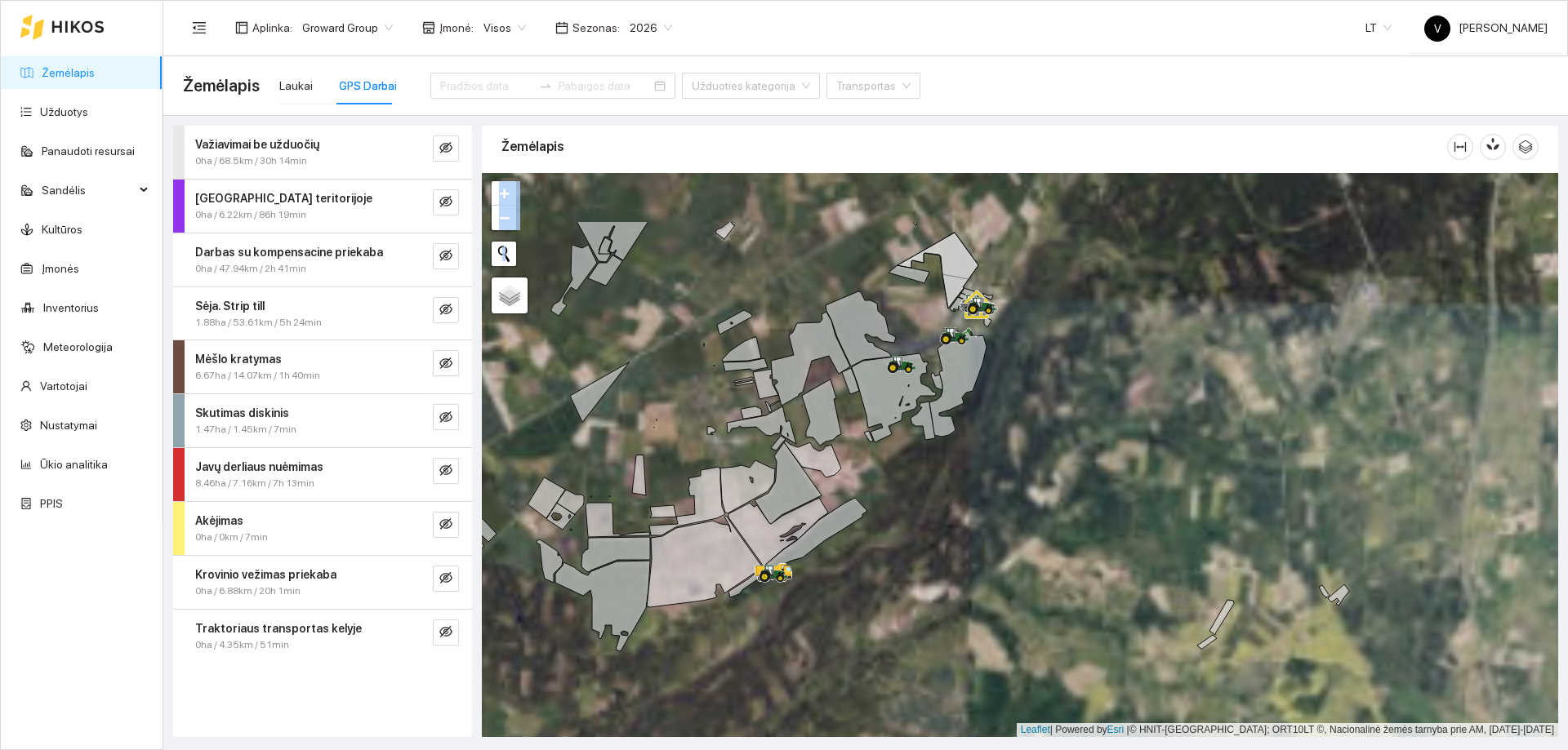
drag, startPoint x: 885, startPoint y: 258, endPoint x: 972, endPoint y: 370, distance: 141.8
click at [972, 366] on icon at bounding box center [958, 383] width 57 height 109
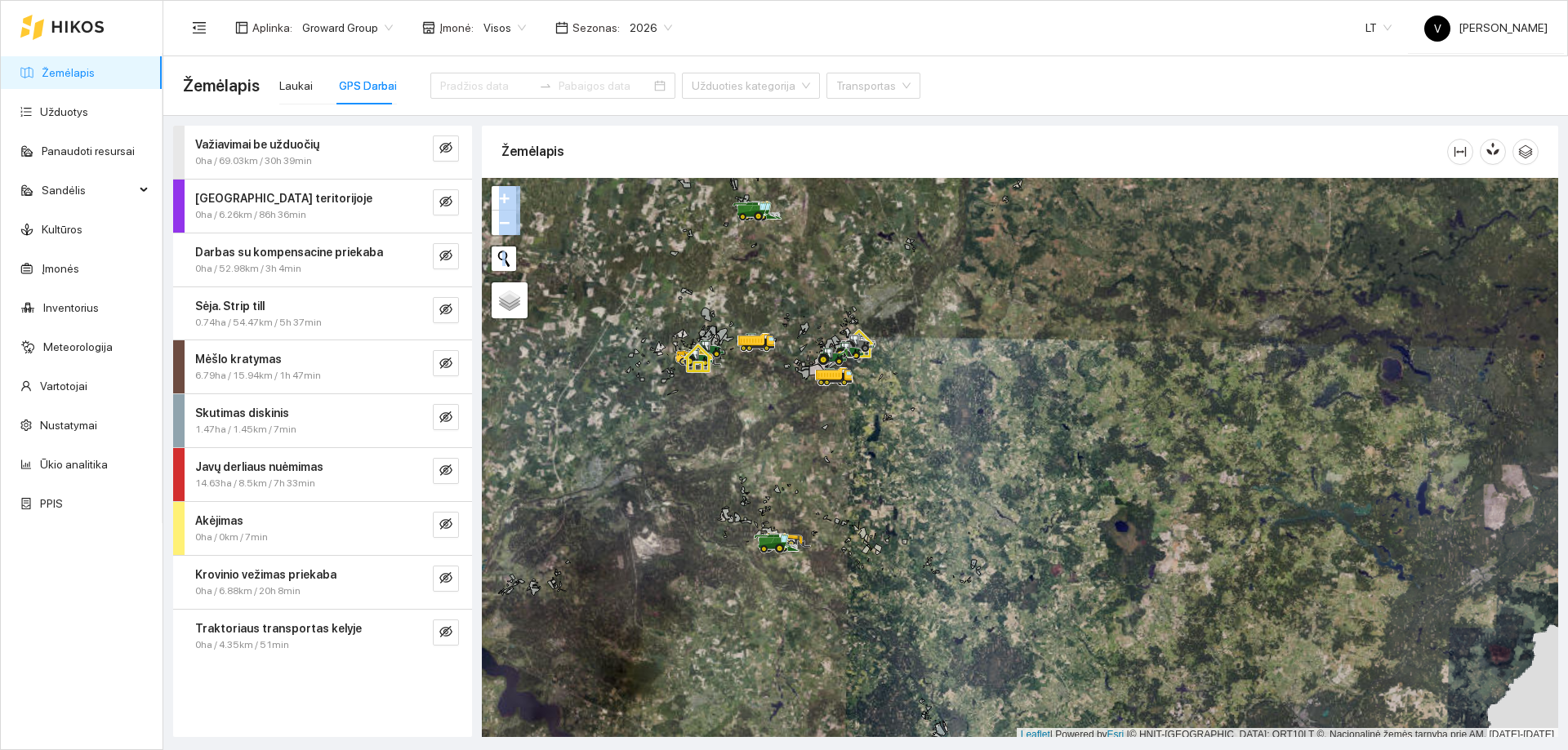
scroll to position [5, 0]
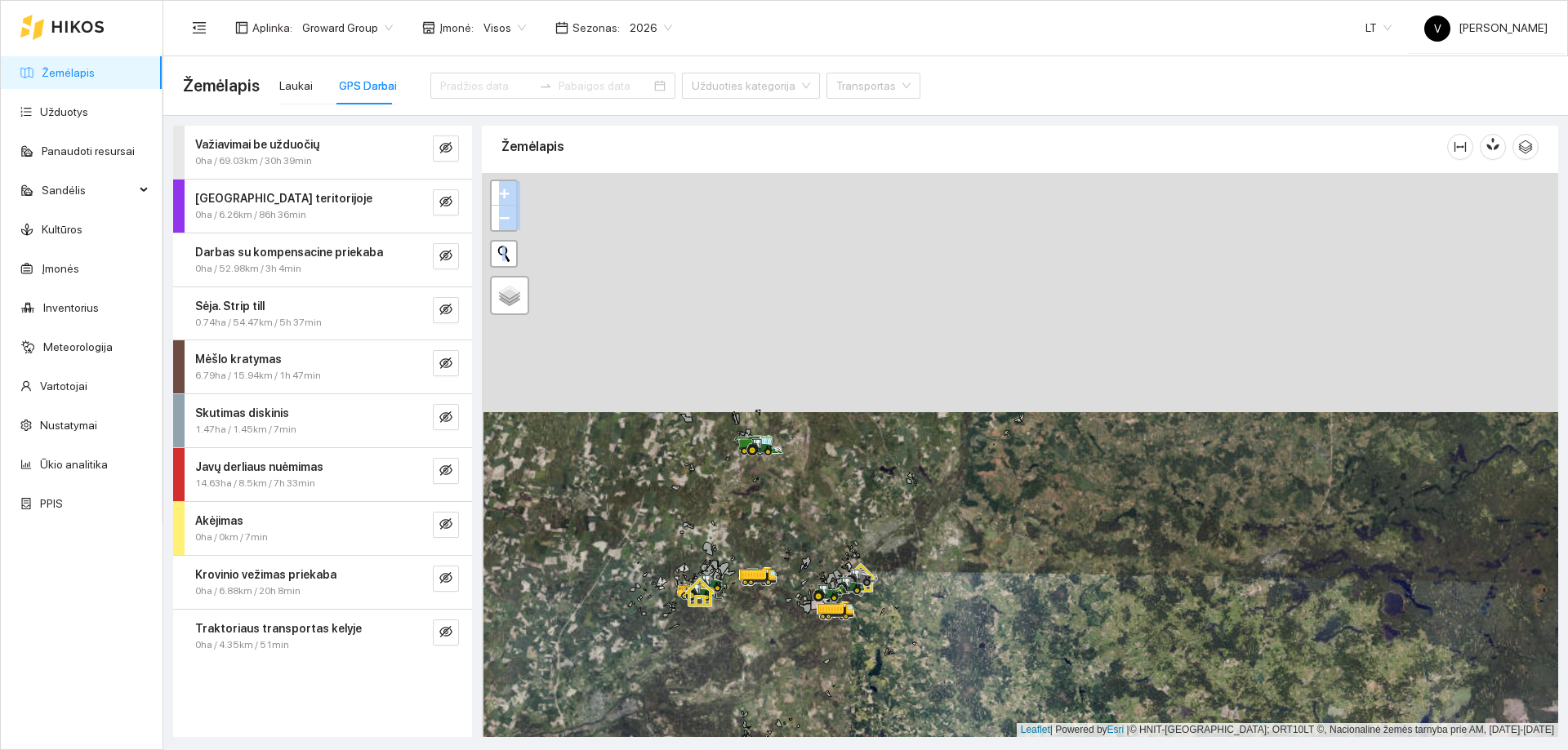
drag, startPoint x: 848, startPoint y: 538, endPoint x: 829, endPoint y: 641, distance: 104.7
click at [850, 692] on div at bounding box center [1020, 454] width 1076 height 564
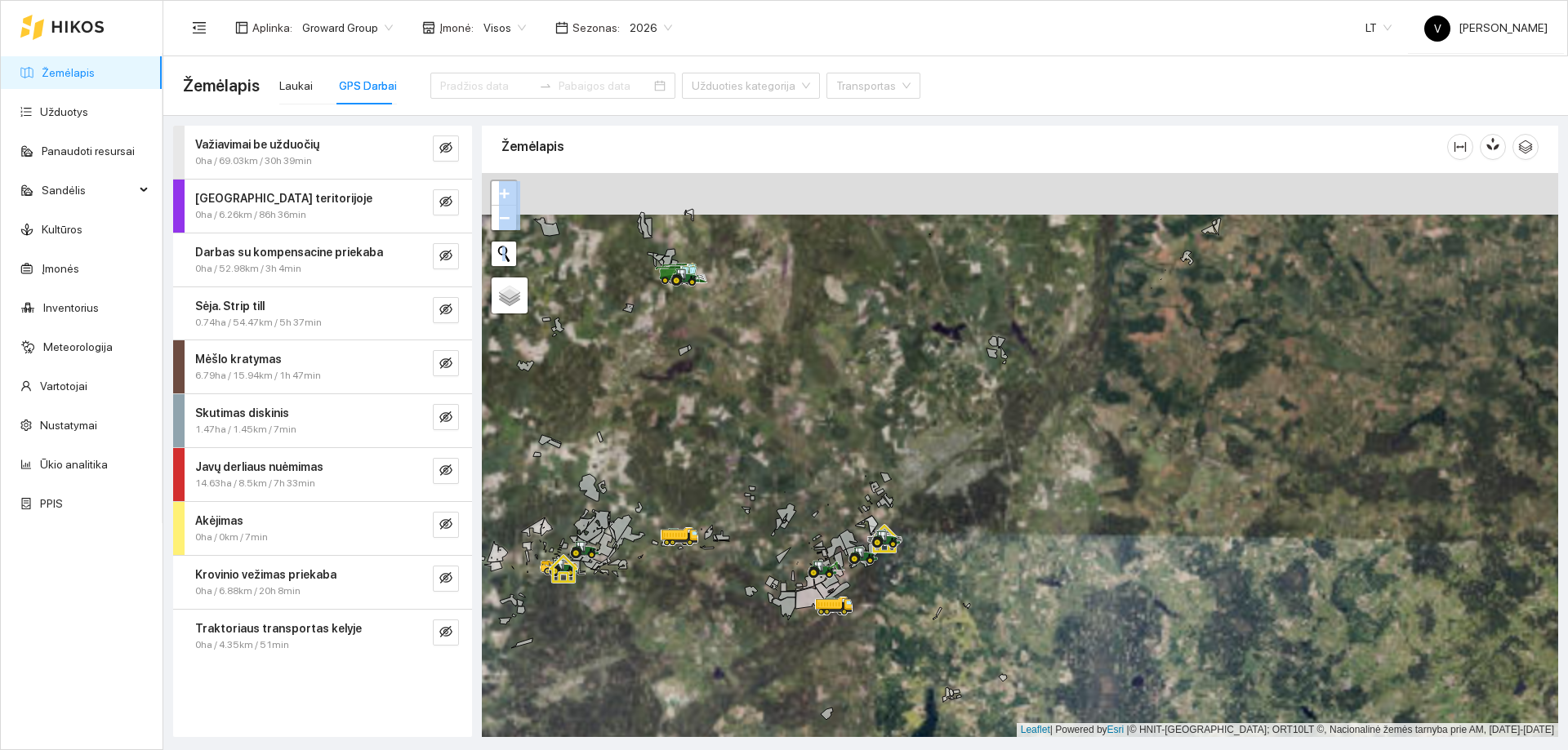
drag, startPoint x: 706, startPoint y: 358, endPoint x: 743, endPoint y: 459, distance: 107.6
click at [743, 459] on div at bounding box center [1020, 454] width 1076 height 564
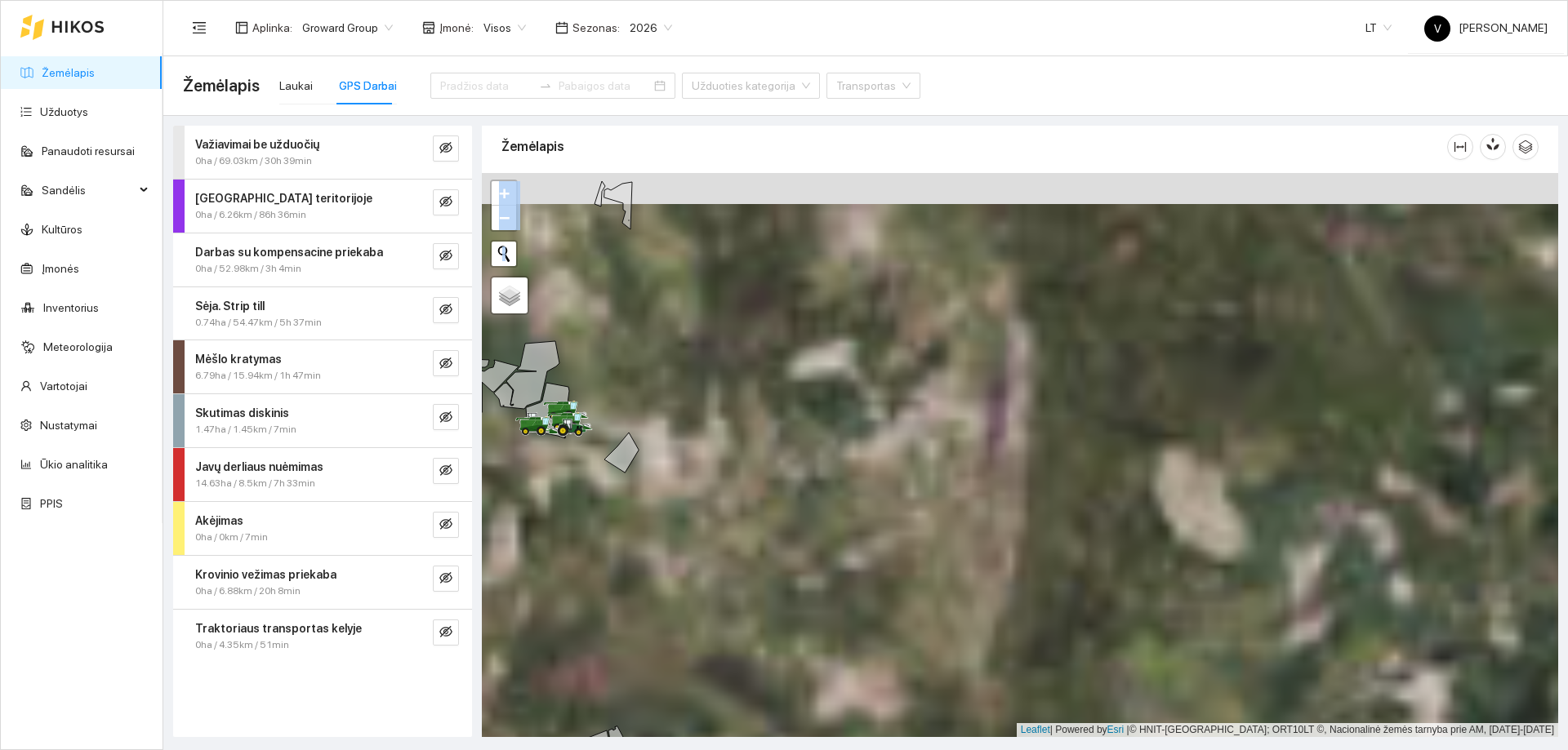
drag, startPoint x: 754, startPoint y: 479, endPoint x: 881, endPoint y: 543, distance: 142.2
click at [881, 543] on div at bounding box center [1020, 454] width 1076 height 564
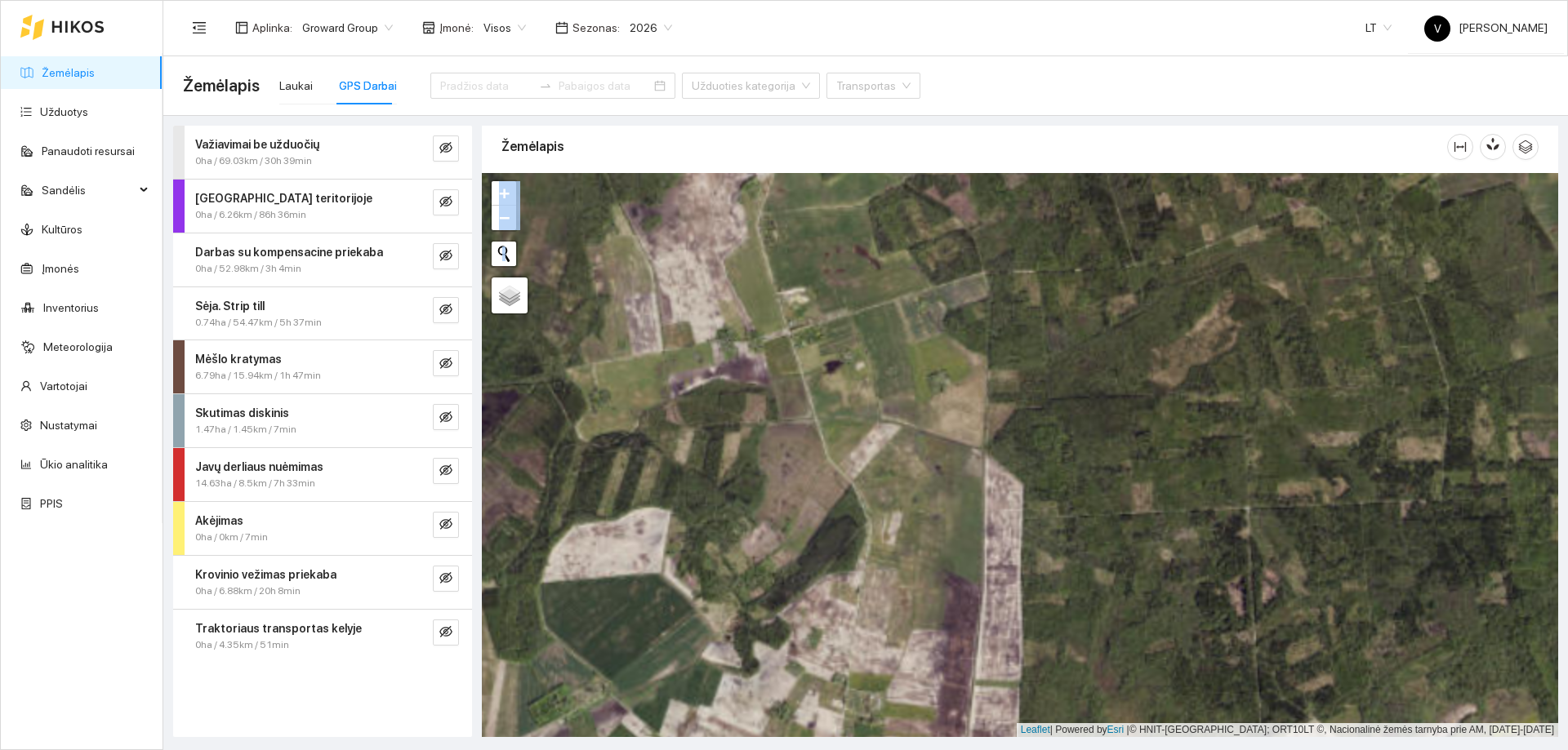
drag, startPoint x: 1174, startPoint y: 487, endPoint x: 745, endPoint y: 648, distance: 458.2
click at [751, 664] on div at bounding box center [1020, 454] width 1076 height 564
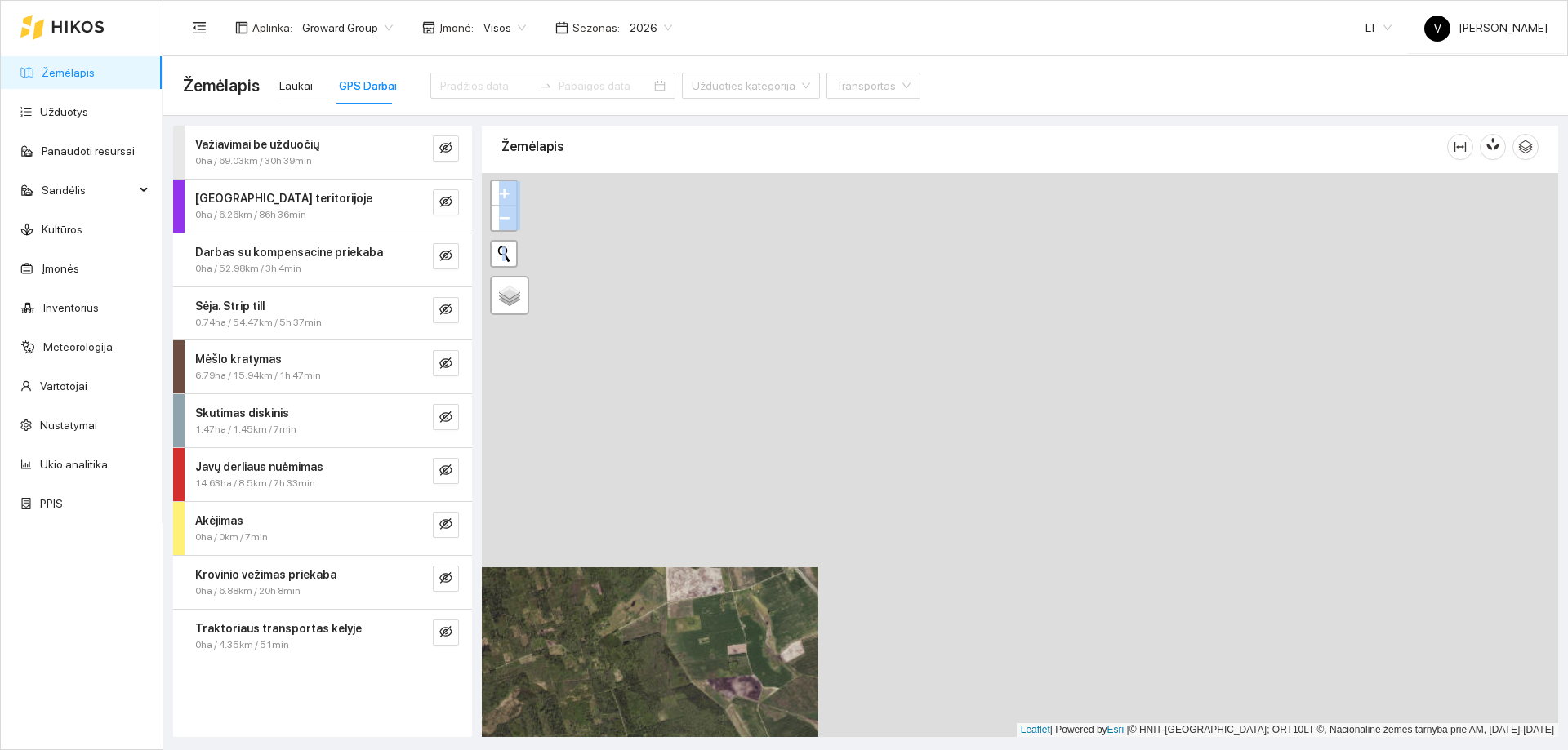
drag, startPoint x: 1016, startPoint y: 427, endPoint x: 657, endPoint y: 640, distance: 417.4
click at [601, 646] on div at bounding box center [1020, 454] width 1076 height 564
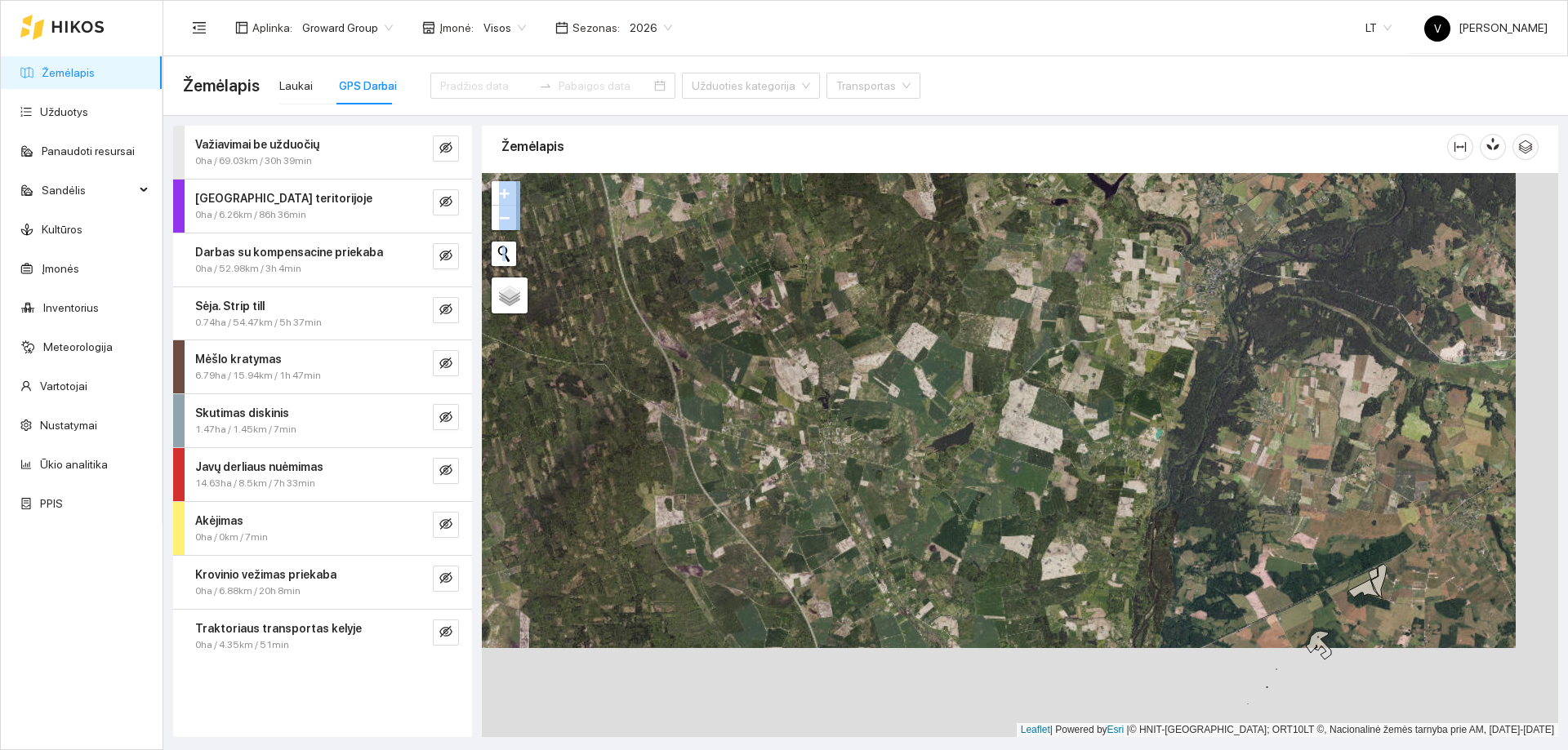
drag, startPoint x: 757, startPoint y: 469, endPoint x: 642, endPoint y: 289, distance: 213.6
click at [642, 289] on div at bounding box center [1020, 454] width 1076 height 564
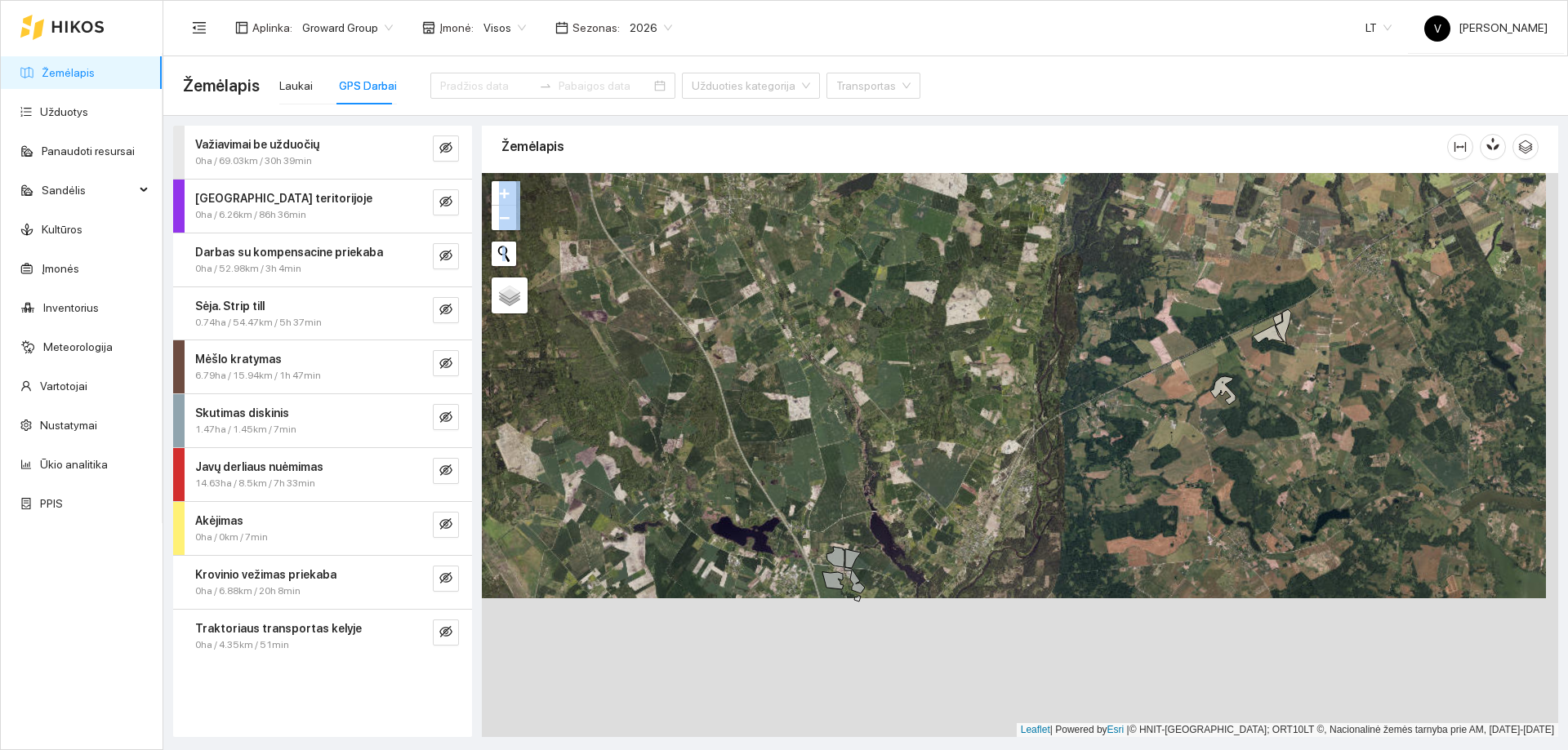
drag, startPoint x: 705, startPoint y: 394, endPoint x: 804, endPoint y: 683, distance: 305.5
click at [808, 692] on div at bounding box center [1020, 454] width 1076 height 564
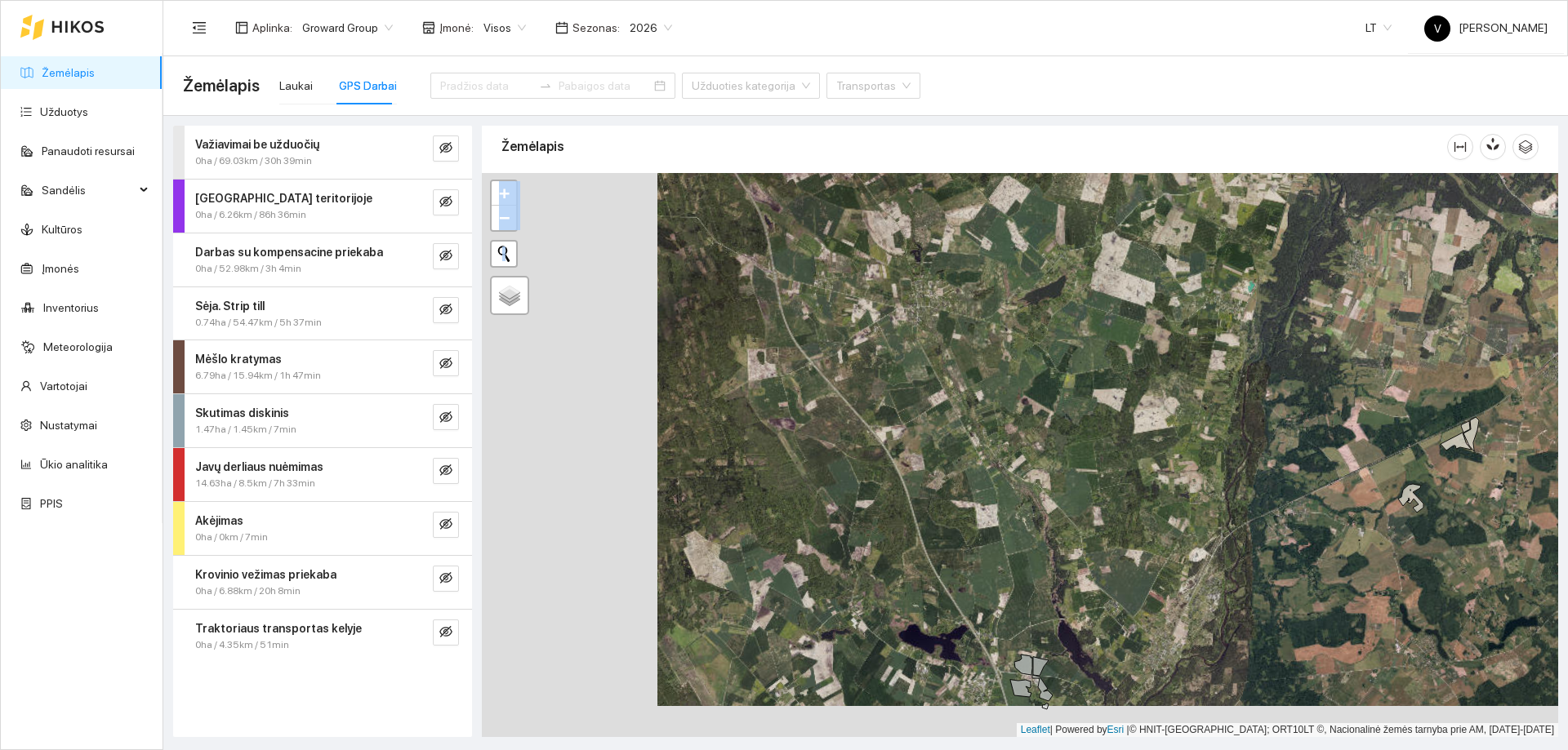
drag, startPoint x: 809, startPoint y: 417, endPoint x: 871, endPoint y: 374, distance: 75.5
click at [847, 378] on div at bounding box center [1020, 454] width 1076 height 564
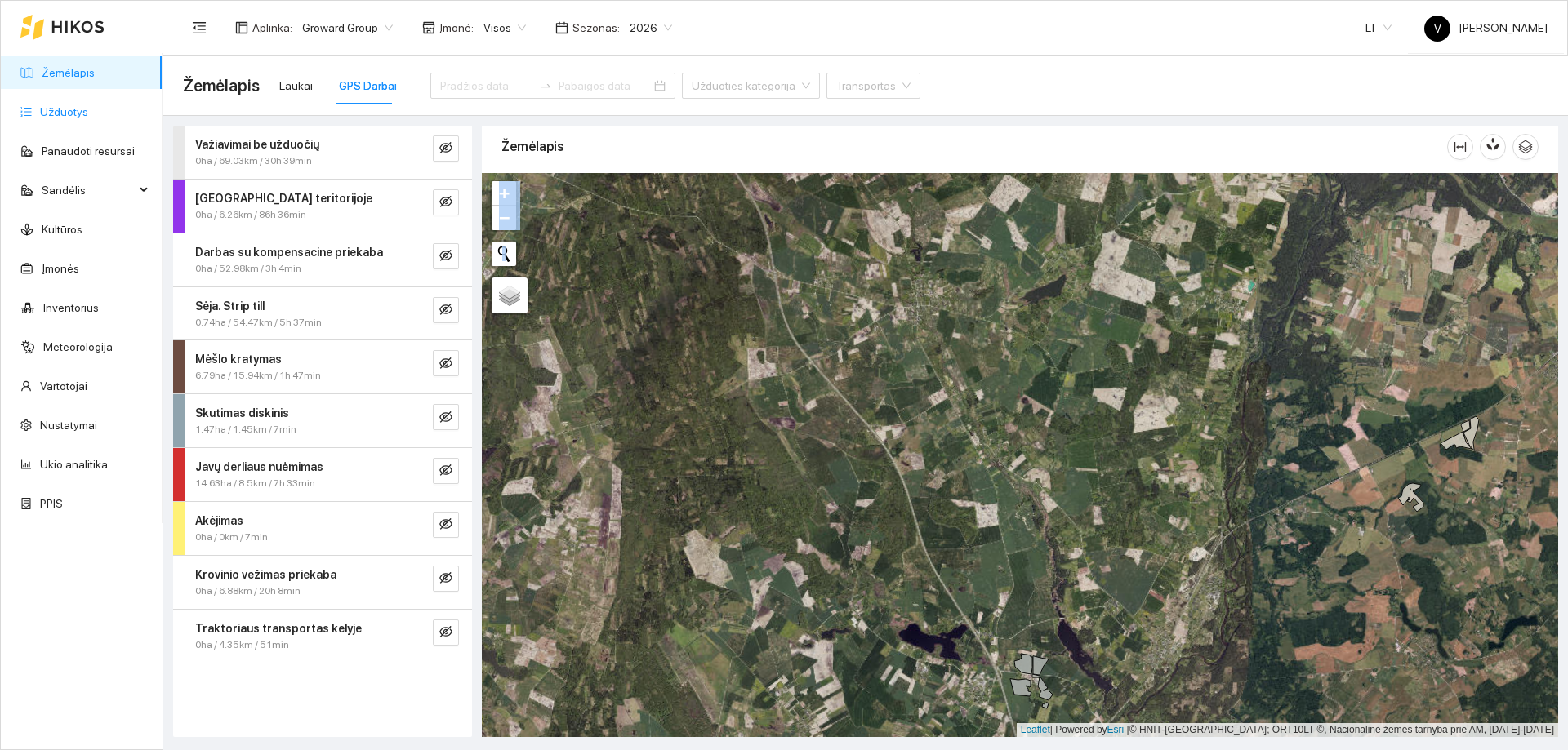
click at [63, 105] on link "Užduotys" at bounding box center [64, 112] width 49 height 13
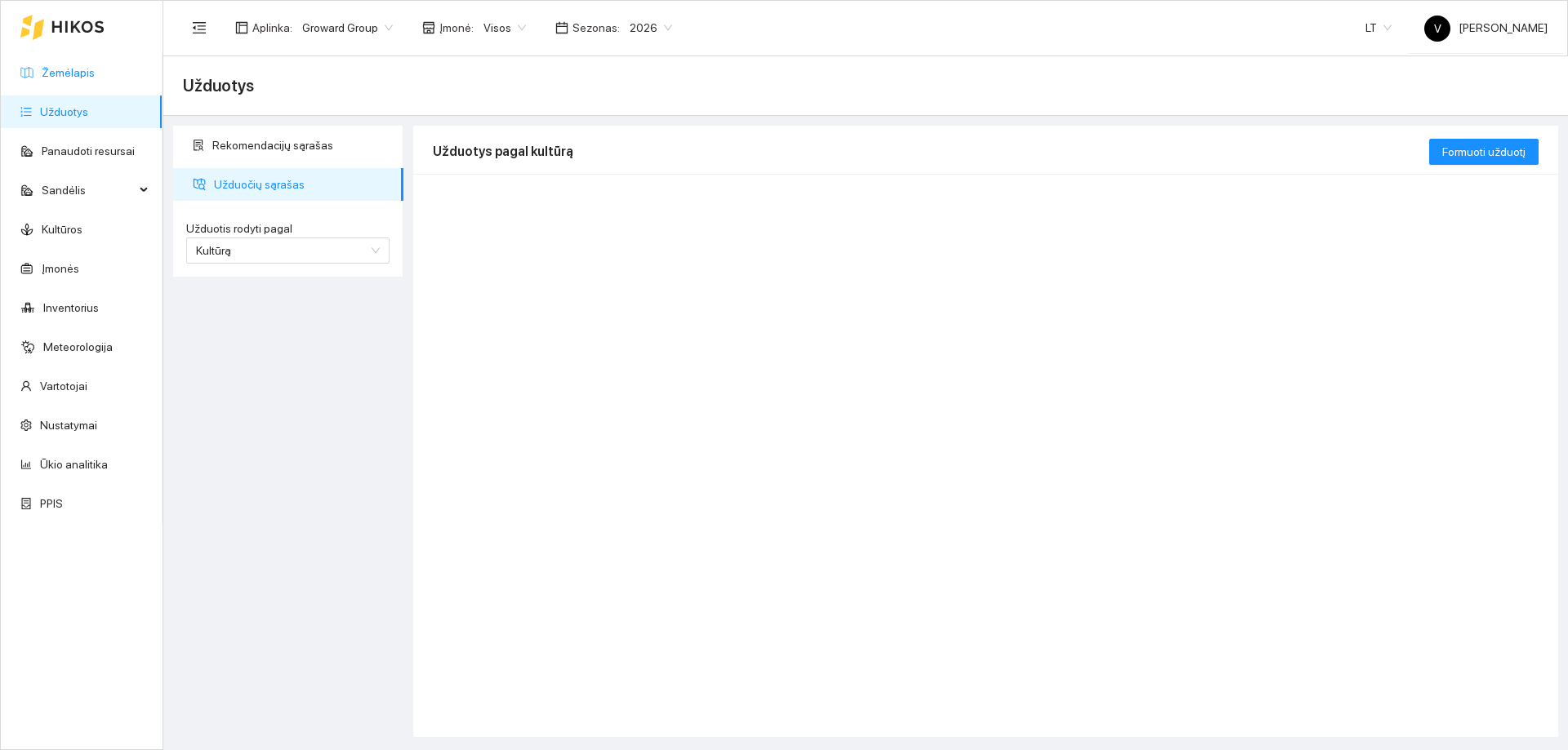
click at [75, 75] on link "Žemėlapis" at bounding box center [68, 72] width 53 height 13
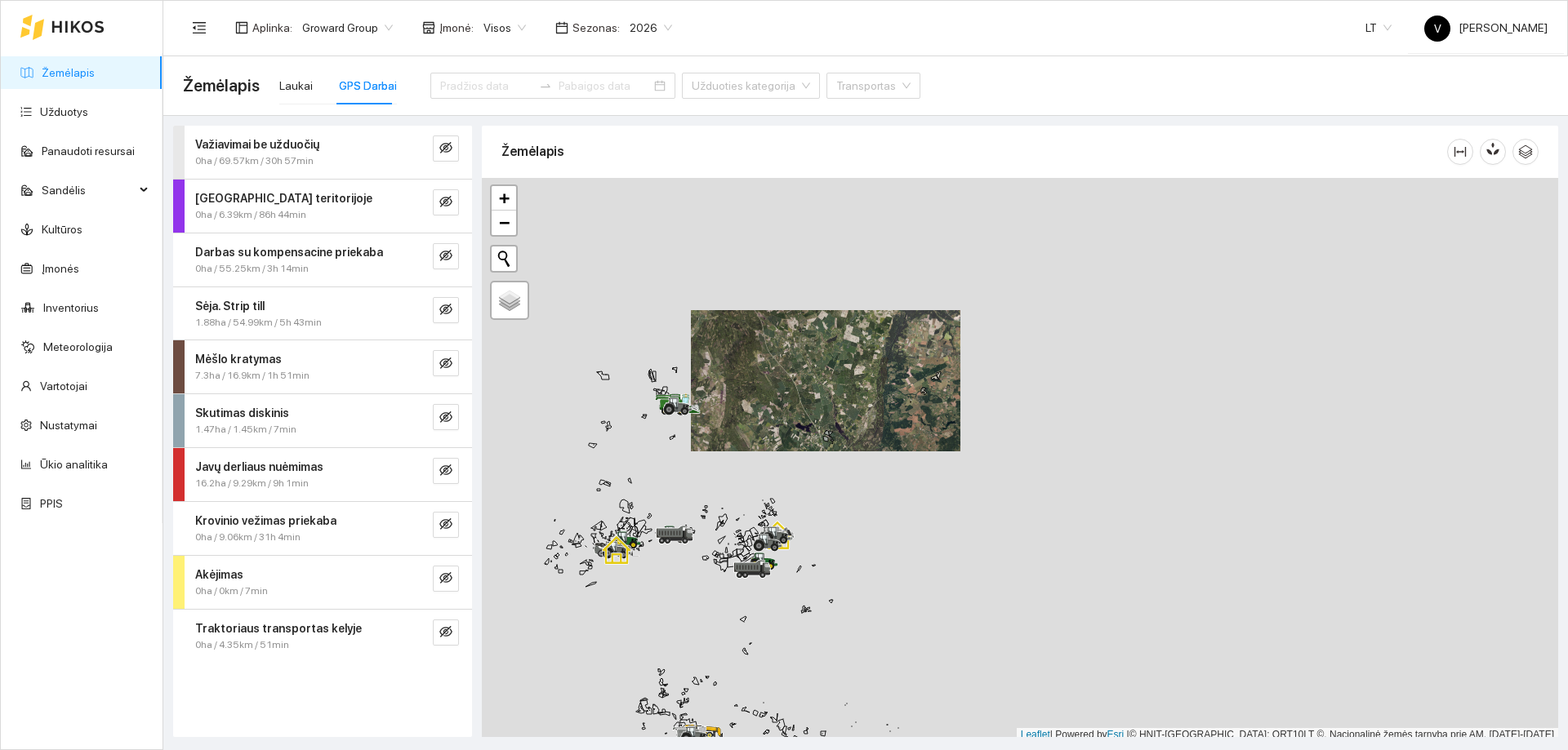
scroll to position [5, 0]
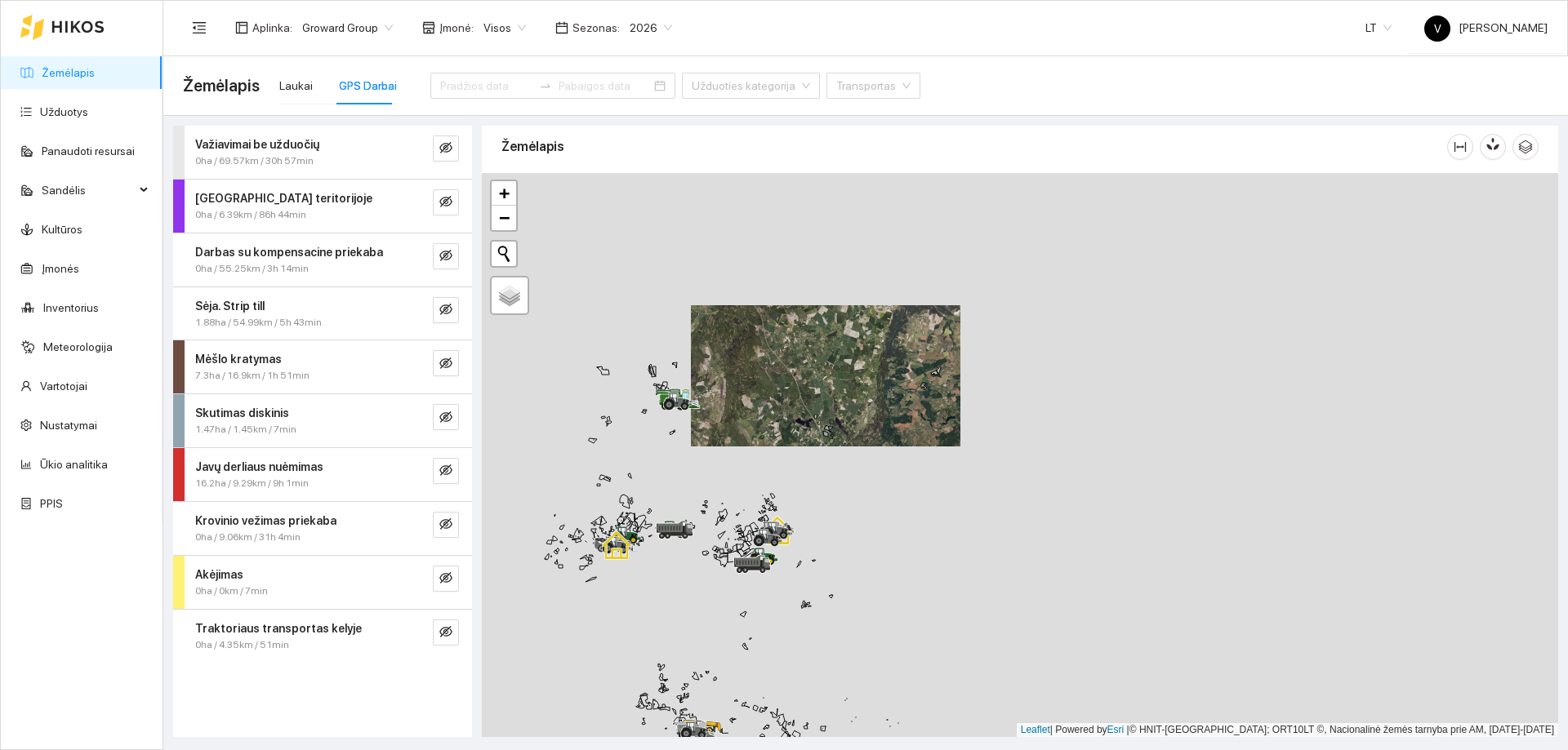
drag, startPoint x: 819, startPoint y: 444, endPoint x: 885, endPoint y: 326, distance: 135.2
click at [898, 315] on div at bounding box center [1020, 454] width 1076 height 564
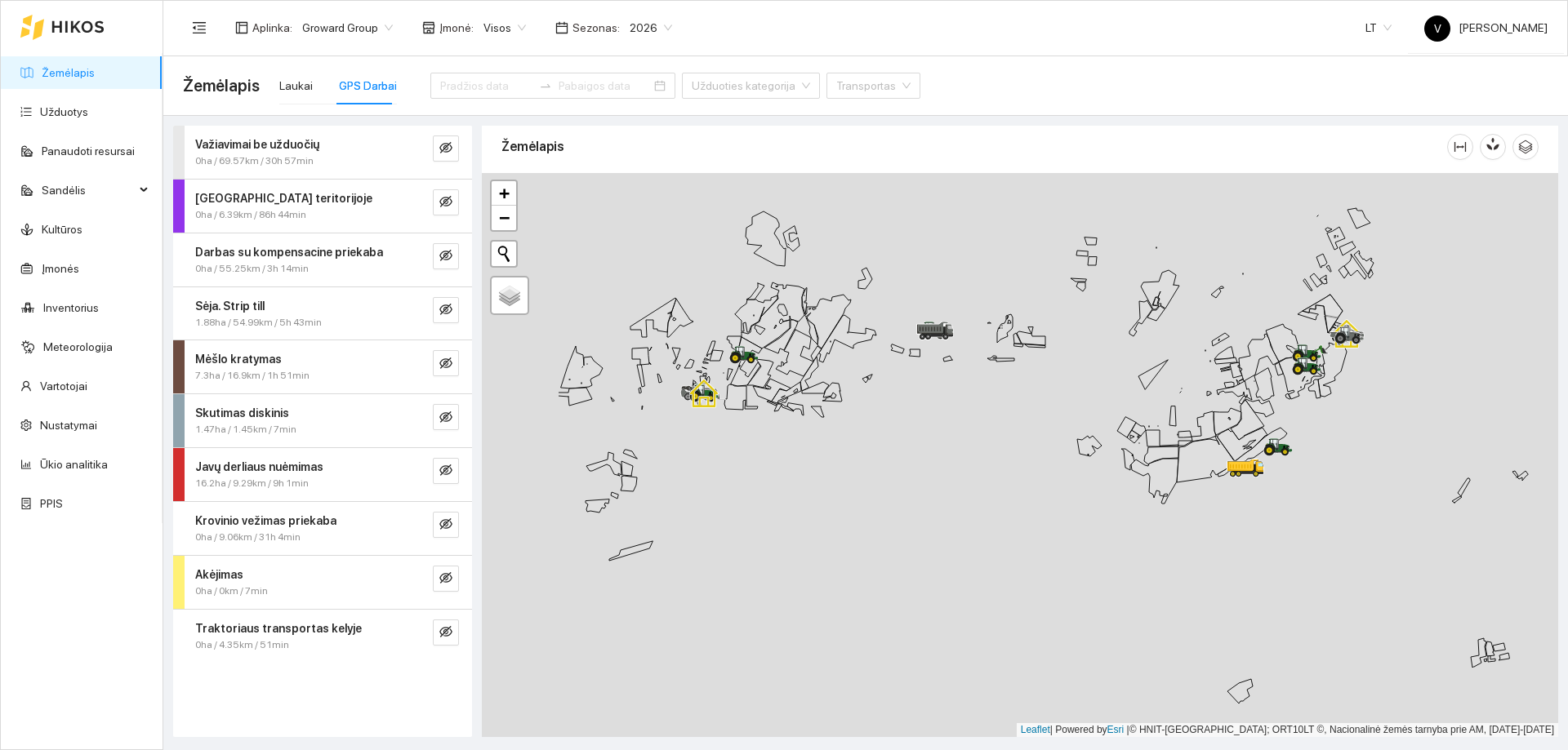
drag, startPoint x: 774, startPoint y: 338, endPoint x: 946, endPoint y: 423, distance: 191.9
click at [959, 426] on div at bounding box center [1020, 454] width 1076 height 564
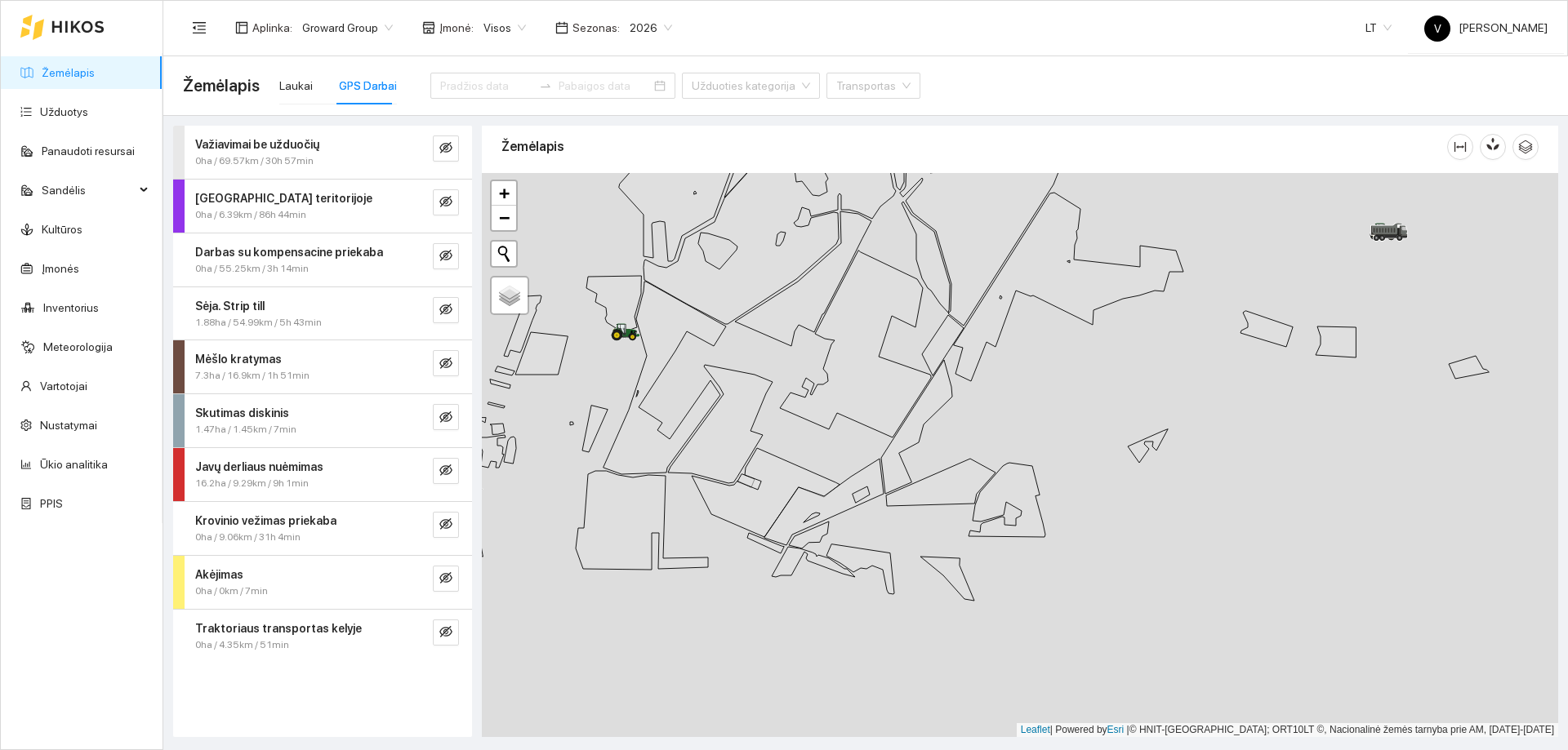
drag, startPoint x: 763, startPoint y: 398, endPoint x: 1005, endPoint y: 473, distance: 253.4
click at [772, 473] on icon at bounding box center [720, 424] width 105 height 119
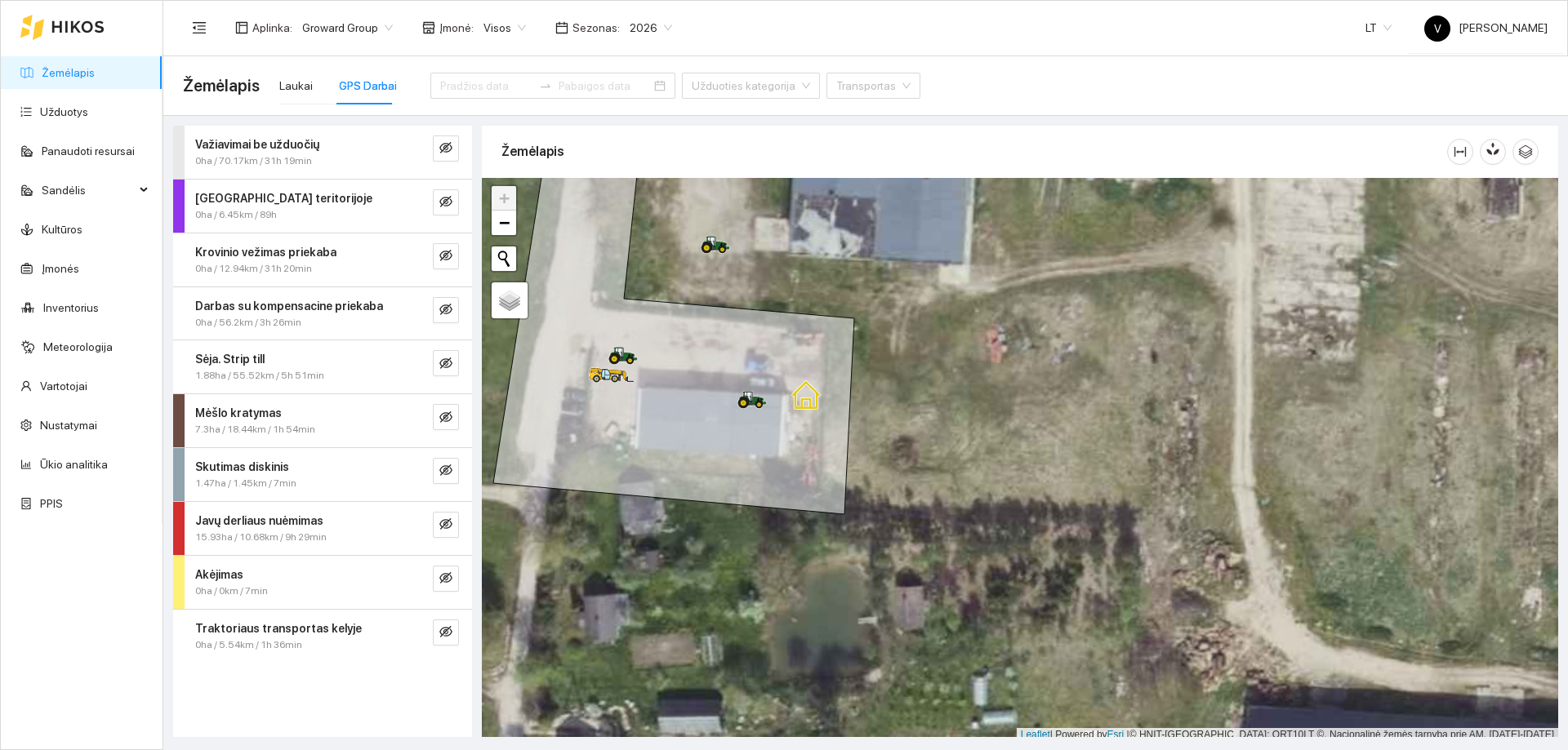
scroll to position [5, 0]
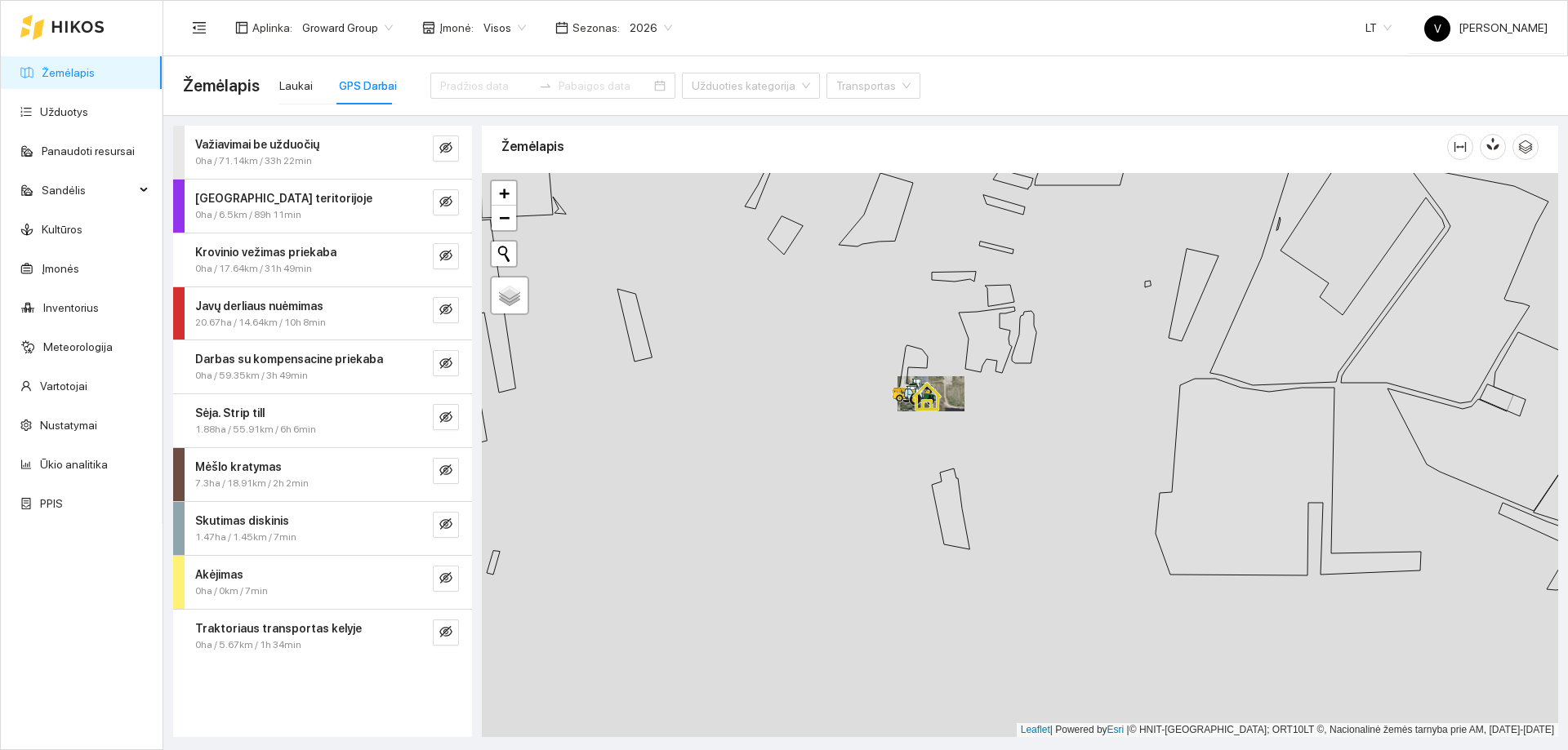
drag, startPoint x: 1008, startPoint y: 466, endPoint x: 1048, endPoint y: 392, distance: 84.1
click at [1048, 393] on div at bounding box center [1020, 454] width 1076 height 564
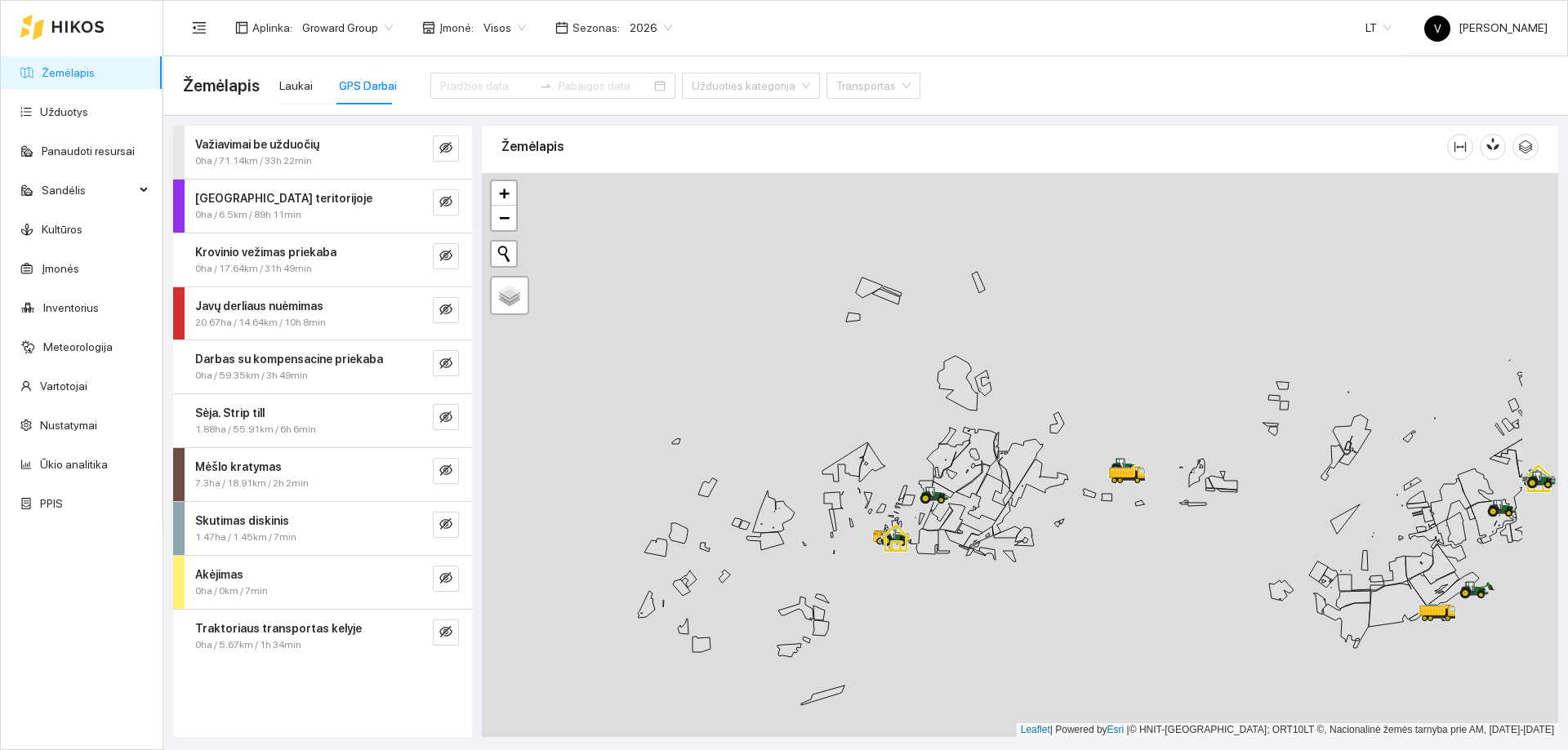
drag, startPoint x: 1201, startPoint y: 463, endPoint x: 1129, endPoint y: 557, distance: 118.4
click at [1129, 557] on div at bounding box center [1020, 454] width 1076 height 564
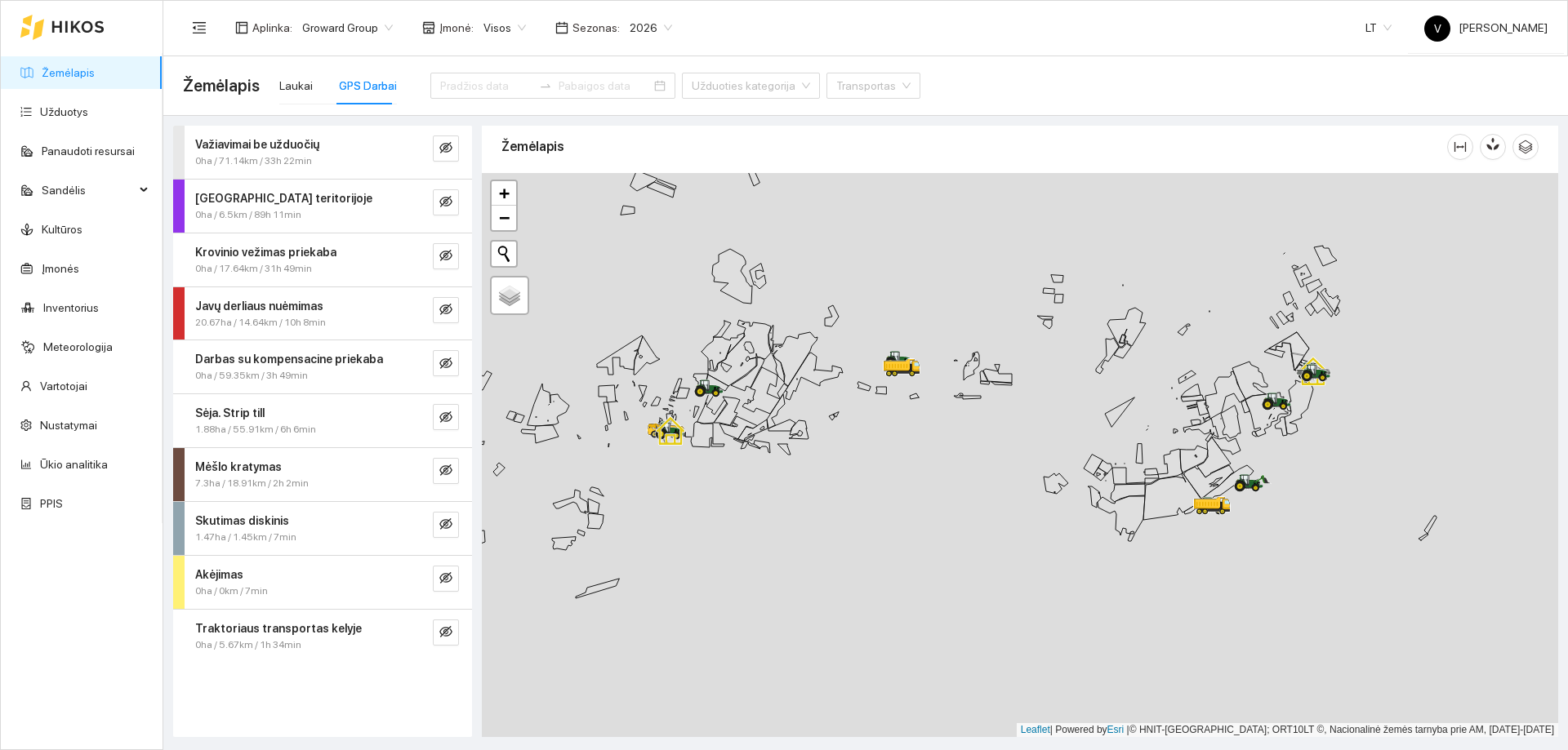
drag, startPoint x: 1421, startPoint y: 594, endPoint x: 1122, endPoint y: 471, distance: 323.3
click at [1184, 470] on icon at bounding box center [1209, 482] width 49 height 34
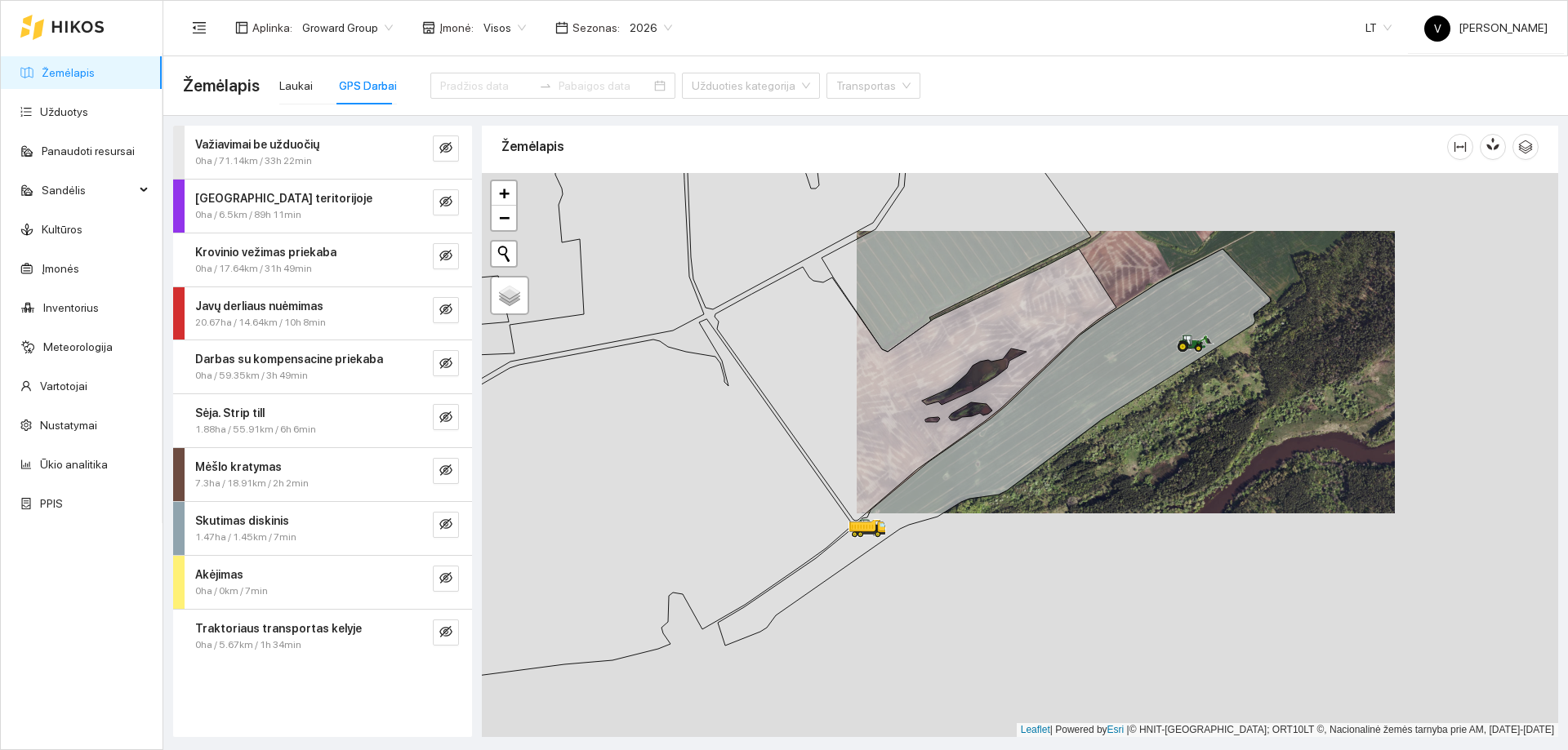
drag, startPoint x: 1021, startPoint y: 517, endPoint x: 1114, endPoint y: 421, distance: 133.7
click at [1114, 421] on div at bounding box center [1020, 454] width 1076 height 564
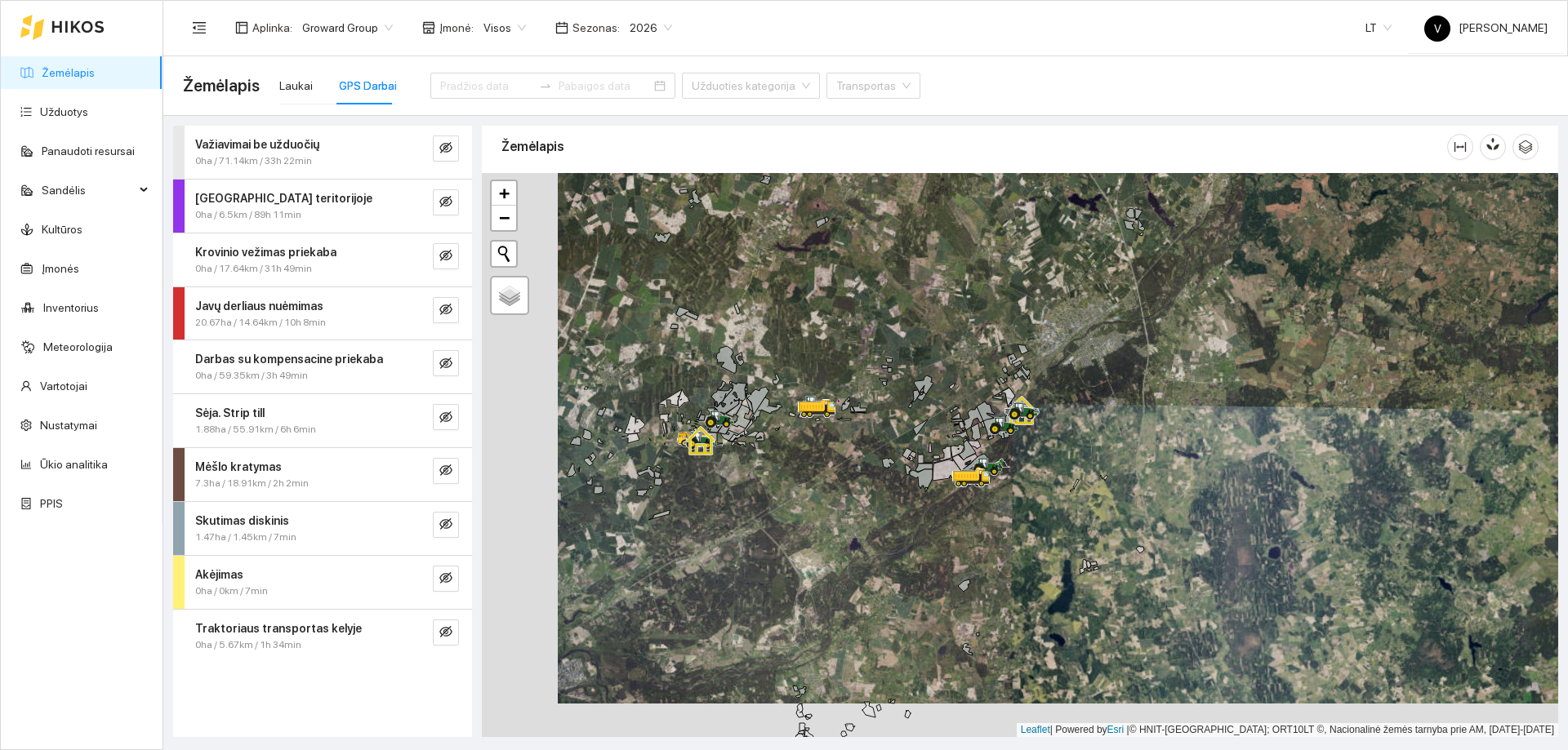
drag, startPoint x: 791, startPoint y: 463, endPoint x: 953, endPoint y: 459, distance: 162.0
click at [951, 461] on div at bounding box center [1020, 454] width 1076 height 564
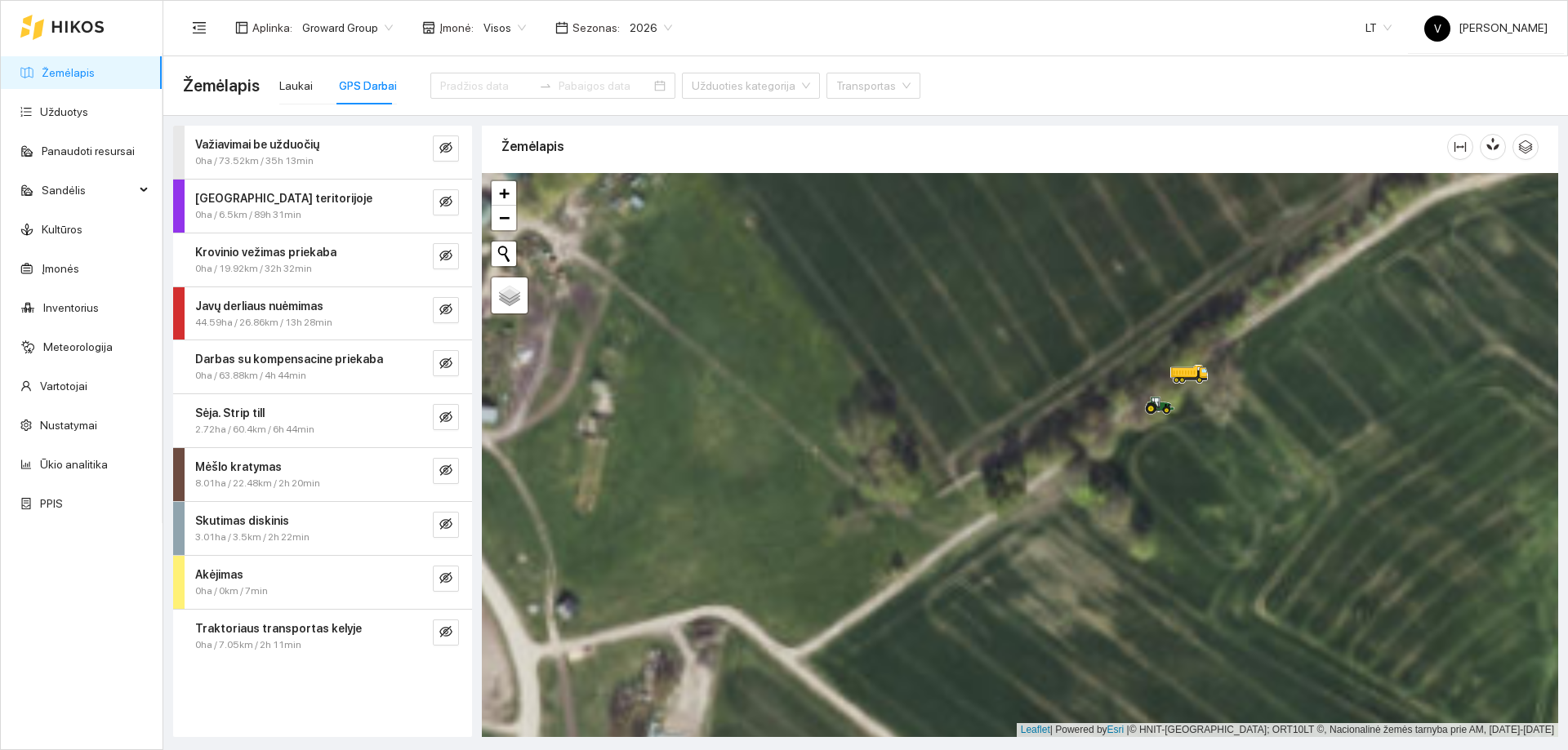
drag, startPoint x: 1155, startPoint y: 449, endPoint x: 1108, endPoint y: 544, distance: 106.0
click at [1108, 544] on div at bounding box center [1020, 454] width 1076 height 564
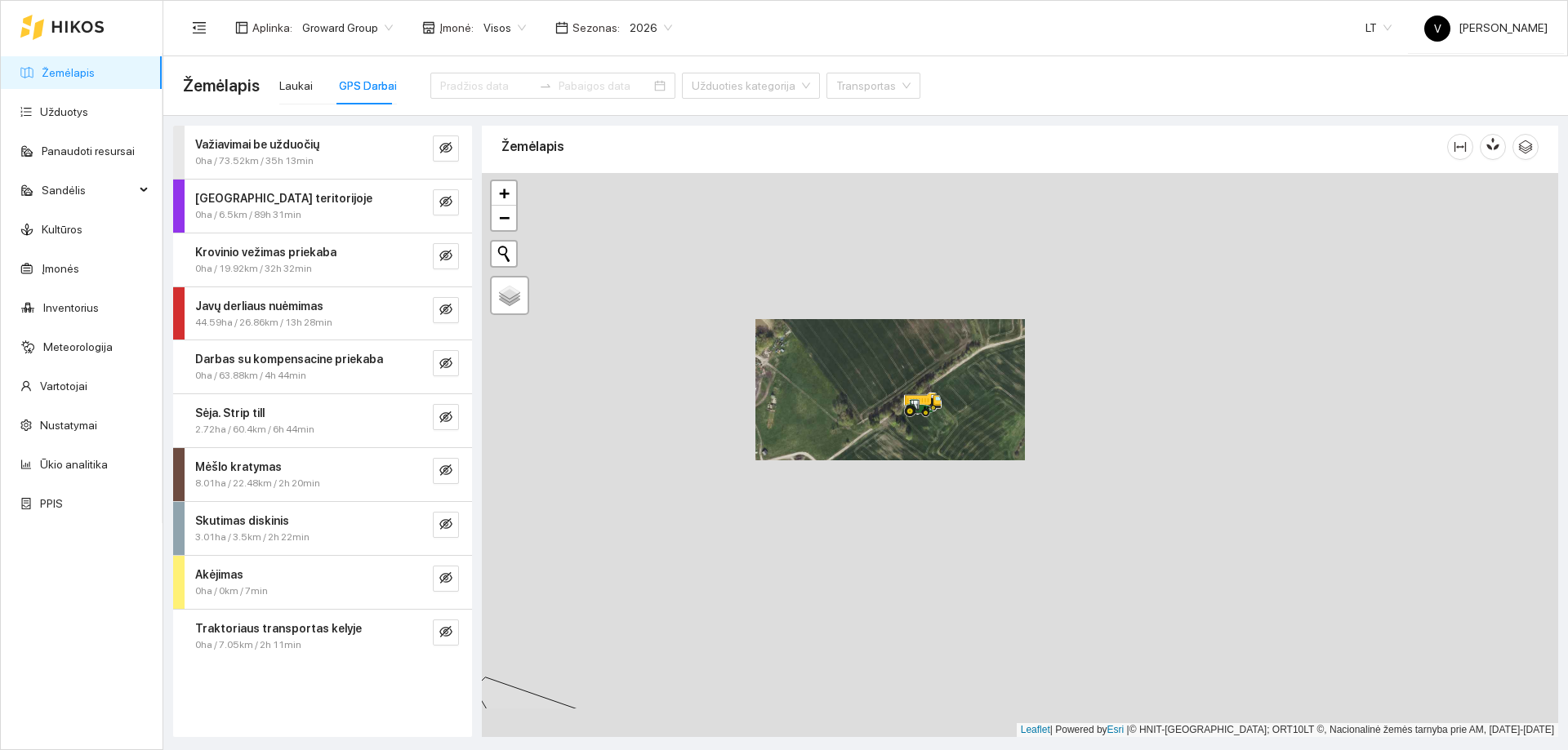
drag, startPoint x: 964, startPoint y: 473, endPoint x: 917, endPoint y: 461, distance: 48.5
click at [917, 461] on div at bounding box center [1020, 454] width 1076 height 564
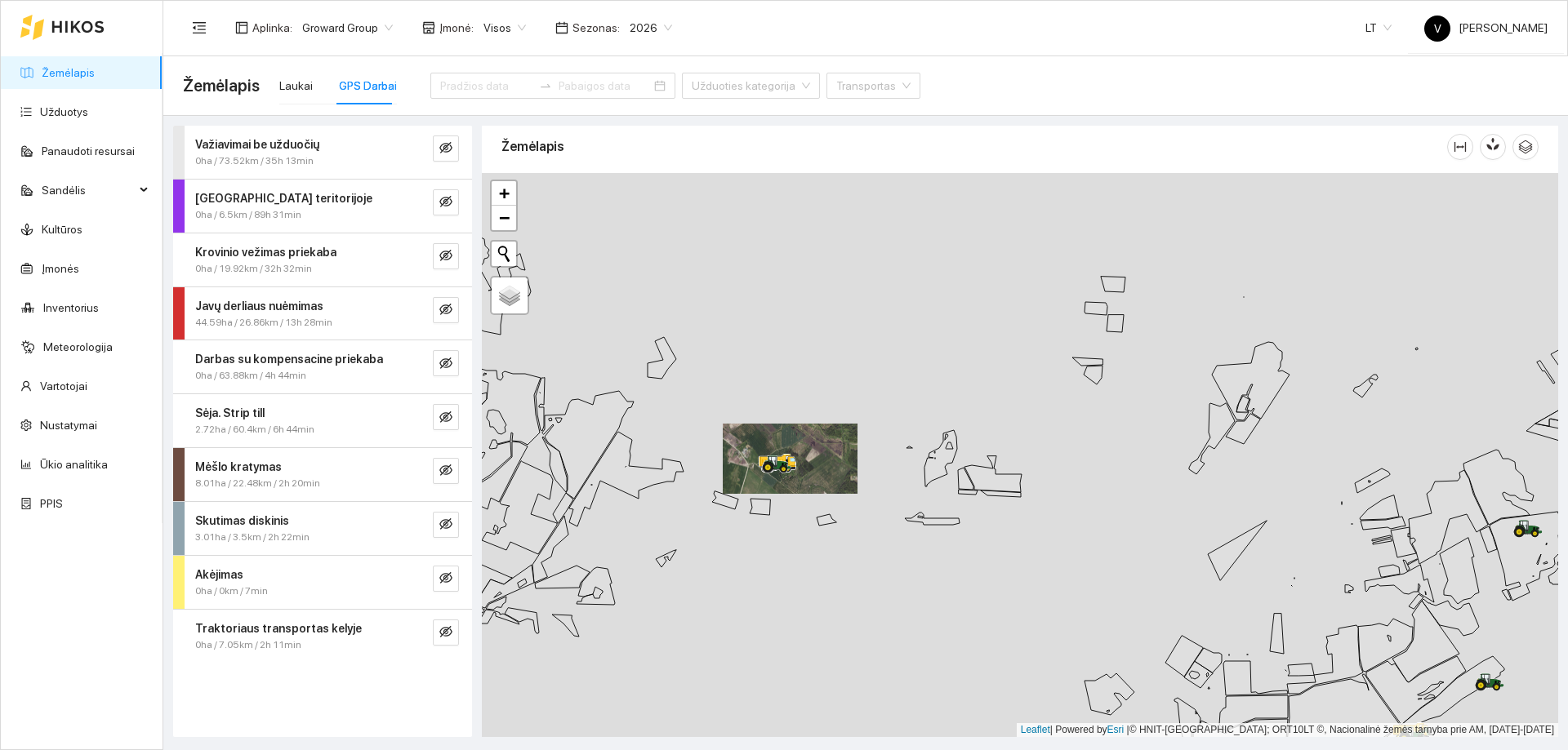
drag, startPoint x: 822, startPoint y: 507, endPoint x: 930, endPoint y: 289, distance: 243.3
click at [929, 291] on div at bounding box center [1020, 454] width 1076 height 564
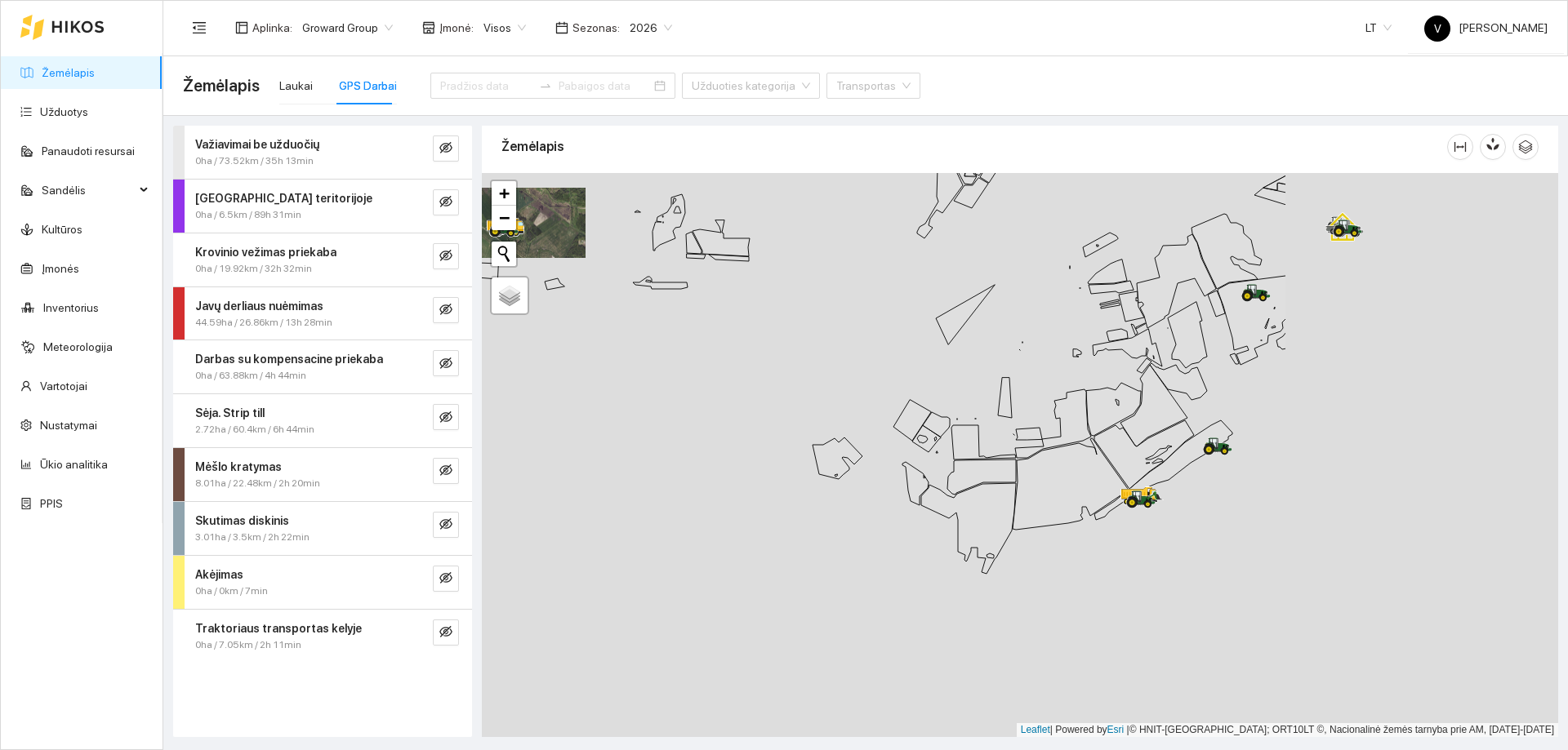
drag, startPoint x: 903, startPoint y: 356, endPoint x: 807, endPoint y: 359, distance: 96.0
click at [806, 359] on div at bounding box center [1020, 454] width 1076 height 564
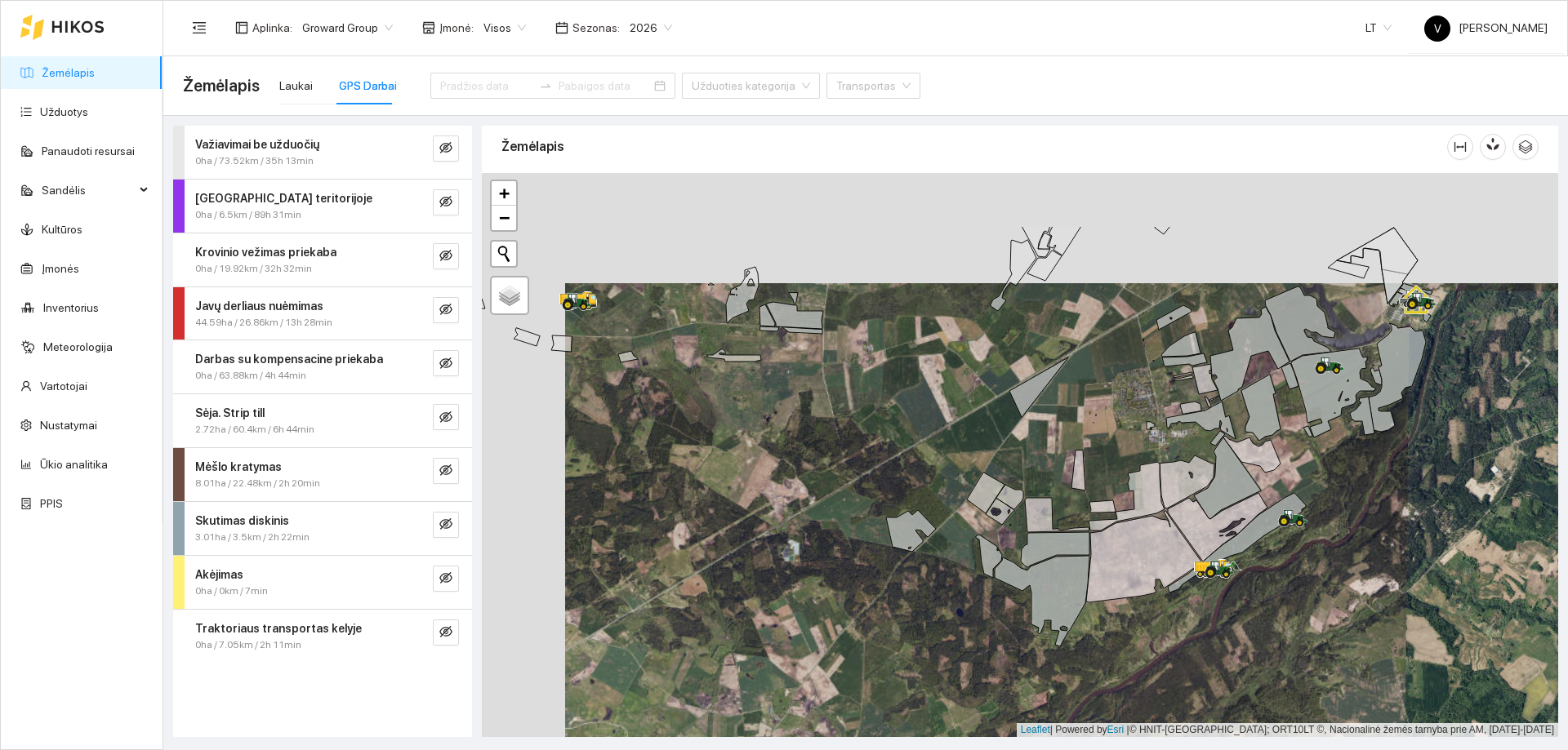
drag, startPoint x: 1066, startPoint y: 375, endPoint x: 1174, endPoint y: 497, distance: 162.9
click at [1243, 550] on div at bounding box center [1020, 454] width 1076 height 564
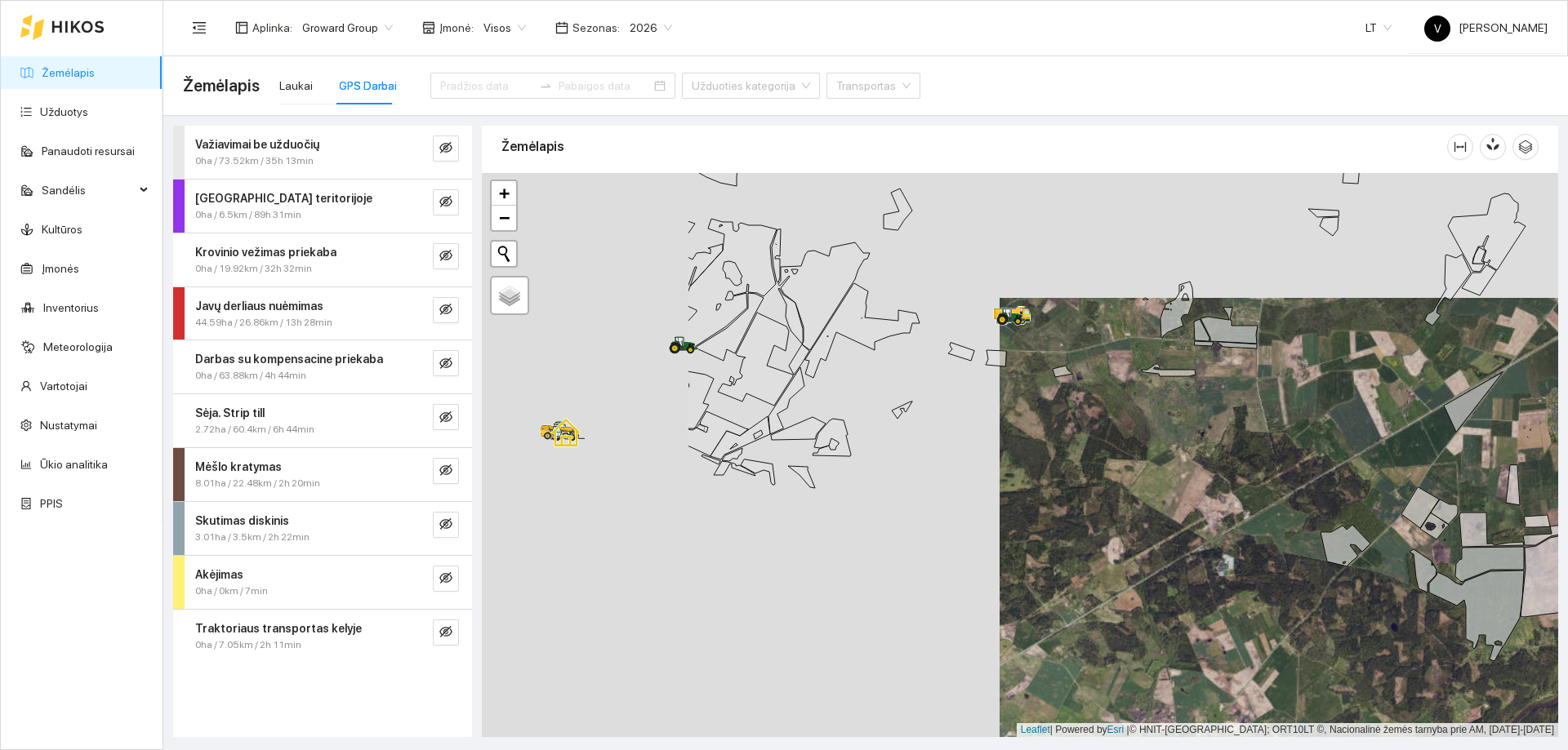
drag, startPoint x: 917, startPoint y: 459, endPoint x: 1066, endPoint y: 397, distance: 161.4
click at [1065, 398] on div at bounding box center [1020, 454] width 1076 height 564
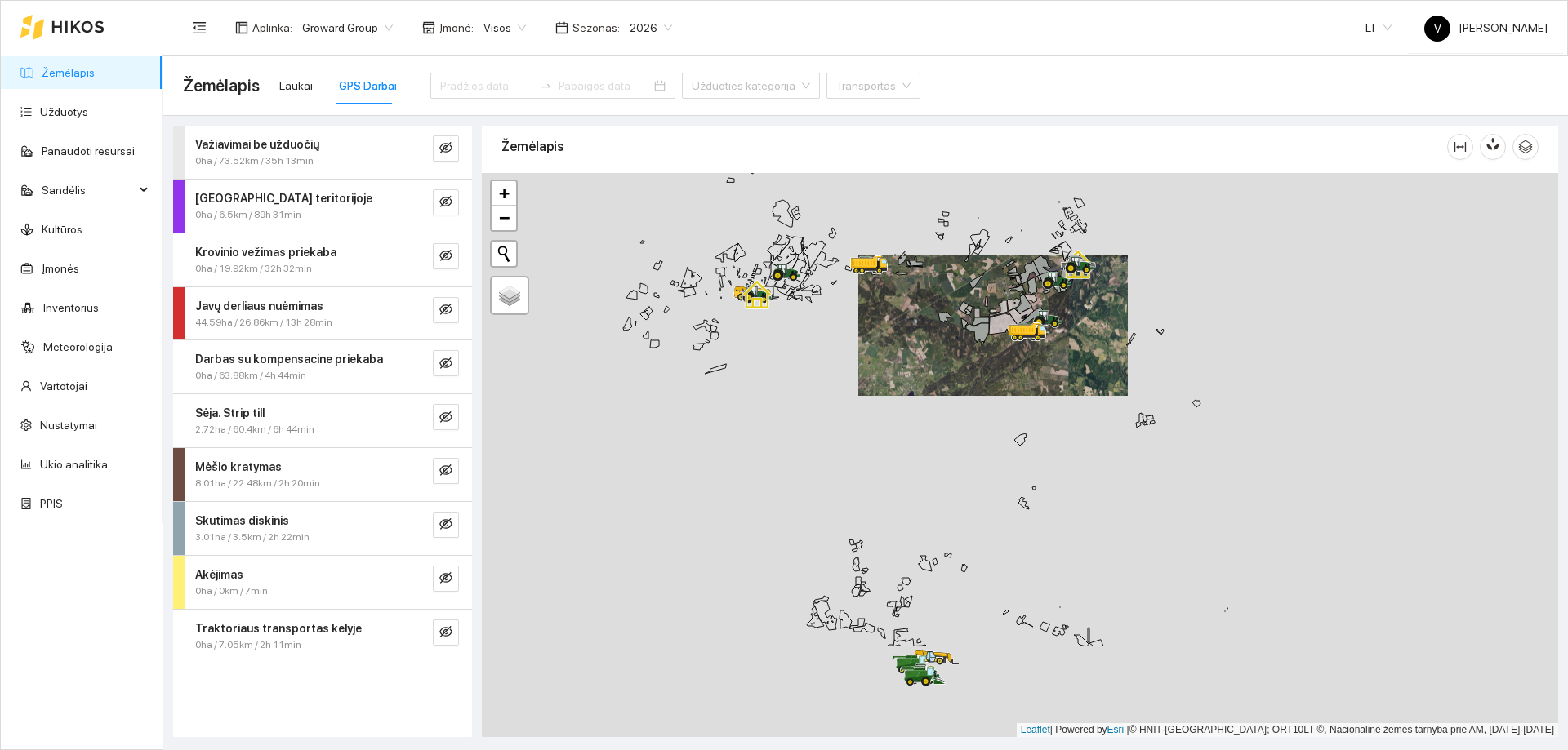
drag, startPoint x: 729, startPoint y: 465, endPoint x: 859, endPoint y: 343, distance: 178.3
click at [849, 343] on div at bounding box center [1020, 454] width 1076 height 564
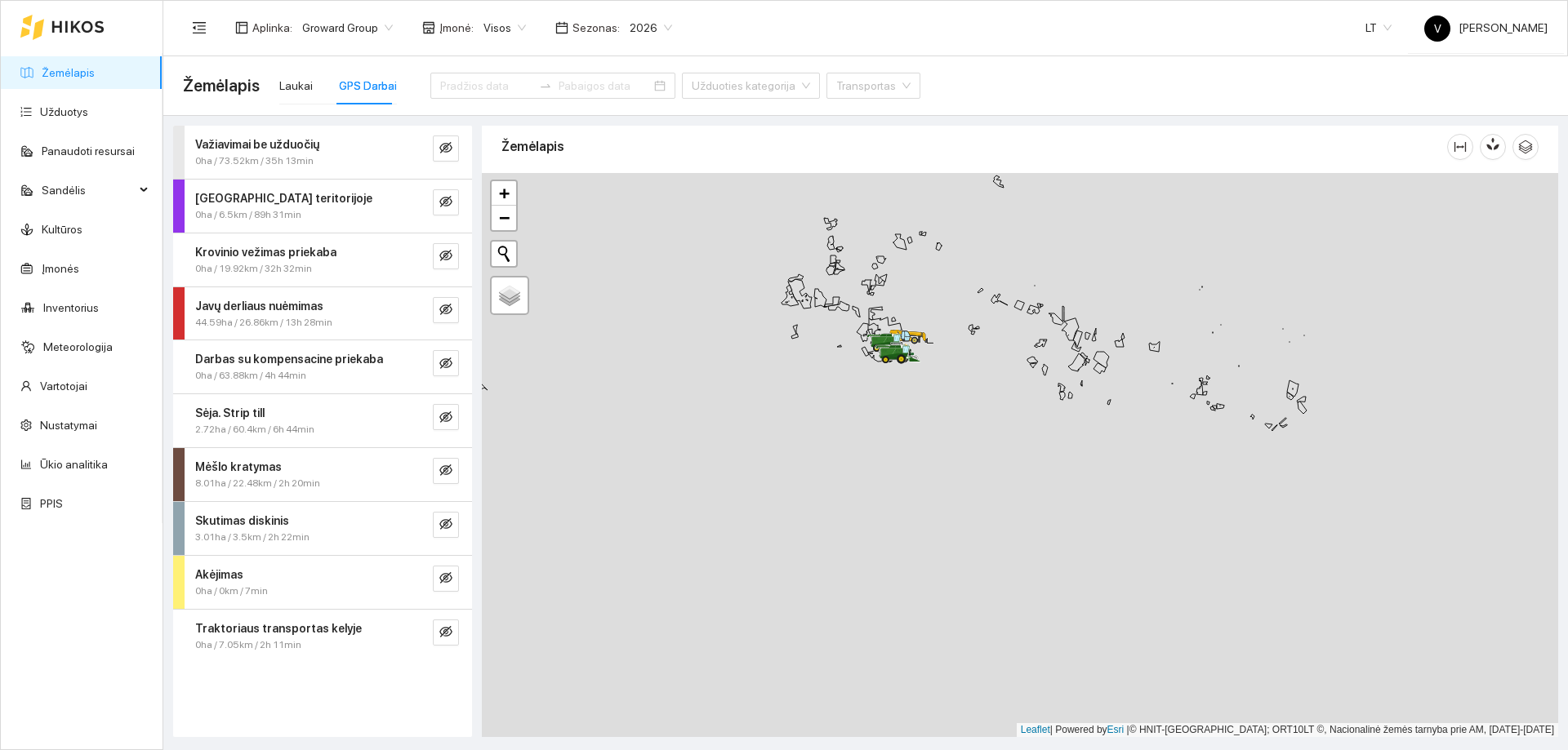
drag, startPoint x: 912, startPoint y: 587, endPoint x: 944, endPoint y: 296, distance: 292.8
click at [942, 299] on div at bounding box center [1020, 454] width 1076 height 564
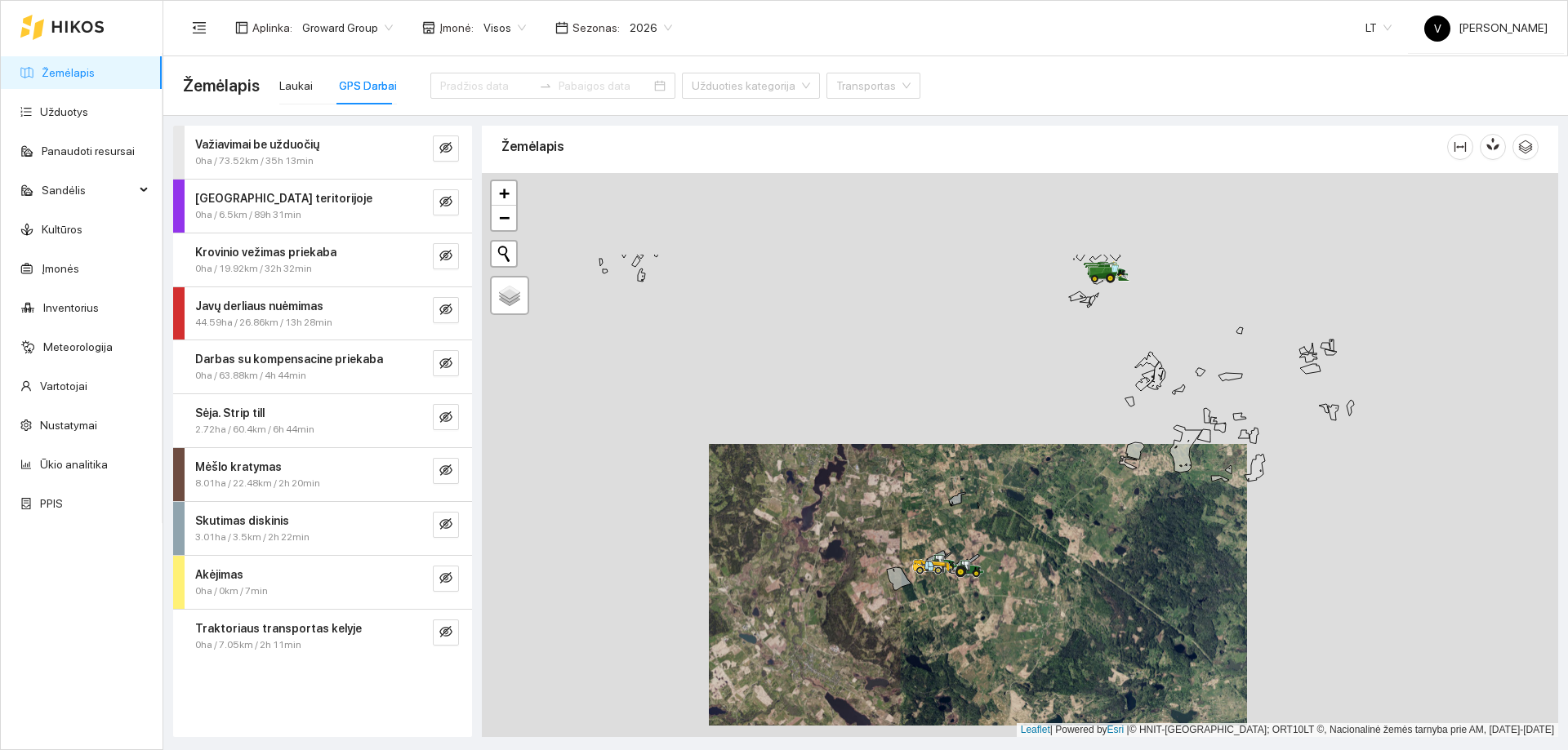
drag, startPoint x: 1017, startPoint y: 370, endPoint x: 991, endPoint y: 526, distance: 158.2
click at [991, 526] on div at bounding box center [1020, 454] width 1076 height 564
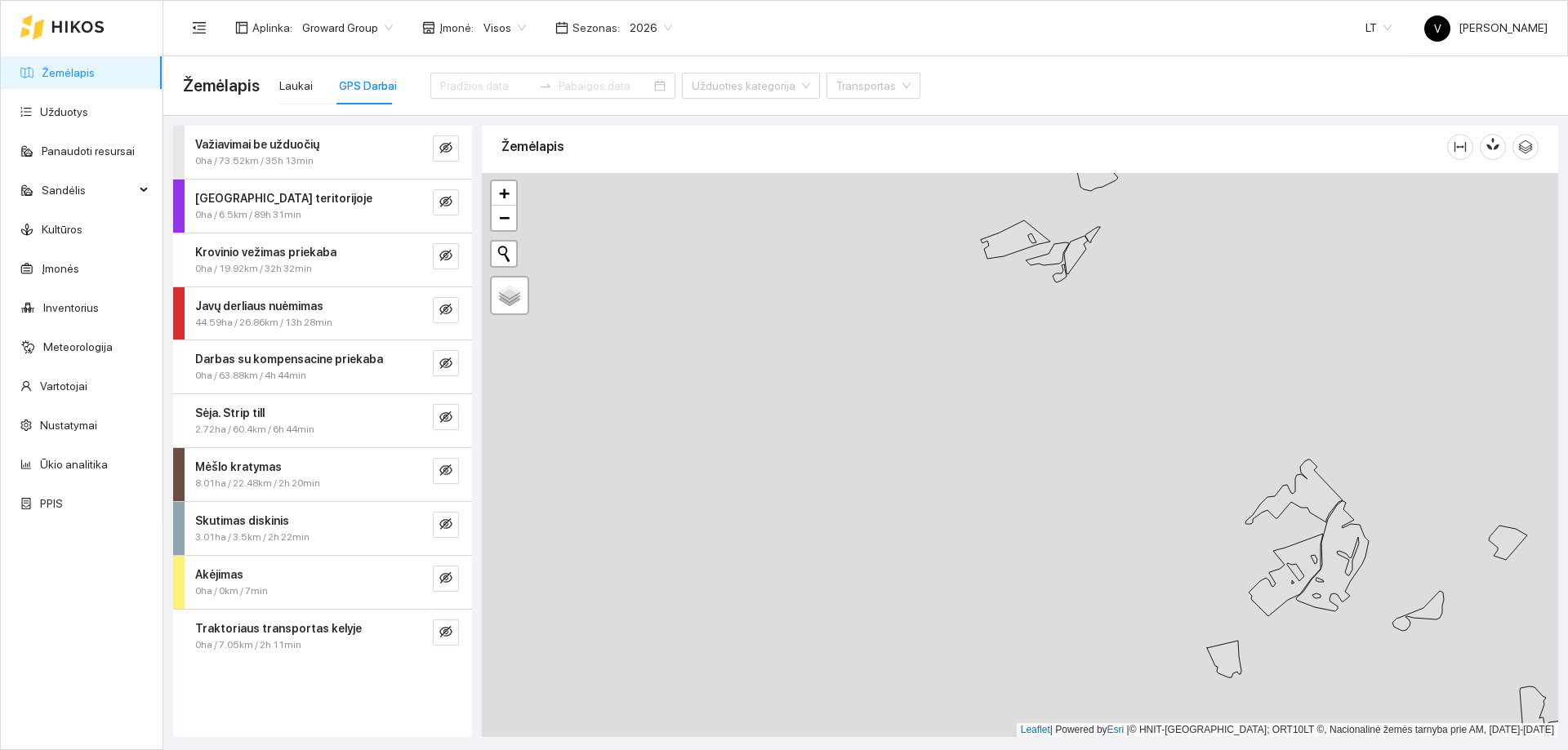
click at [1030, 570] on div at bounding box center [1020, 454] width 1076 height 564
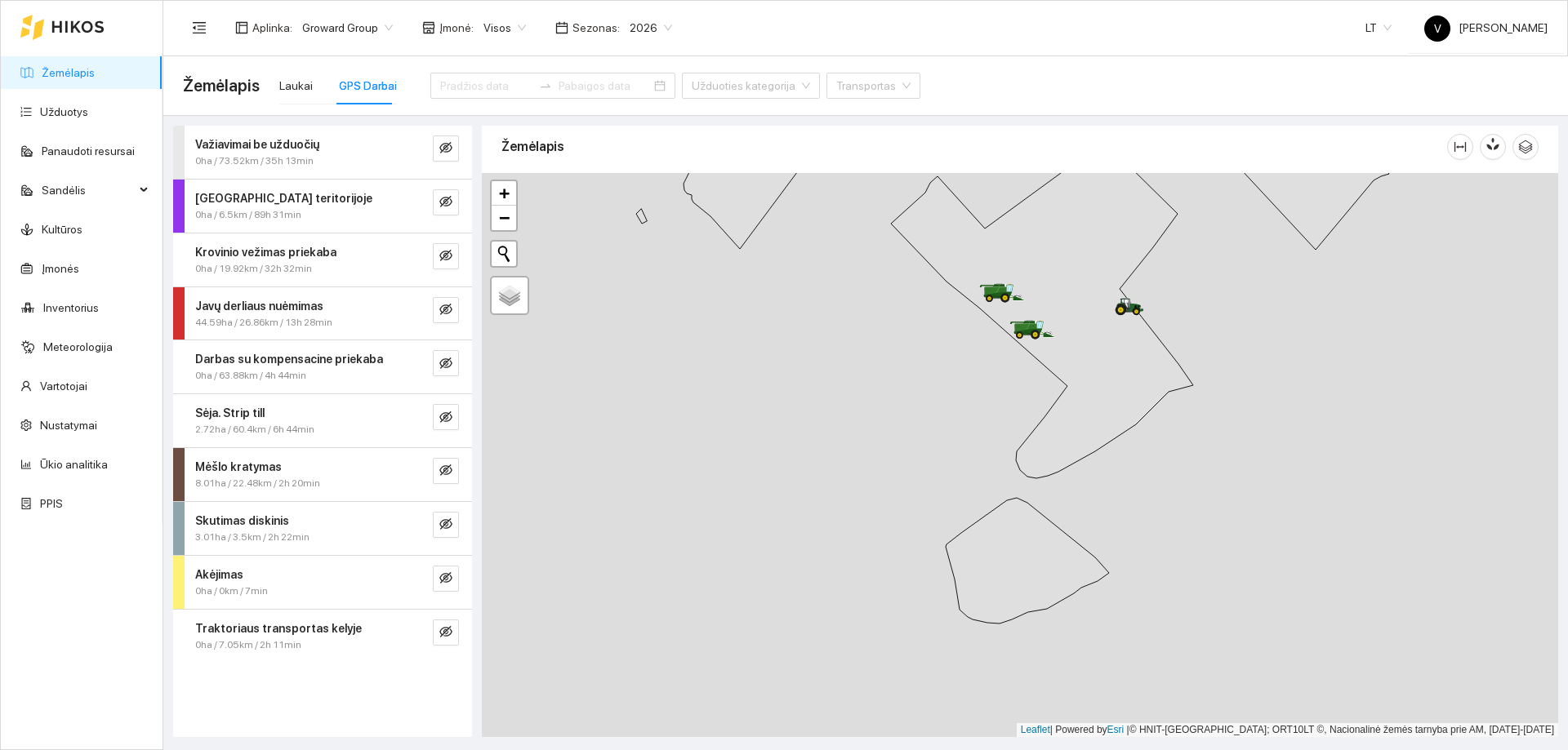
drag, startPoint x: 1022, startPoint y: 417, endPoint x: 1001, endPoint y: 533, distance: 117.9
click at [1001, 533] on div at bounding box center [1020, 454] width 1076 height 564
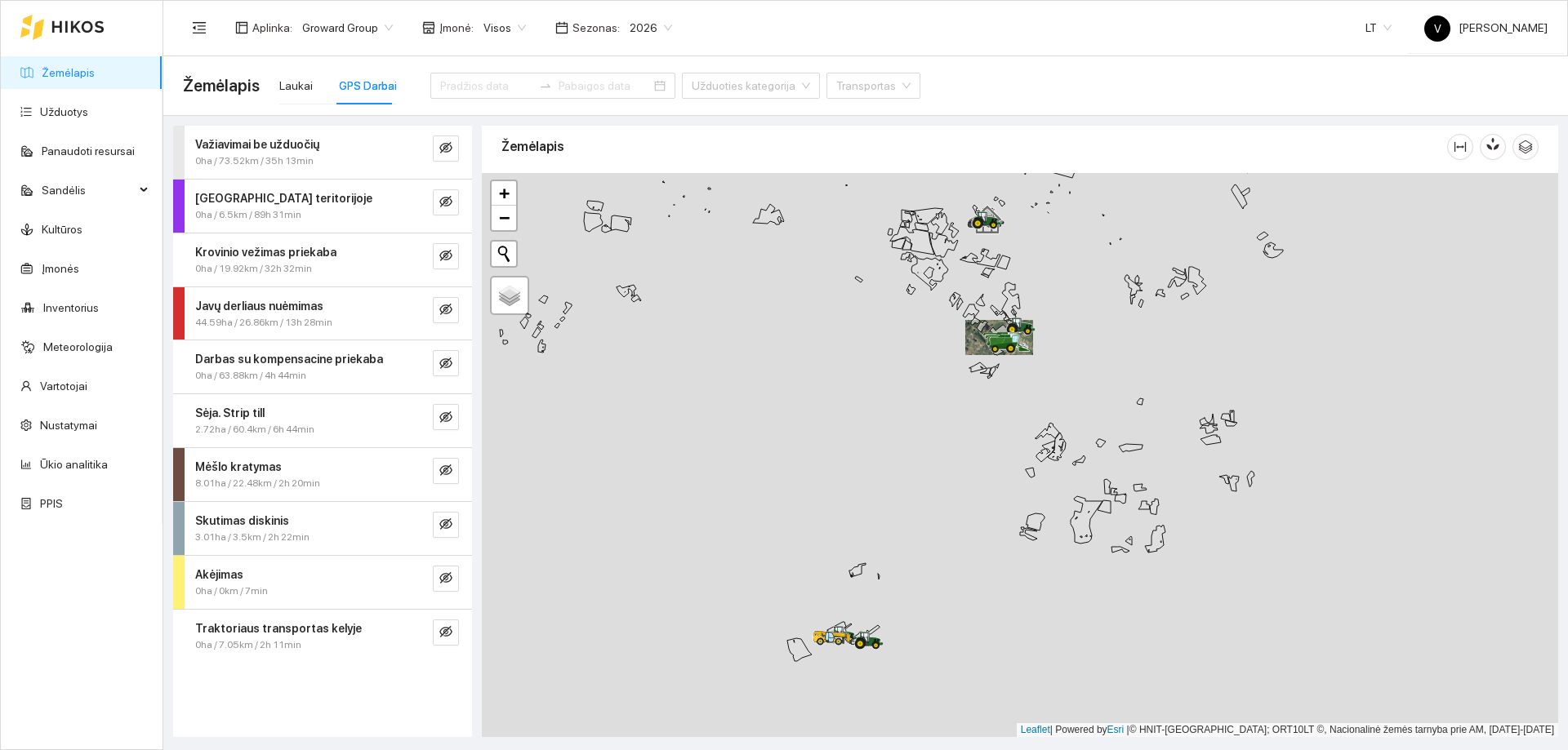
drag, startPoint x: 917, startPoint y: 495, endPoint x: 1018, endPoint y: 339, distance: 185.8
click at [1020, 334] on div at bounding box center [1020, 454] width 1076 height 564
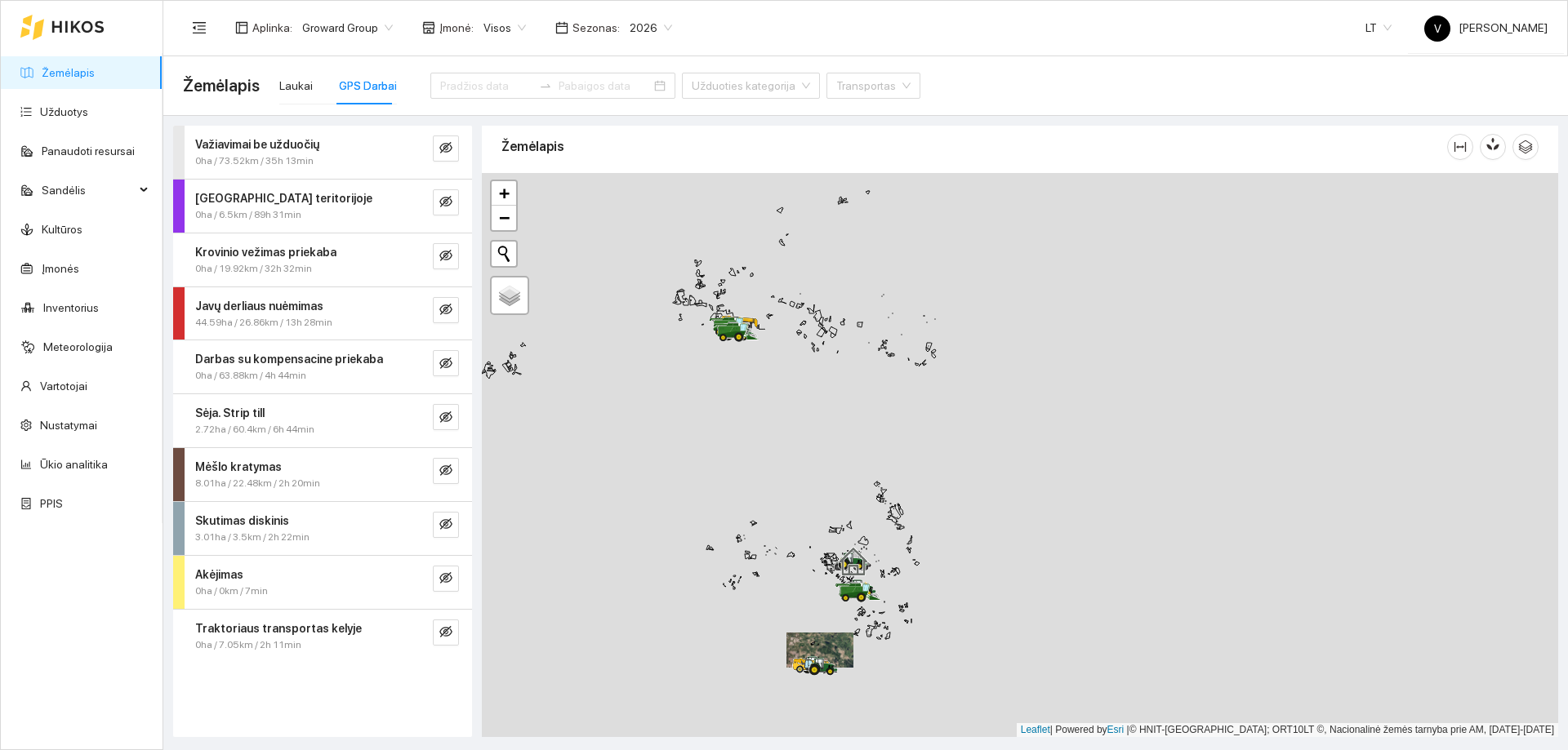
drag, startPoint x: 906, startPoint y: 471, endPoint x: 840, endPoint y: 537, distance: 93.3
click at [894, 616] on div at bounding box center [1020, 454] width 1076 height 564
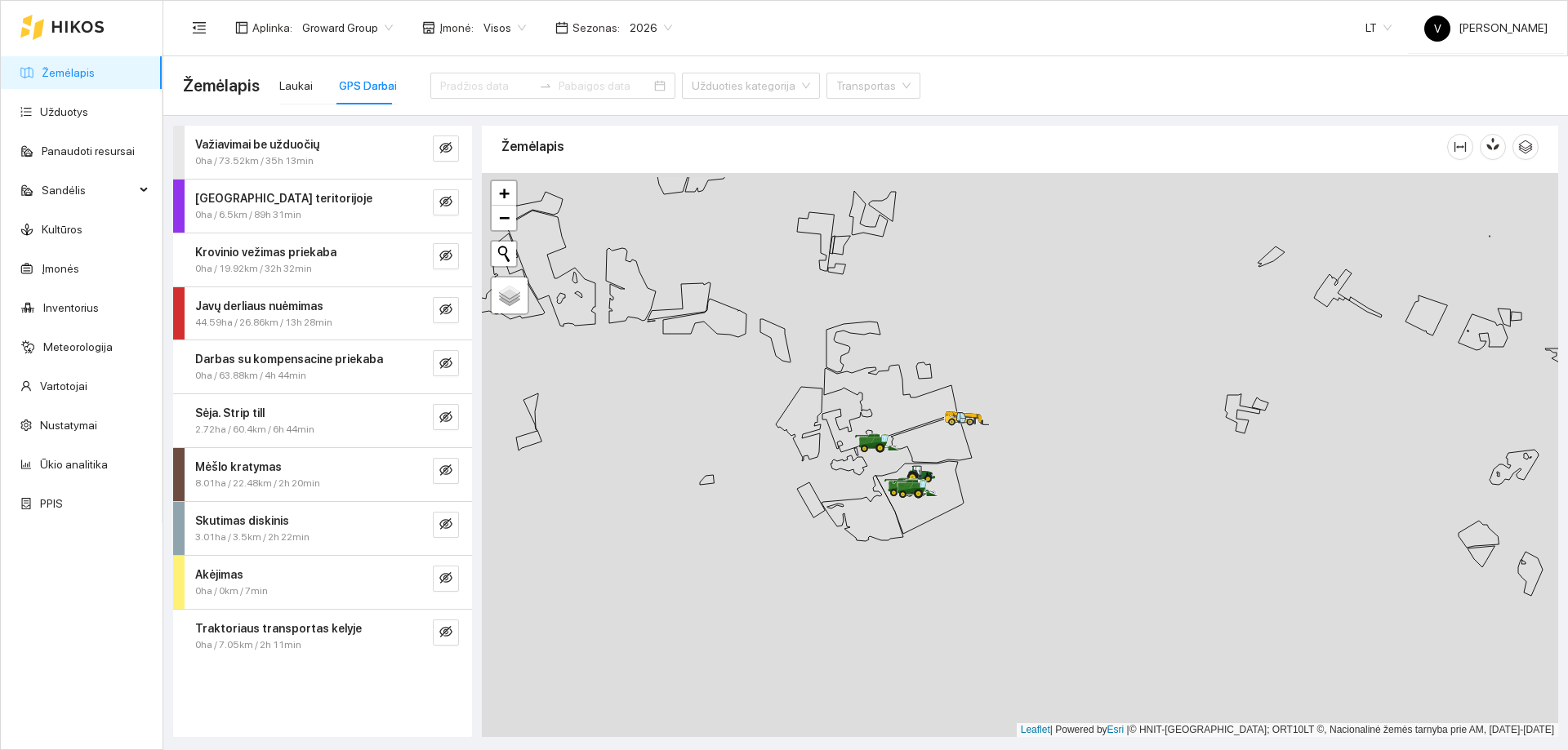
drag, startPoint x: 959, startPoint y: 394, endPoint x: 852, endPoint y: 640, distance: 268.3
click at [852, 640] on div at bounding box center [1020, 454] width 1076 height 564
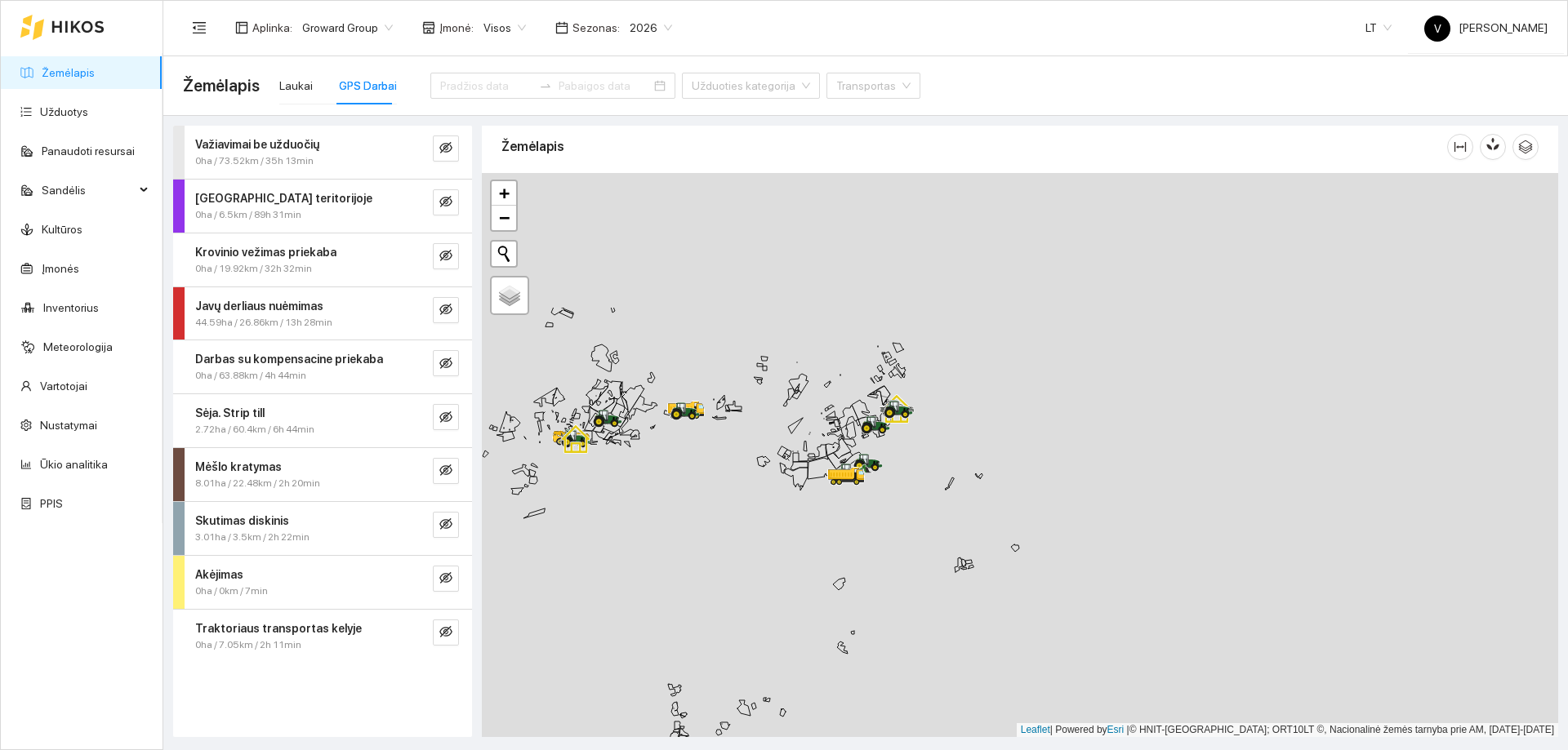
drag, startPoint x: 945, startPoint y: 555, endPoint x: 848, endPoint y: 701, distance: 175.3
click at [848, 701] on div at bounding box center [1020, 454] width 1076 height 564
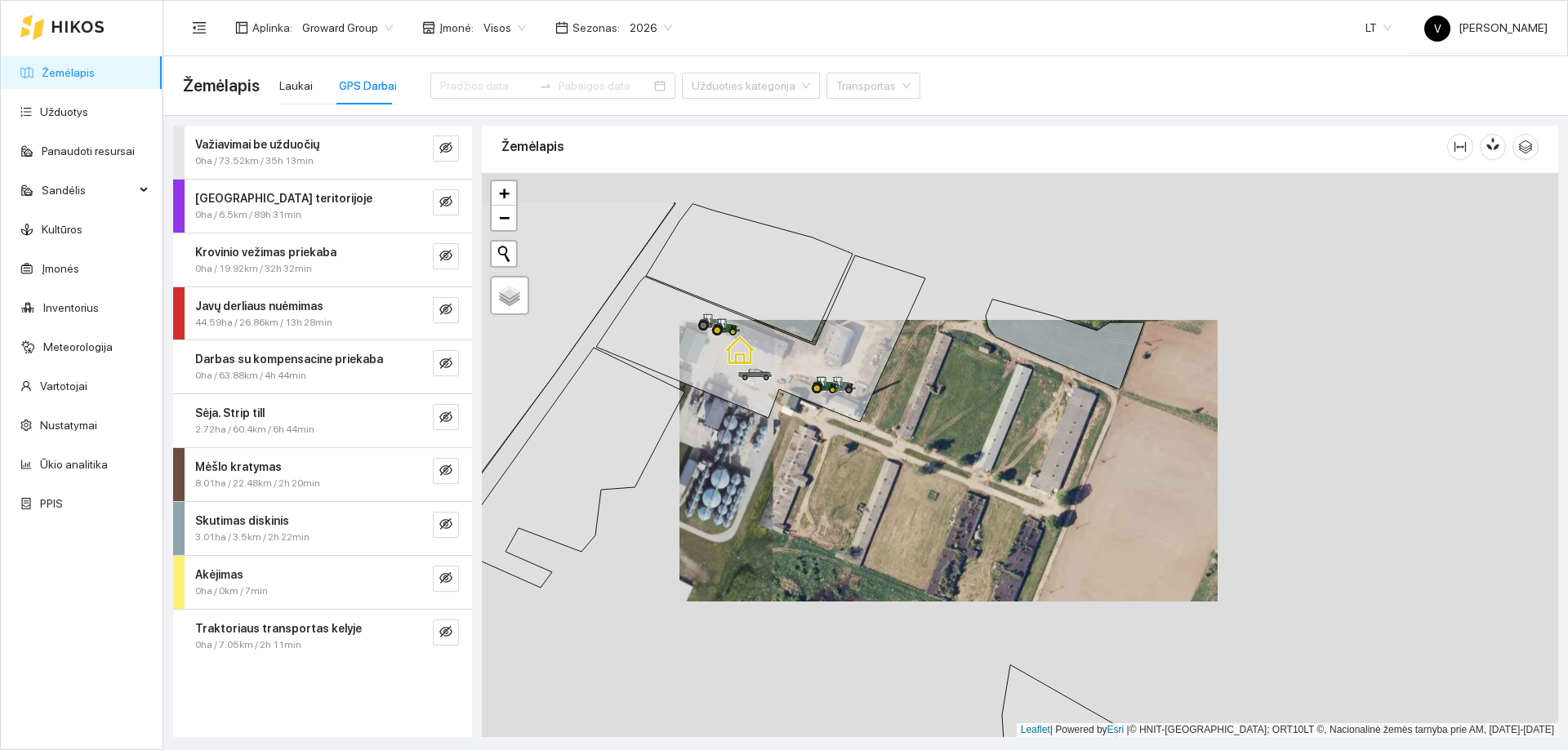
drag, startPoint x: 778, startPoint y: 377, endPoint x: 814, endPoint y: 429, distance: 63.2
click at [814, 429] on div at bounding box center [1020, 454] width 1076 height 564
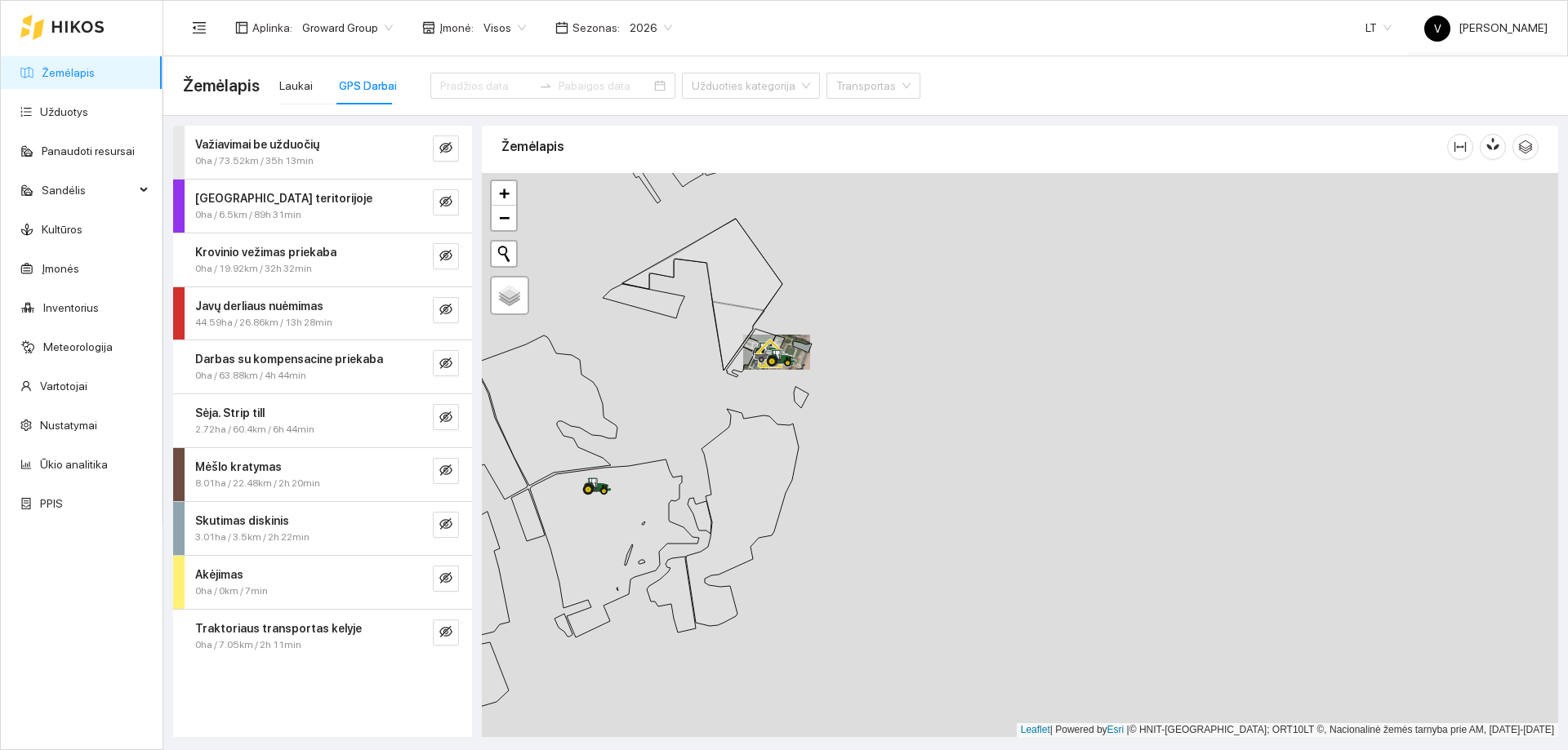
drag, startPoint x: 788, startPoint y: 431, endPoint x: 893, endPoint y: 450, distance: 106.7
click at [799, 450] on icon at bounding box center [742, 518] width 113 height 217
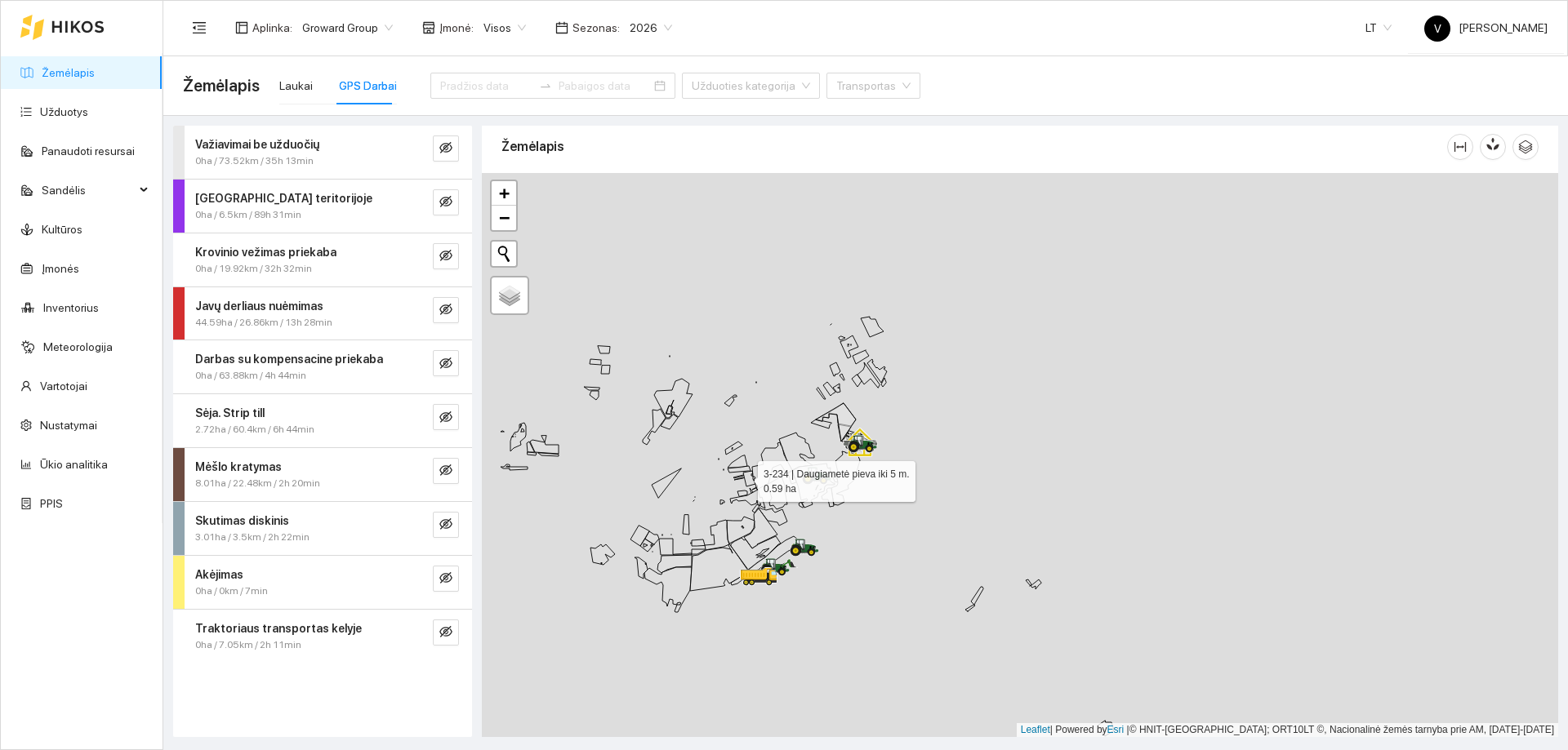
drag, startPoint x: 743, startPoint y: 477, endPoint x: 1035, endPoint y: 370, distance: 311.0
click at [743, 477] on icon at bounding box center [739, 478] width 9 height 2
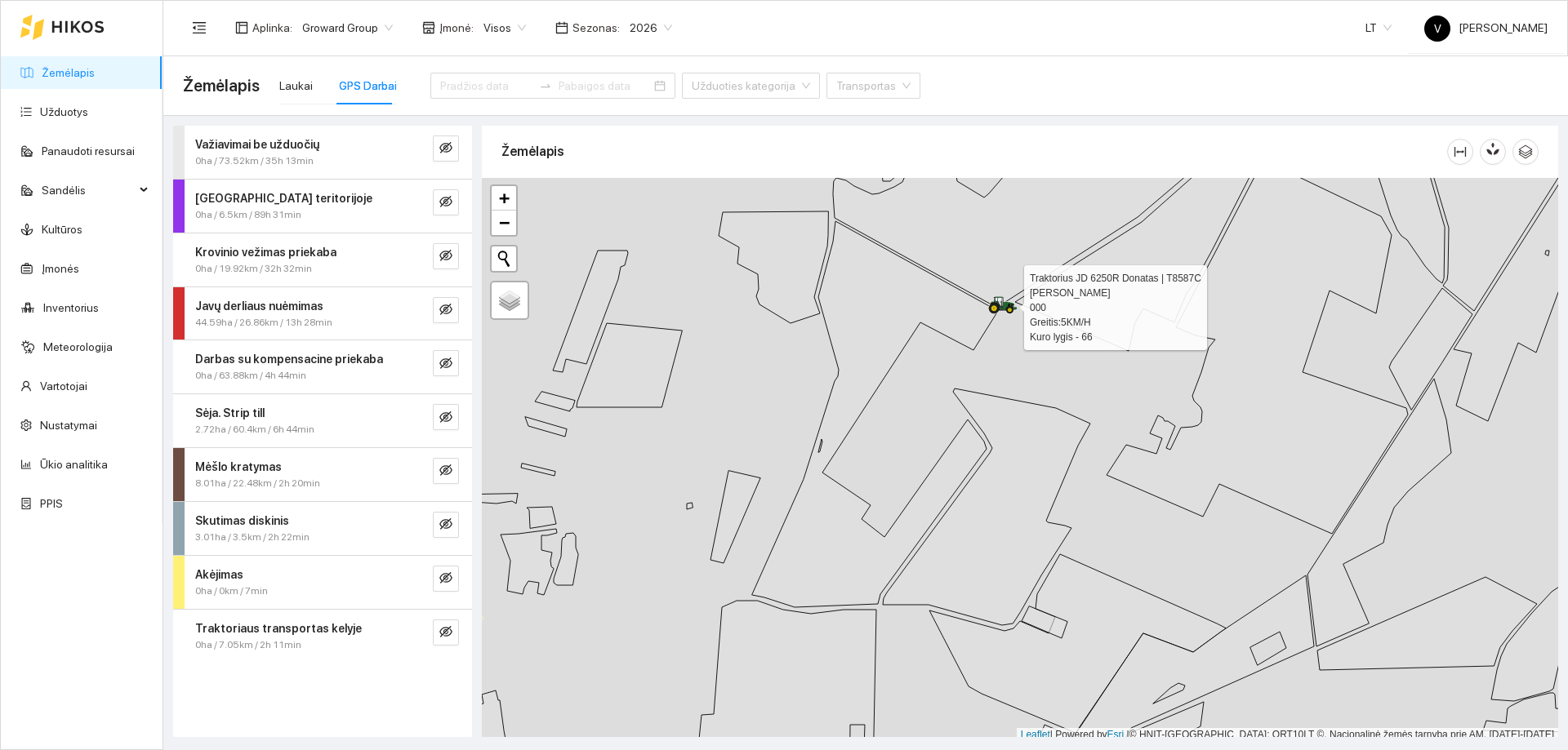
scroll to position [5, 0]
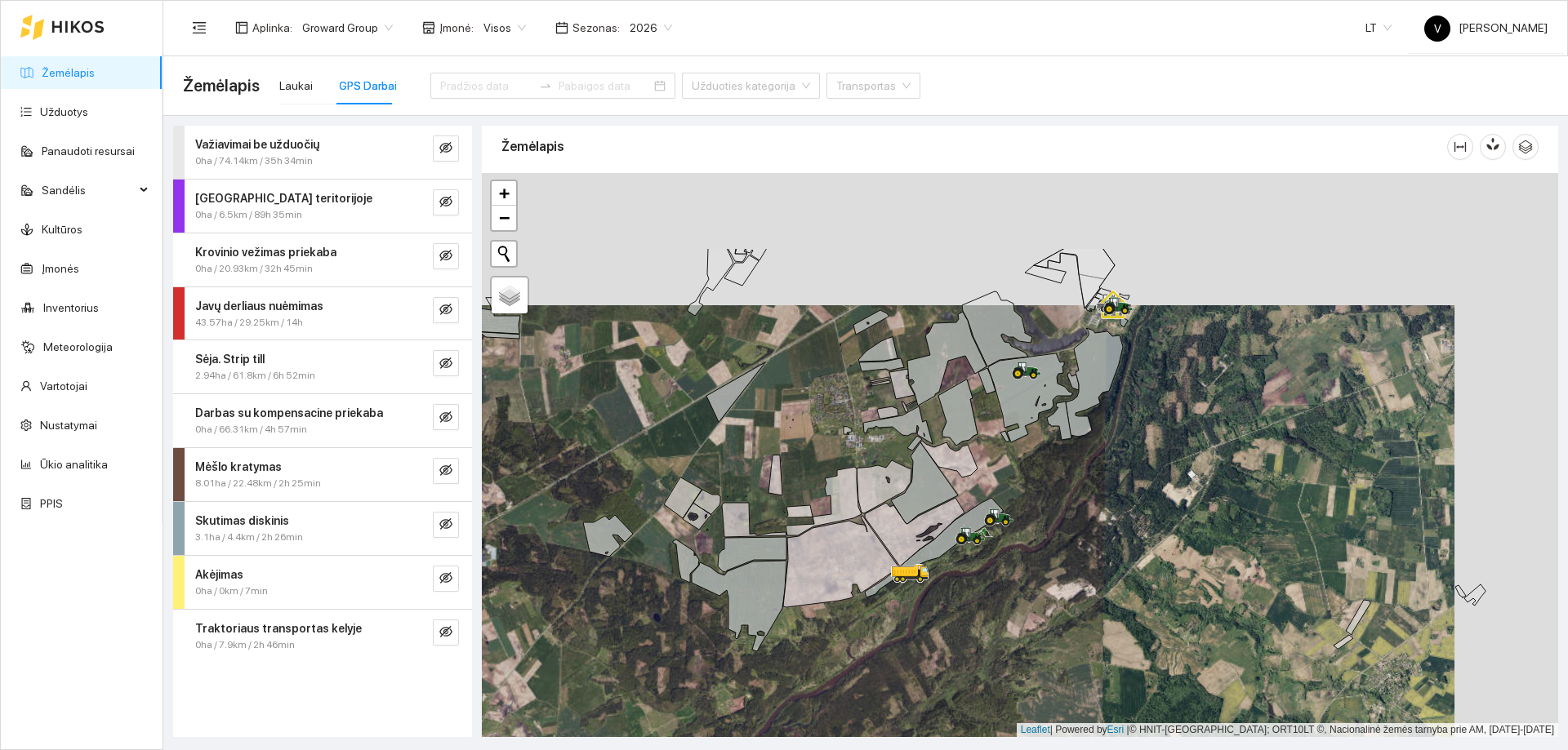
drag, startPoint x: 803, startPoint y: 403, endPoint x: 679, endPoint y: 525, distance: 174.0
click at [679, 525] on div at bounding box center [1020, 454] width 1076 height 564
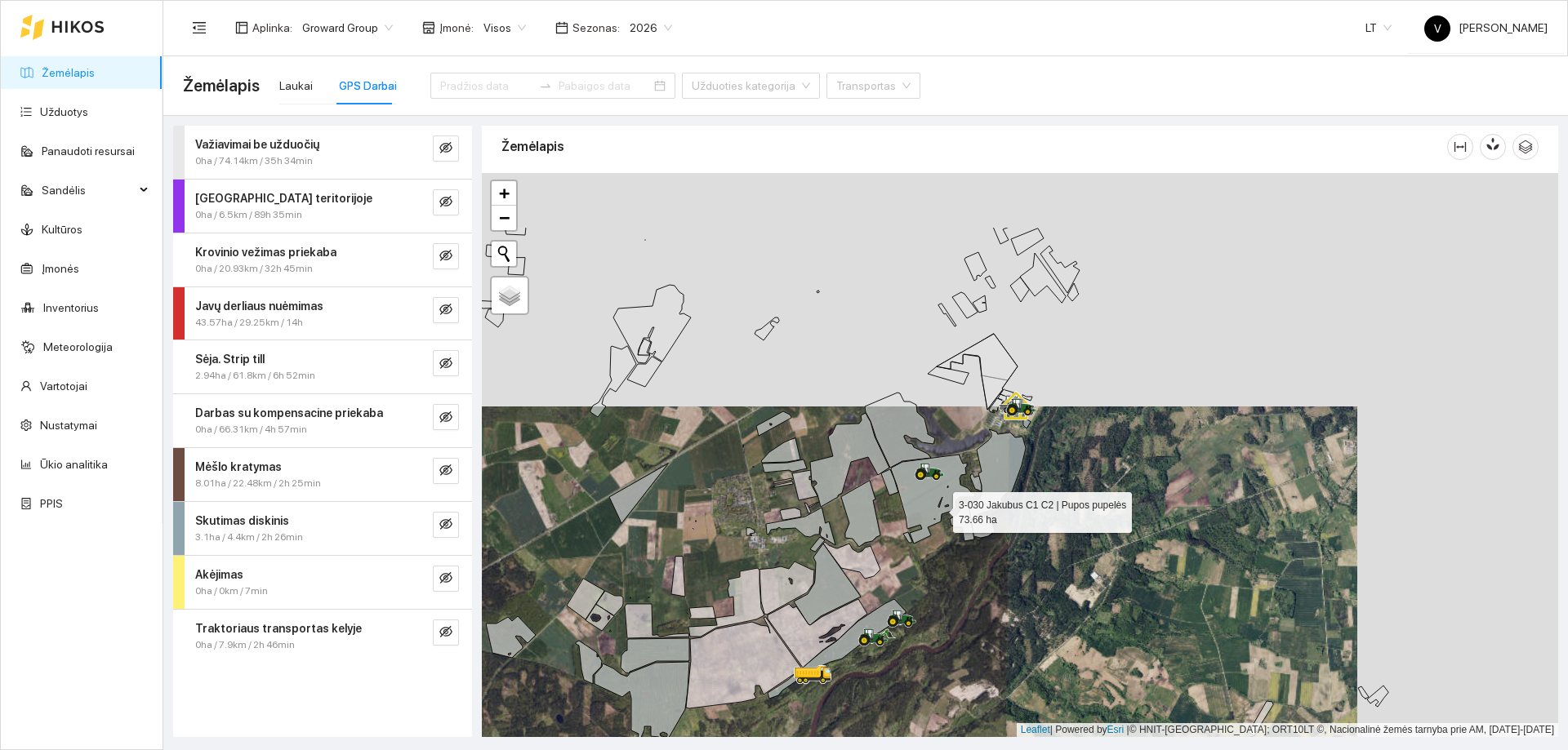
drag, startPoint x: 1002, startPoint y: 426, endPoint x: 941, endPoint y: 505, distance: 99.8
click at [941, 505] on icon at bounding box center [933, 499] width 84 height 89
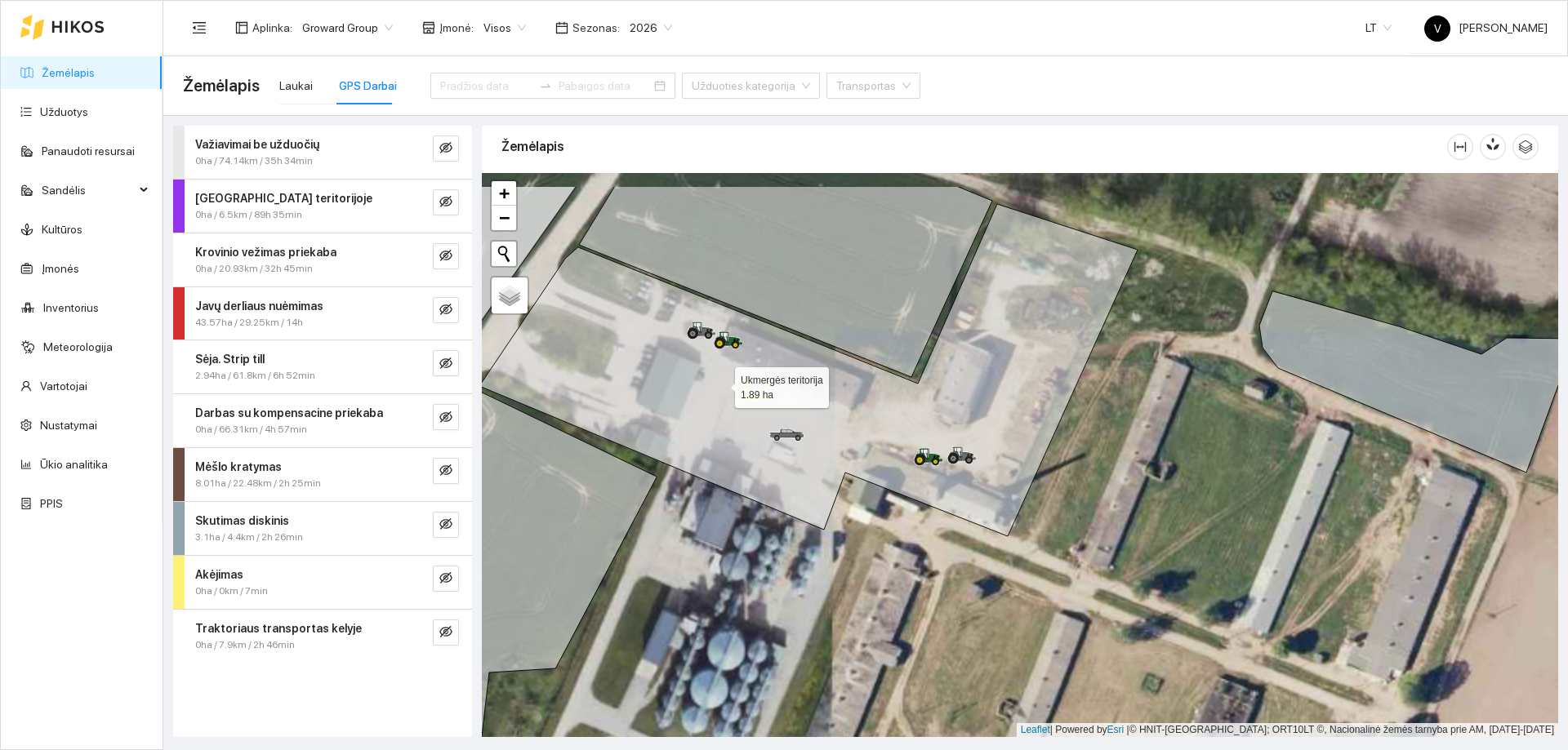
drag, startPoint x: 714, startPoint y: 377, endPoint x: 760, endPoint y: 425, distance: 66.5
click at [761, 426] on icon at bounding box center [808, 370] width 658 height 333
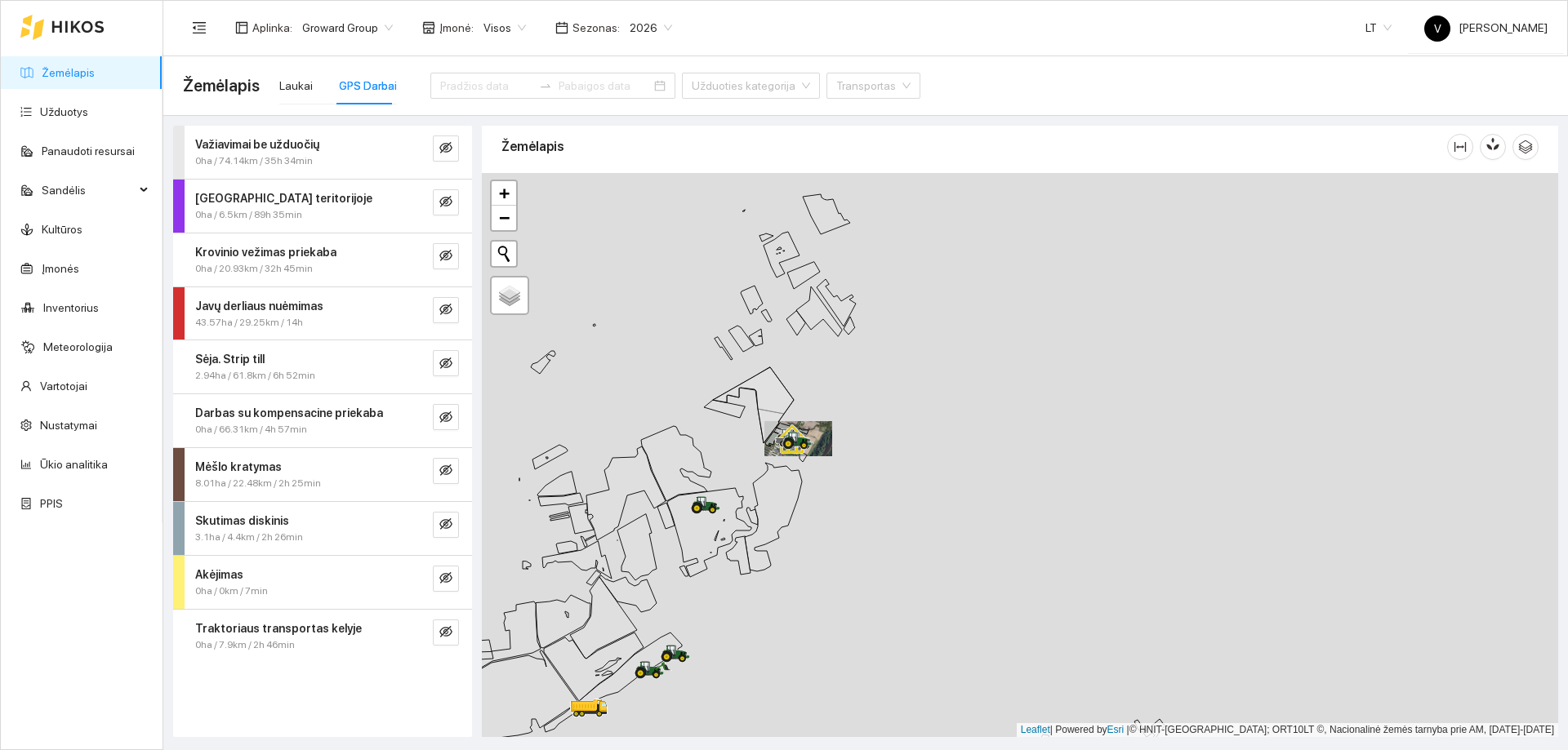
drag, startPoint x: 741, startPoint y: 531, endPoint x: 1006, endPoint y: 454, distance: 276.0
click at [751, 488] on icon at bounding box center [709, 533] width 84 height 89
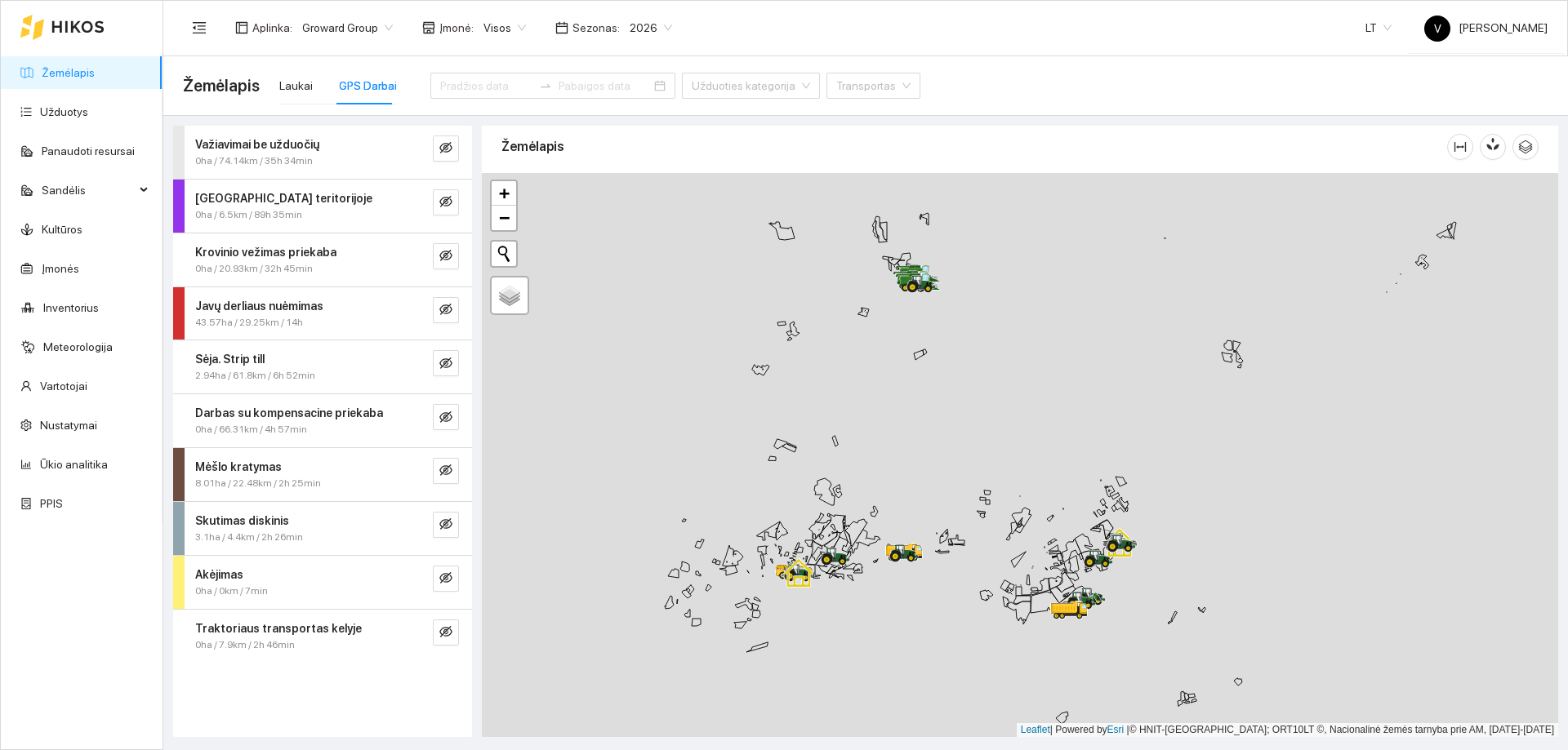
drag, startPoint x: 805, startPoint y: 560, endPoint x: 955, endPoint y: 551, distance: 150.3
click at [955, 562] on div at bounding box center [1020, 454] width 1076 height 564
